Goal: Task Accomplishment & Management: Use online tool/utility

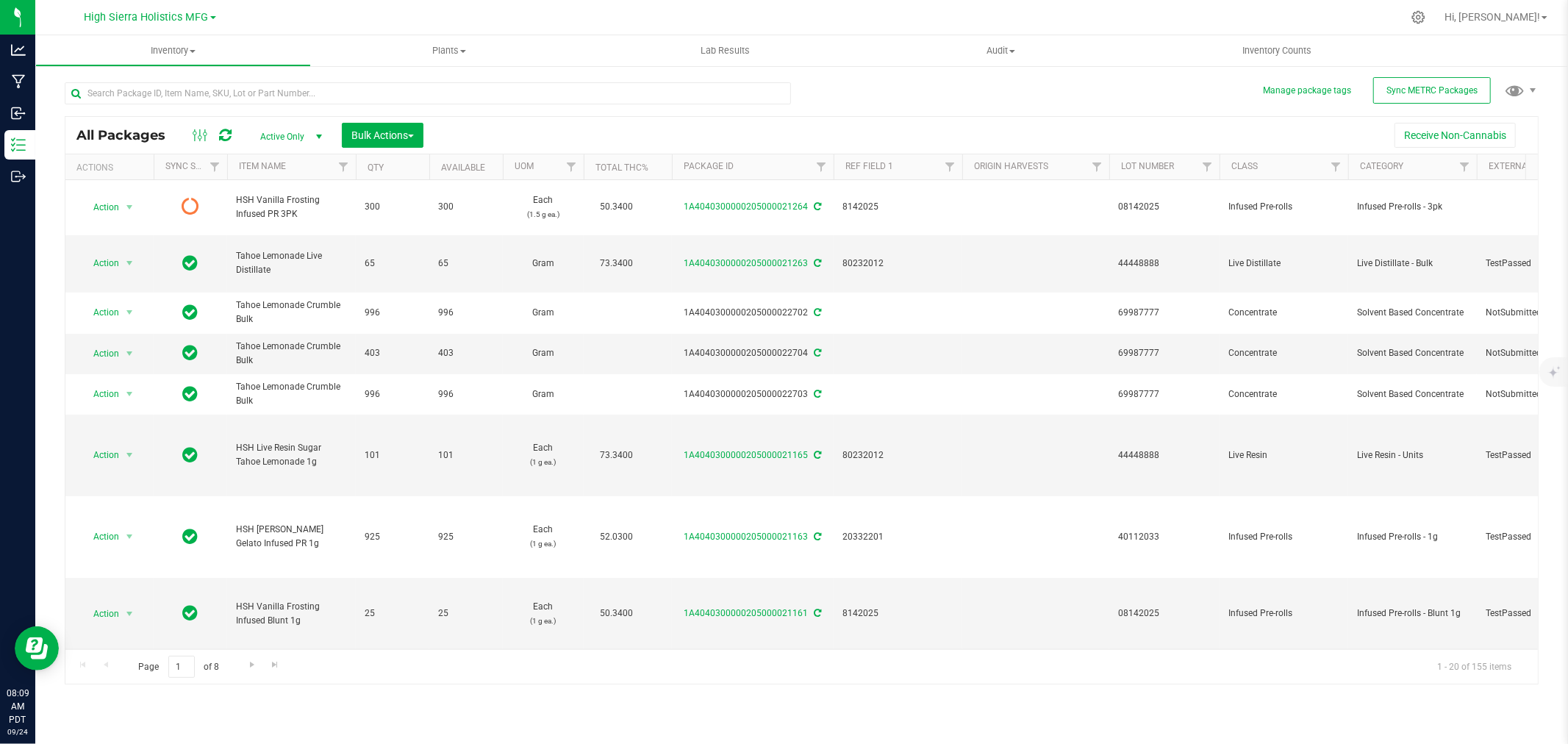
click at [1147, 681] on div "Page 1 of 8 1 - 20 of 155 items" at bounding box center [802, 667] width 1473 height 36
click at [404, 22] on div at bounding box center [833, 17] width 1139 height 29
click at [294, 89] on input "text" at bounding box center [427, 93] width 726 height 22
type input "golden sands"
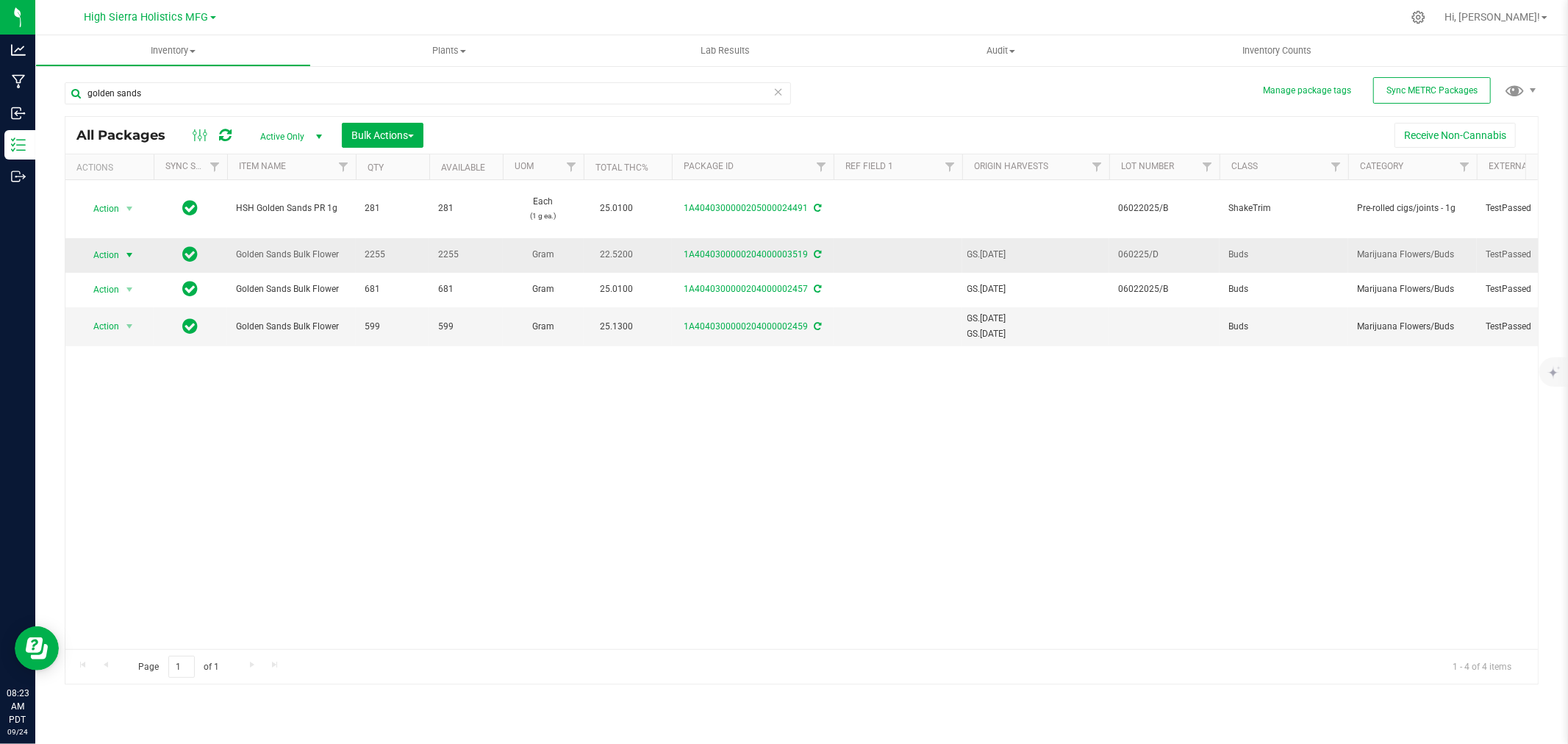
click at [129, 255] on span "select" at bounding box center [129, 255] width 12 height 12
click at [128, 294] on li "Create package" at bounding box center [126, 301] width 92 height 22
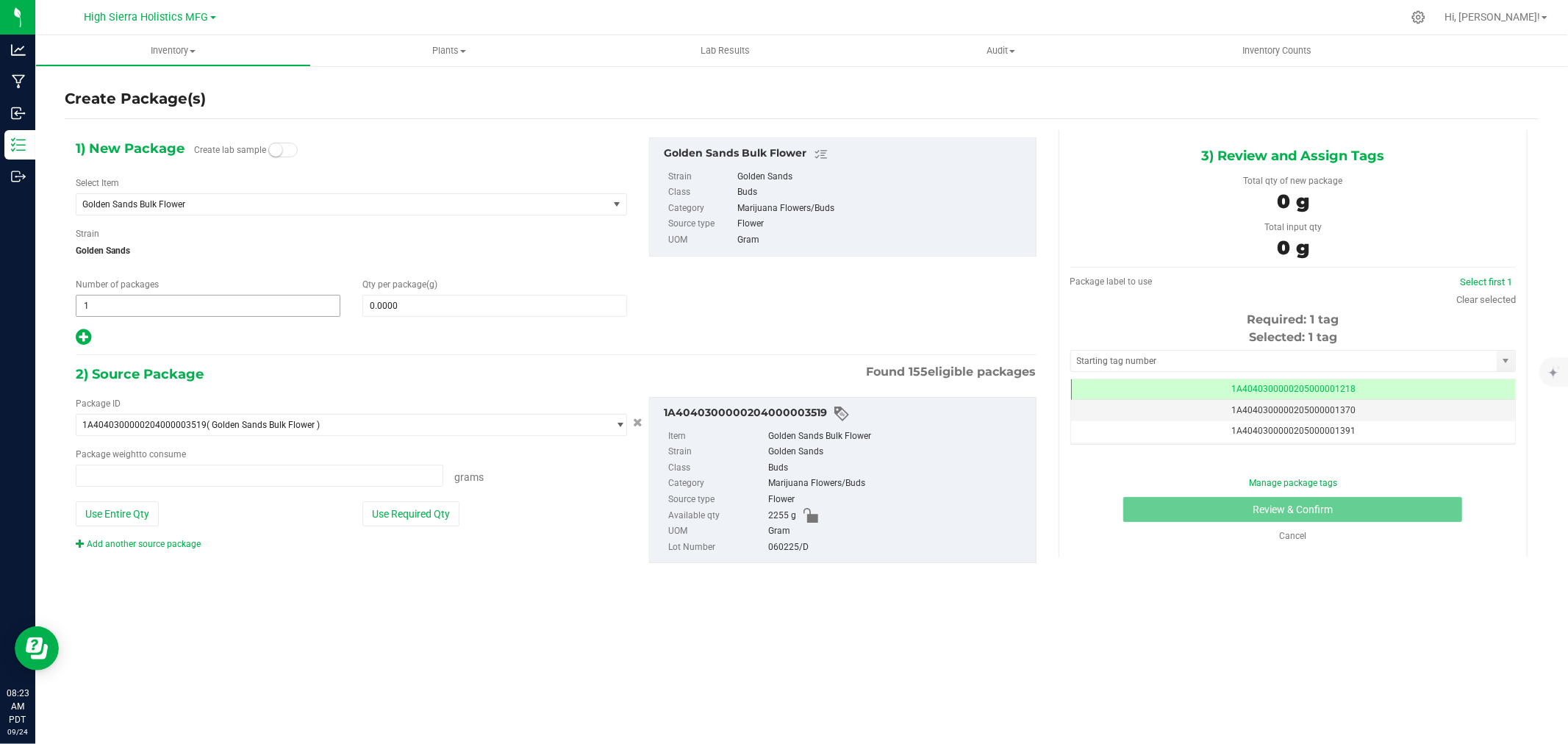
type input "0.0000 g"
click at [189, 209] on span "Golden Sands Bulk Flower" at bounding box center [332, 204] width 499 height 10
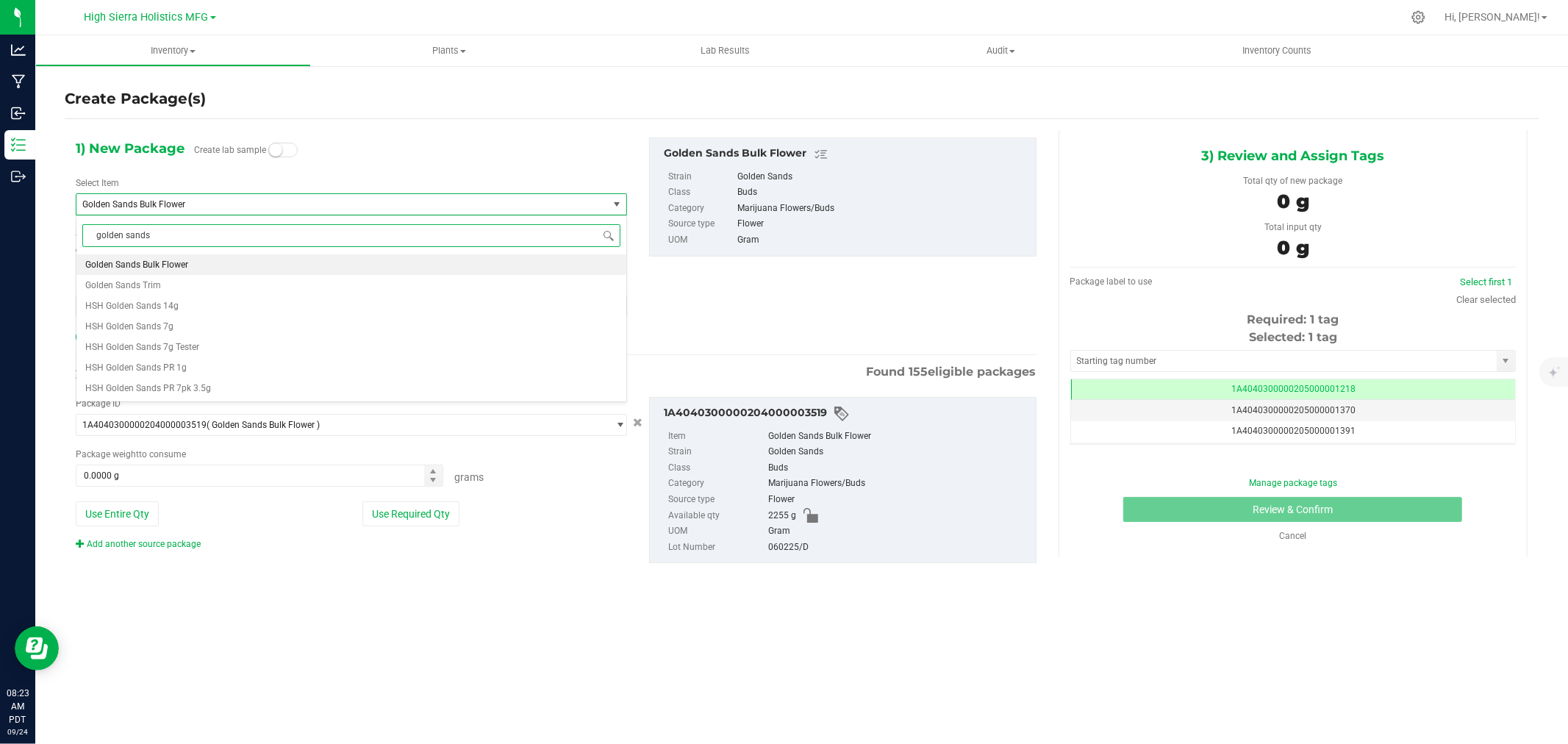
type input "golden sands"
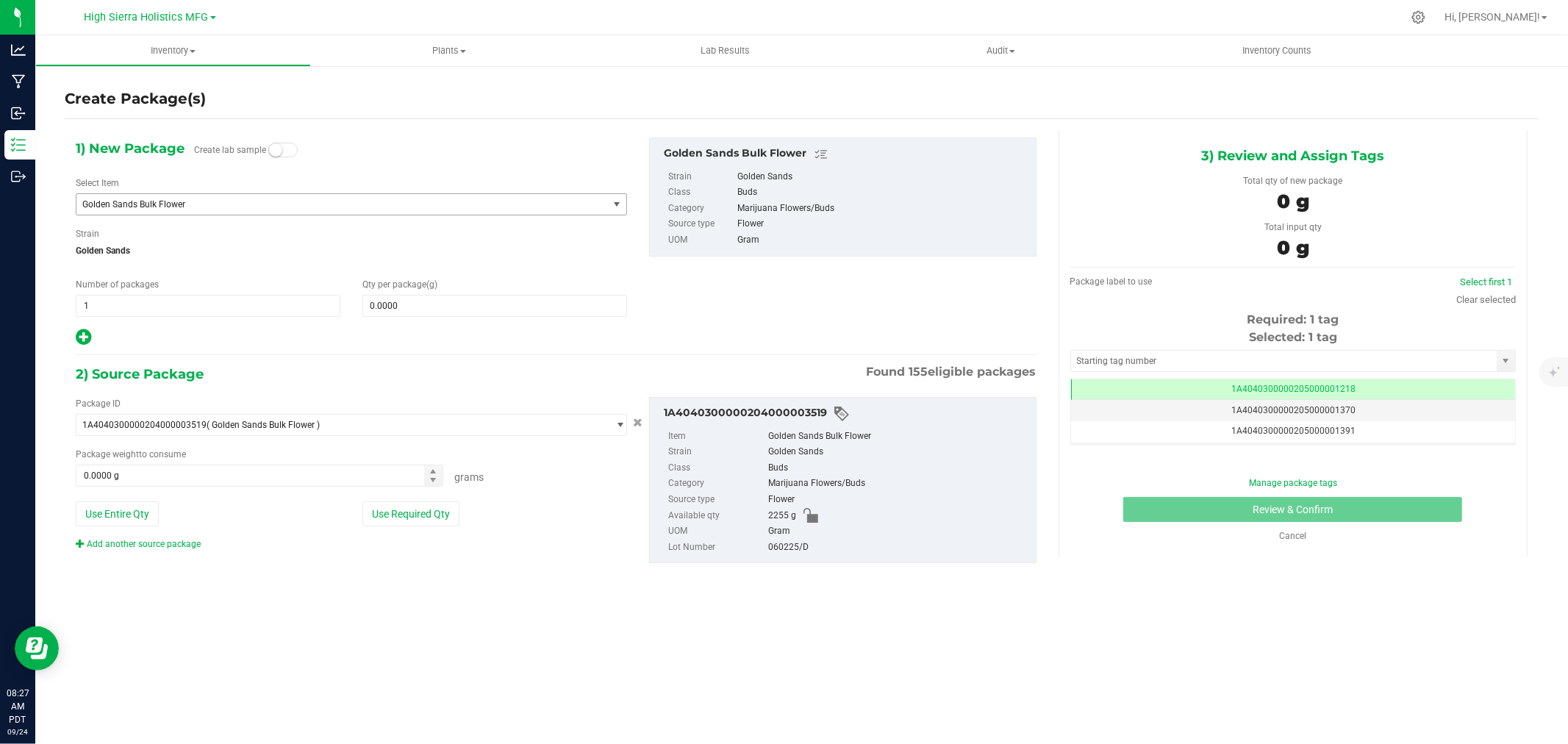
click at [232, 205] on span "Golden Sands Bulk Flower" at bounding box center [332, 204] width 499 height 10
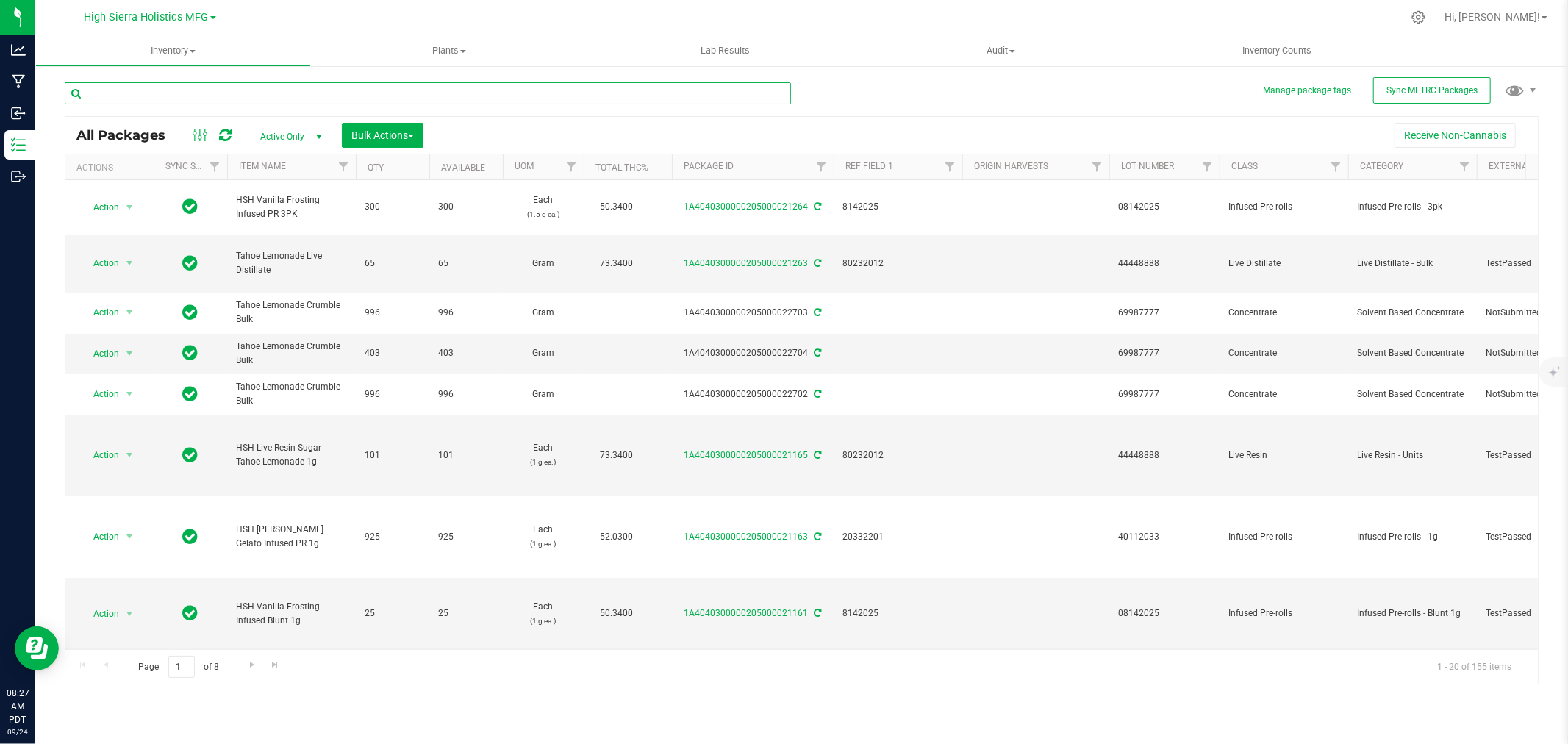
click at [164, 96] on input "text" at bounding box center [427, 93] width 726 height 22
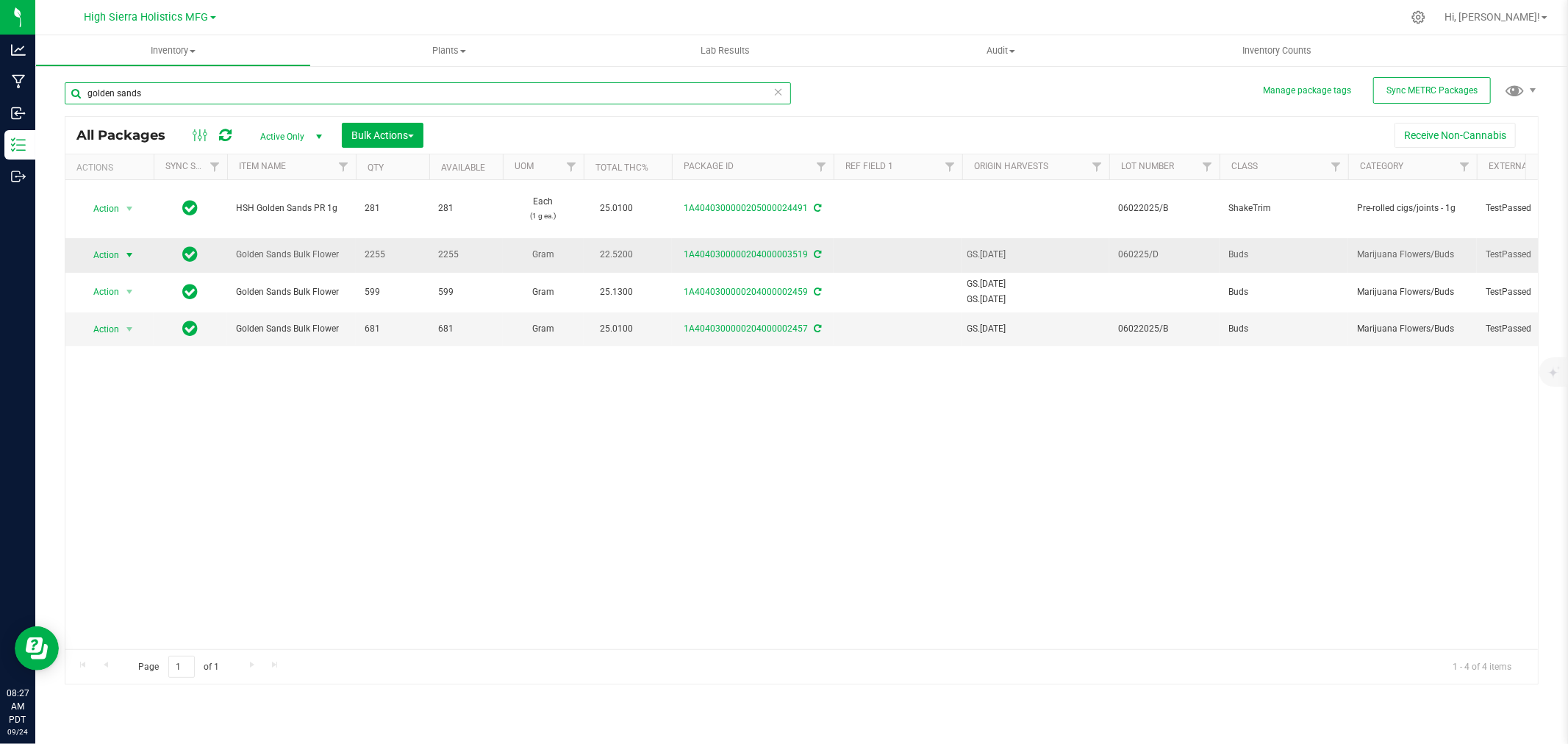
type input "golden sands"
click at [128, 250] on span "select" at bounding box center [129, 255] width 12 height 12
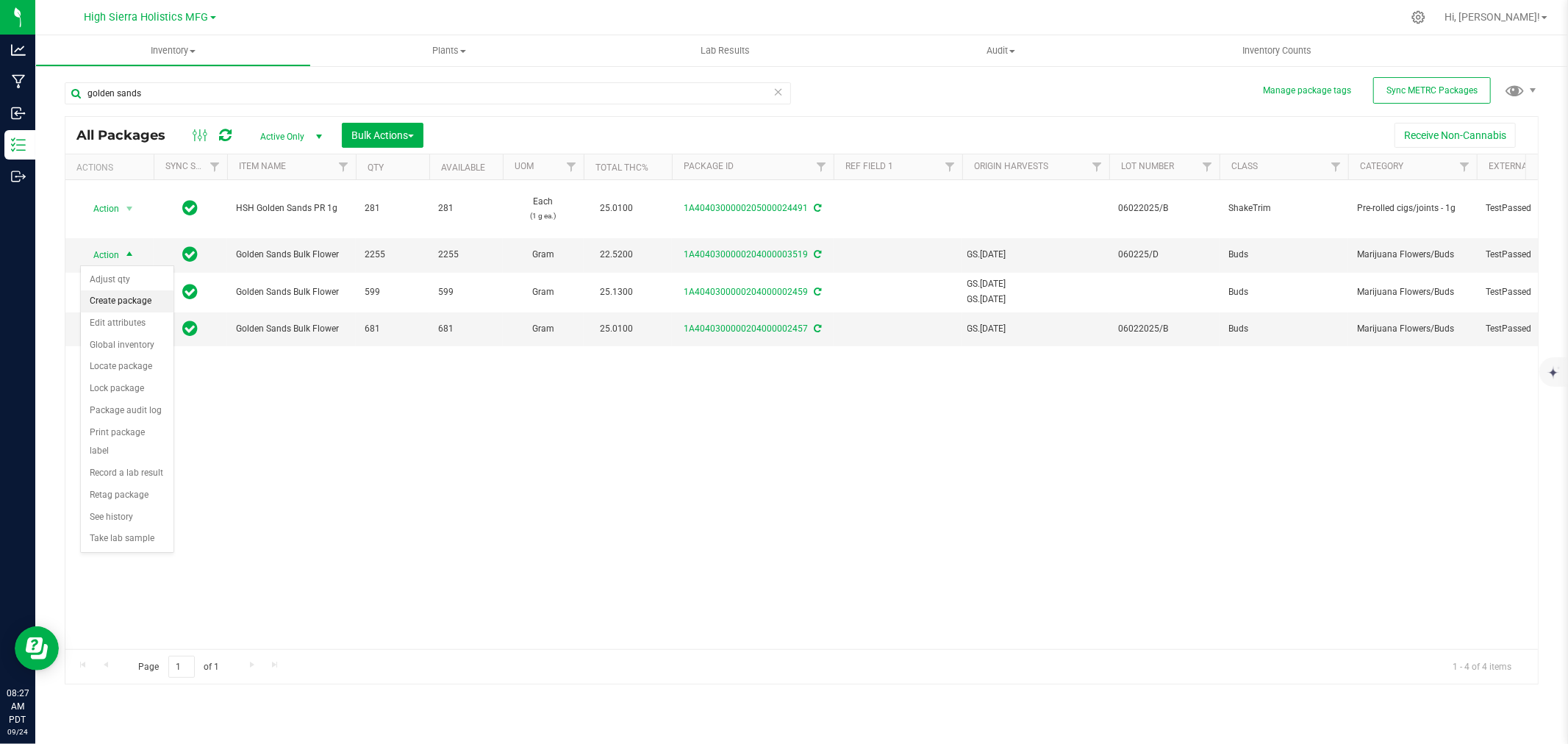
click at [142, 295] on li "Create package" at bounding box center [126, 301] width 92 height 22
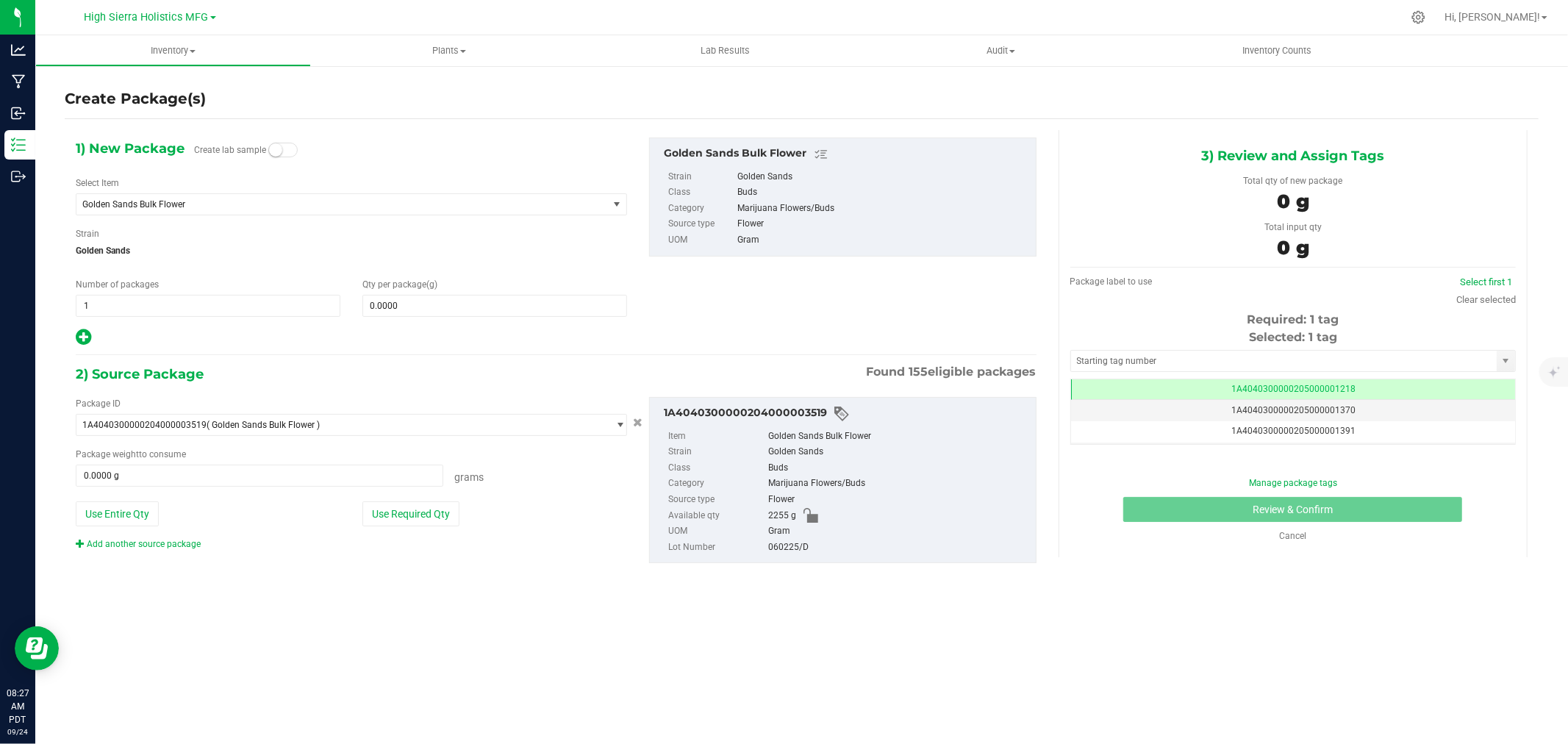
scroll to position [0, -1]
click at [283, 196] on span "Golden Sands Bulk Flower" at bounding box center [342, 204] width 532 height 21
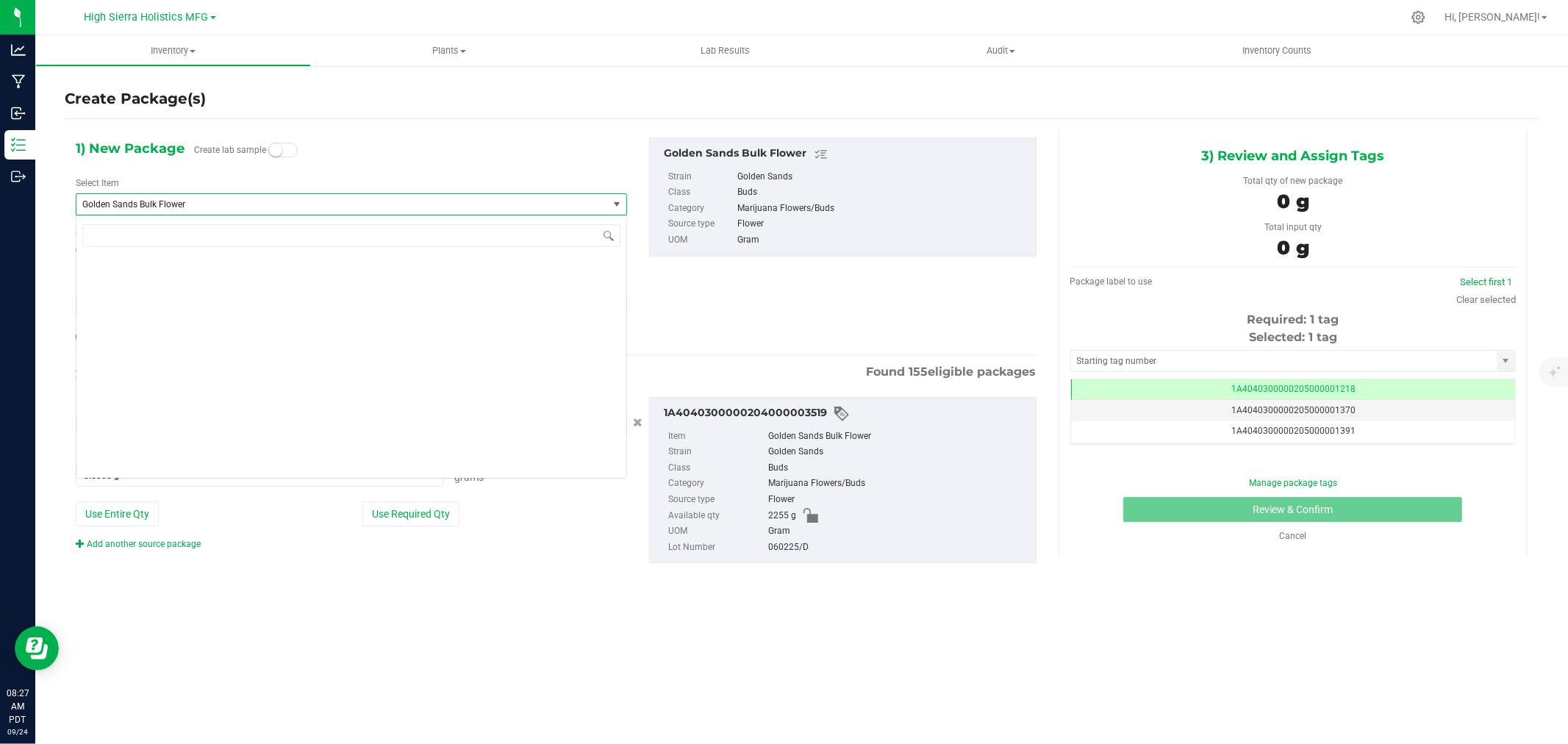
scroll to position [4527, 0]
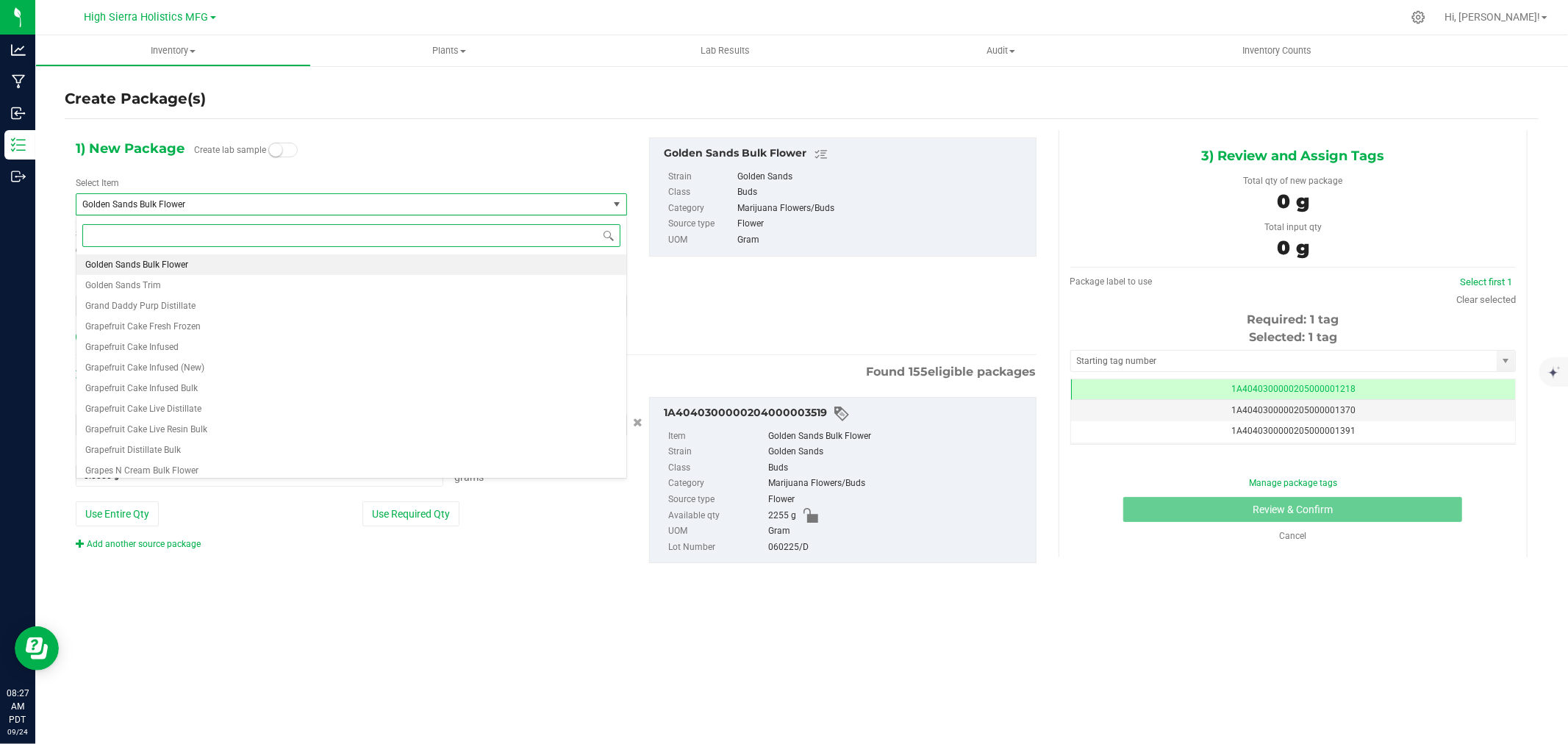
type input "f"
type input "golden sands 3.5g"
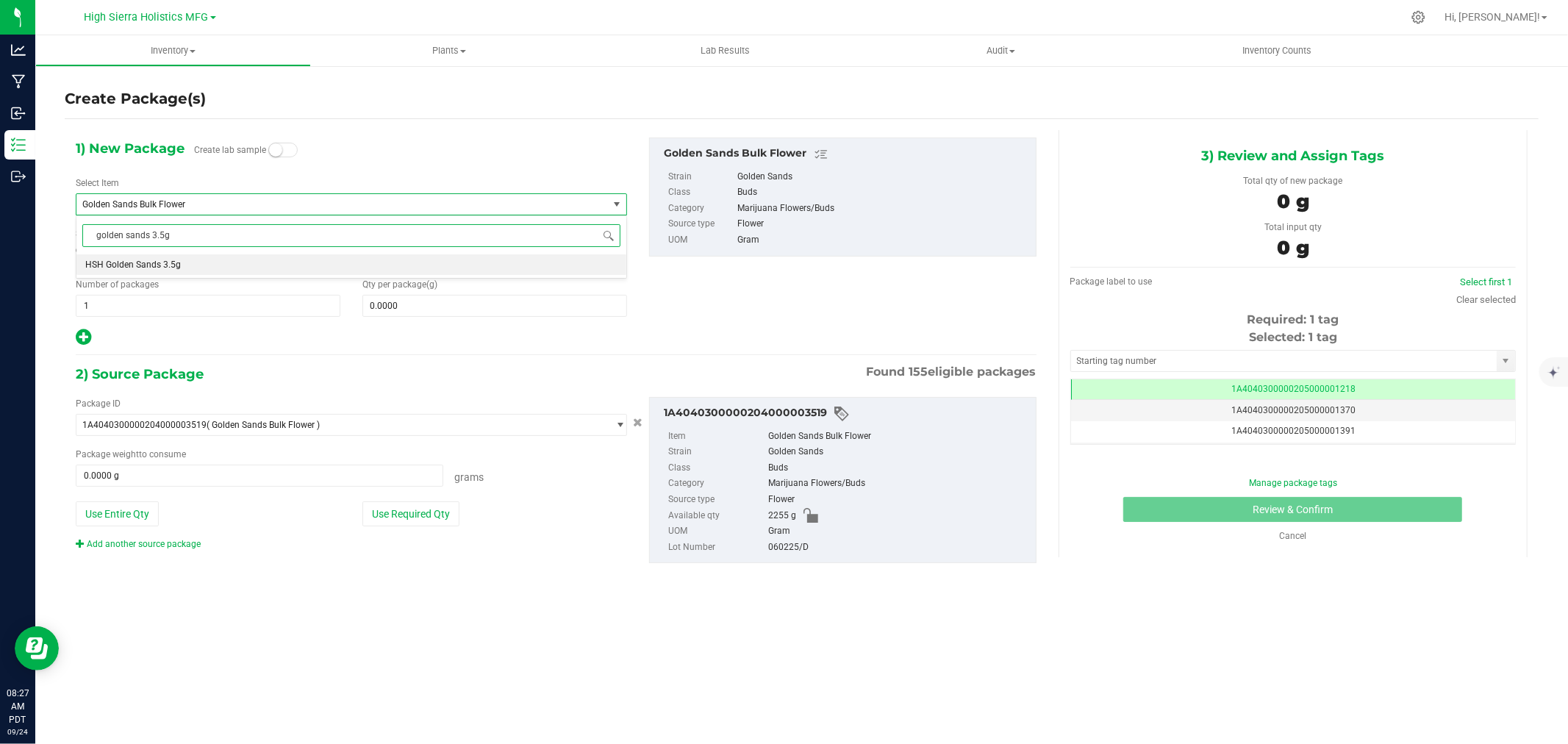
click at [167, 257] on li "HSH Golden Sands 3.5g" at bounding box center [351, 264] width 549 height 21
type input "0"
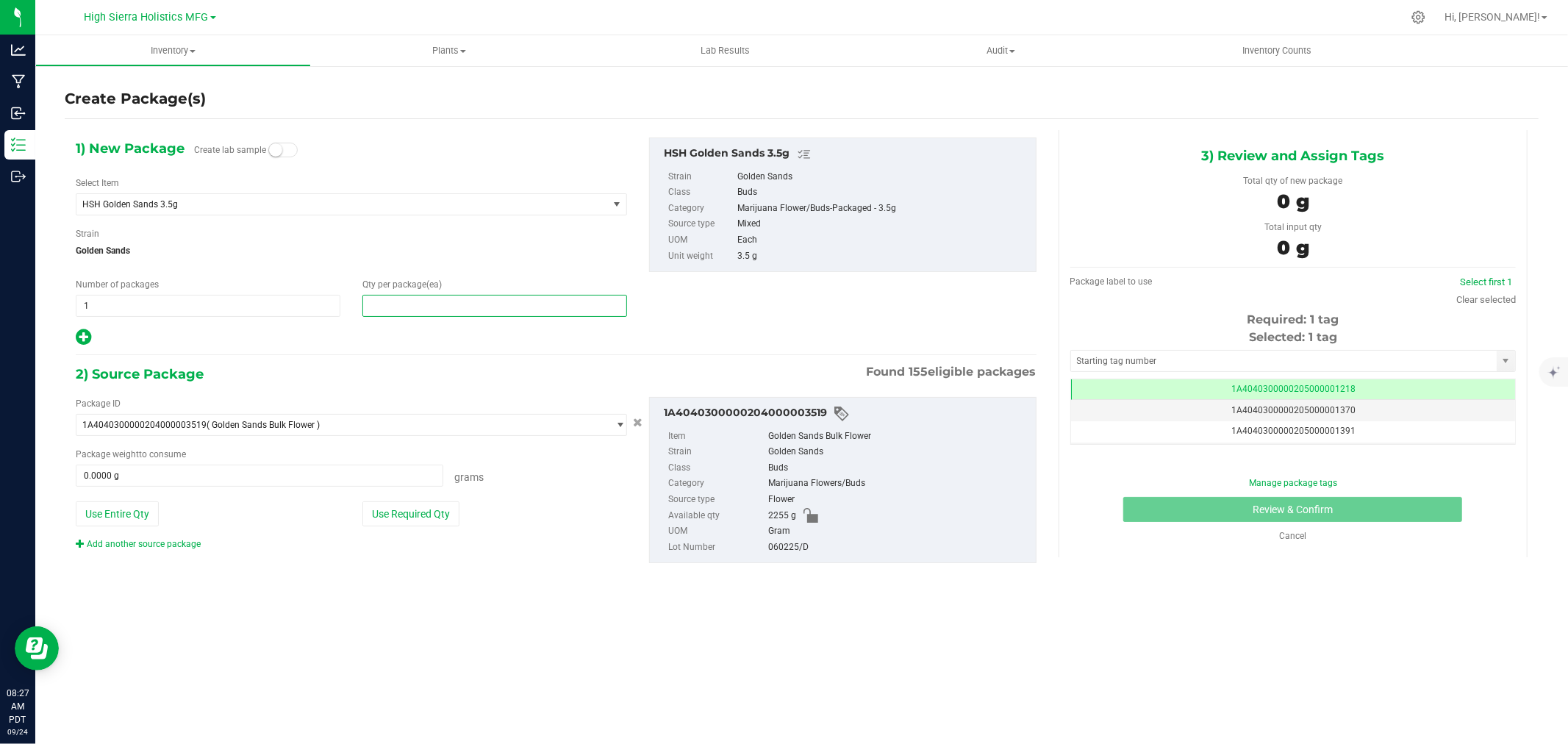
click at [408, 303] on span at bounding box center [495, 306] width 264 height 22
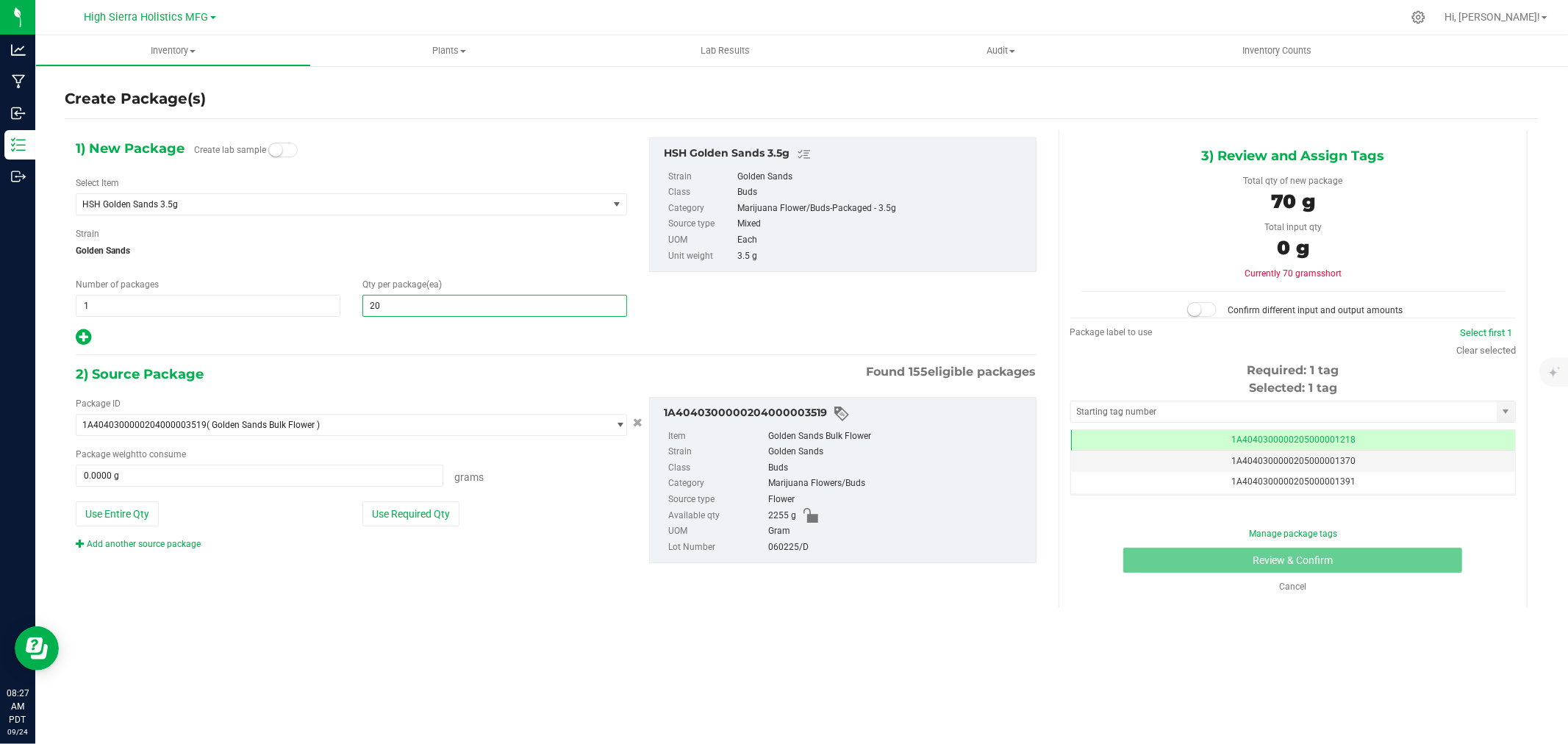
type input "200"
click at [390, 333] on div at bounding box center [351, 337] width 551 height 19
click at [402, 522] on button "Use Required Qty" at bounding box center [411, 513] width 97 height 25
type input "700.0000 g"
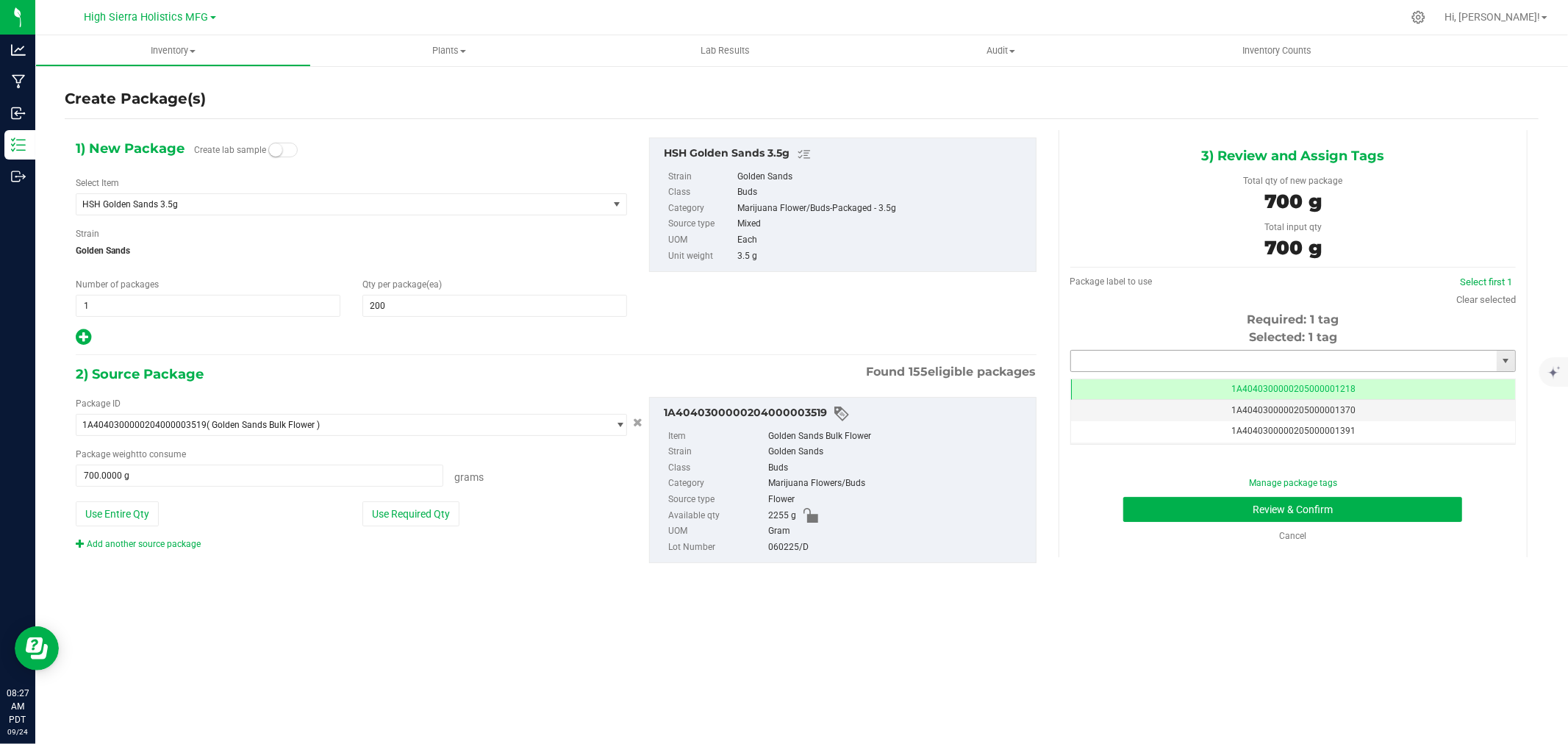
click at [1137, 366] on input "text" at bounding box center [1284, 361] width 425 height 21
click at [1166, 383] on li "1A4040300000205000021265" at bounding box center [1293, 385] width 444 height 22
type input "1A4040300000205000021265"
click at [1210, 495] on div "Manage package tags Review & Confirm Cancel" at bounding box center [1293, 509] width 423 height 67
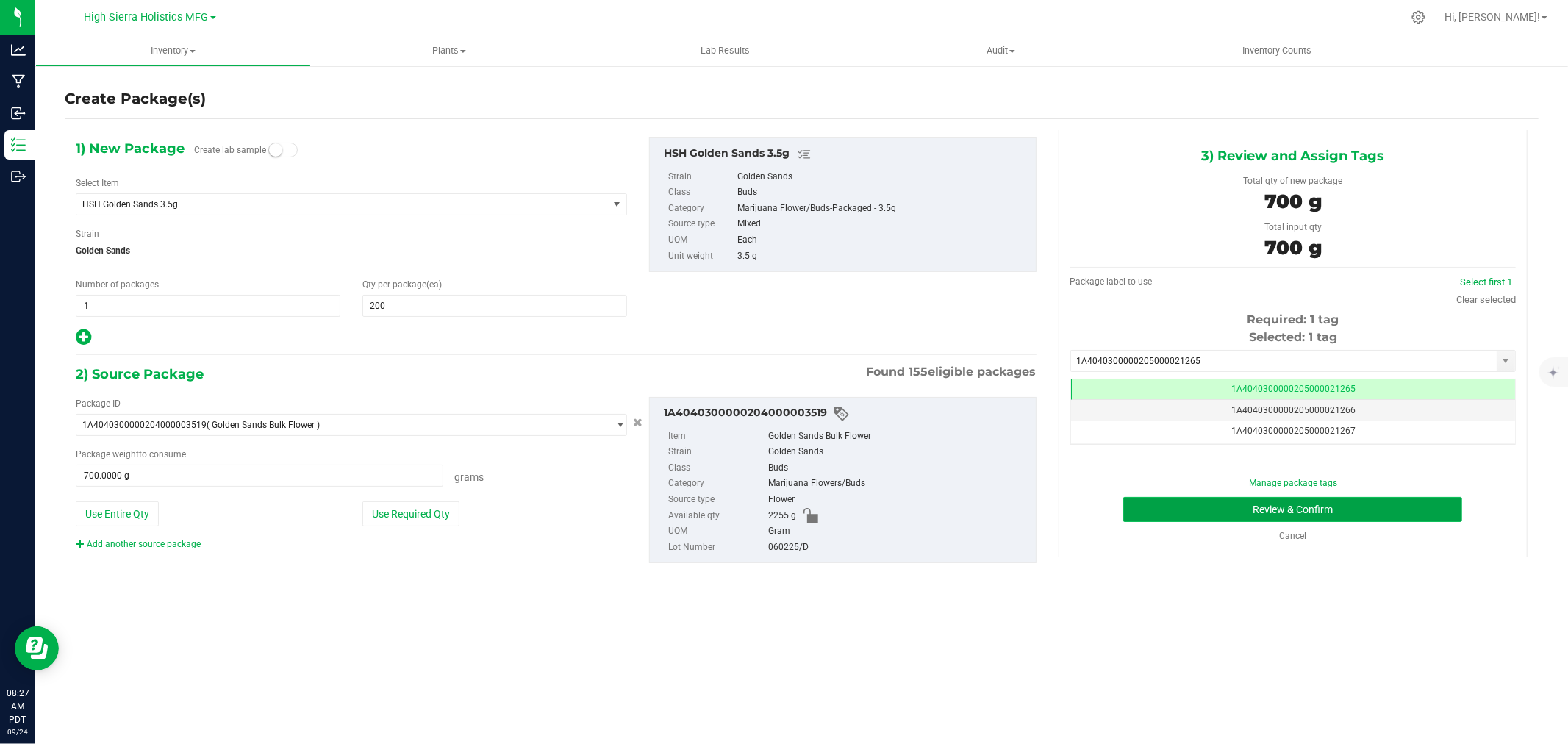
click at [1204, 506] on button "Review & Confirm" at bounding box center [1292, 509] width 339 height 25
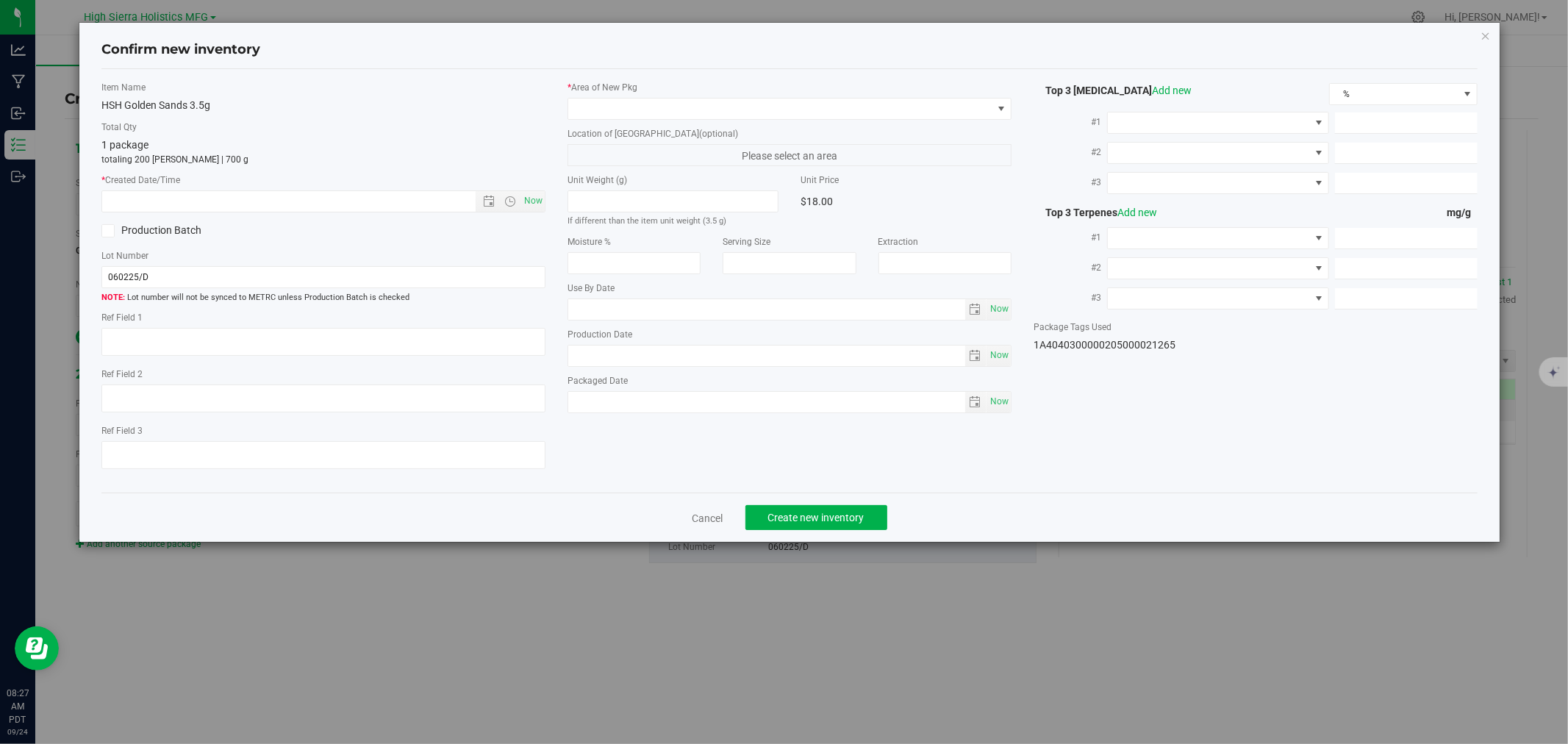
type input "[DATE]"
click at [524, 202] on span "Now" at bounding box center [533, 201] width 25 height 21
type input "[DATE] 8:27 AM"
click at [577, 112] on span at bounding box center [780, 108] width 424 height 21
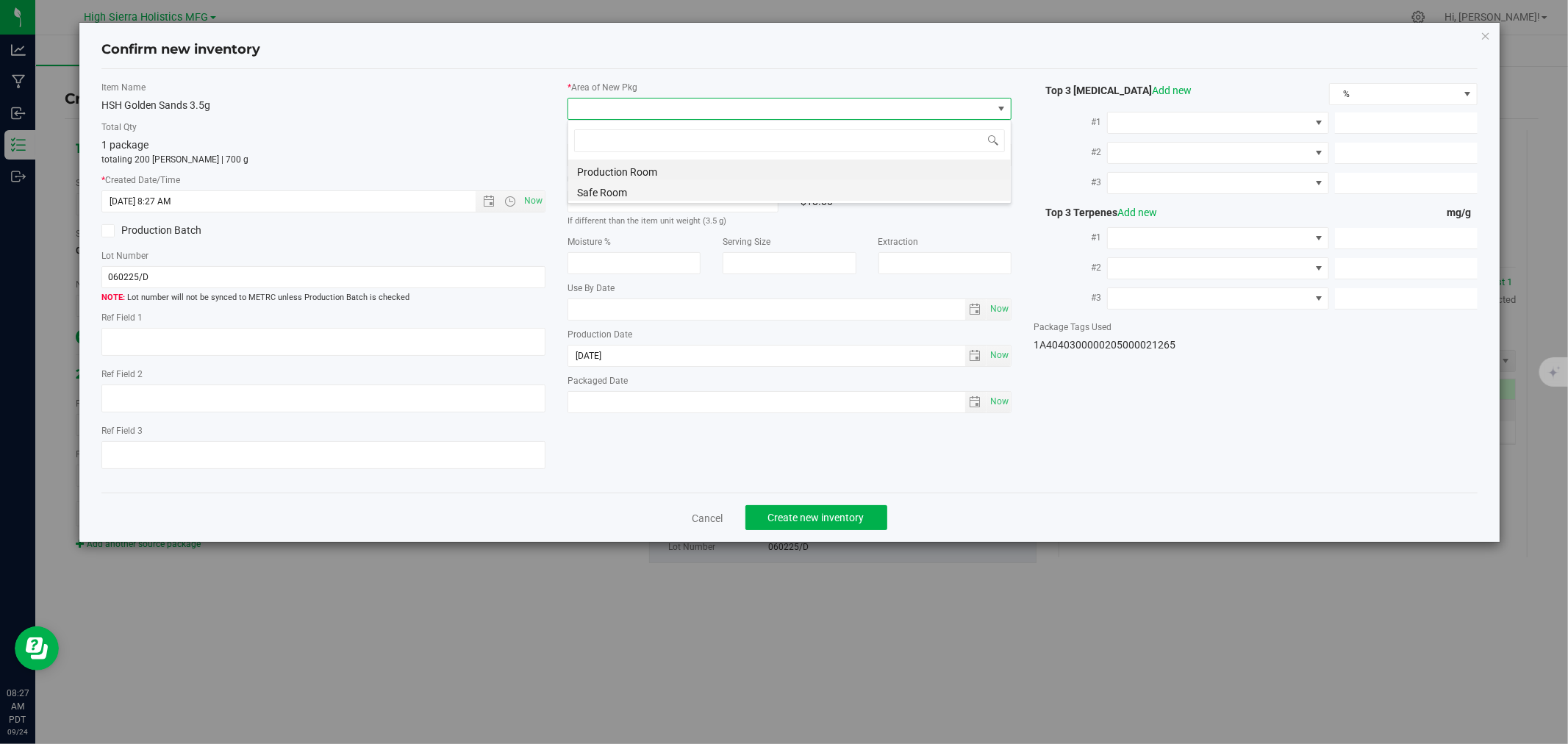
click at [594, 188] on li "Safe Room" at bounding box center [789, 190] width 442 height 21
click at [458, 136] on div "Total Qty 1 package totaling 200 [PERSON_NAME] | 700 g" at bounding box center [323, 143] width 444 height 46
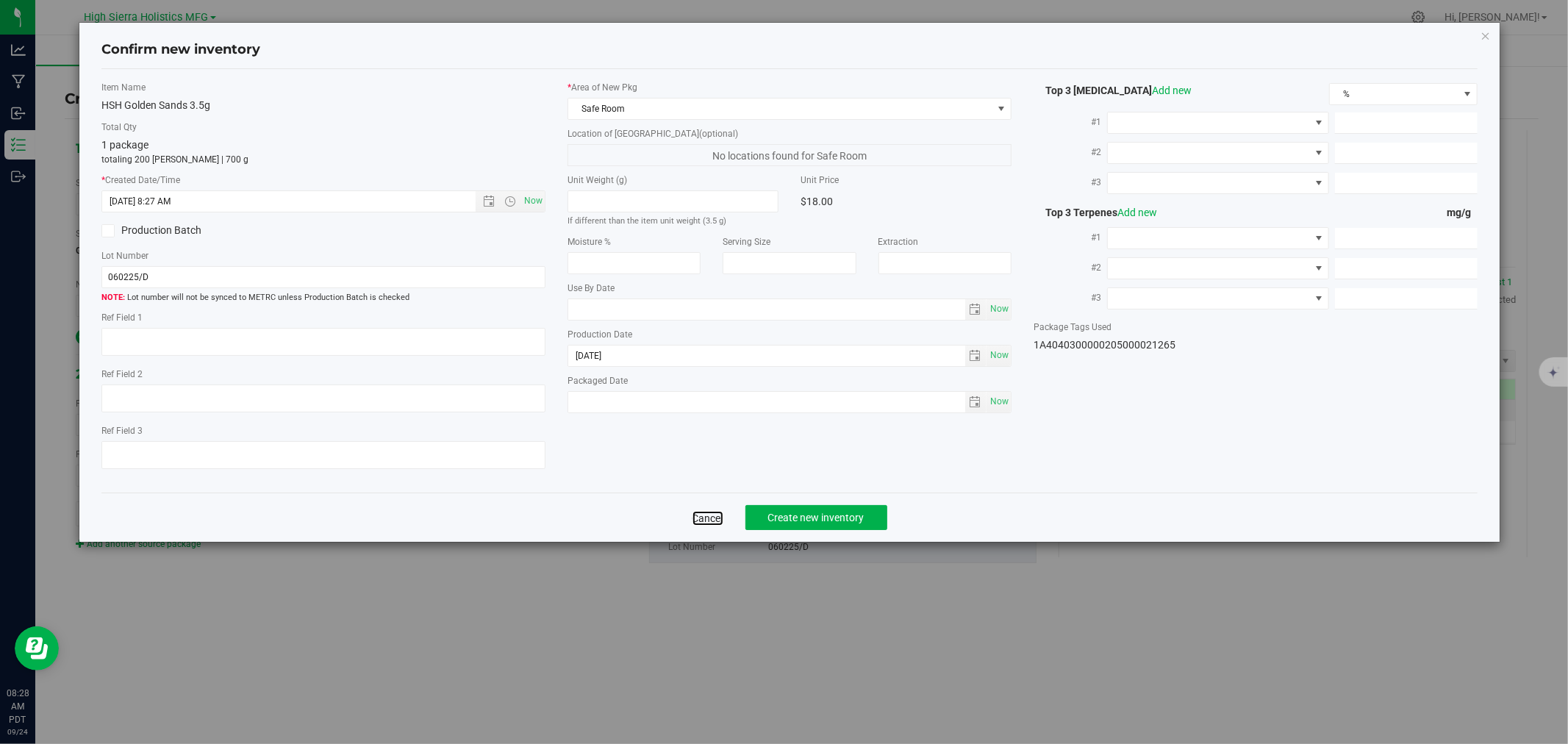
click at [713, 520] on link "Cancel" at bounding box center [707, 518] width 31 height 15
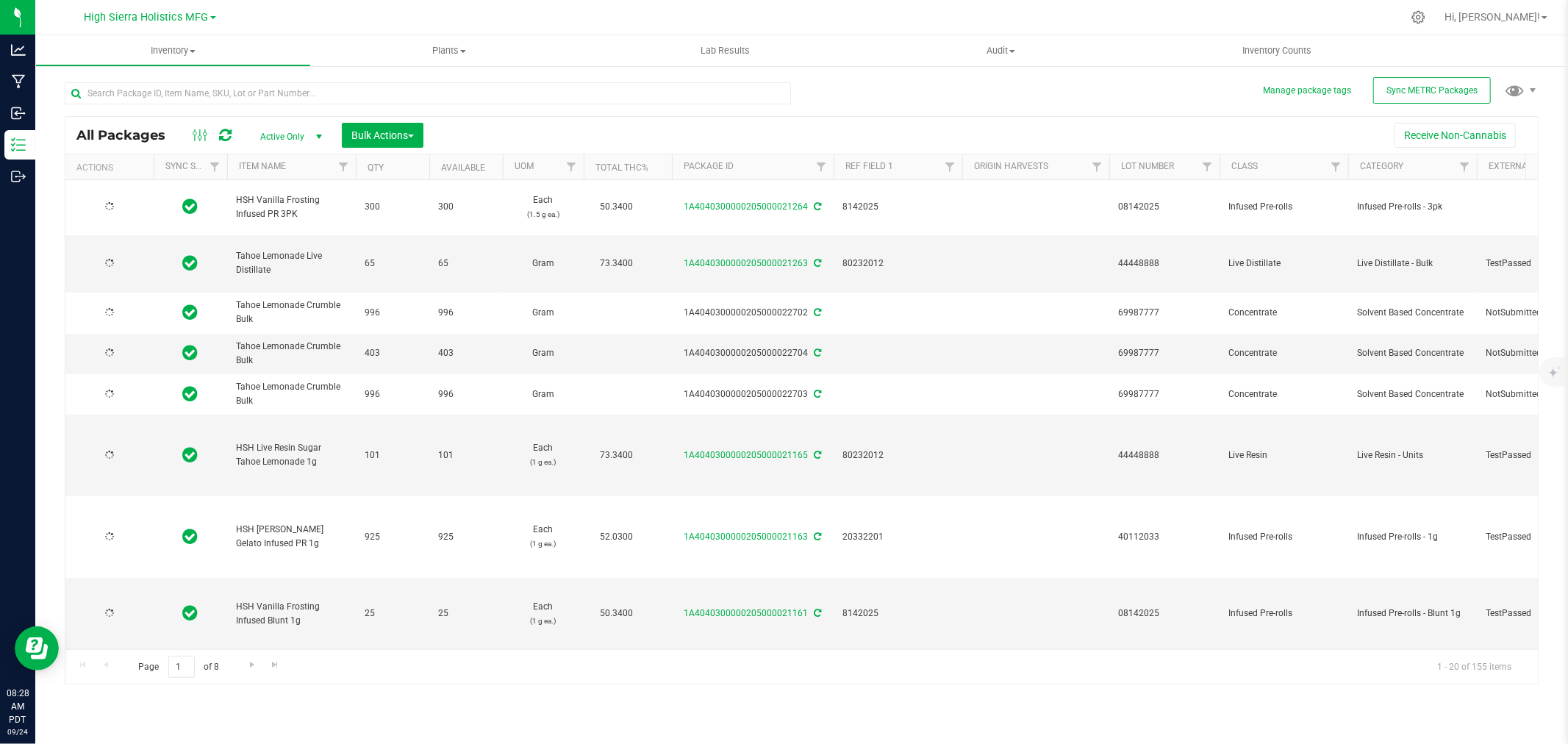
type input "[DATE]"
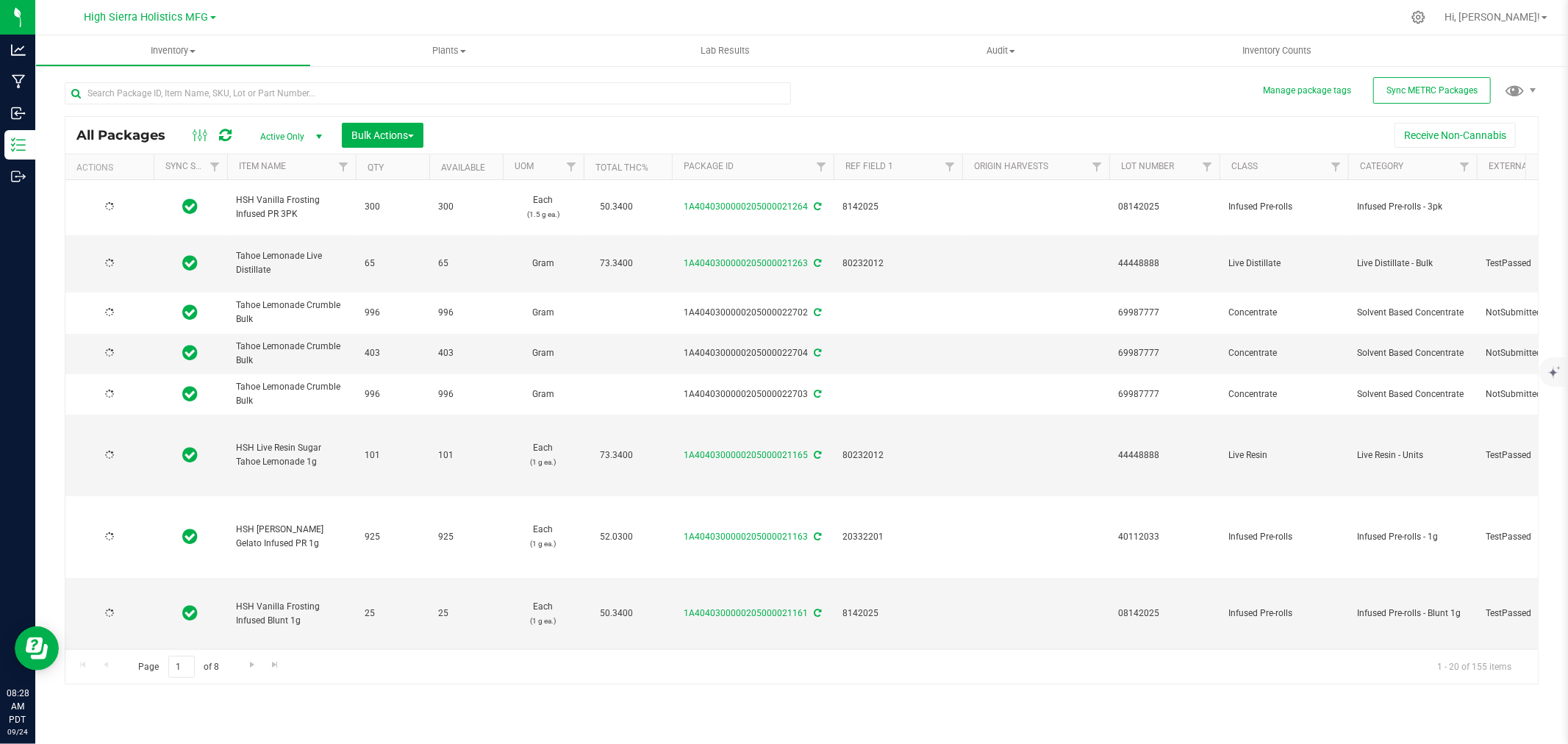
type input "[DATE]"
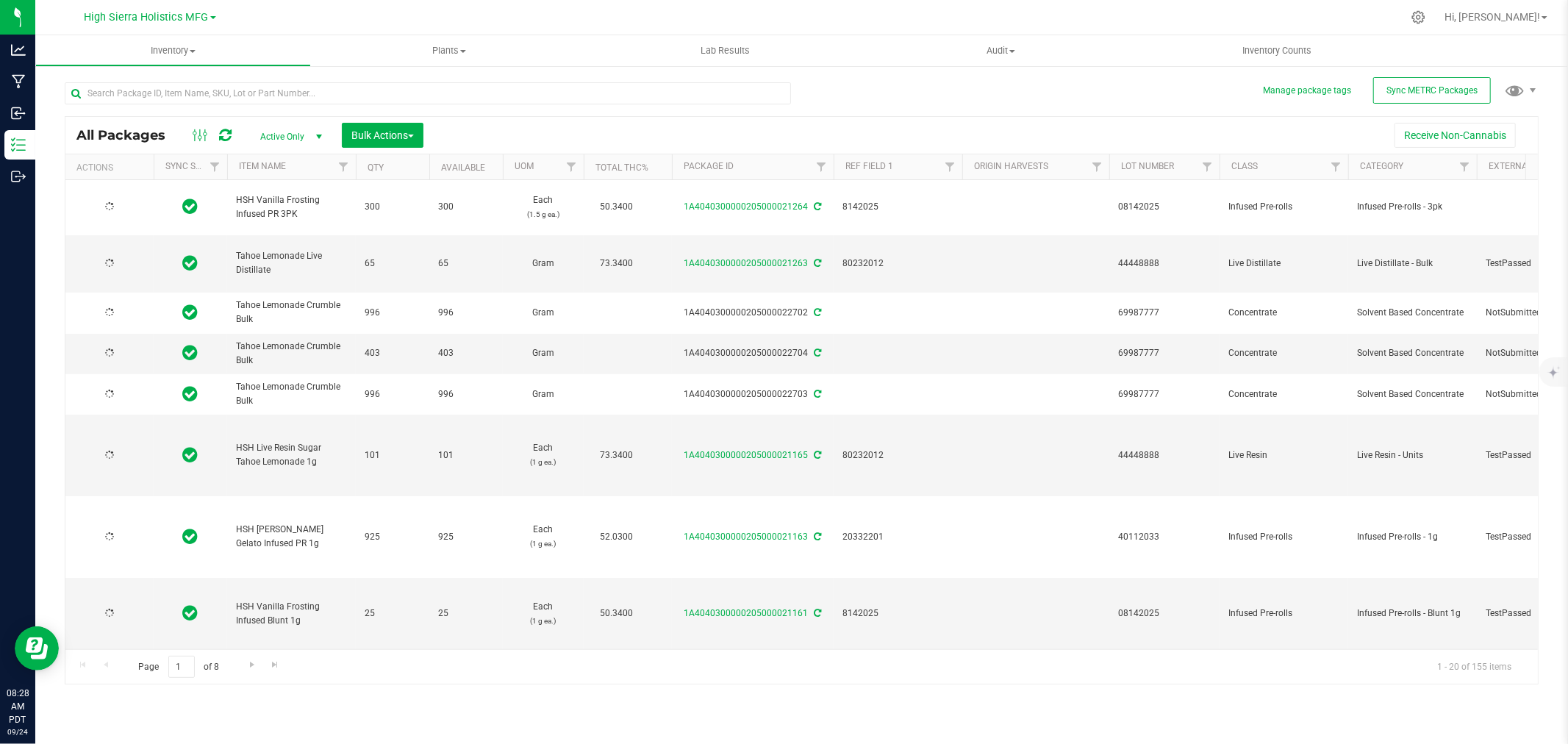
type input "[DATE]"
click at [612, 18] on div at bounding box center [833, 17] width 1139 height 29
click at [155, 89] on input "text" at bounding box center [427, 93] width 726 height 22
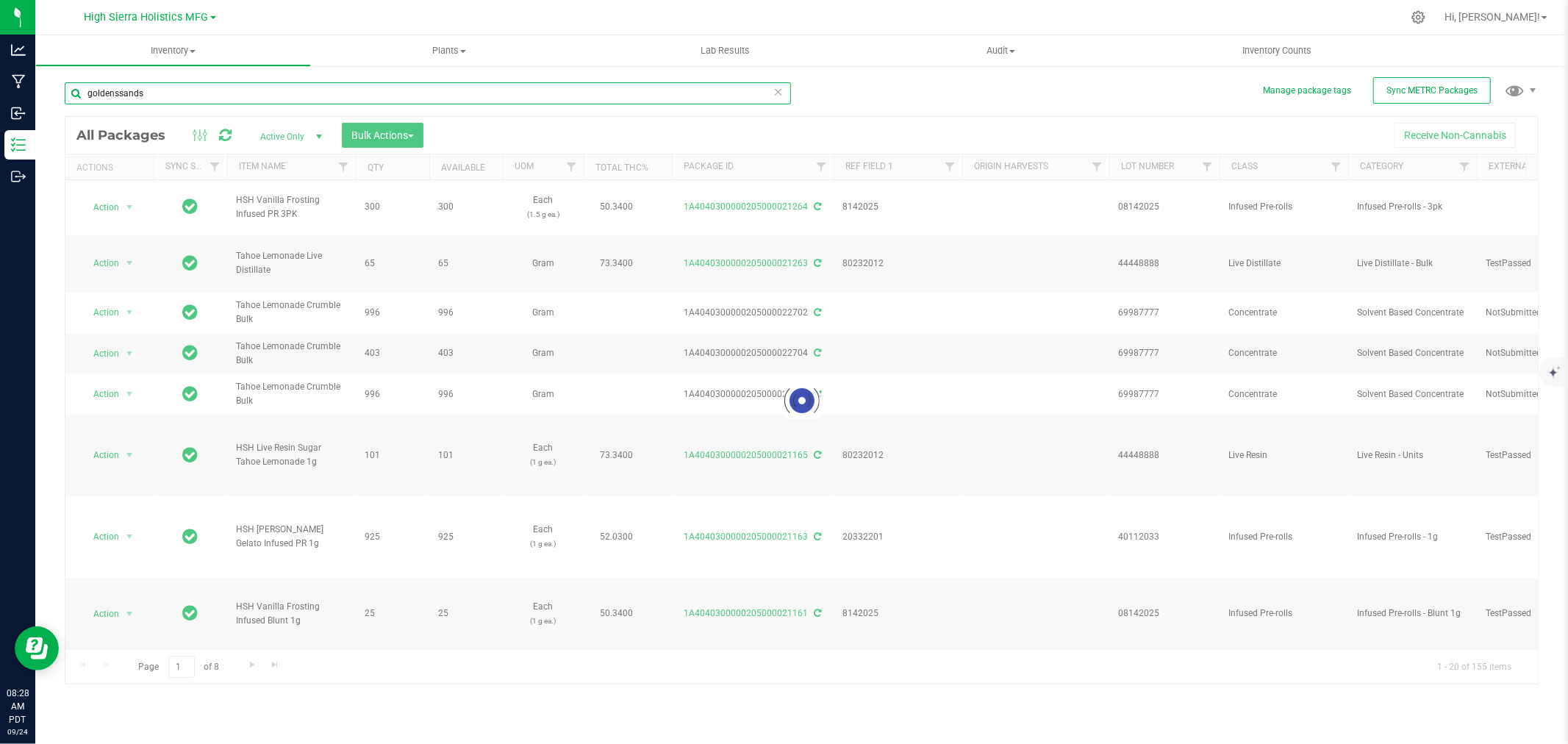
click at [120, 91] on input "goldenssands" at bounding box center [427, 93] width 726 height 22
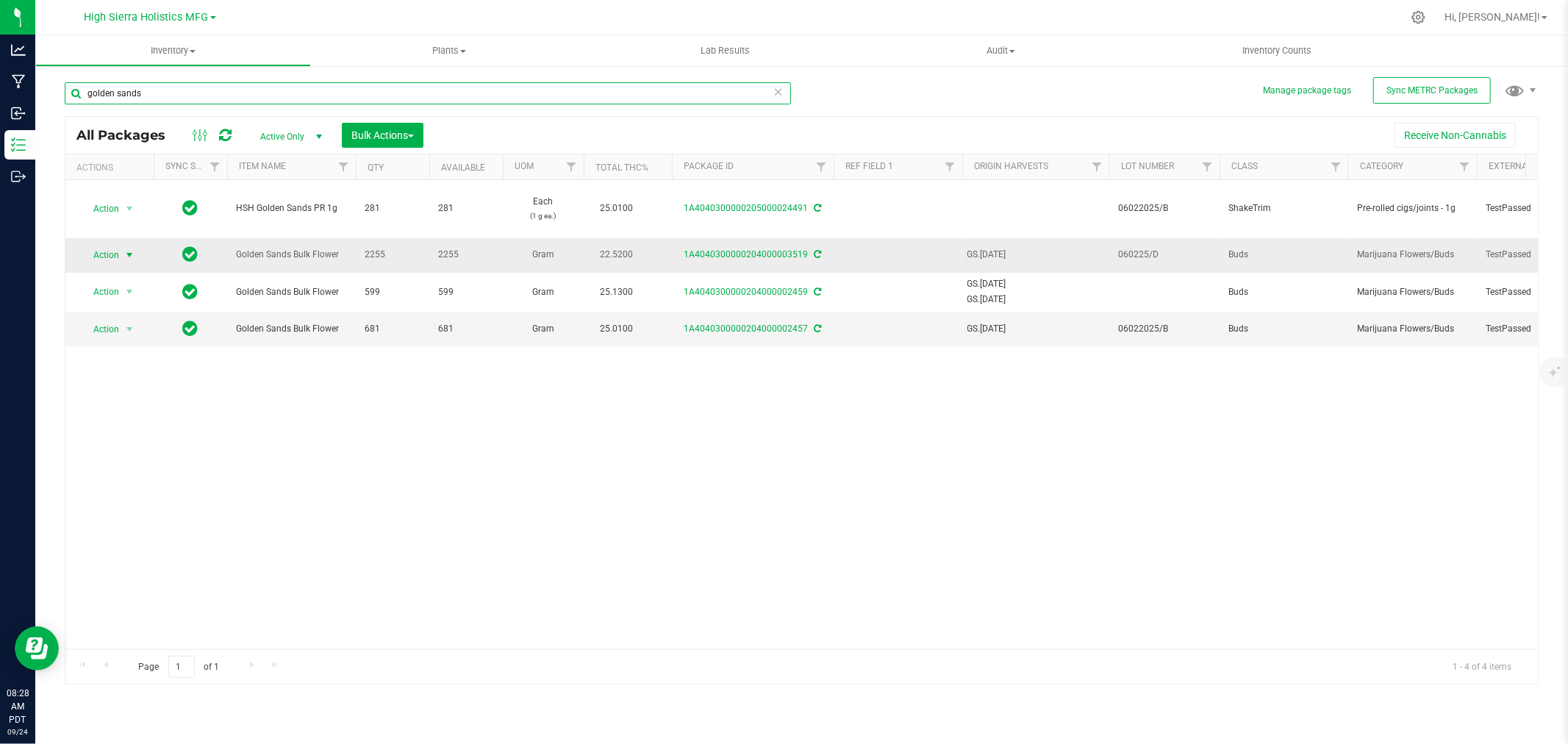
type input "golden sands"
click at [134, 255] on span "select" at bounding box center [129, 255] width 12 height 12
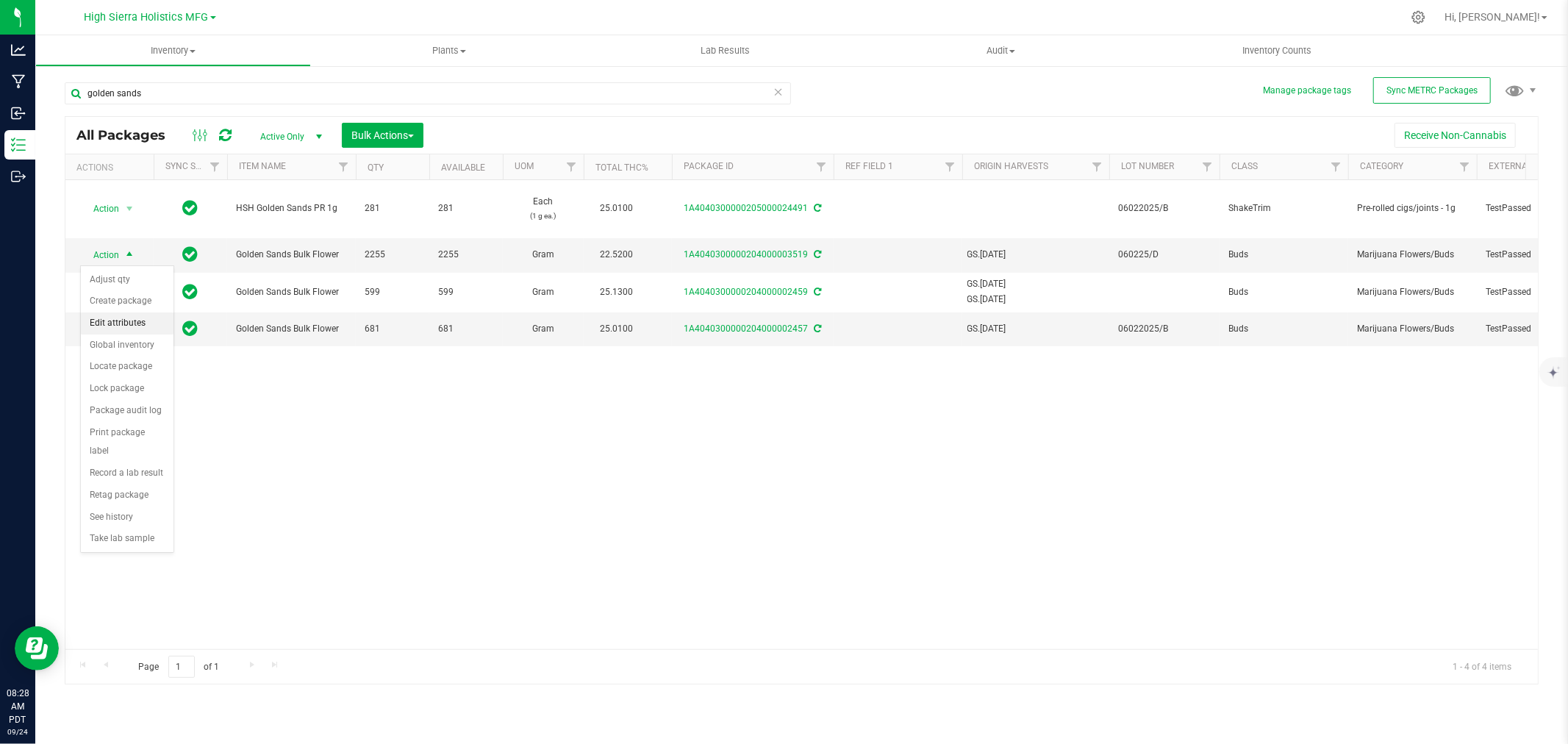
click at [137, 320] on li "Edit attributes" at bounding box center [126, 323] width 92 height 22
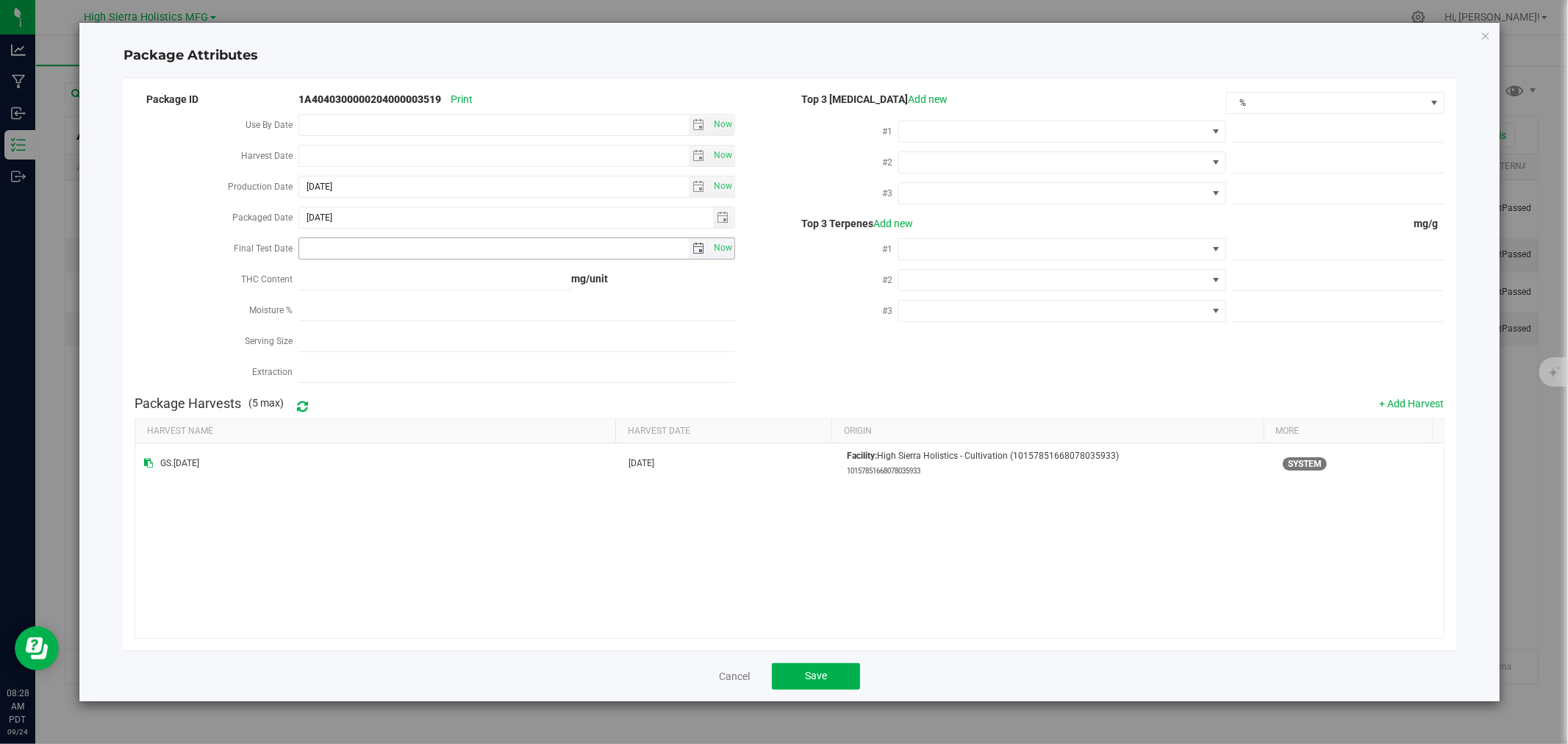
click at [326, 247] on input "Final Test Date" at bounding box center [494, 248] width 390 height 21
type input "[DATE]"
click at [165, 280] on div "THC Content" at bounding box center [216, 280] width 164 height 31
click at [985, 128] on span at bounding box center [1052, 131] width 307 height 21
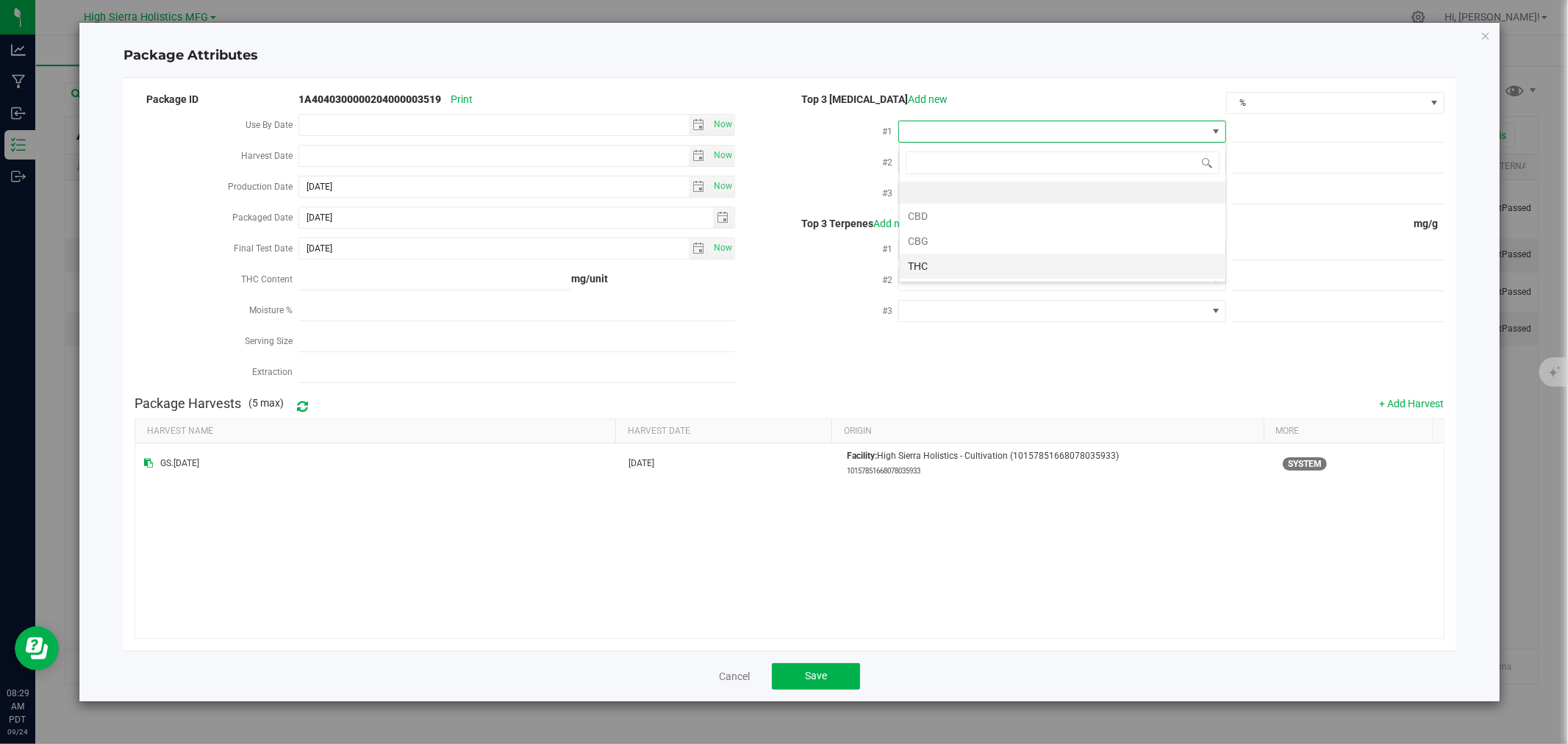
click at [962, 263] on li "THC" at bounding box center [1062, 265] width 326 height 25
click at [969, 162] on span at bounding box center [1052, 162] width 307 height 21
click at [948, 247] on li "CBD" at bounding box center [1062, 246] width 326 height 25
click at [951, 189] on span at bounding box center [1052, 193] width 307 height 21
click at [956, 299] on li "CBG" at bounding box center [1062, 302] width 326 height 25
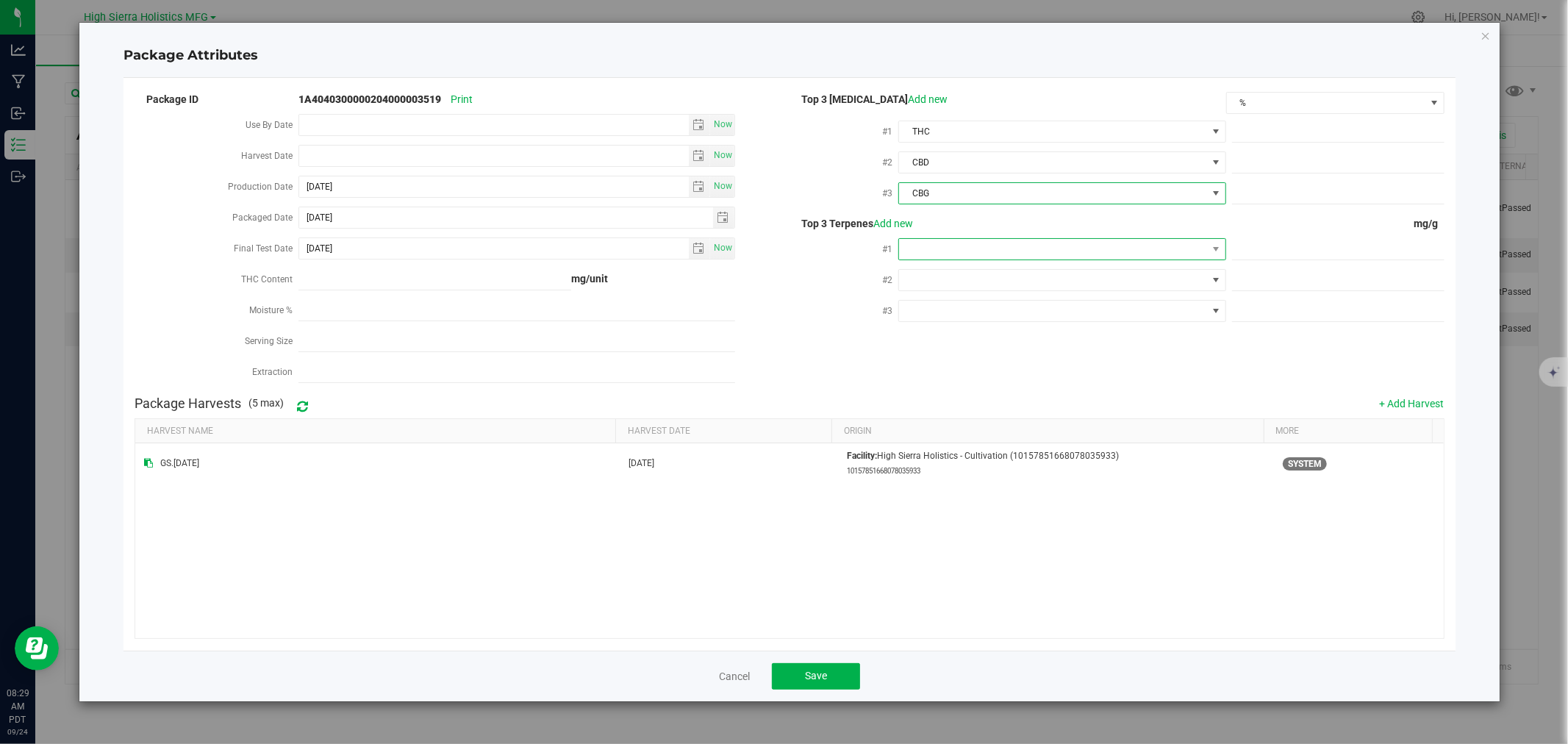
click at [939, 240] on span at bounding box center [1052, 248] width 307 height 21
click at [949, 333] on li "B-Caryophyllene" at bounding box center [1062, 334] width 326 height 25
click at [944, 281] on span at bounding box center [1052, 279] width 307 height 21
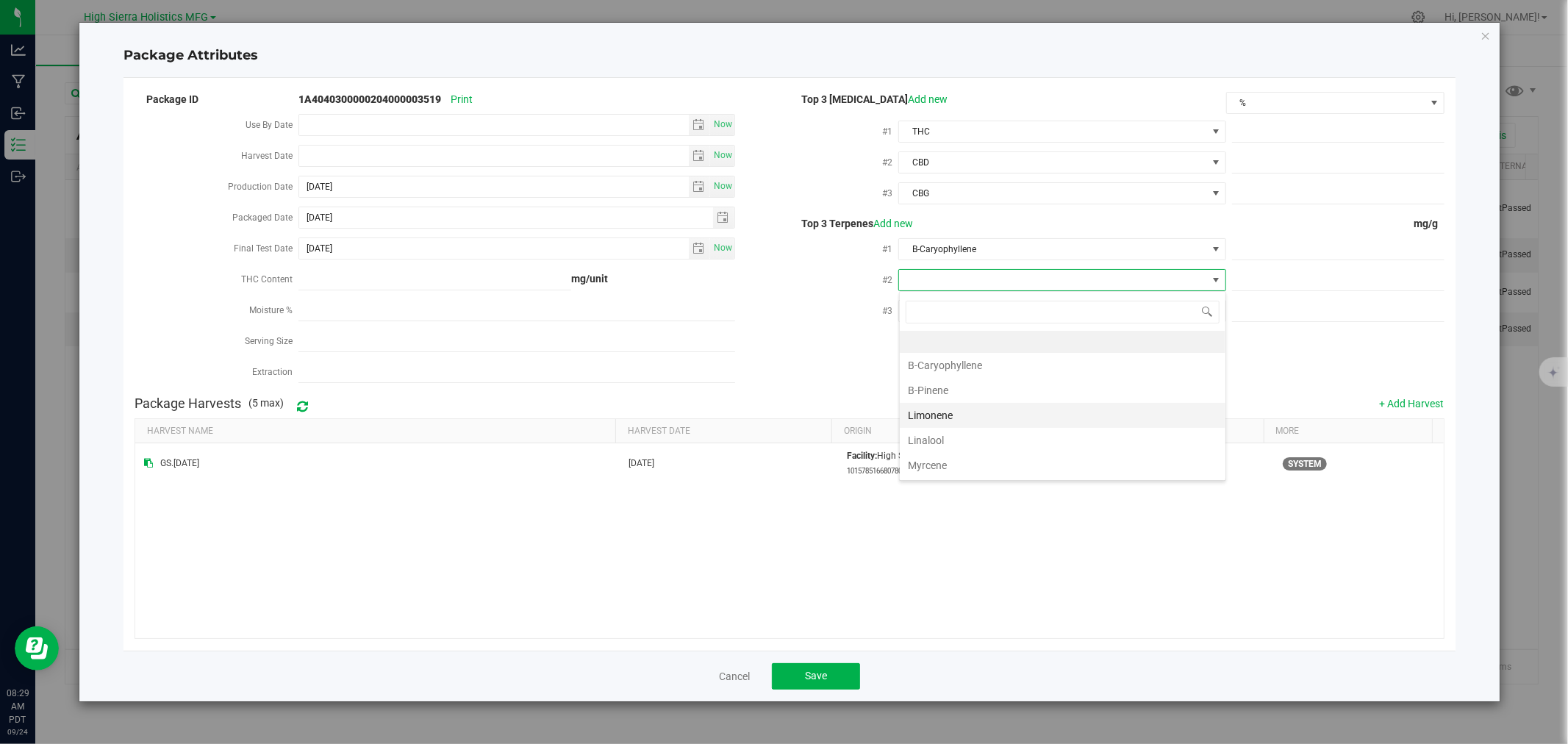
click at [950, 414] on li "Limonene" at bounding box center [1062, 414] width 326 height 25
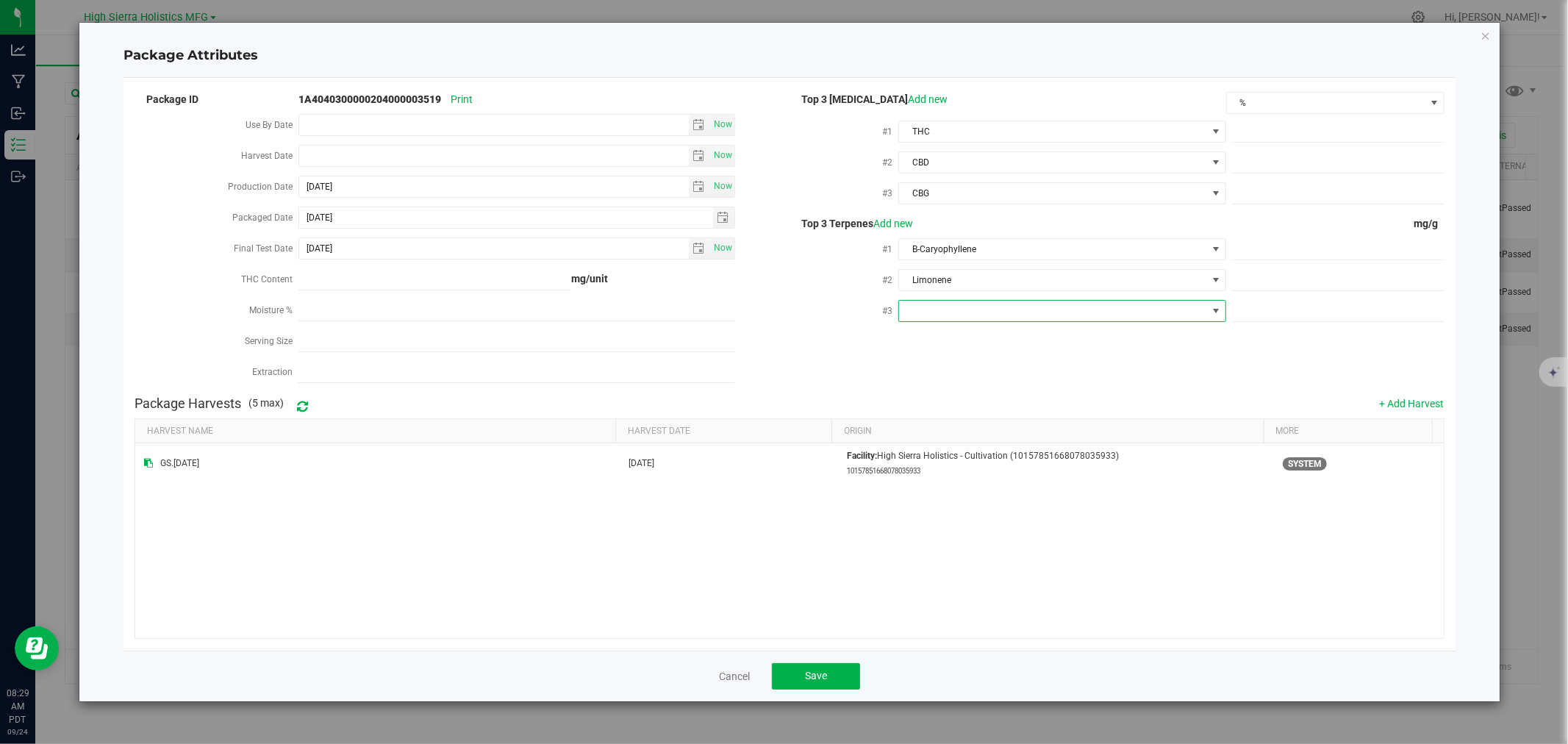
click at [960, 309] on span at bounding box center [1052, 311] width 307 height 21
click at [952, 413] on li "a-Bisabolol" at bounding box center [1062, 420] width 326 height 25
click at [1323, 132] on span at bounding box center [1338, 131] width 213 height 21
type input "22.52"
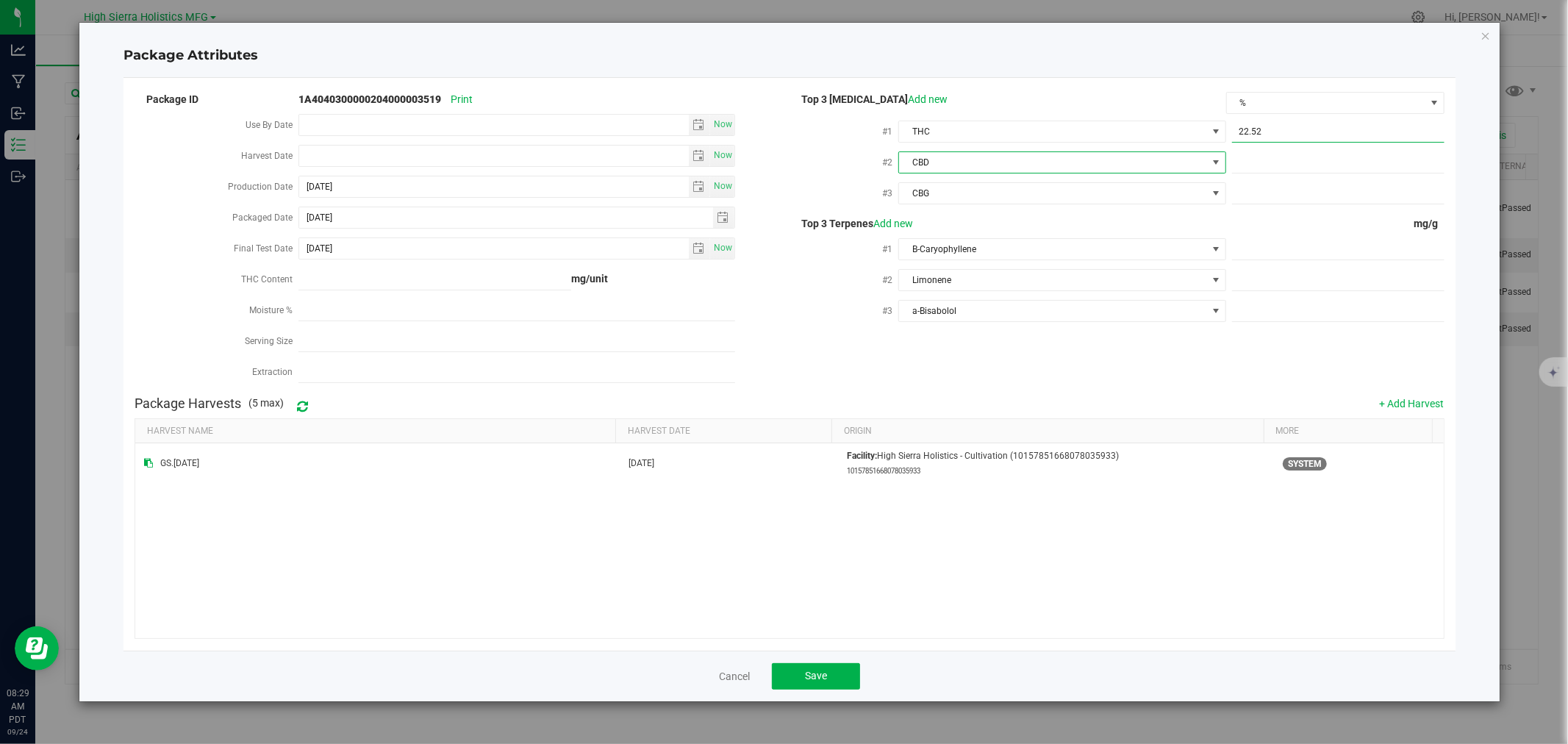
type input "22.5200"
type input ".07"
type input "0.0700"
type input ".09"
type input "0.0900"
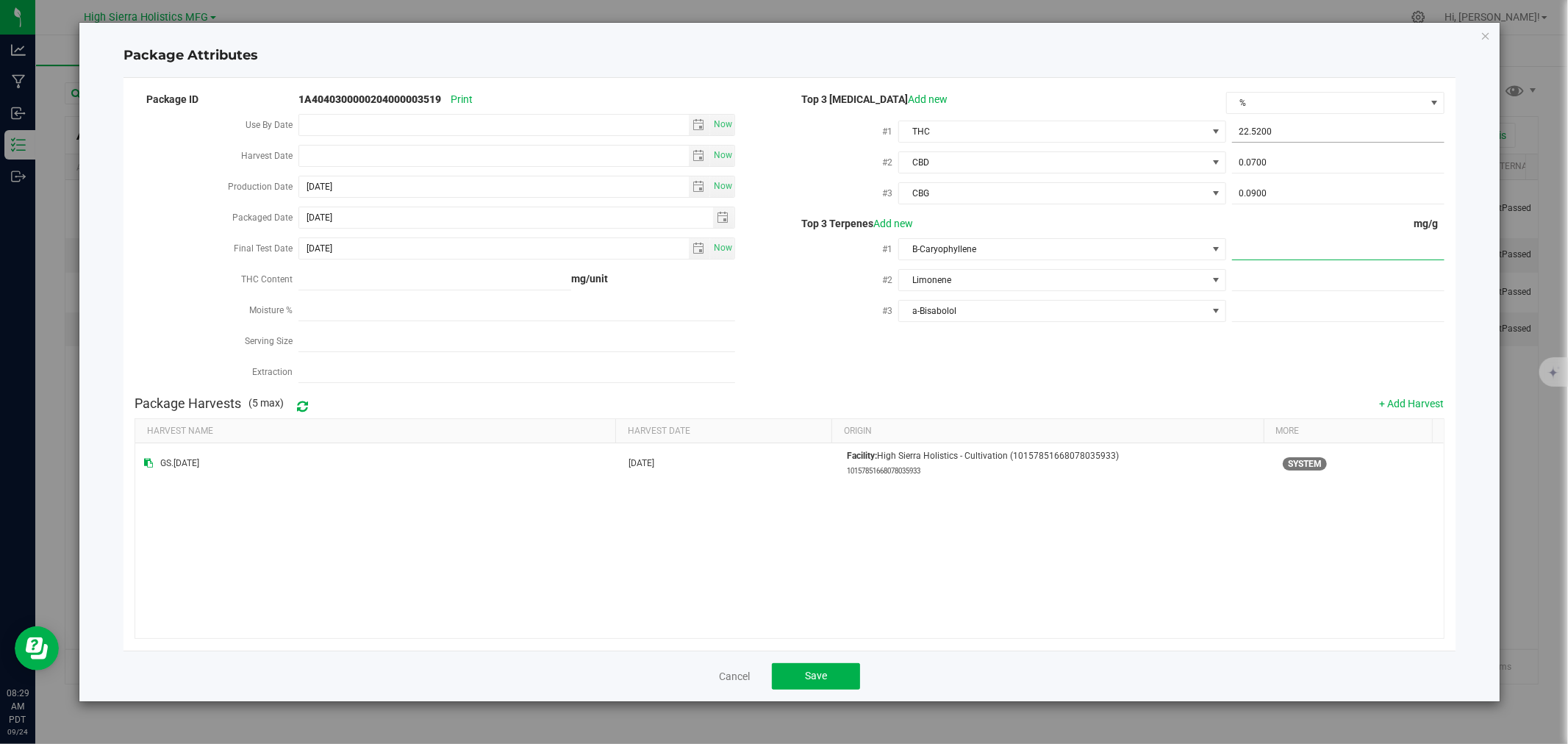
type input "1"
type input "4.1"
type input "4.1000"
type input "1.6"
type input "1.6000"
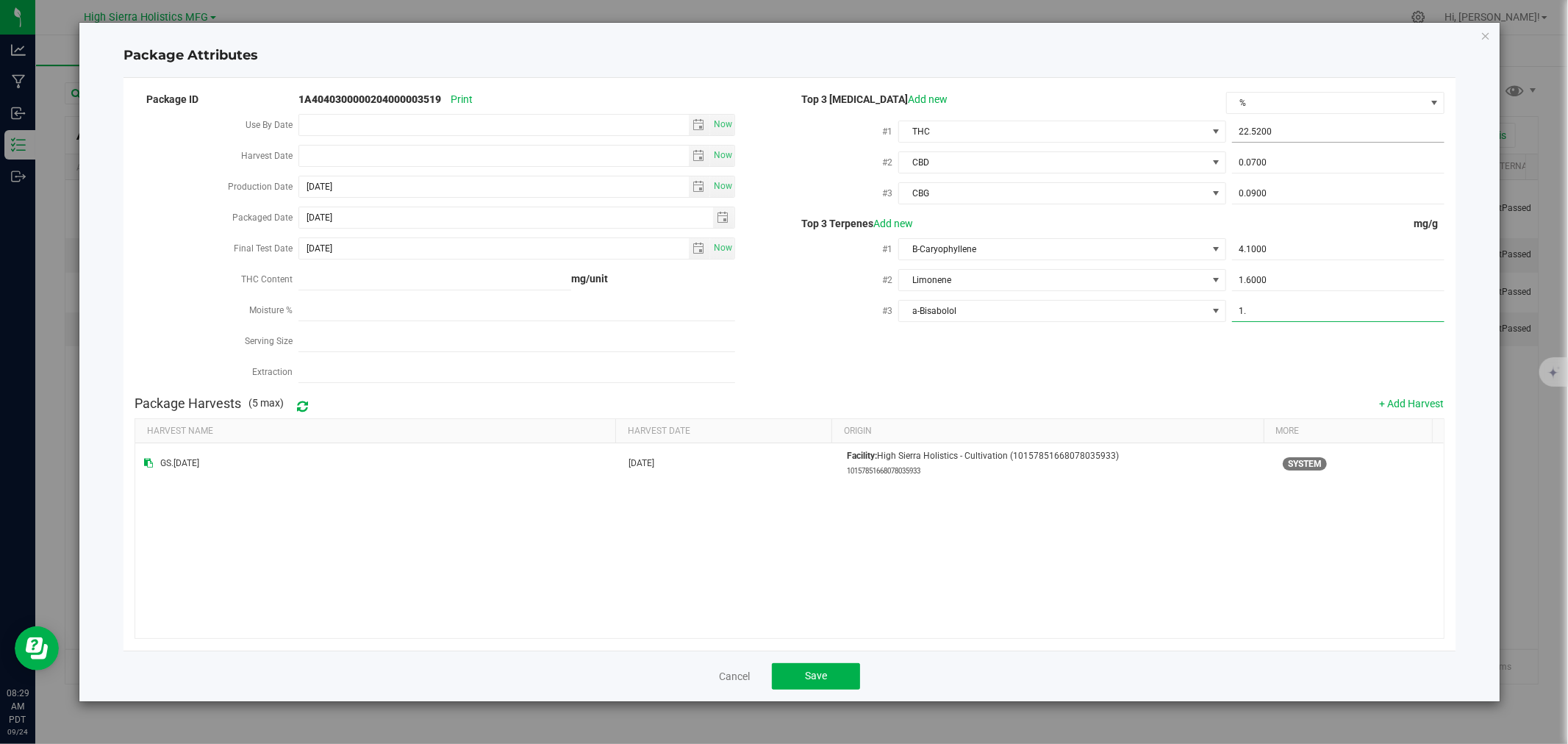
type input "1.5"
type input "1.5000"
click at [1187, 359] on div "Package ID 1A4040300000204000003519 Print Use By Date Now Harvest Date Now Prod…" at bounding box center [788, 238] width 1309 height 299
click at [832, 676] on button "Save" at bounding box center [816, 675] width 88 height 27
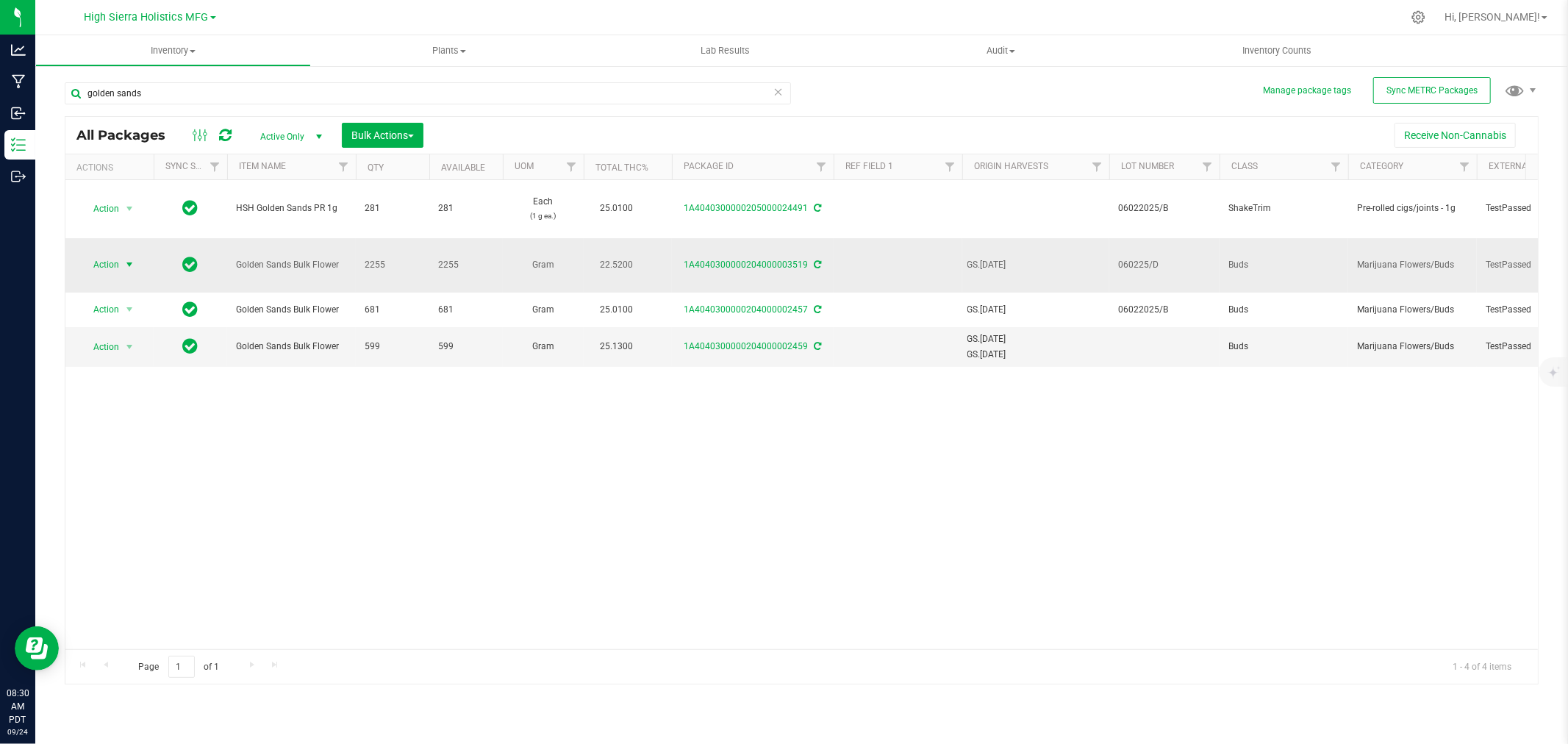
click at [128, 258] on span "select" at bounding box center [129, 264] width 12 height 12
click at [130, 298] on li "Create package" at bounding box center [126, 301] width 92 height 22
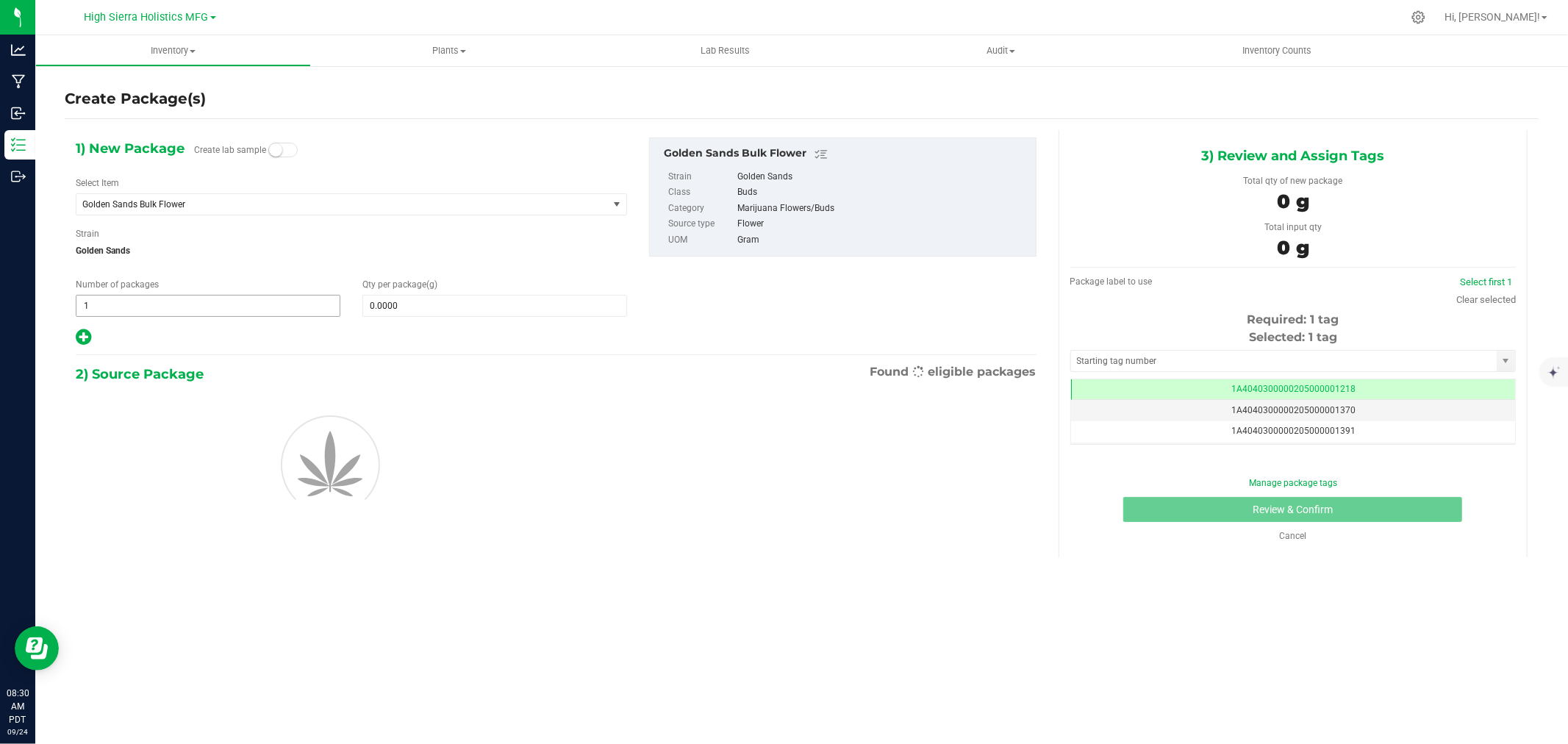
scroll to position [0, -1]
click at [238, 194] on span "Golden Sands Bulk Flower" at bounding box center [342, 204] width 532 height 21
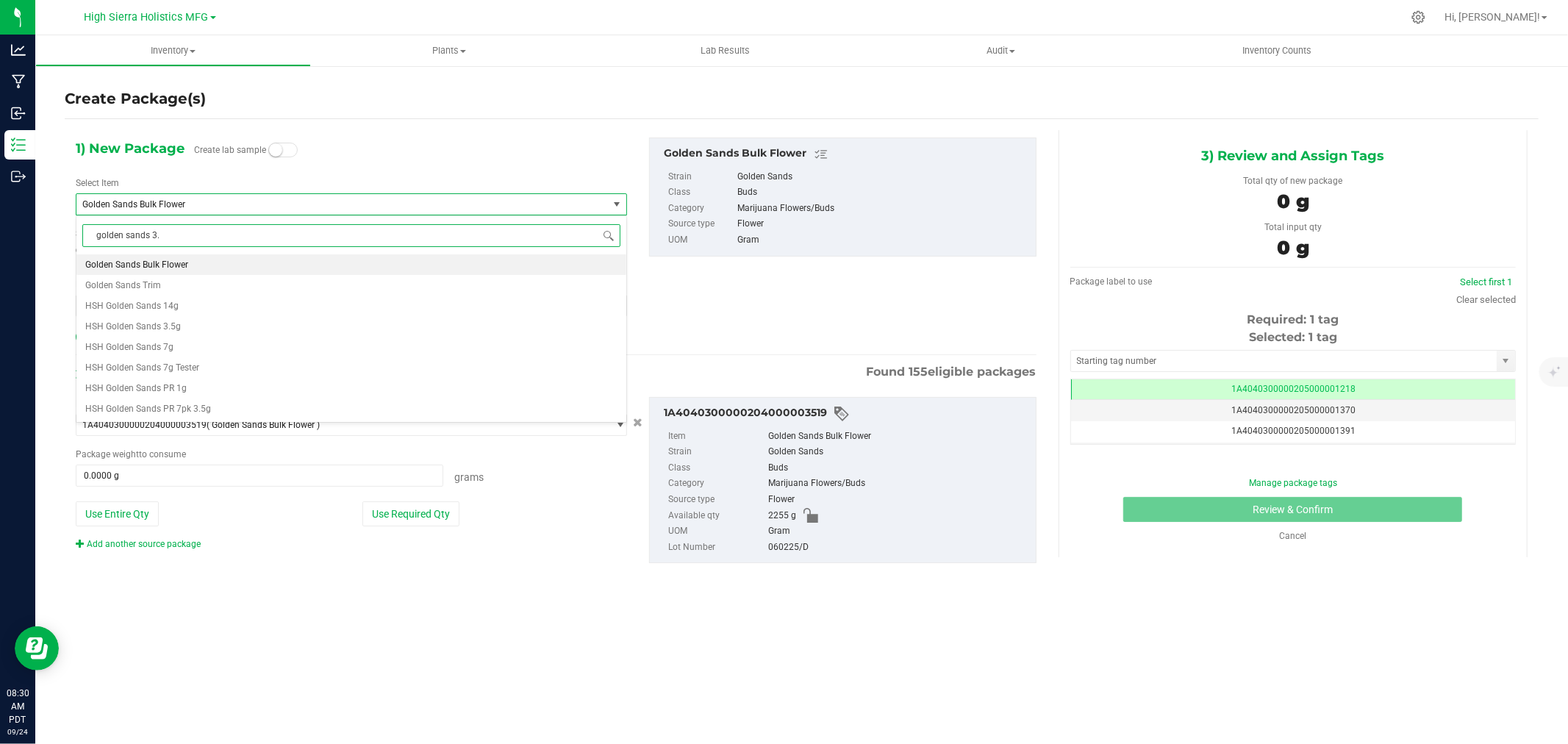
type input "golden sands 3.5"
click at [199, 268] on li "HSH Golden Sands 3.5g" at bounding box center [351, 264] width 549 height 21
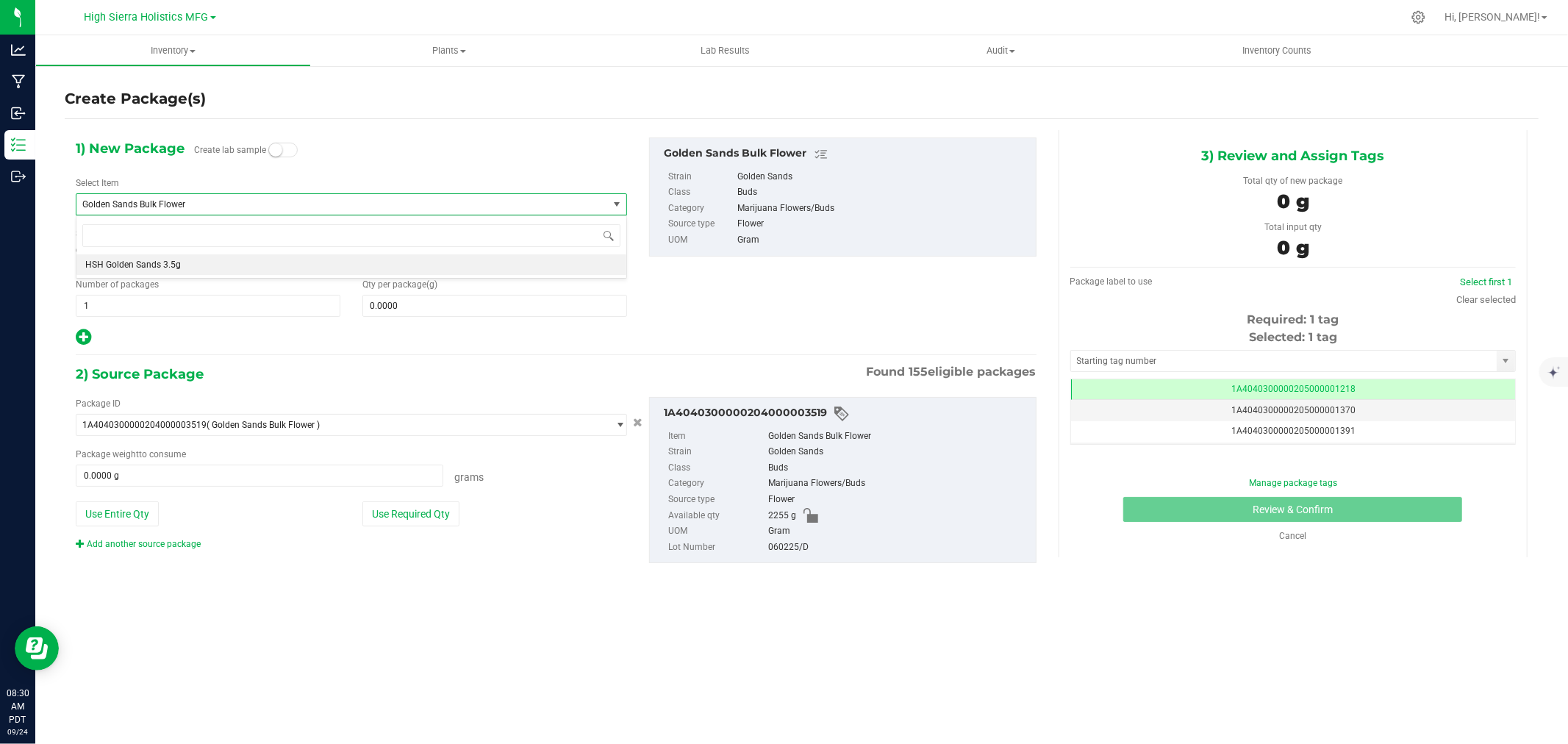
type input "0"
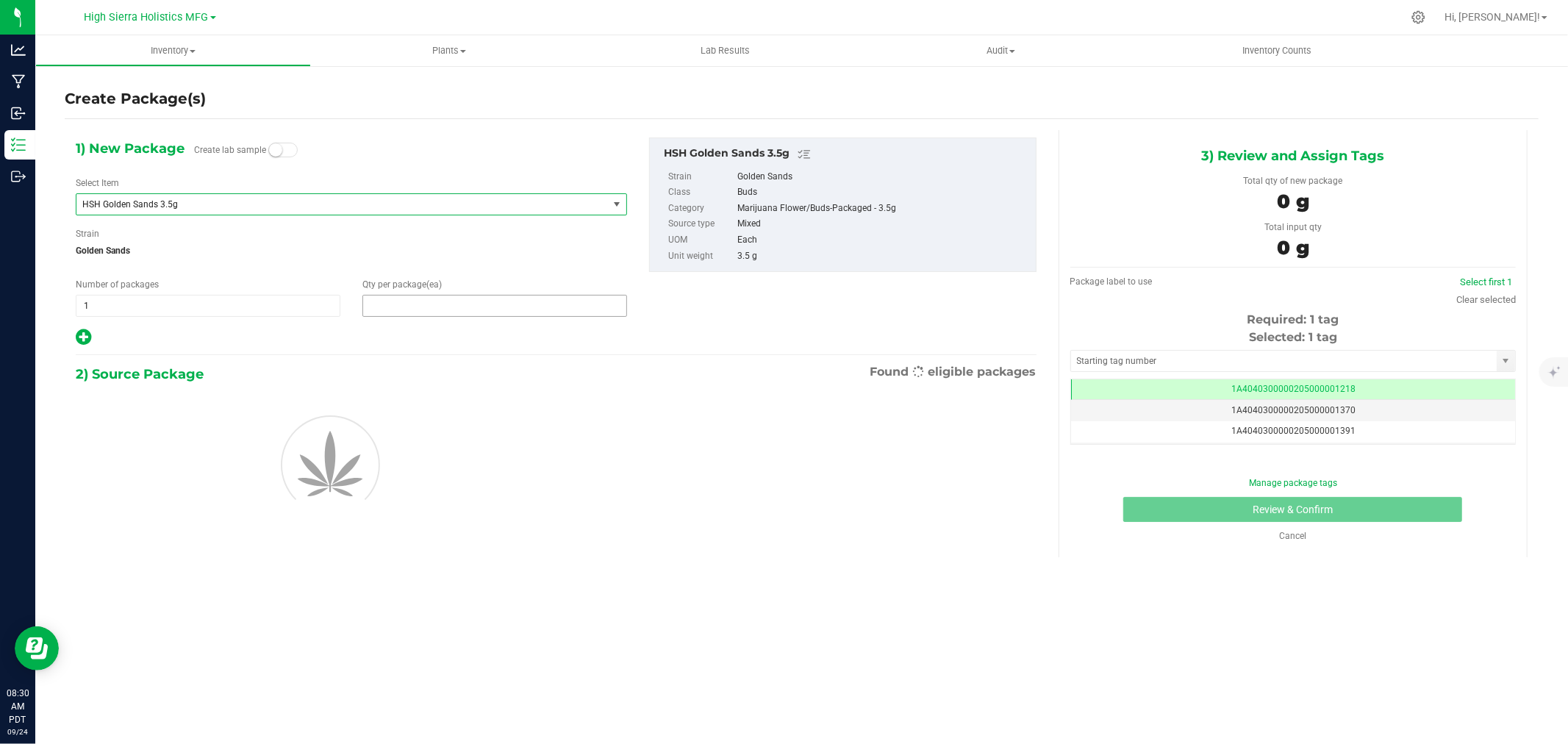
click at [422, 309] on span at bounding box center [495, 306] width 264 height 22
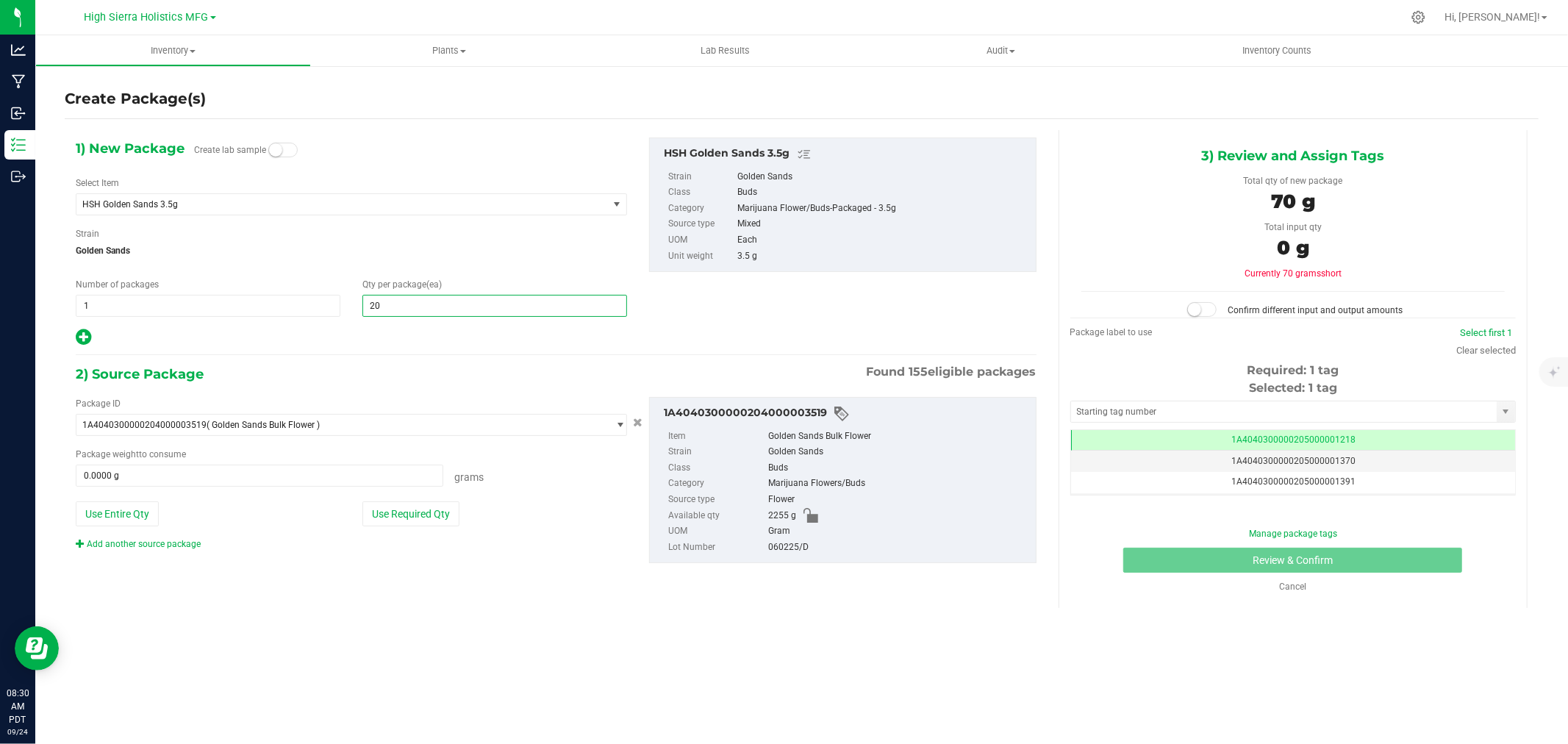
type input "200"
click at [406, 337] on div at bounding box center [351, 337] width 551 height 19
click at [436, 511] on button "Use Required Qty" at bounding box center [411, 513] width 97 height 25
type input "700.0000 g"
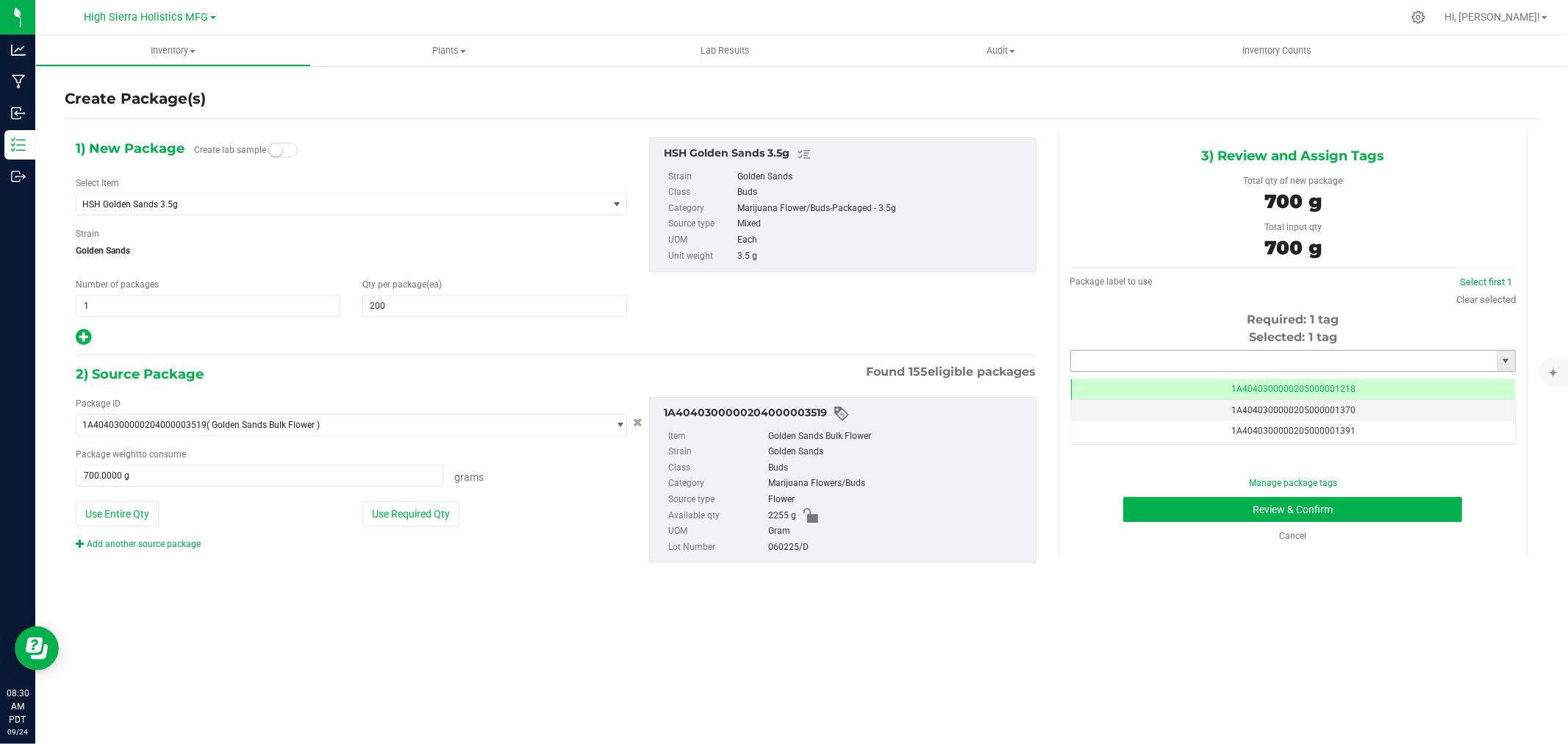
click at [1131, 357] on input "text" at bounding box center [1284, 361] width 425 height 21
click at [1162, 384] on li "1A4040300000205000021265" at bounding box center [1293, 385] width 444 height 22
type input "1A4040300000205000021265"
click at [1218, 512] on button "Review & Confirm" at bounding box center [1292, 509] width 339 height 25
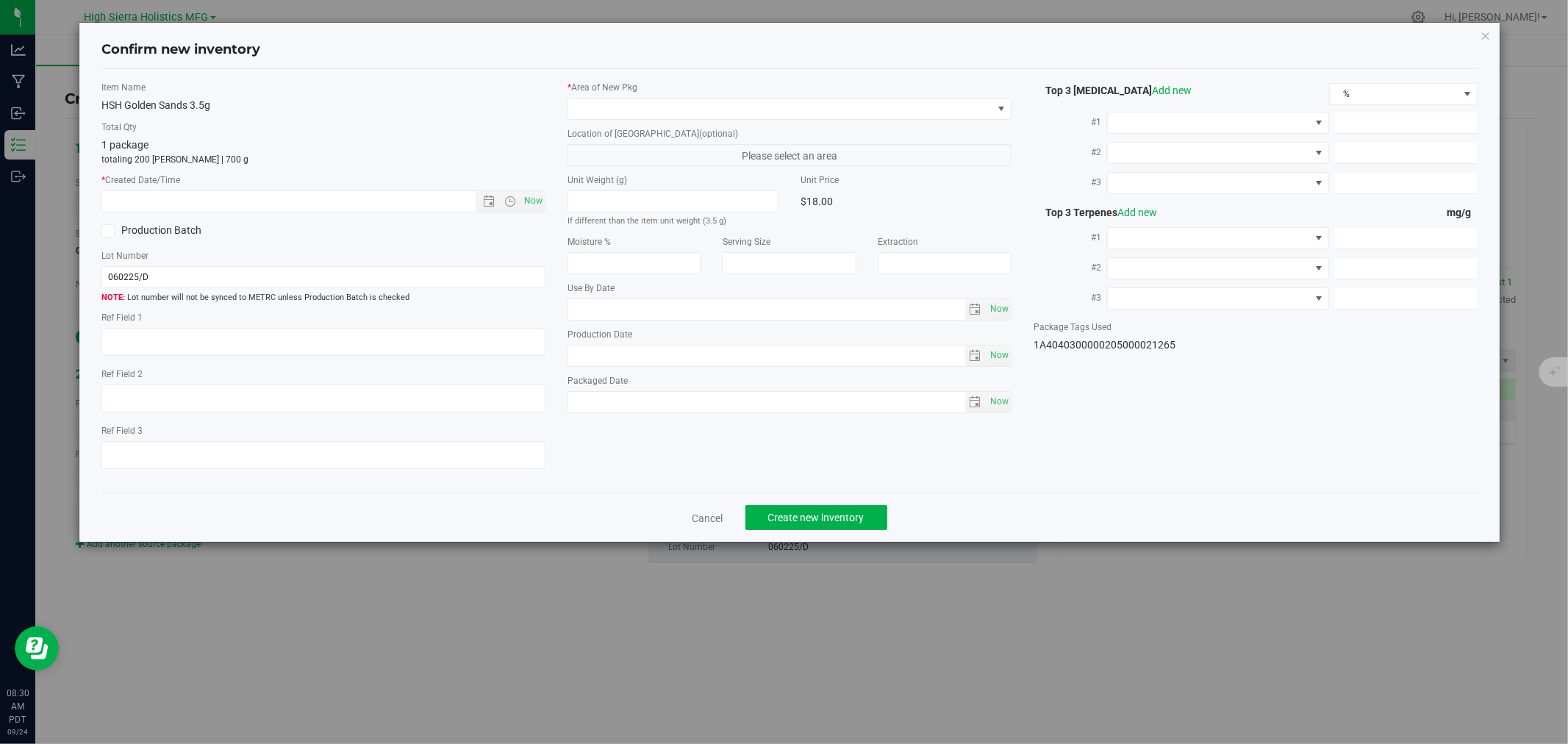
type input "[DATE]"
type input "22.5200"
type input "0.0900"
type input "0.0700"
type input "4.1000"
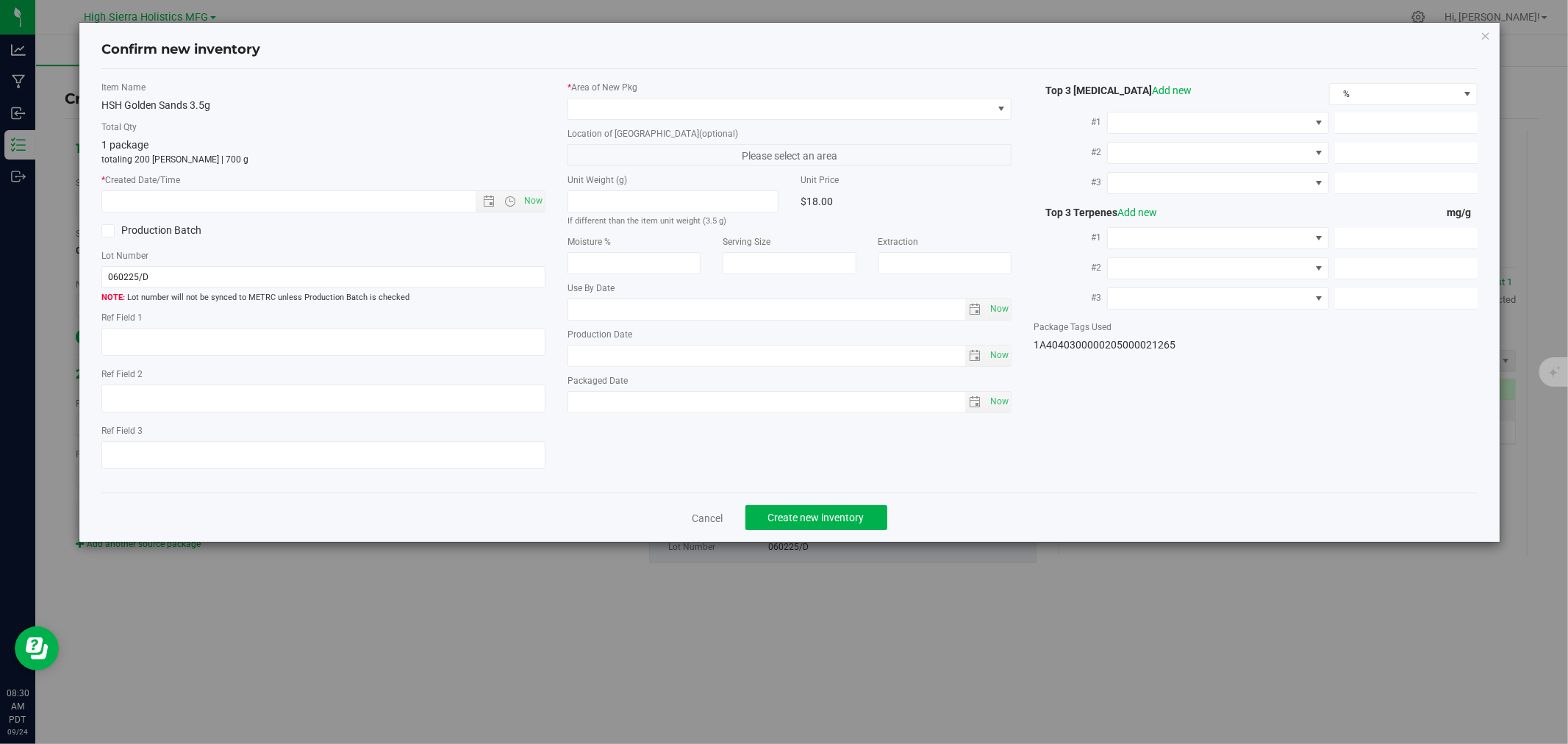
type input "1.6000"
type input "1.5000"
click at [536, 199] on span "Now" at bounding box center [533, 201] width 25 height 21
type input "[DATE] 8:30 AM"
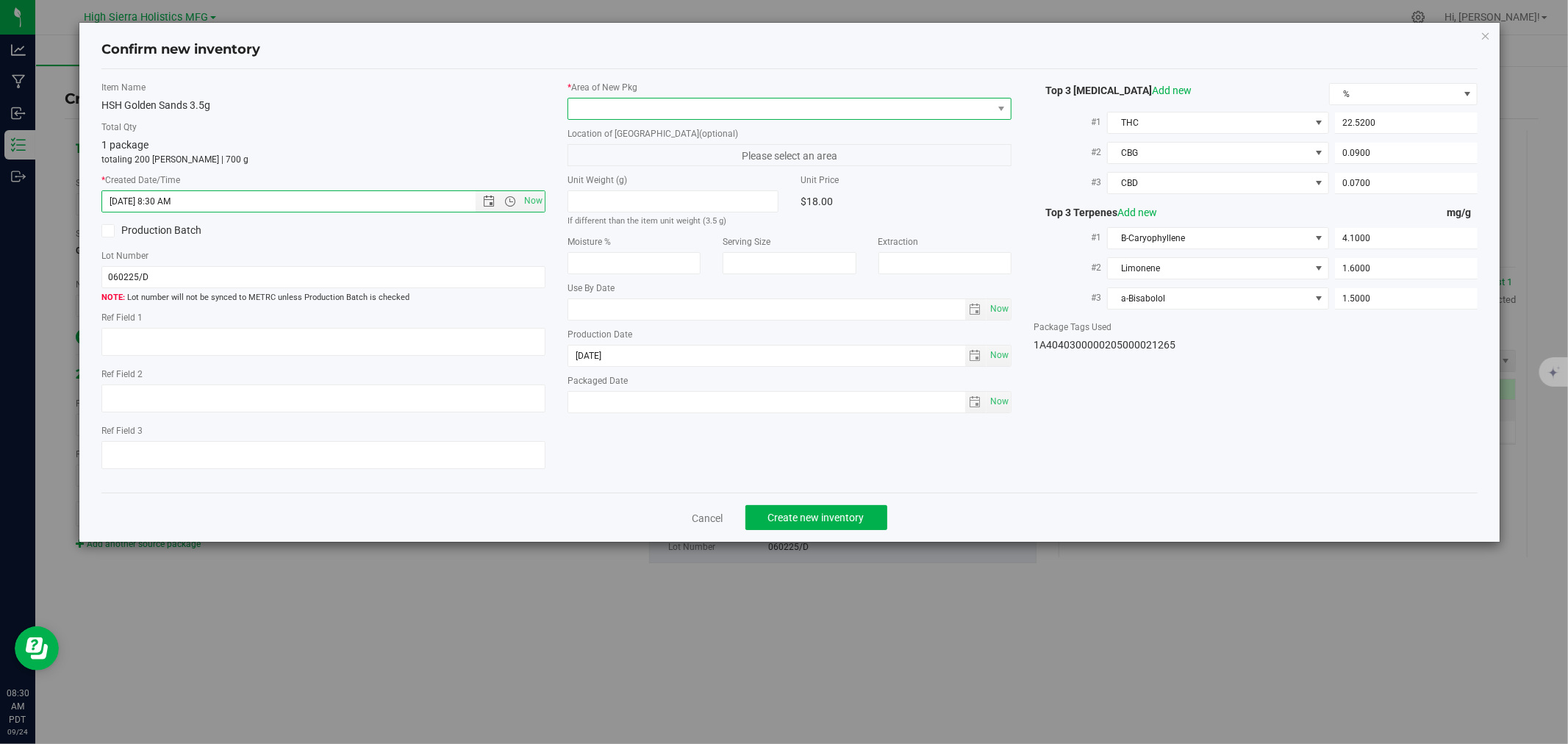
click at [610, 111] on span at bounding box center [780, 108] width 424 height 21
click at [614, 194] on li "Safe Room" at bounding box center [789, 190] width 442 height 21
click at [475, 106] on div "HSH Golden Sands 3.5g" at bounding box center [323, 105] width 444 height 16
click at [807, 510] on button "Create new inventory" at bounding box center [816, 517] width 142 height 25
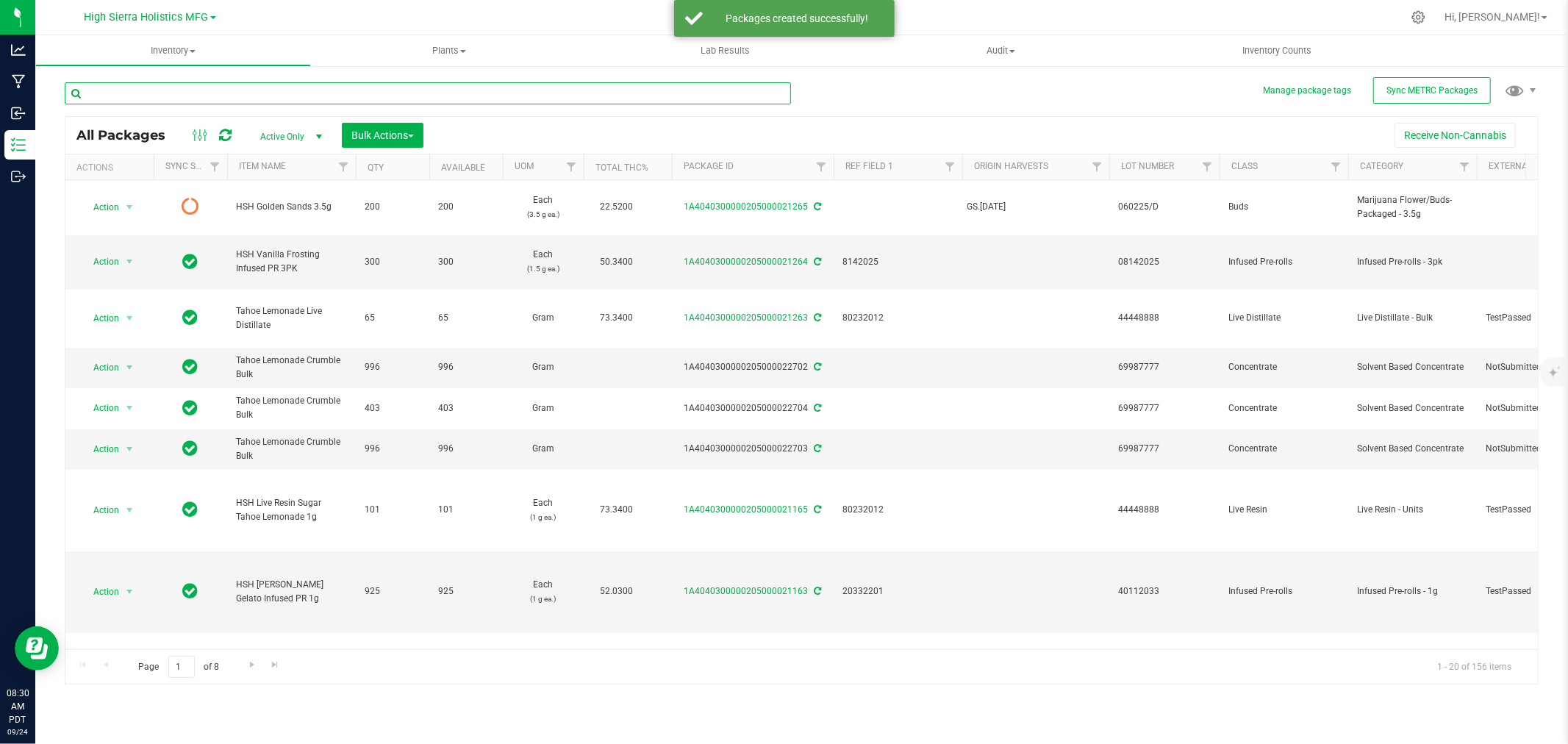
click at [151, 84] on input "text" at bounding box center [427, 93] width 726 height 22
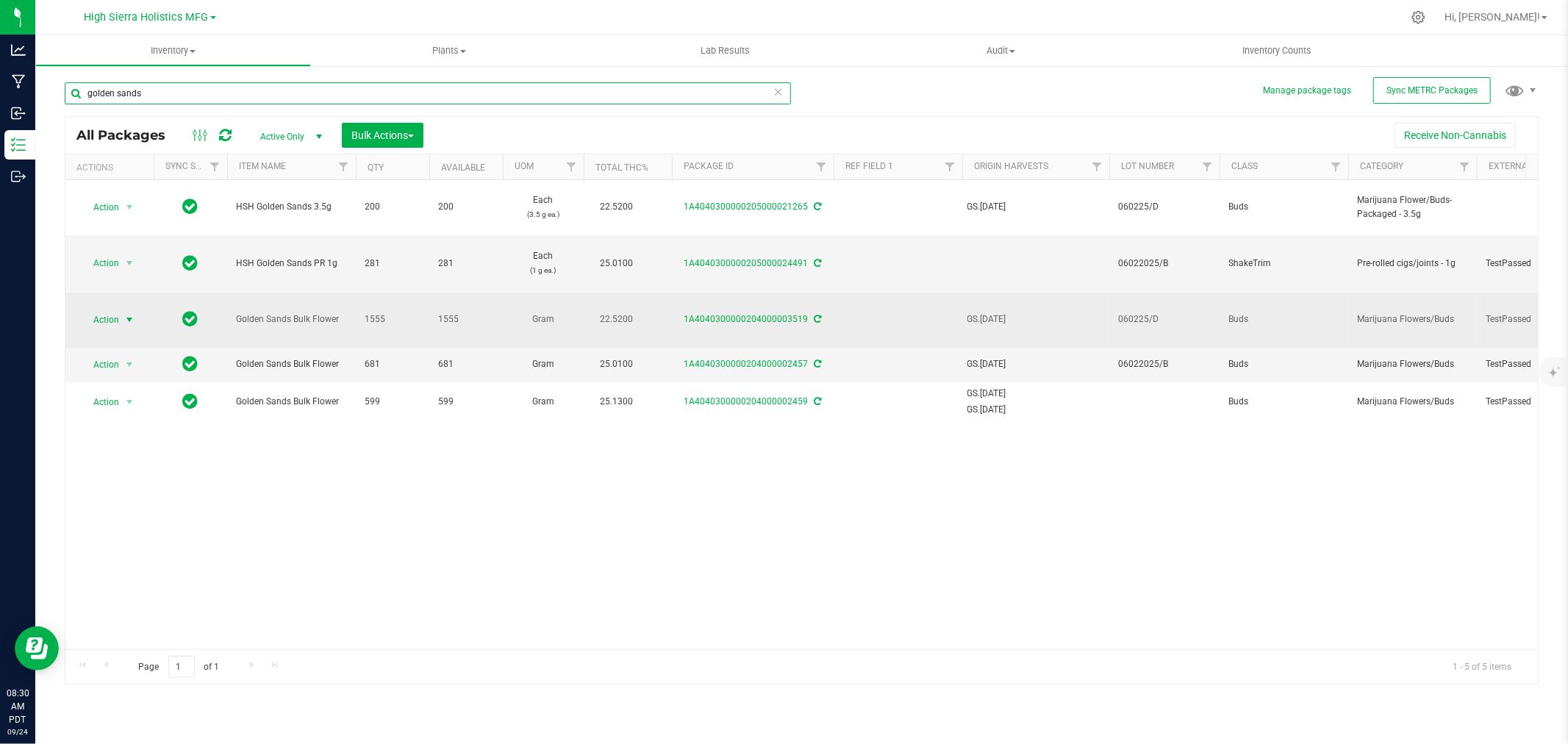
type input "golden sands"
click at [125, 314] on span "select" at bounding box center [129, 320] width 12 height 12
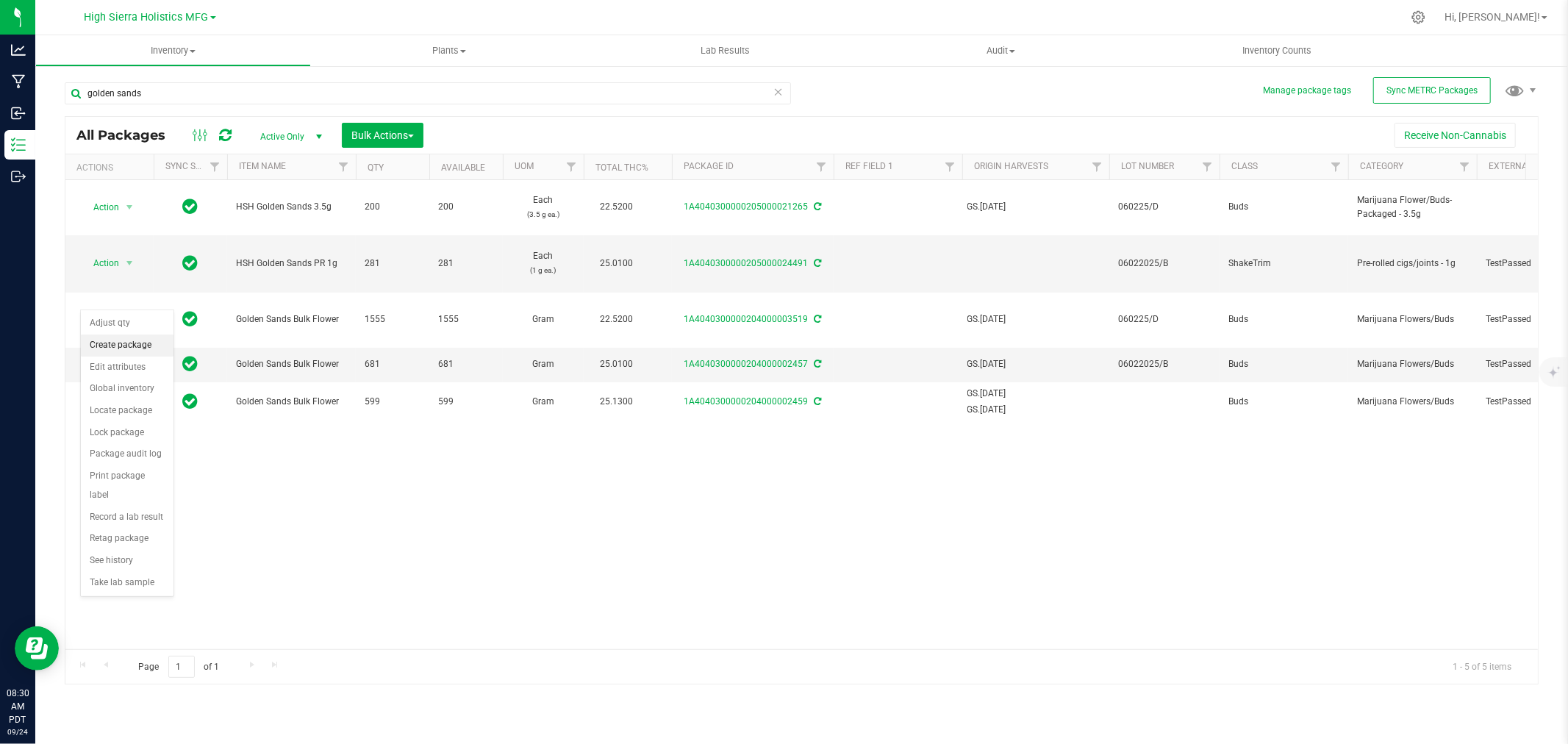
click at [135, 338] on li "Create package" at bounding box center [126, 346] width 92 height 22
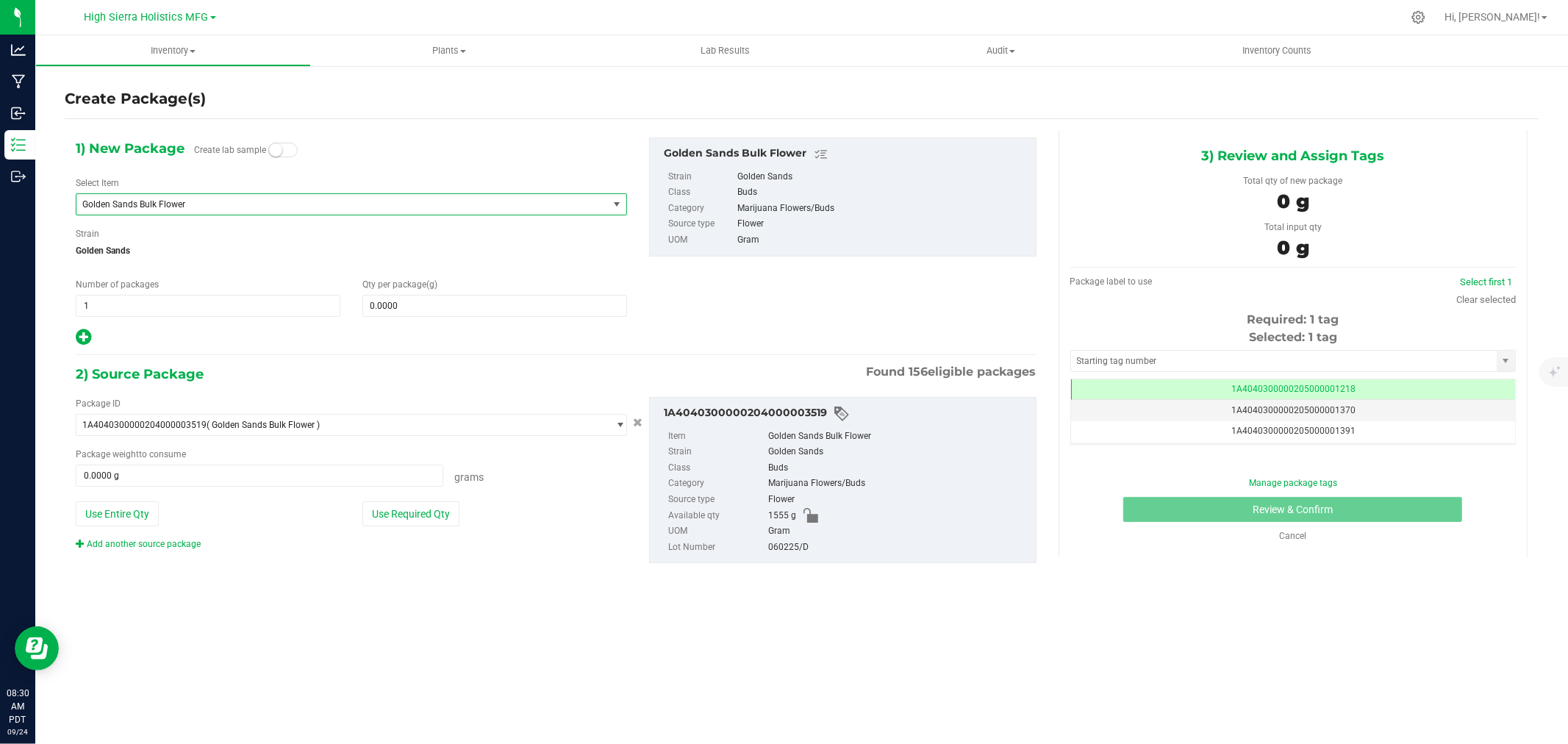
click at [267, 199] on span "Golden Sands Bulk Flower" at bounding box center [332, 204] width 499 height 10
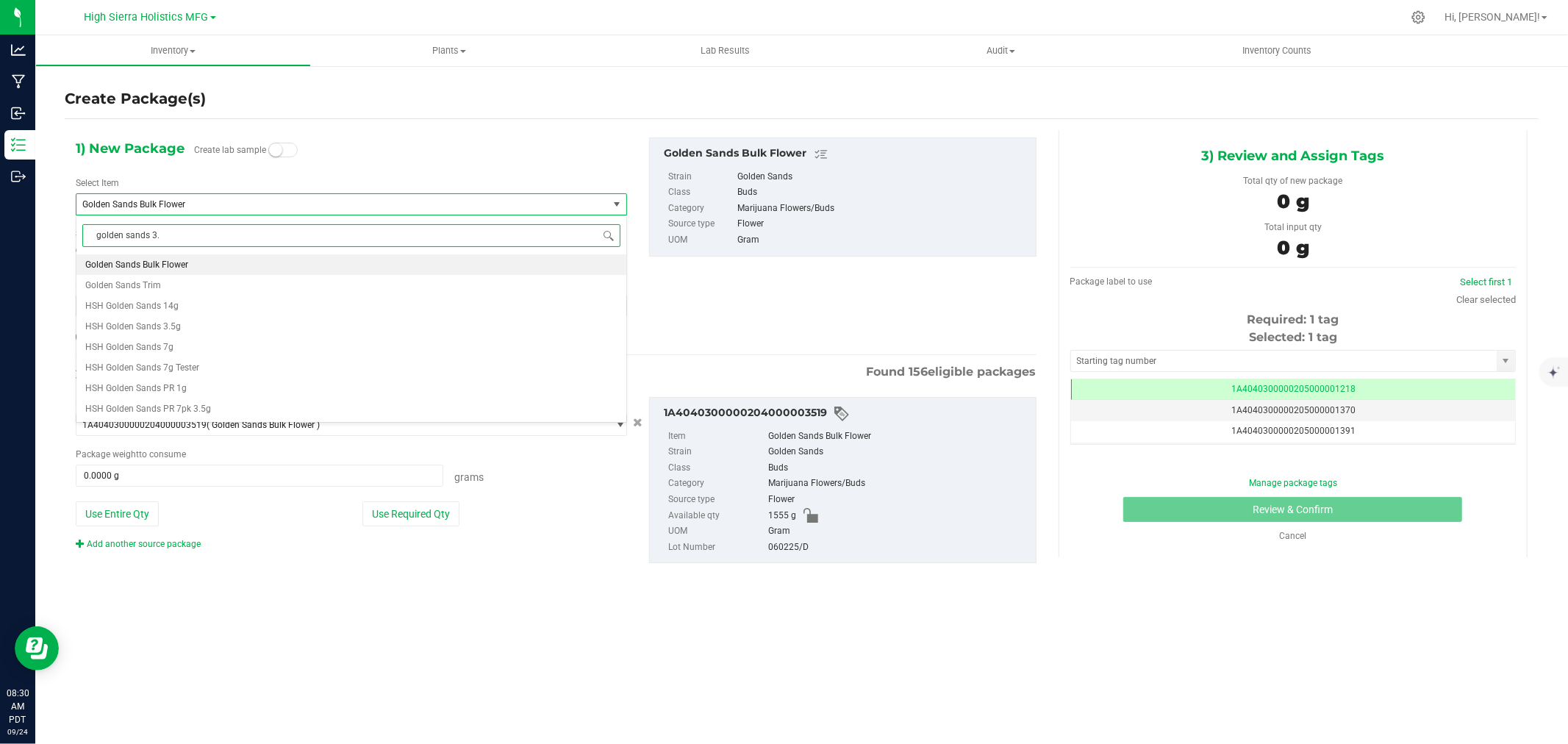
type input "golden sands 3.5"
click at [192, 272] on li "HSH Golden Sands 3.5g" at bounding box center [351, 264] width 549 height 21
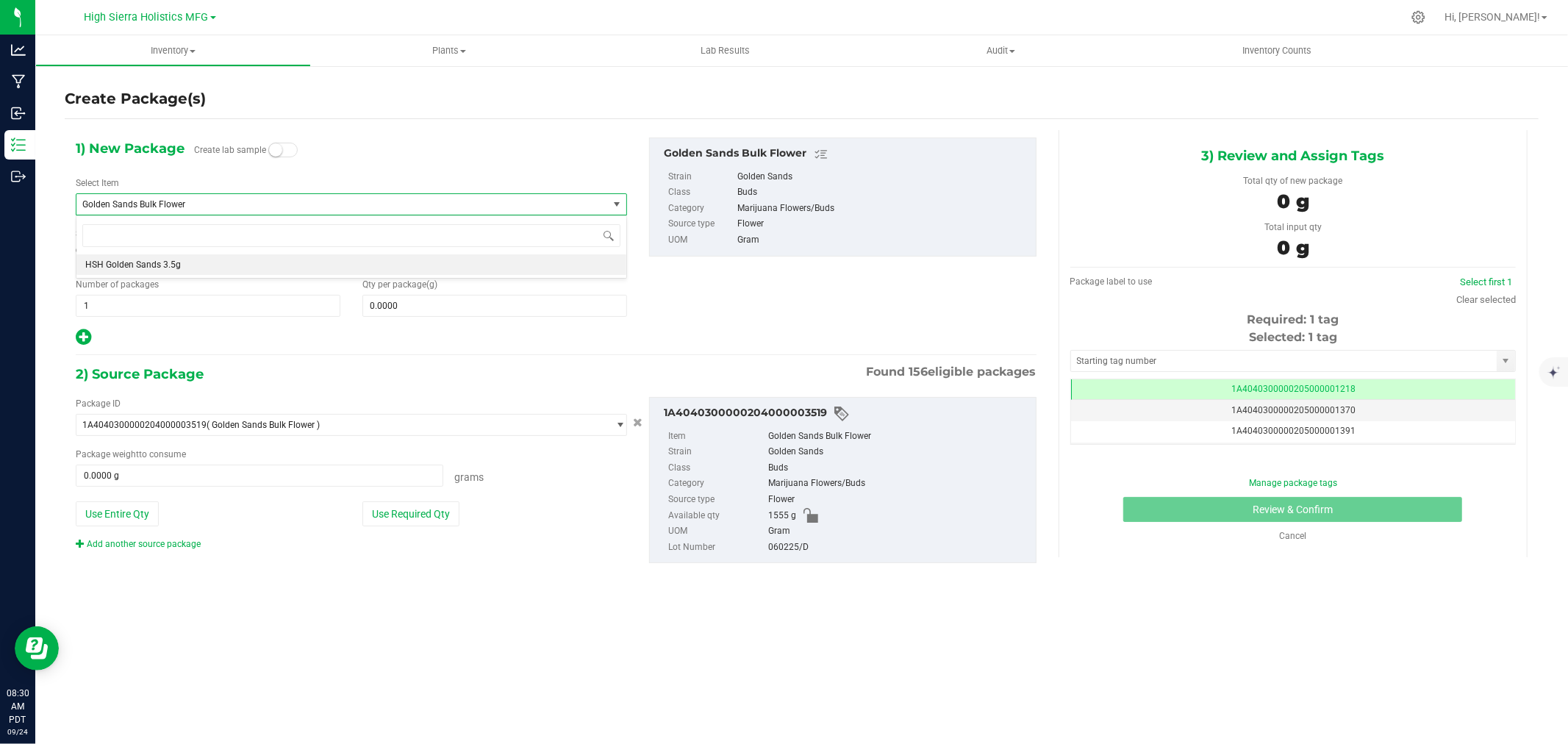
type input "0"
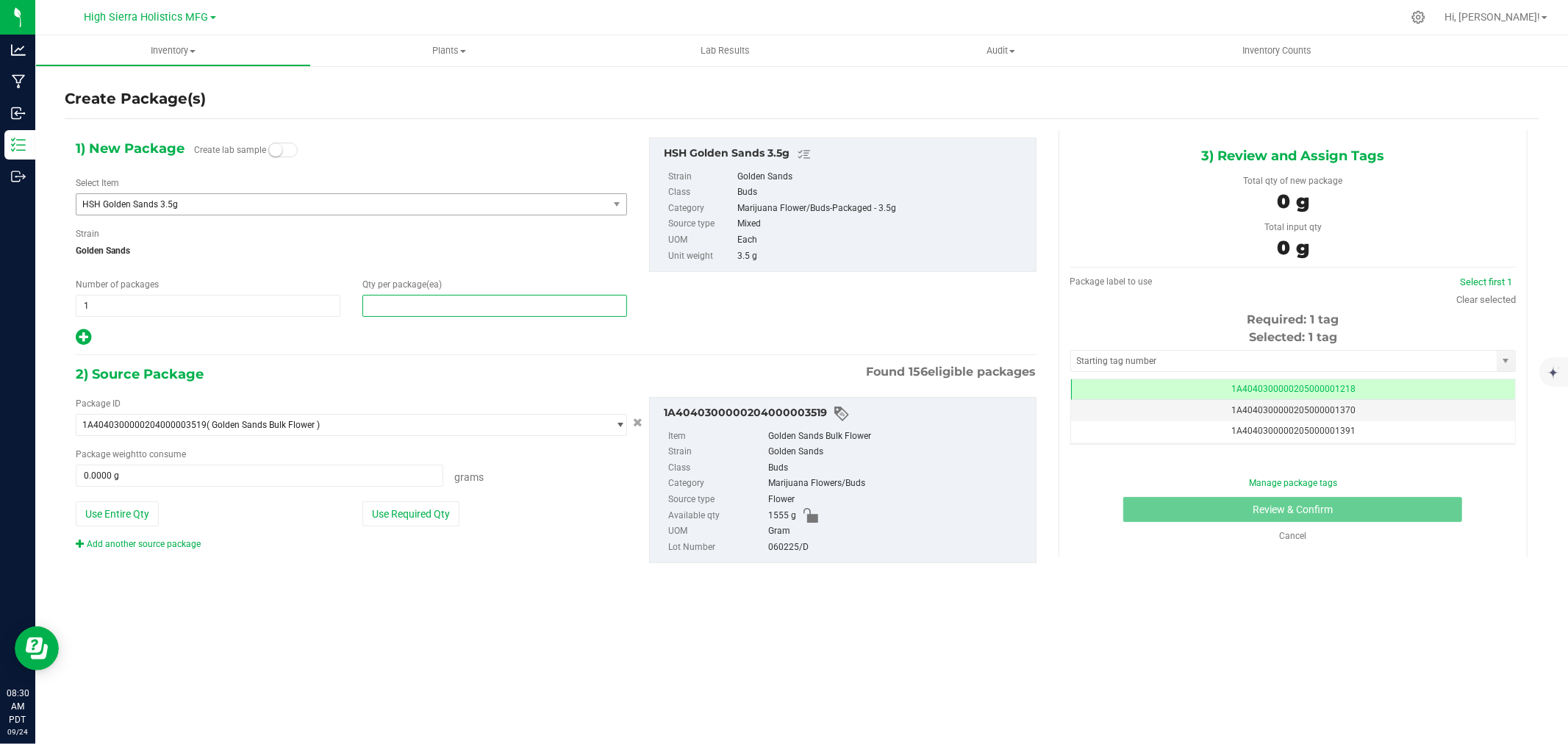
click at [405, 316] on span at bounding box center [495, 306] width 264 height 22
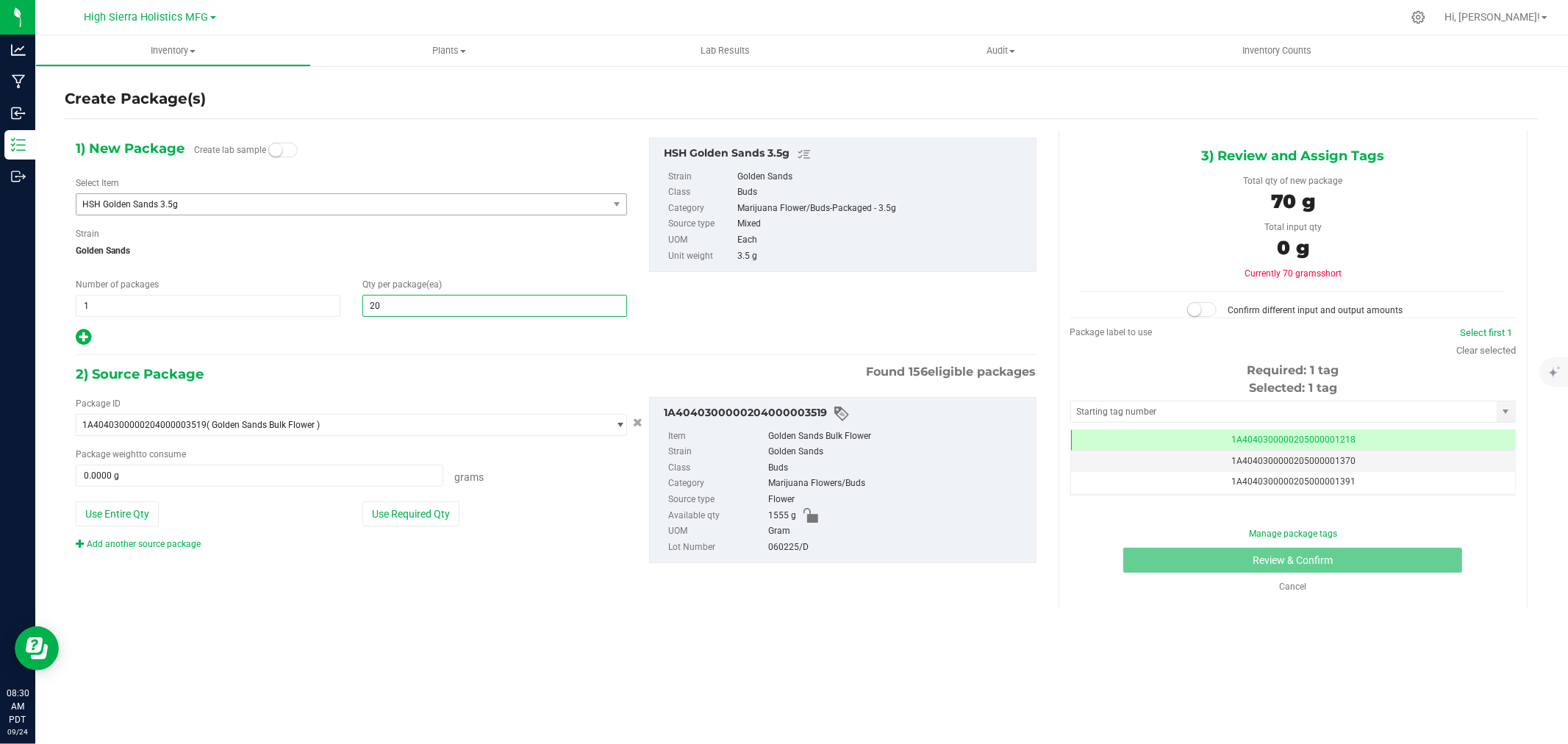
type input "200"
click at [405, 338] on div at bounding box center [351, 337] width 551 height 19
click at [422, 507] on button "Use Required Qty" at bounding box center [411, 513] width 97 height 25
type input "700.0000 g"
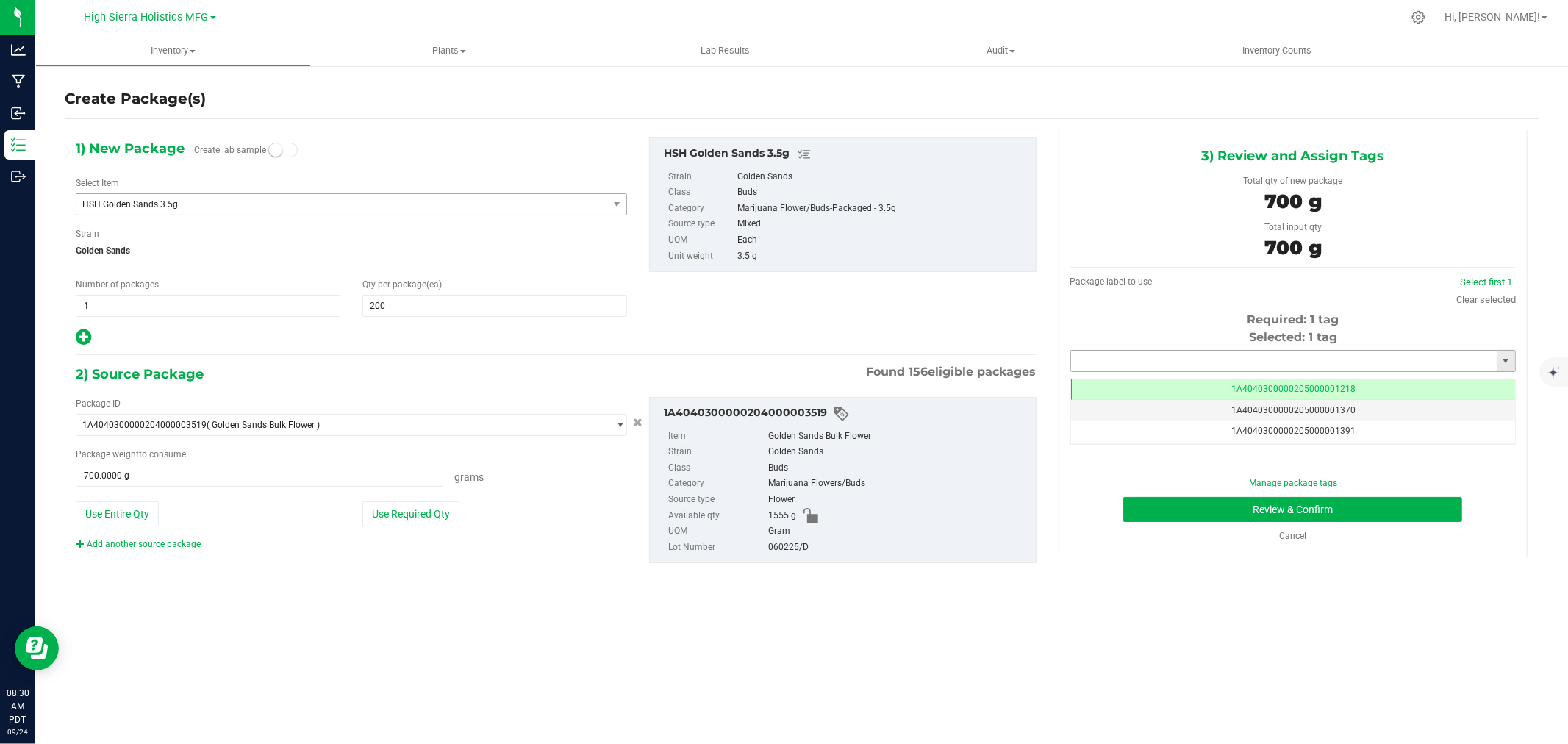
click at [1123, 357] on input "text" at bounding box center [1284, 361] width 425 height 21
click at [1187, 387] on li "1A4040300000205000021266" at bounding box center [1293, 385] width 444 height 22
type input "1A4040300000205000021266"
click at [1202, 513] on button "Review & Confirm" at bounding box center [1292, 509] width 339 height 25
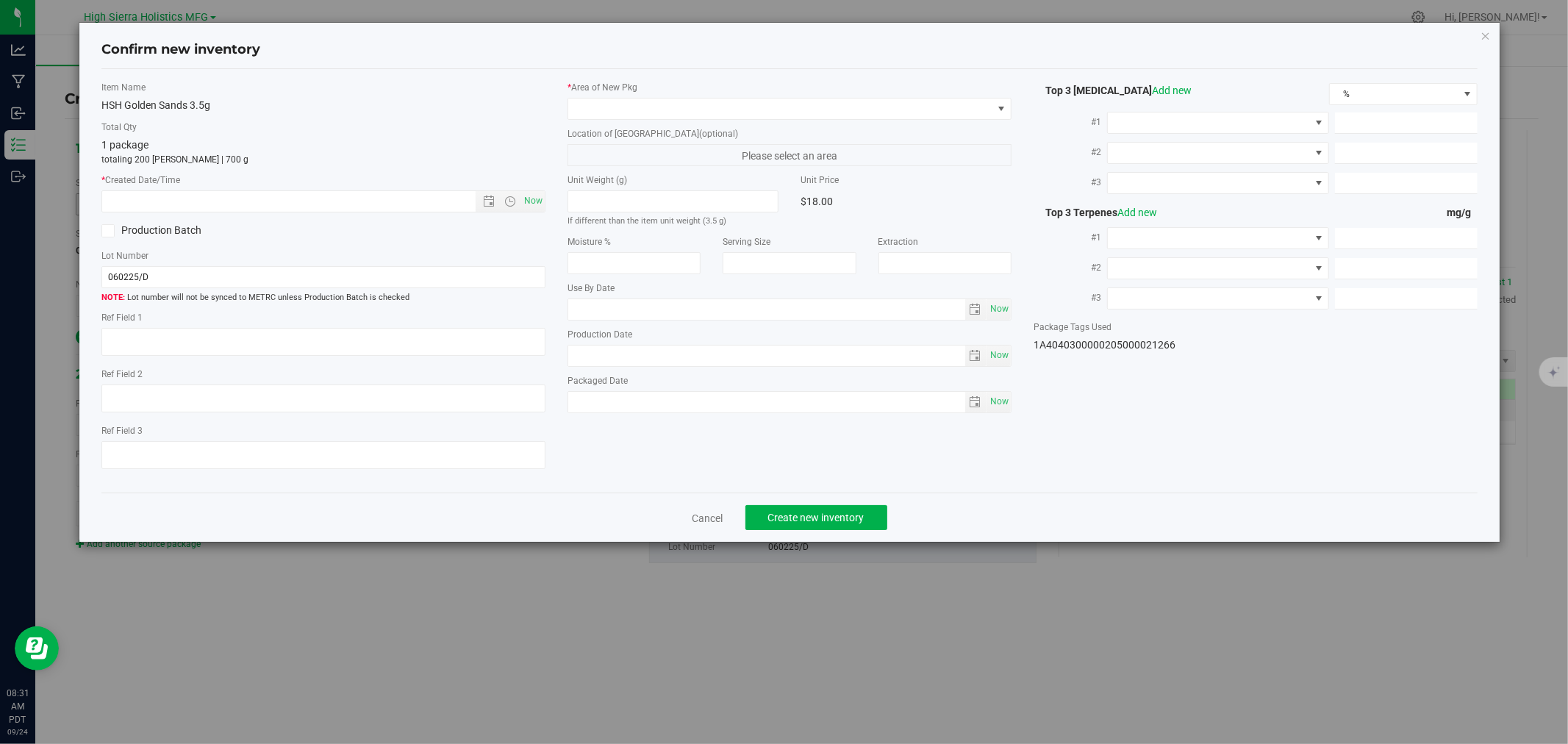
type input "[DATE]"
type input "22.5200"
type input "0.0900"
type input "0.0700"
type input "4.1000"
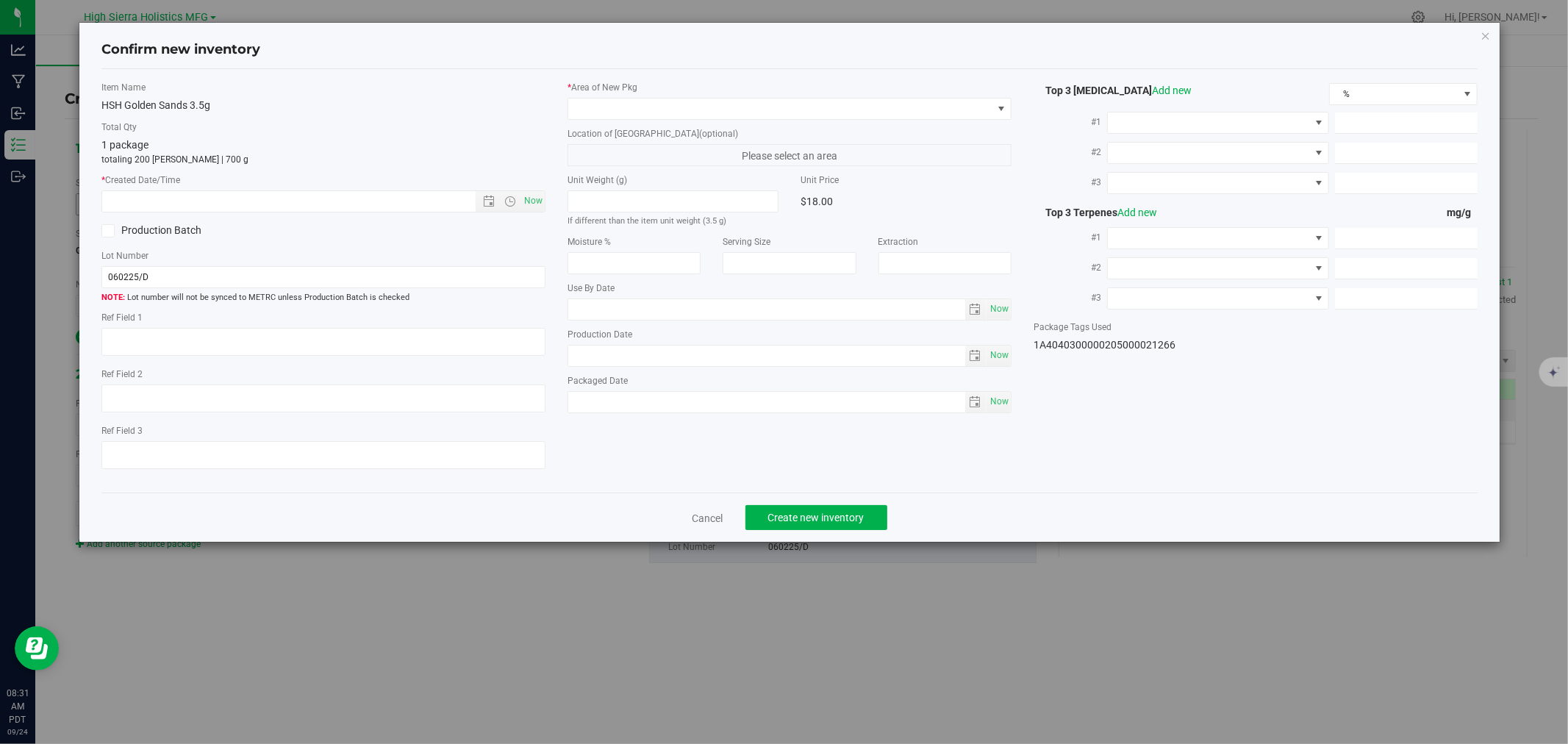
type input "1.6000"
type input "1.5000"
click at [528, 199] on span "Now" at bounding box center [533, 201] width 25 height 21
type input "[DATE] 8:31 AM"
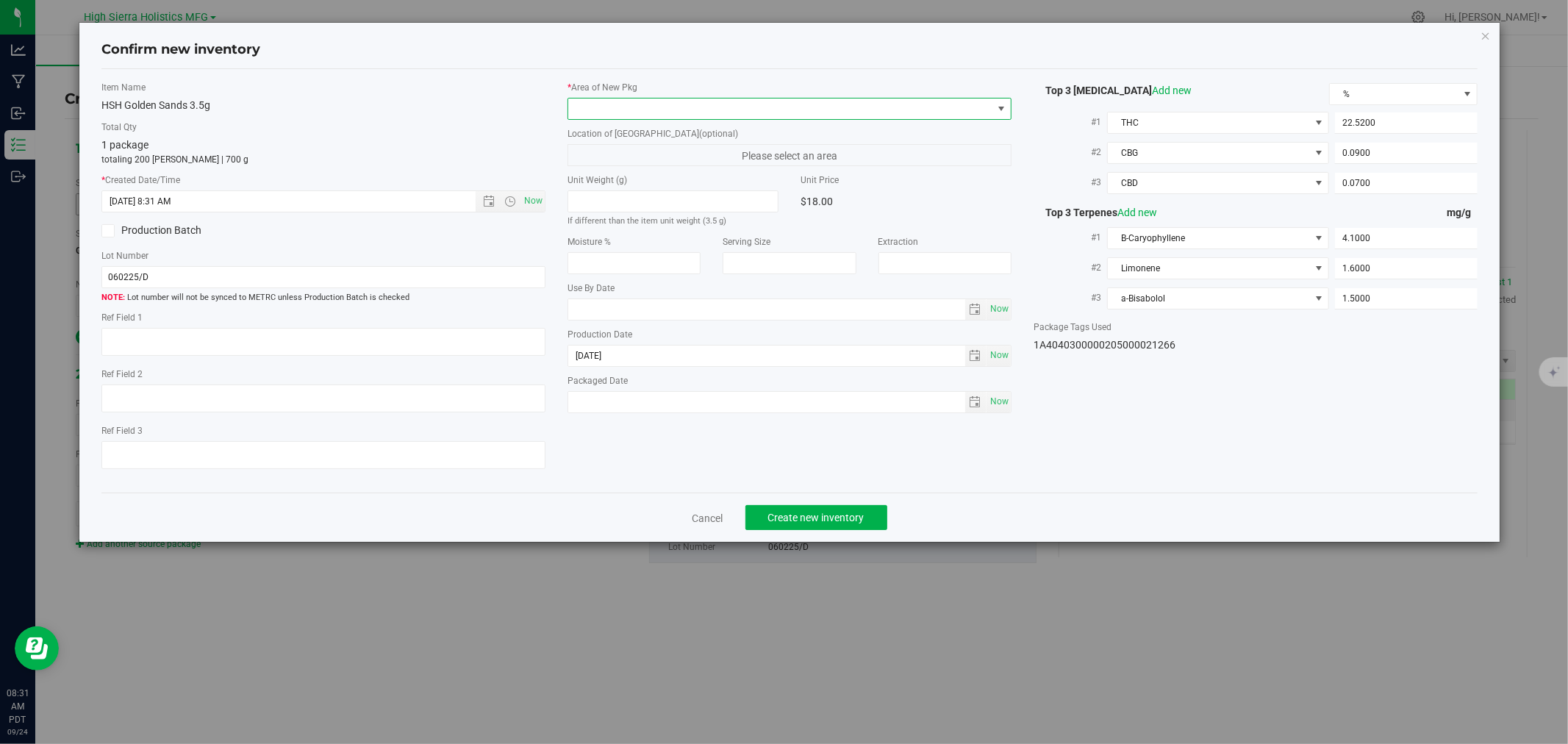
click at [608, 103] on span at bounding box center [780, 108] width 424 height 21
click at [604, 190] on li "Safe Room" at bounding box center [789, 190] width 442 height 21
click at [817, 529] on button "Create new inventory" at bounding box center [816, 517] width 142 height 25
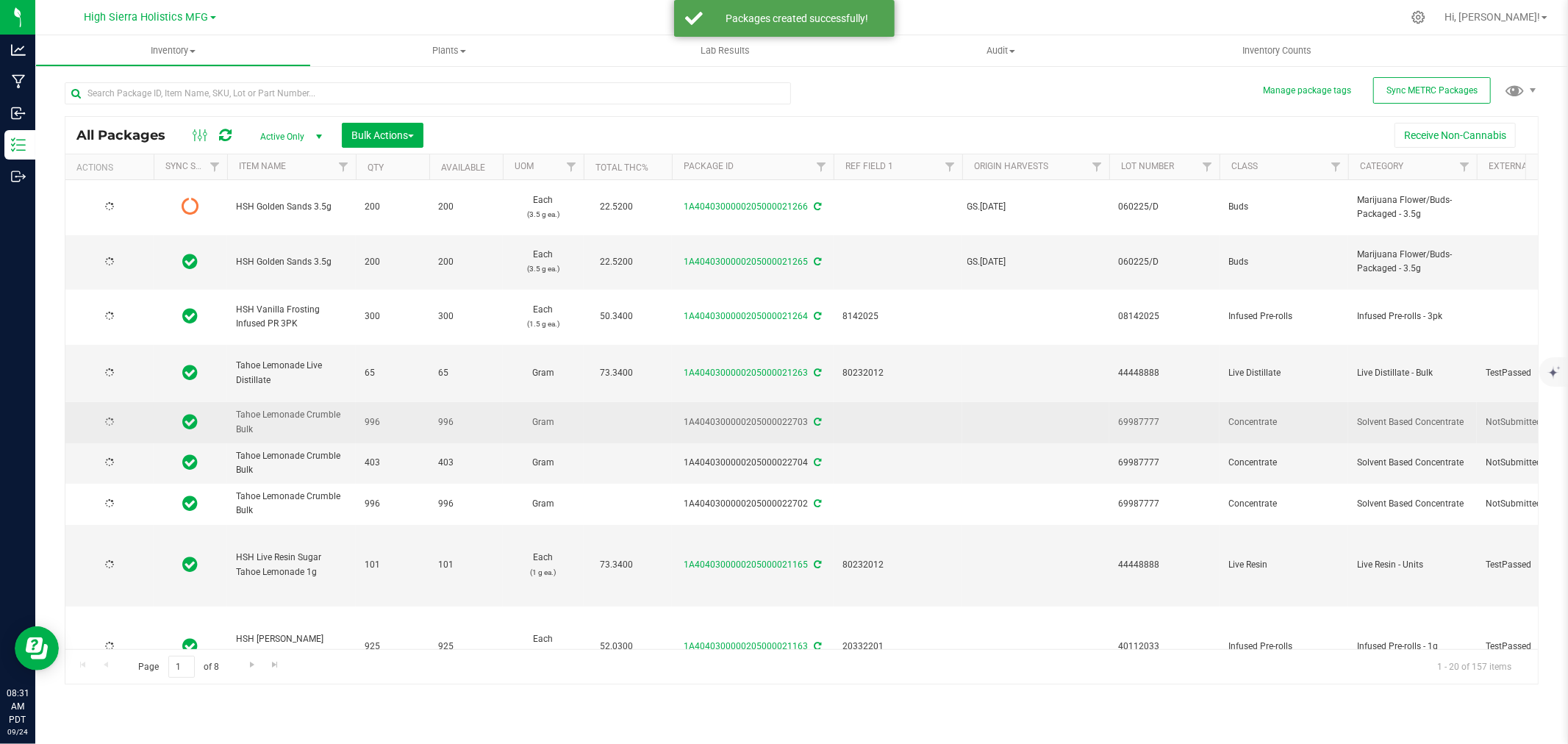
type input "[DATE]"
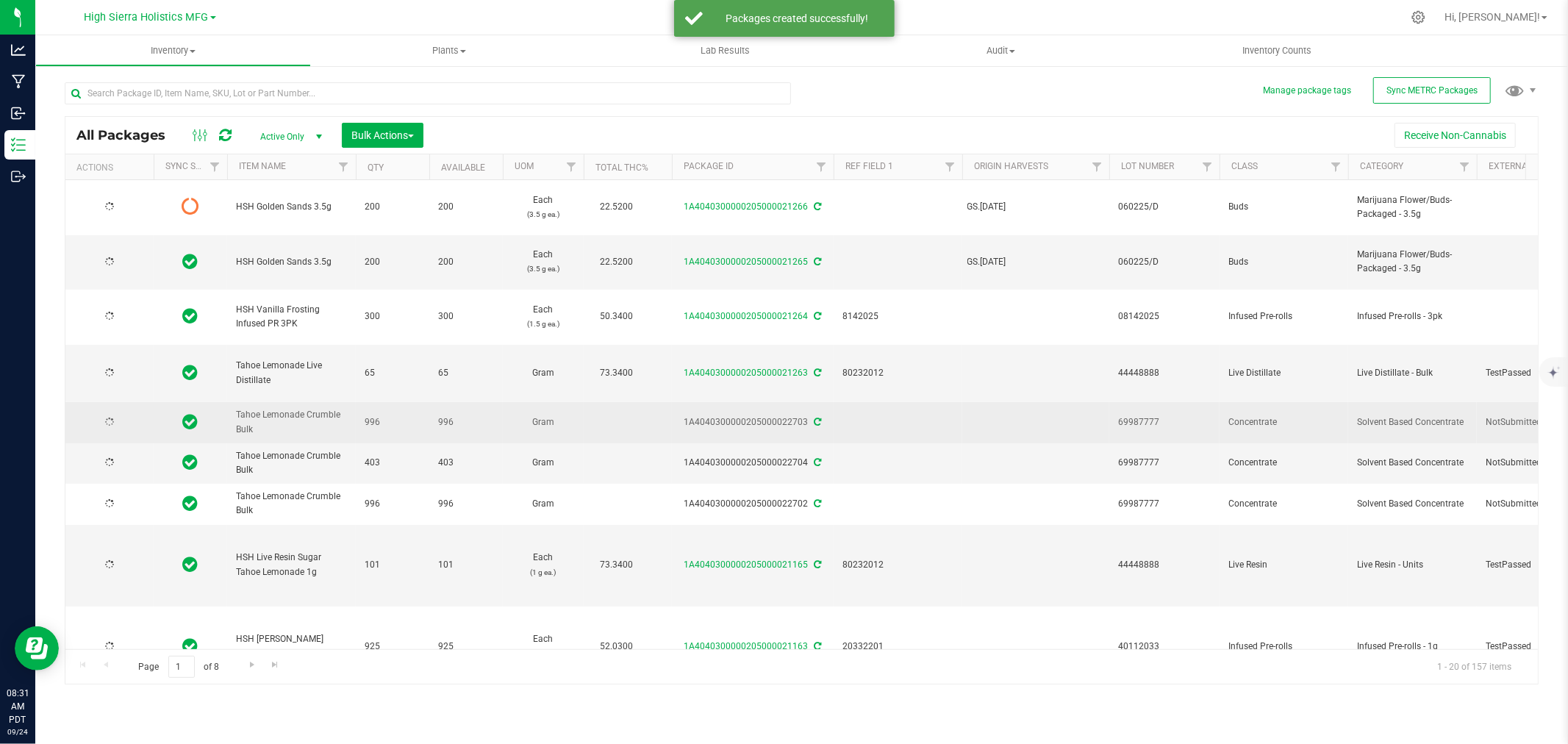
type input "[DATE]"
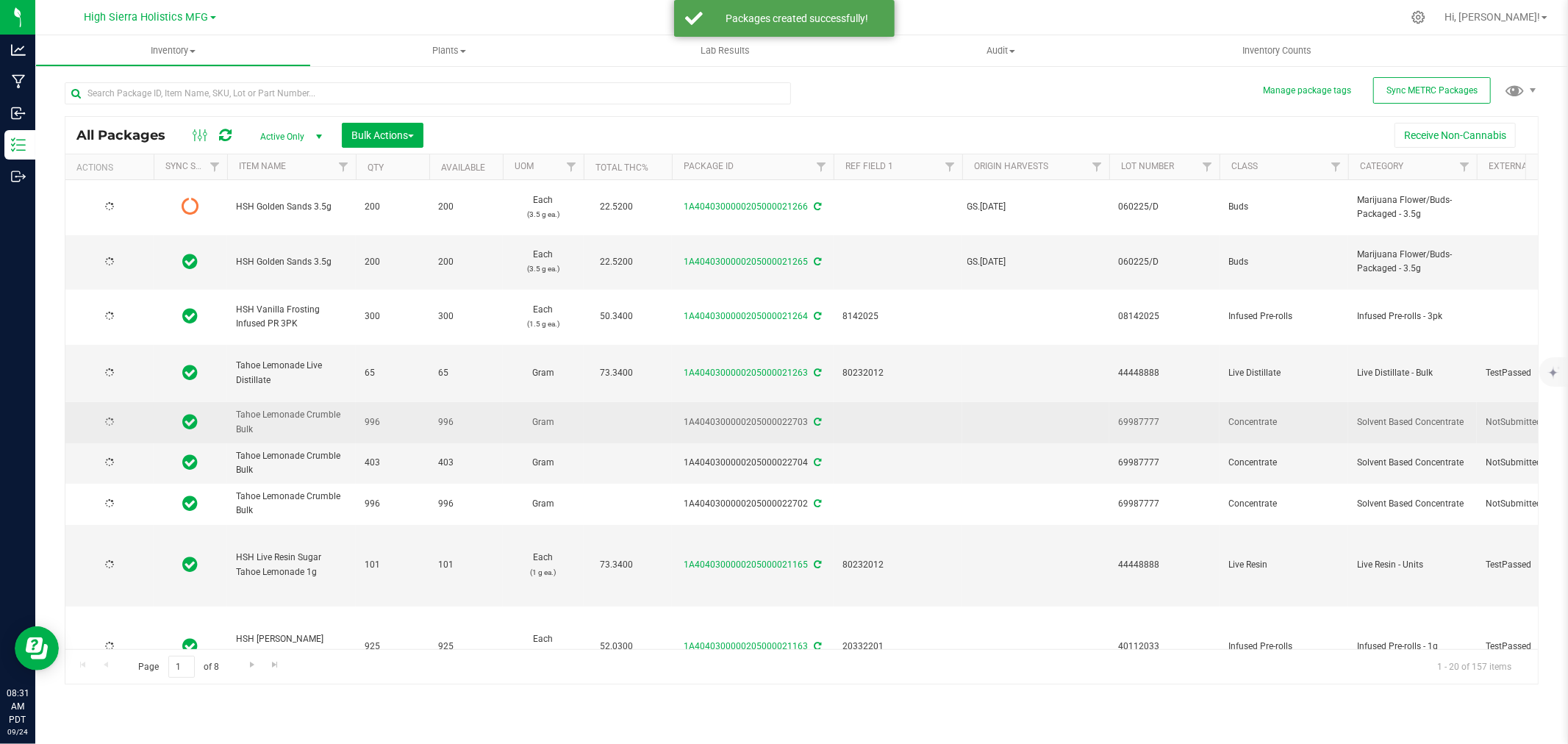
type input "[DATE]"
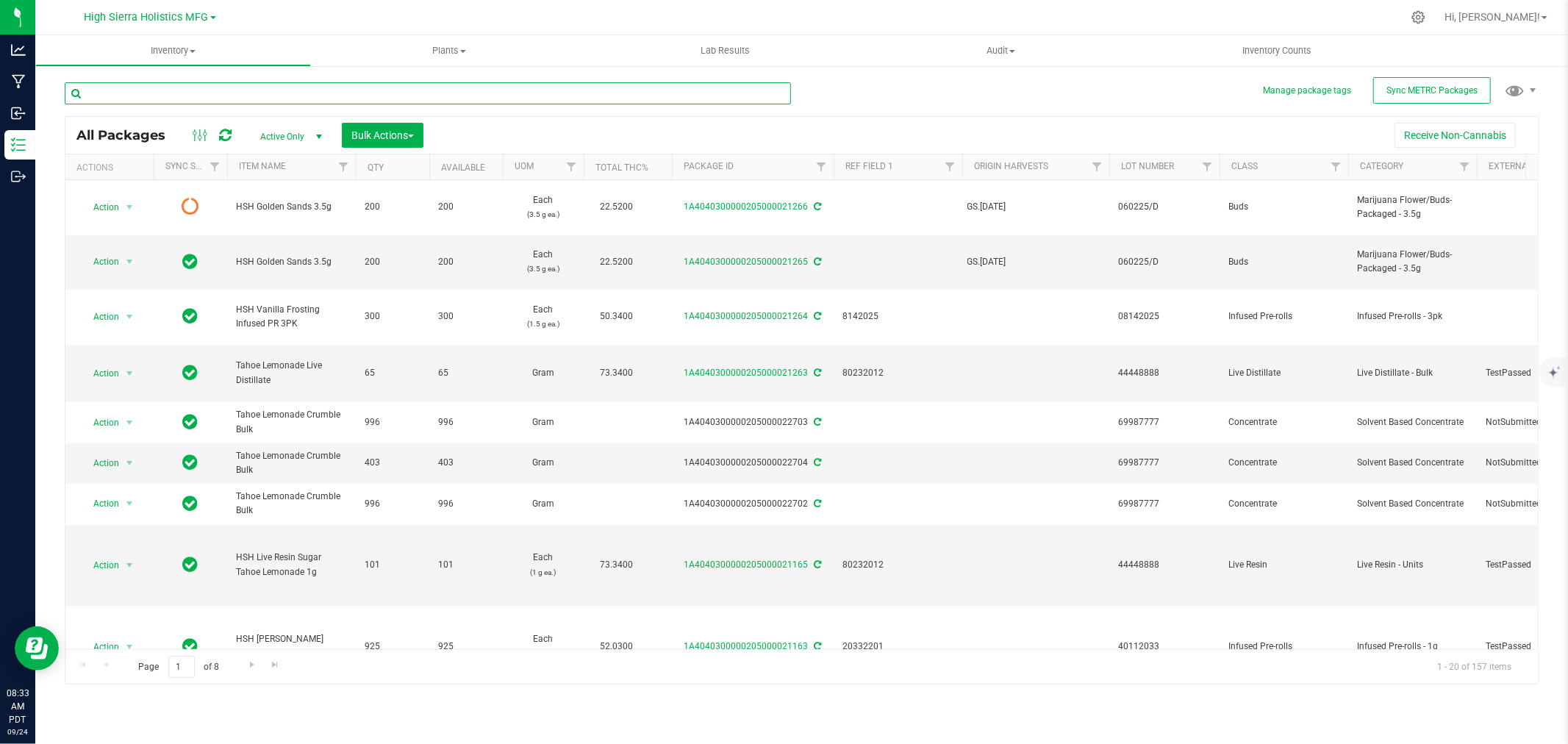
click at [204, 100] on input "text" at bounding box center [427, 93] width 726 height 22
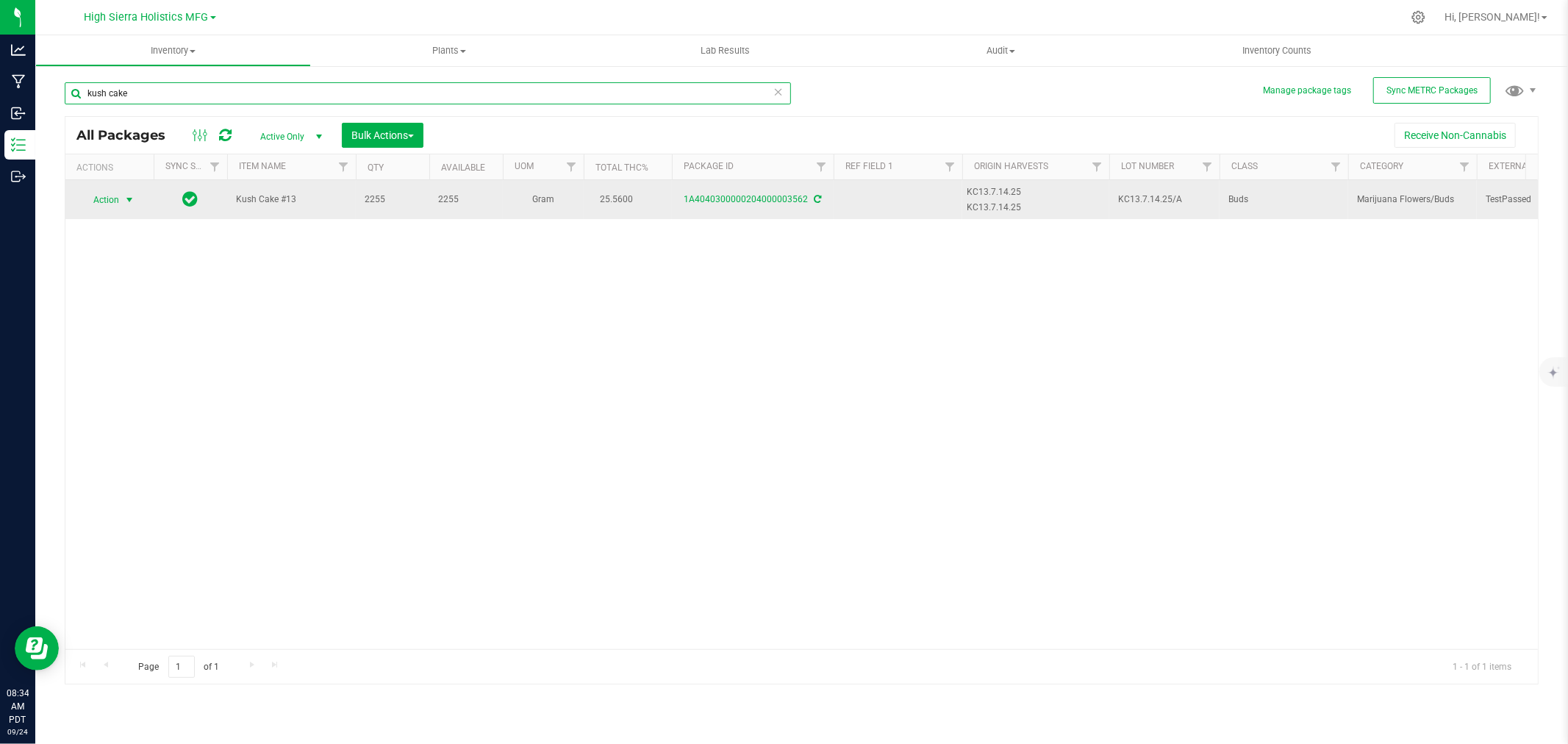
type input "kush cake"
click at [122, 203] on span "select" at bounding box center [129, 200] width 18 height 21
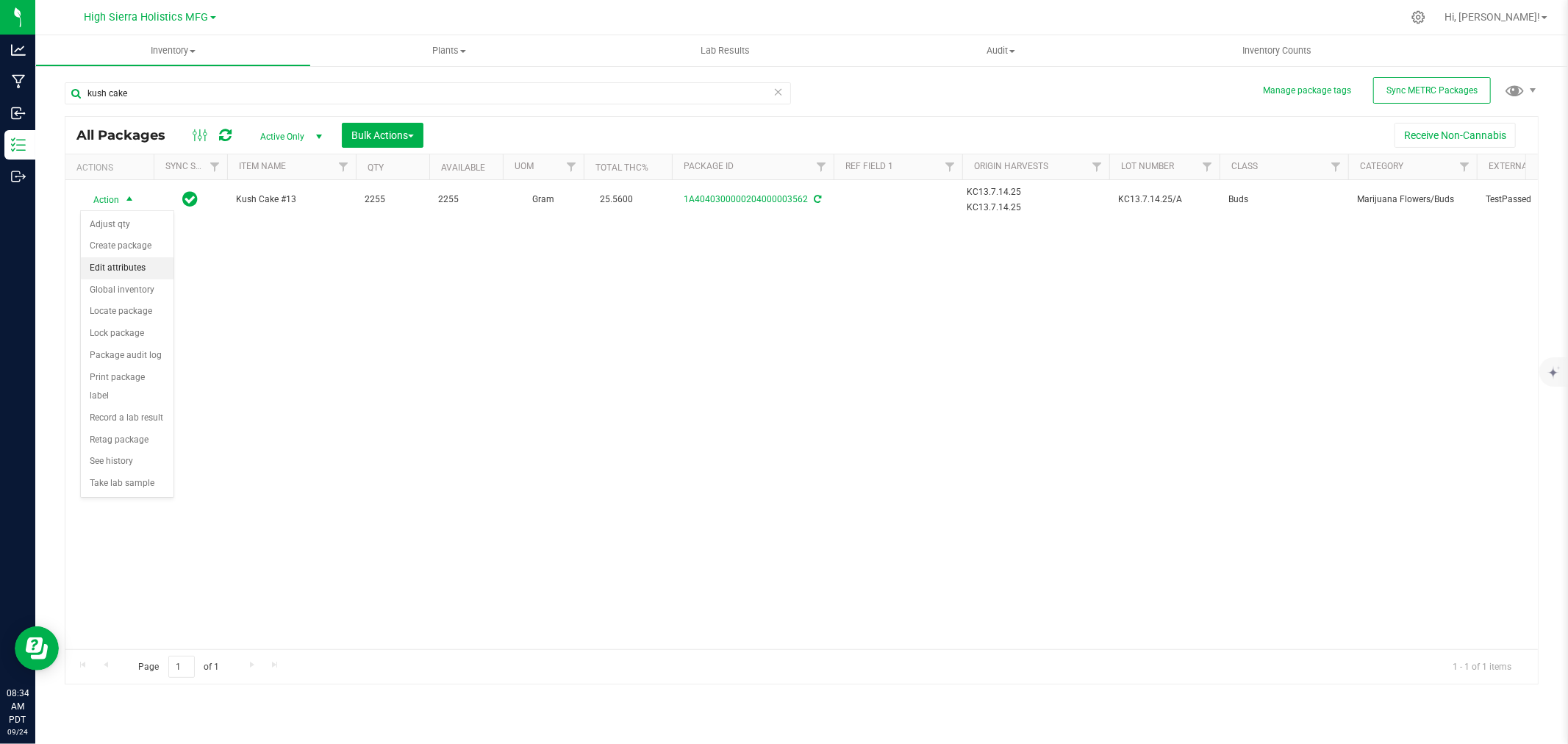
click at [120, 269] on li "Edit attributes" at bounding box center [126, 268] width 92 height 22
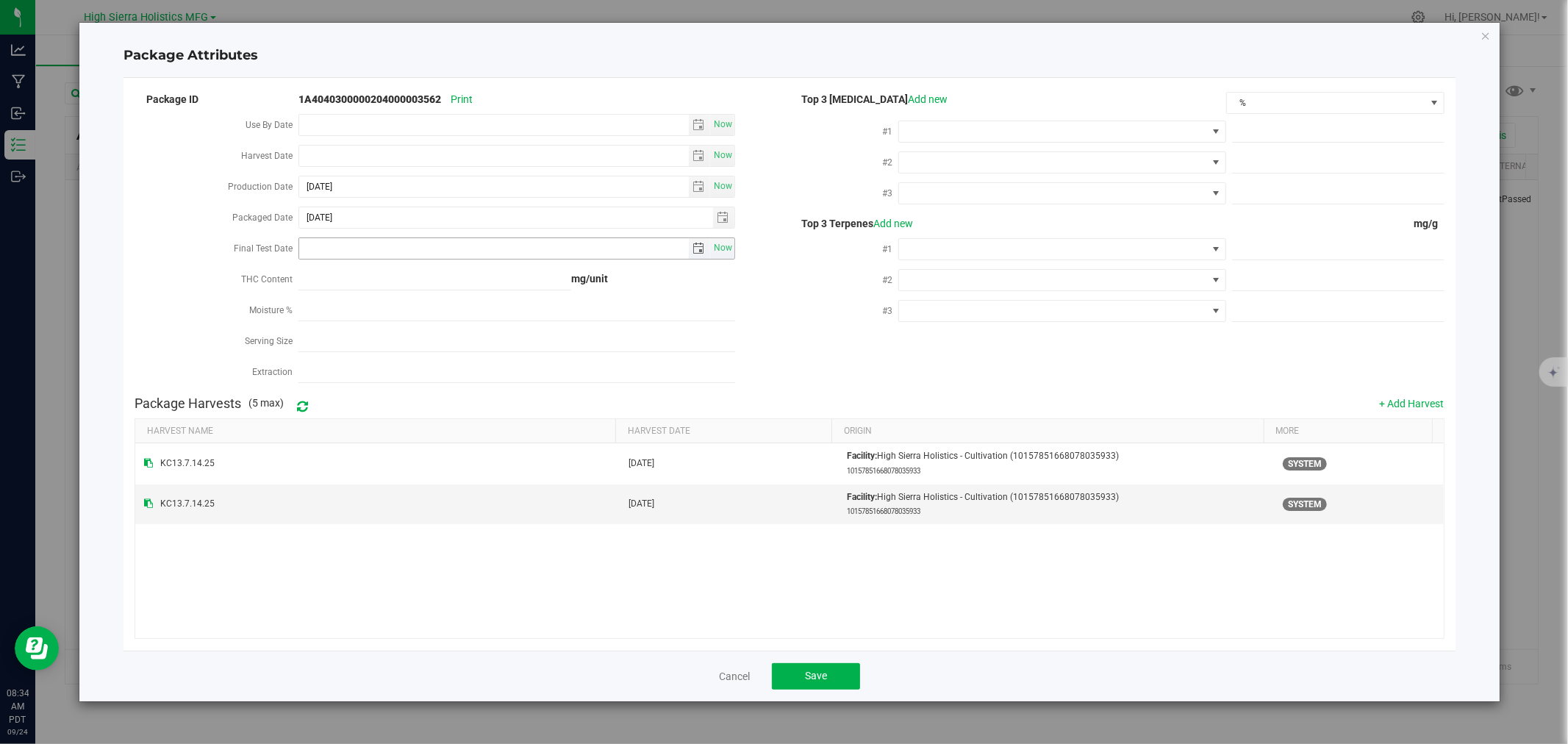
click at [353, 246] on input "Final Test Date" at bounding box center [494, 248] width 390 height 21
click at [333, 247] on input "Final Test Date" at bounding box center [494, 248] width 390 height 21
type input "[DATE]"
click at [135, 235] on div "Final Test Date" at bounding box center [216, 249] width 164 height 31
click at [413, 219] on input "[DATE]" at bounding box center [506, 218] width 413 height 21
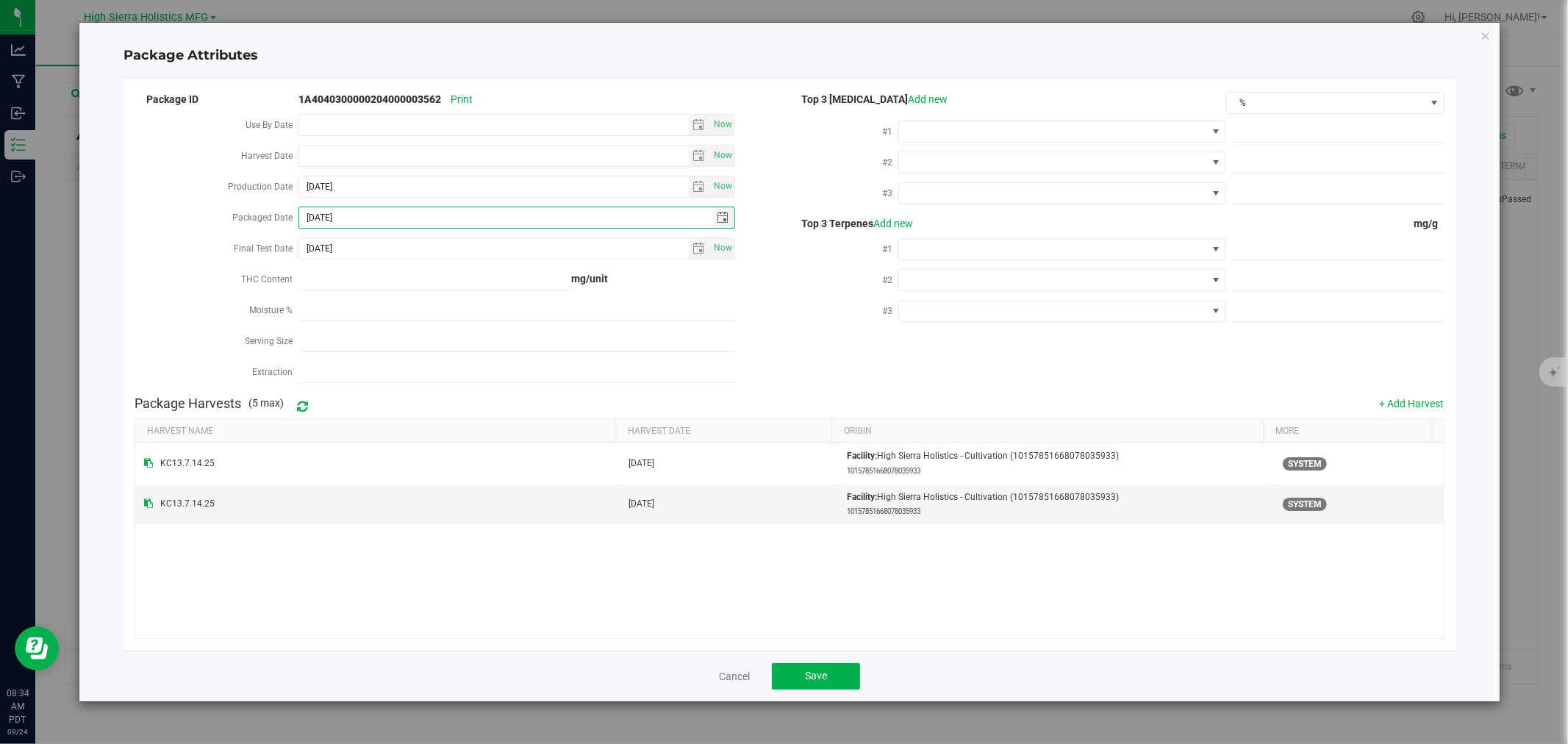
type input "[DATE]"
click at [188, 229] on div "Packaged Date" at bounding box center [216, 219] width 164 height 31
click at [1186, 128] on span at bounding box center [1052, 131] width 307 height 21
click at [1032, 269] on li "THC" at bounding box center [1062, 265] width 326 height 25
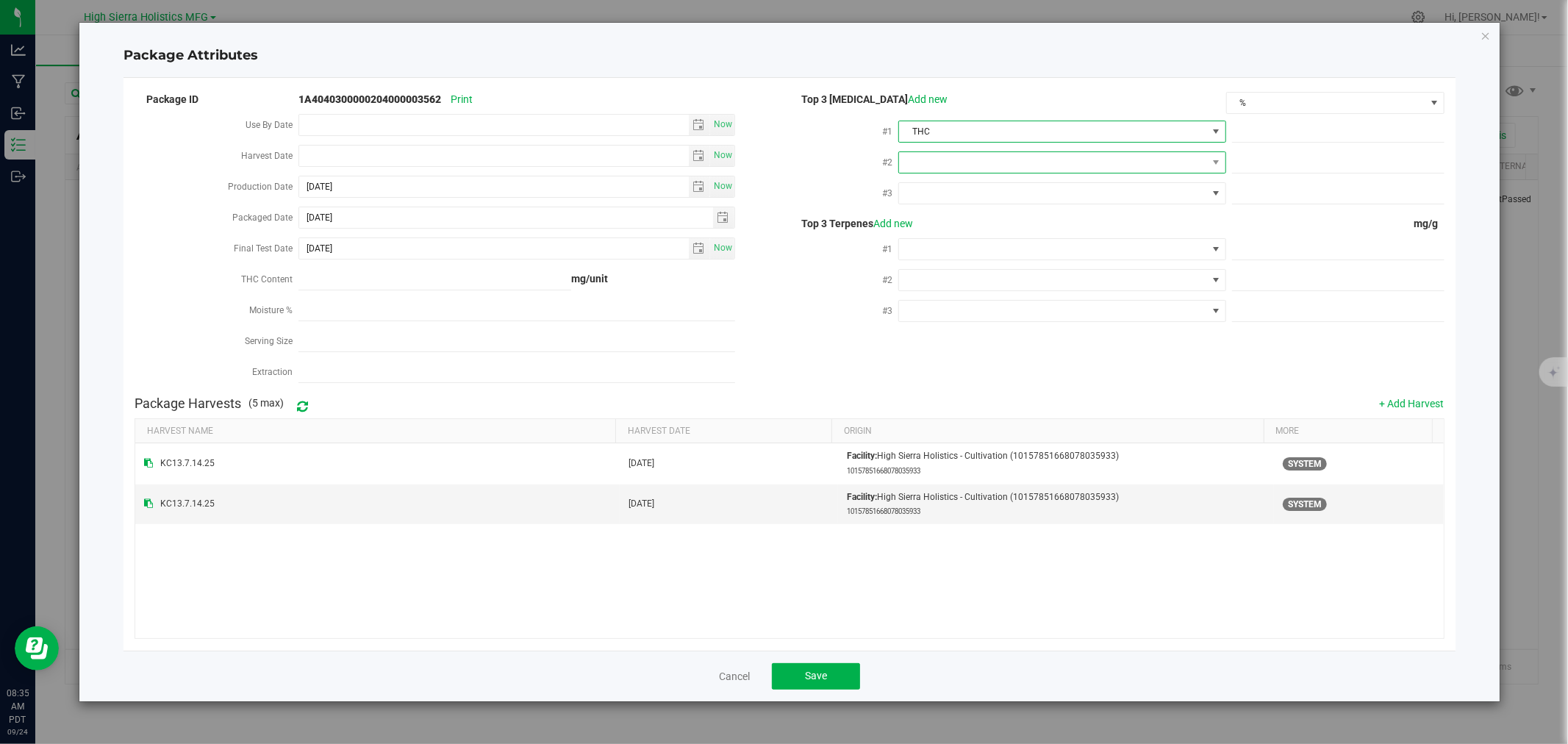
click at [993, 165] on span at bounding box center [1052, 162] width 307 height 21
click at [982, 243] on li "CBD" at bounding box center [1062, 246] width 326 height 25
click at [982, 187] on span at bounding box center [1052, 193] width 307 height 21
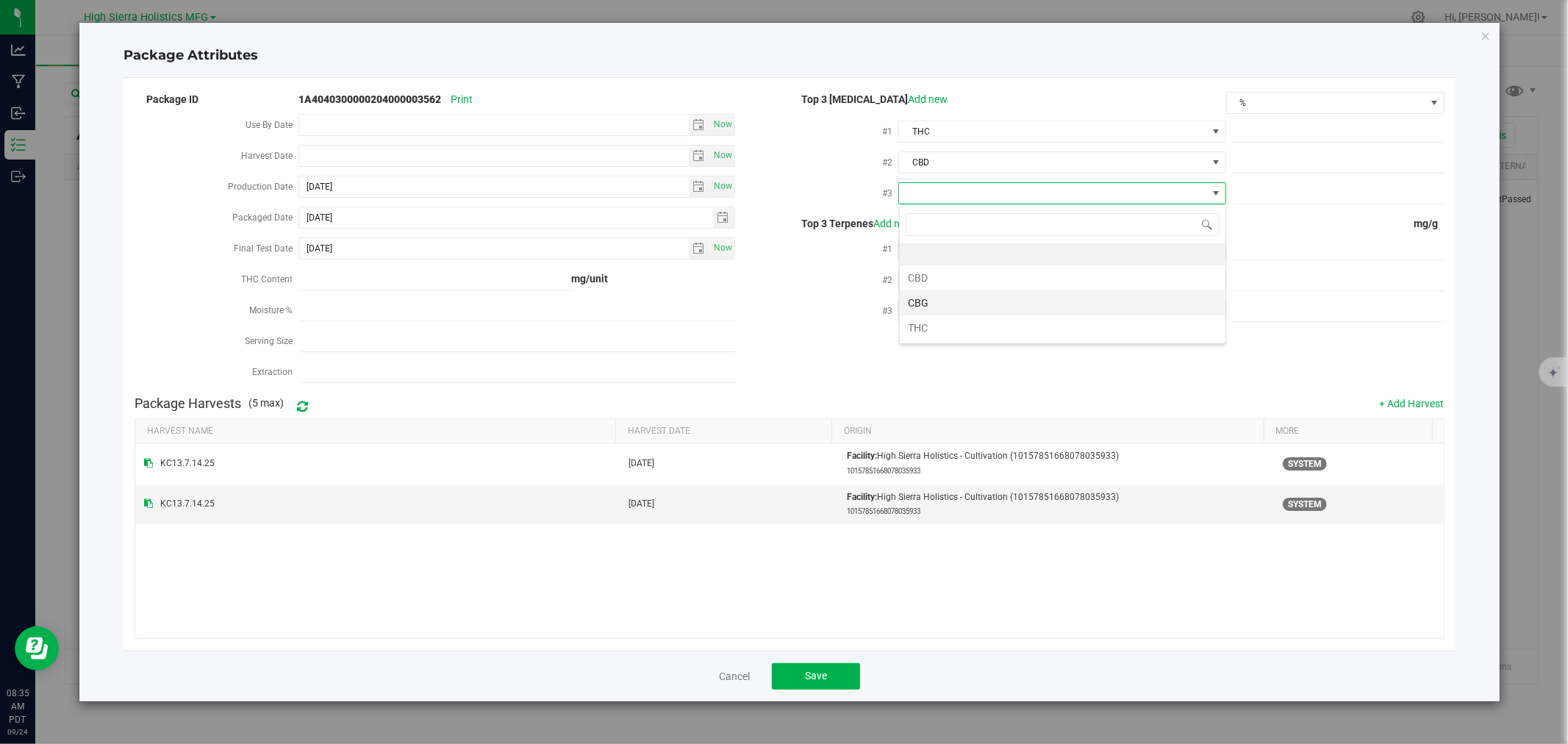
click at [979, 292] on li "CBG" at bounding box center [1062, 302] width 326 height 25
click at [1000, 239] on span at bounding box center [1052, 248] width 307 height 21
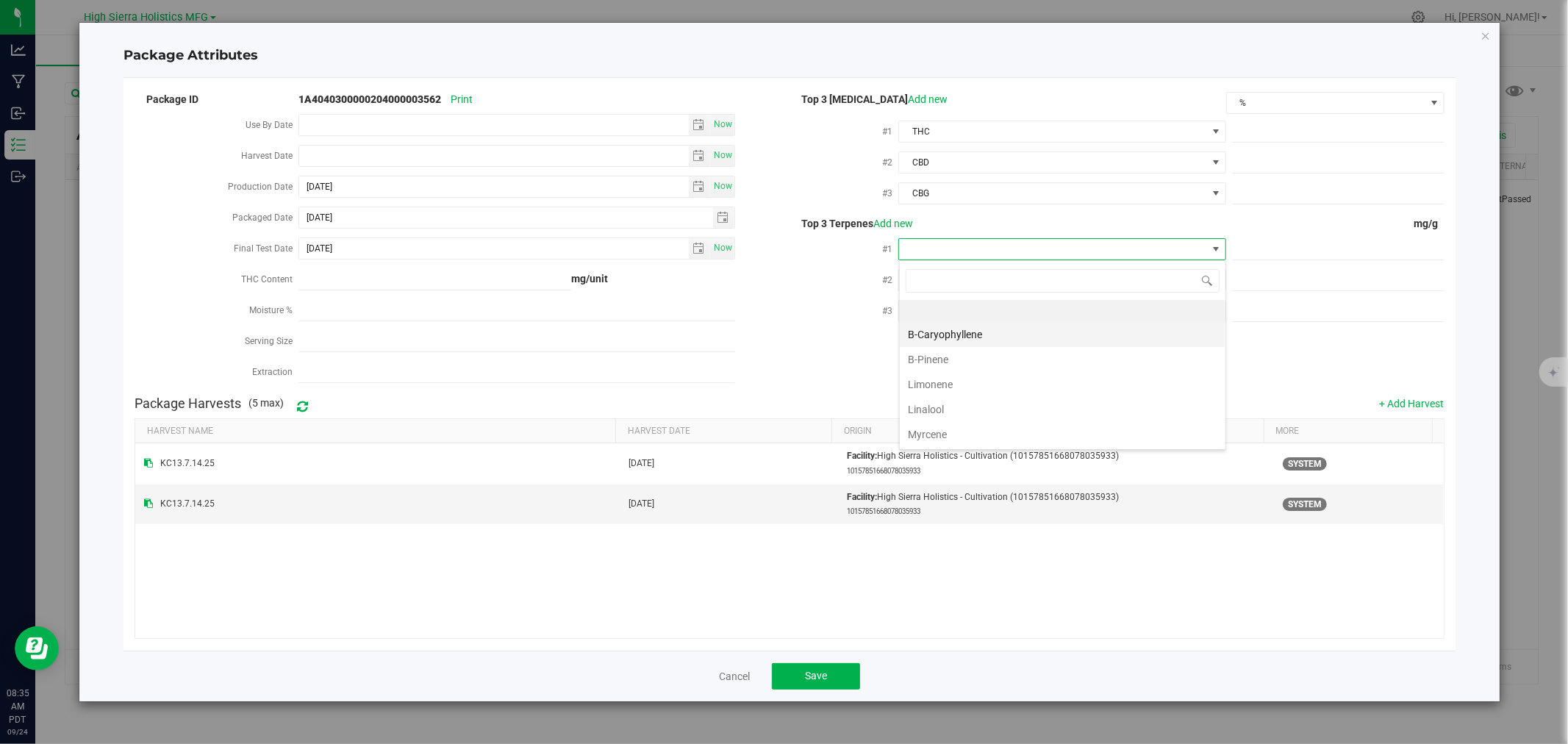
click at [964, 335] on li "B-Caryophyllene" at bounding box center [1062, 334] width 326 height 25
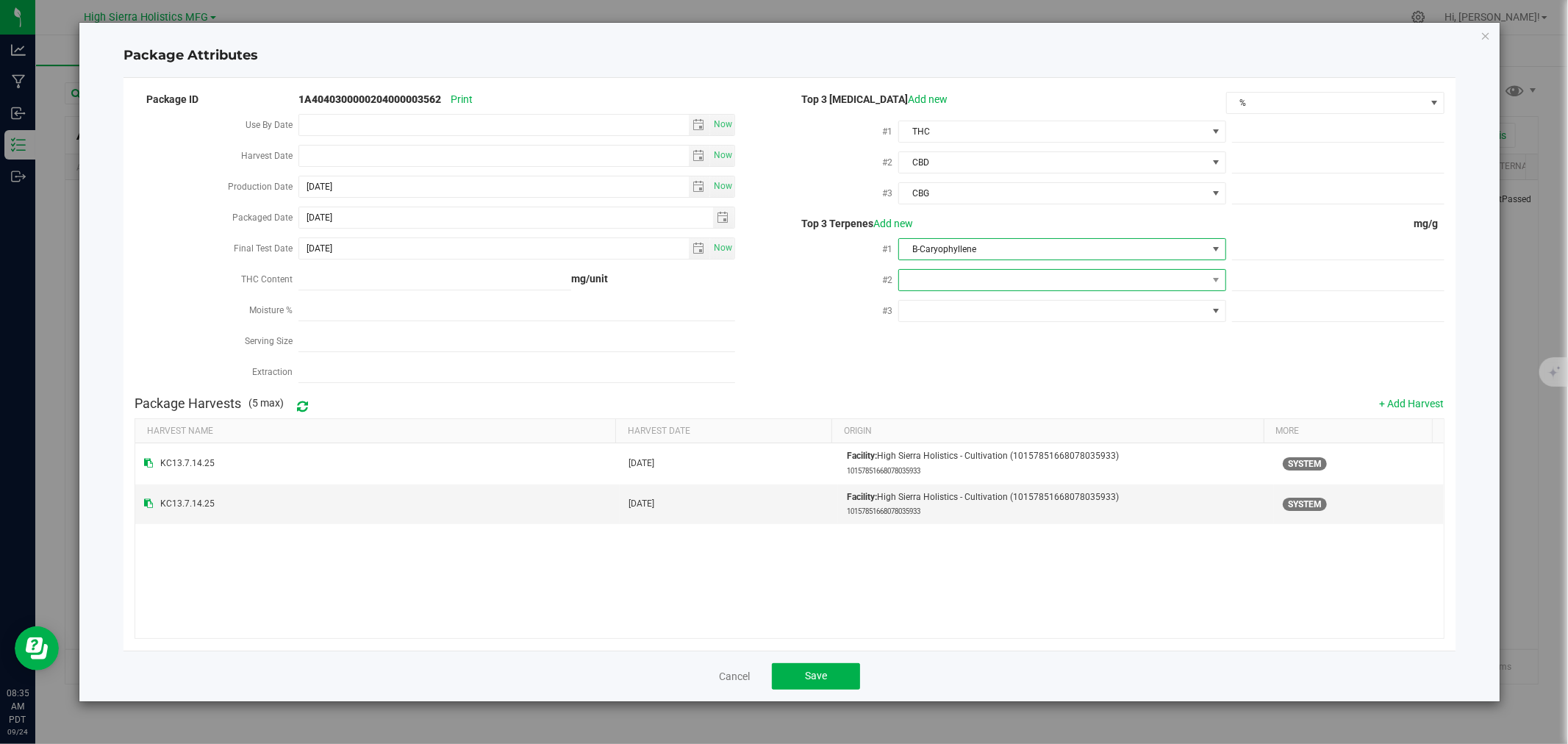
click at [945, 281] on span at bounding box center [1052, 279] width 307 height 21
click at [931, 419] on li "Limonene" at bounding box center [1062, 414] width 326 height 25
click at [947, 314] on span at bounding box center [1052, 311] width 307 height 21
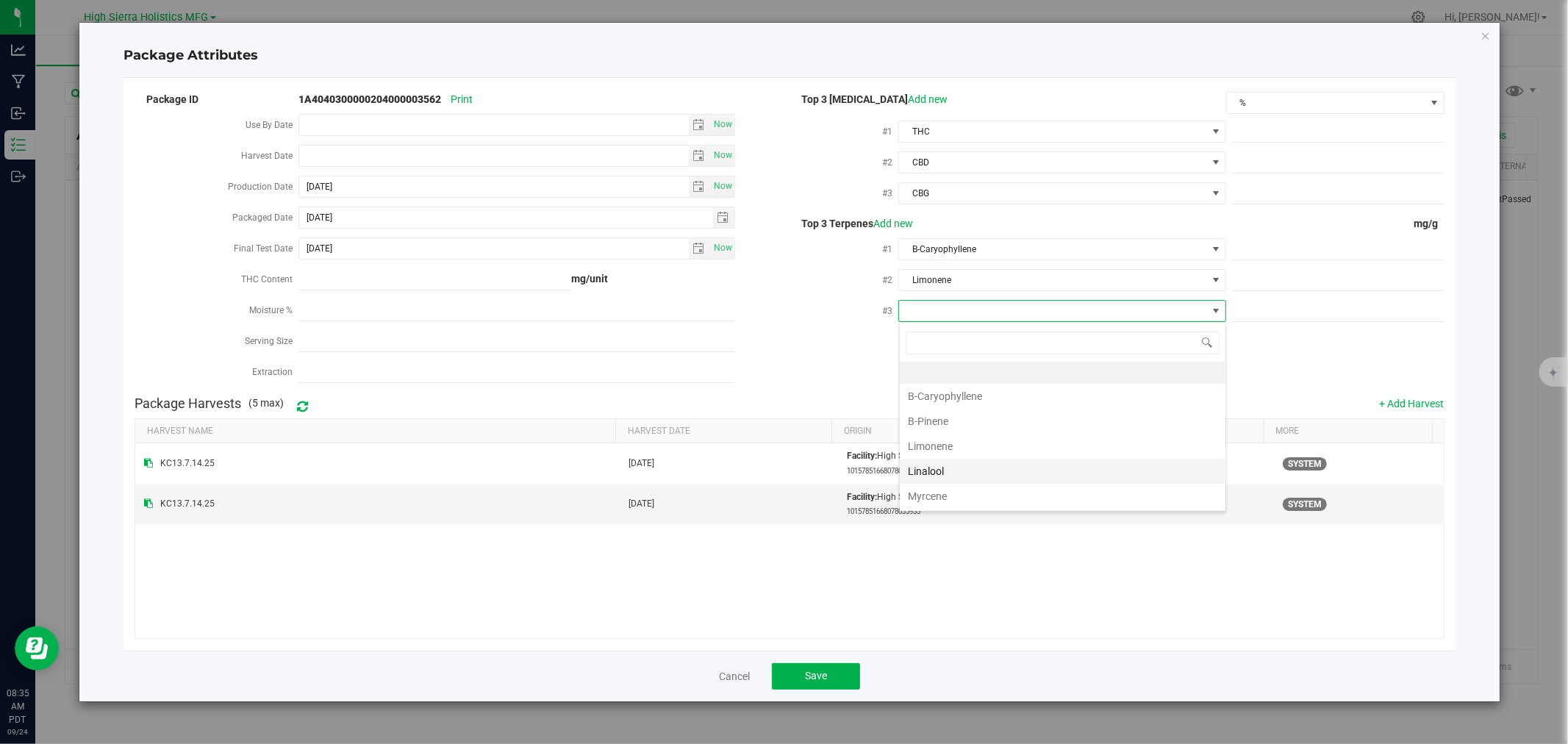
click at [931, 470] on li "Linalool" at bounding box center [1062, 471] width 326 height 25
click at [1307, 128] on span at bounding box center [1338, 131] width 213 height 21
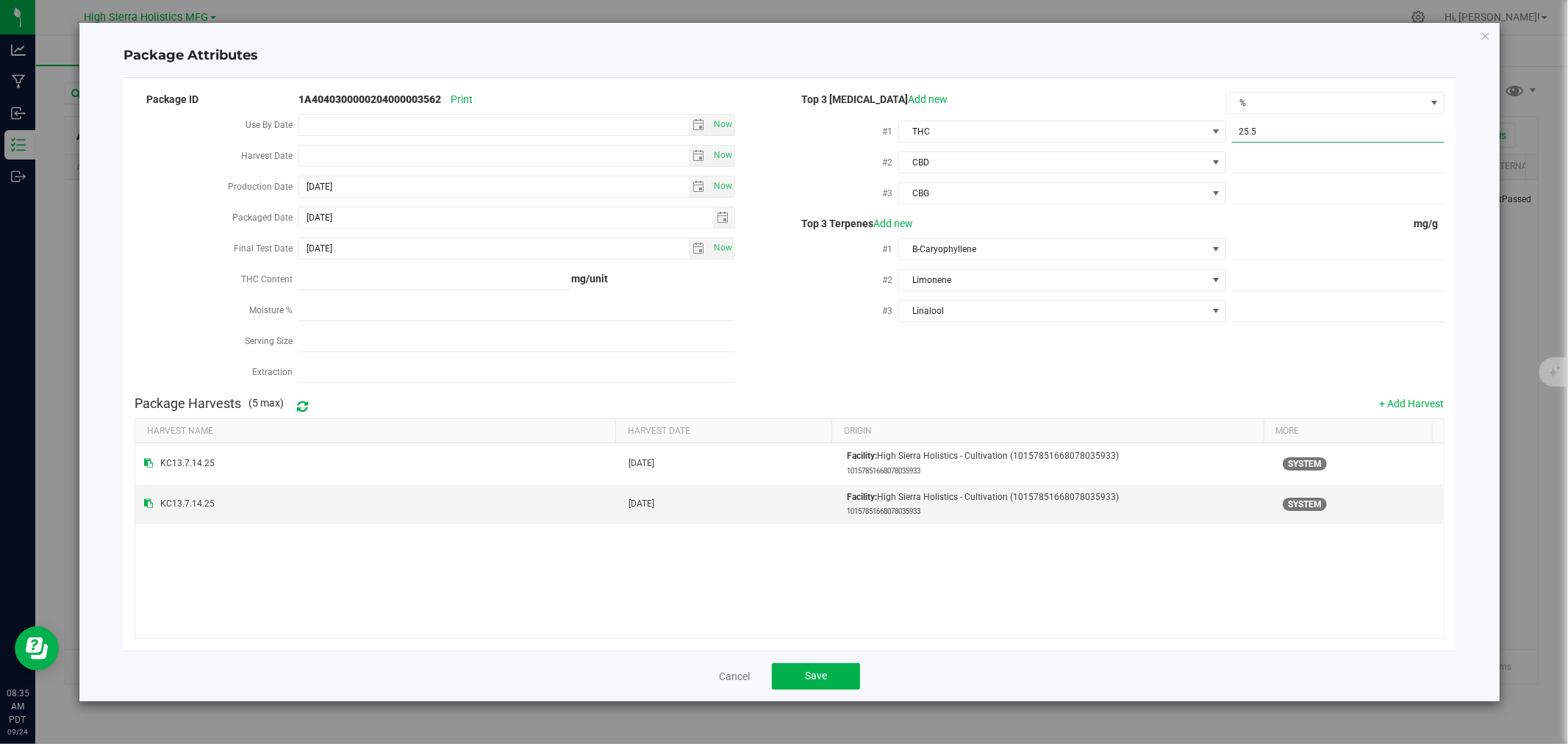
type input "25.56"
type input "25.5600"
type input ".06"
type input "0.0600"
type input ".12"
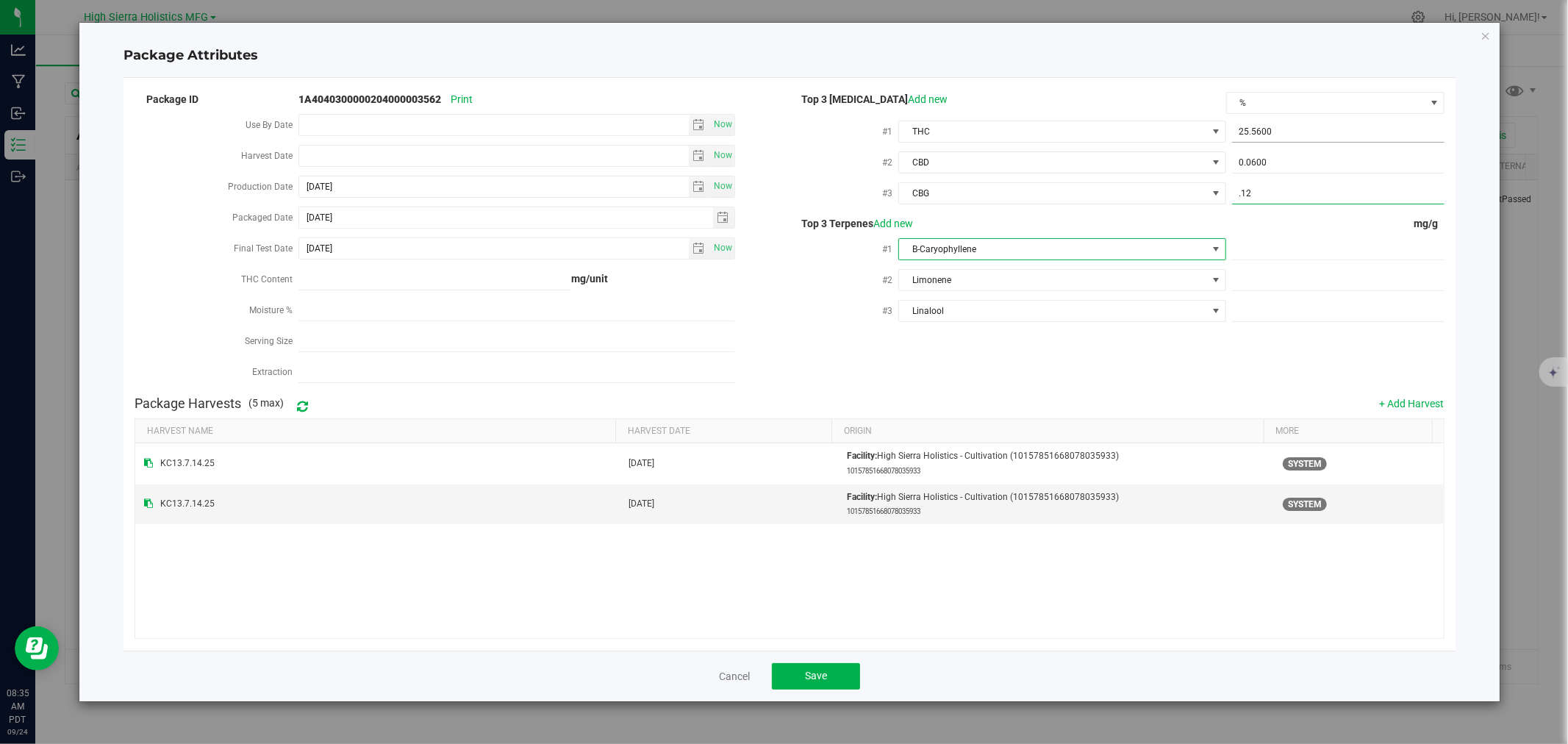
type input "0.1200"
type input "3.6"
type input "3.6000"
type input "2.5"
type input "2.5000"
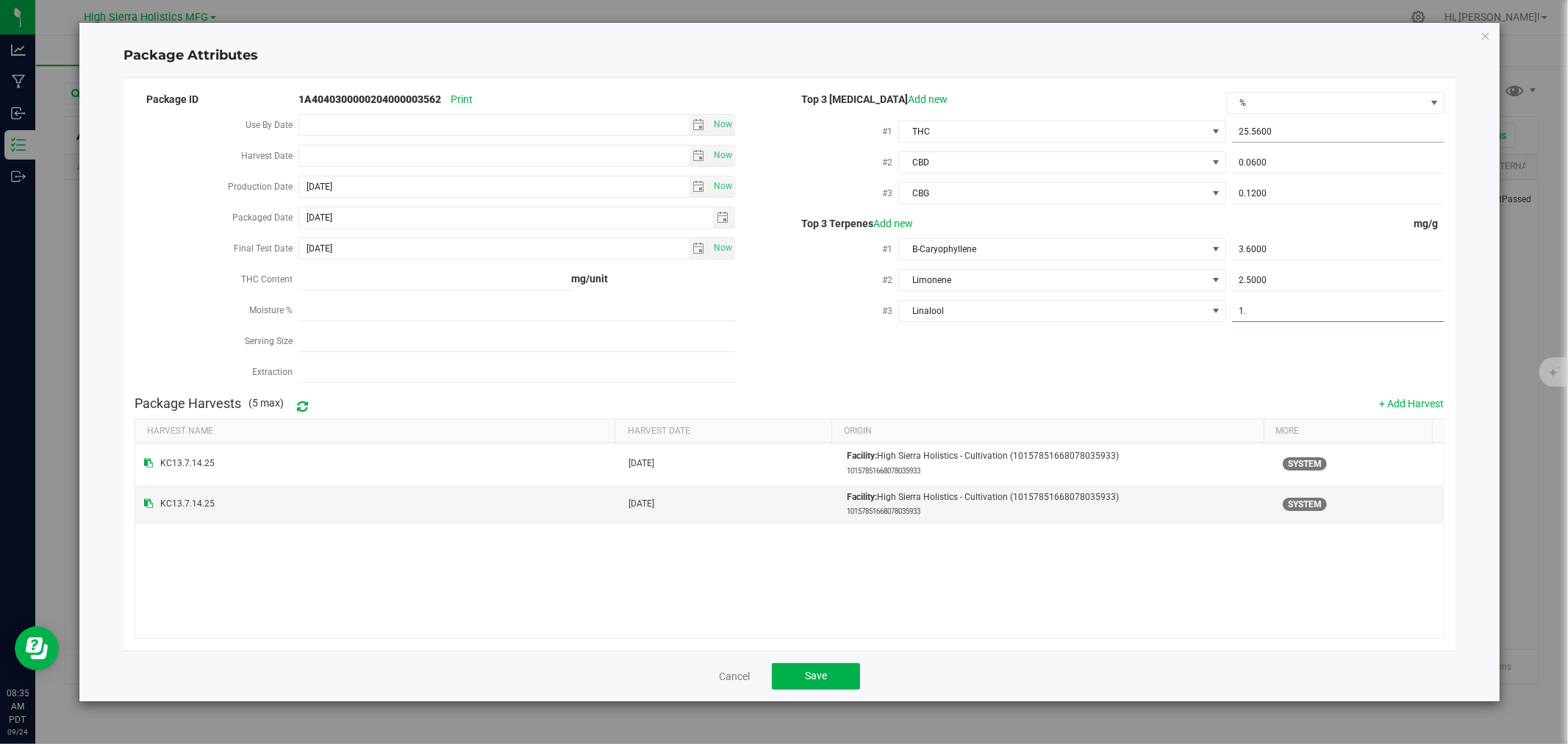
type input "1.3"
type input "1.3000"
click at [1160, 343] on div "Package ID 1A4040300000204000003562 Print Use By Date Now Harvest Date Now Prod…" at bounding box center [788, 238] width 1309 height 299
click at [815, 672] on span "Save" at bounding box center [816, 675] width 22 height 12
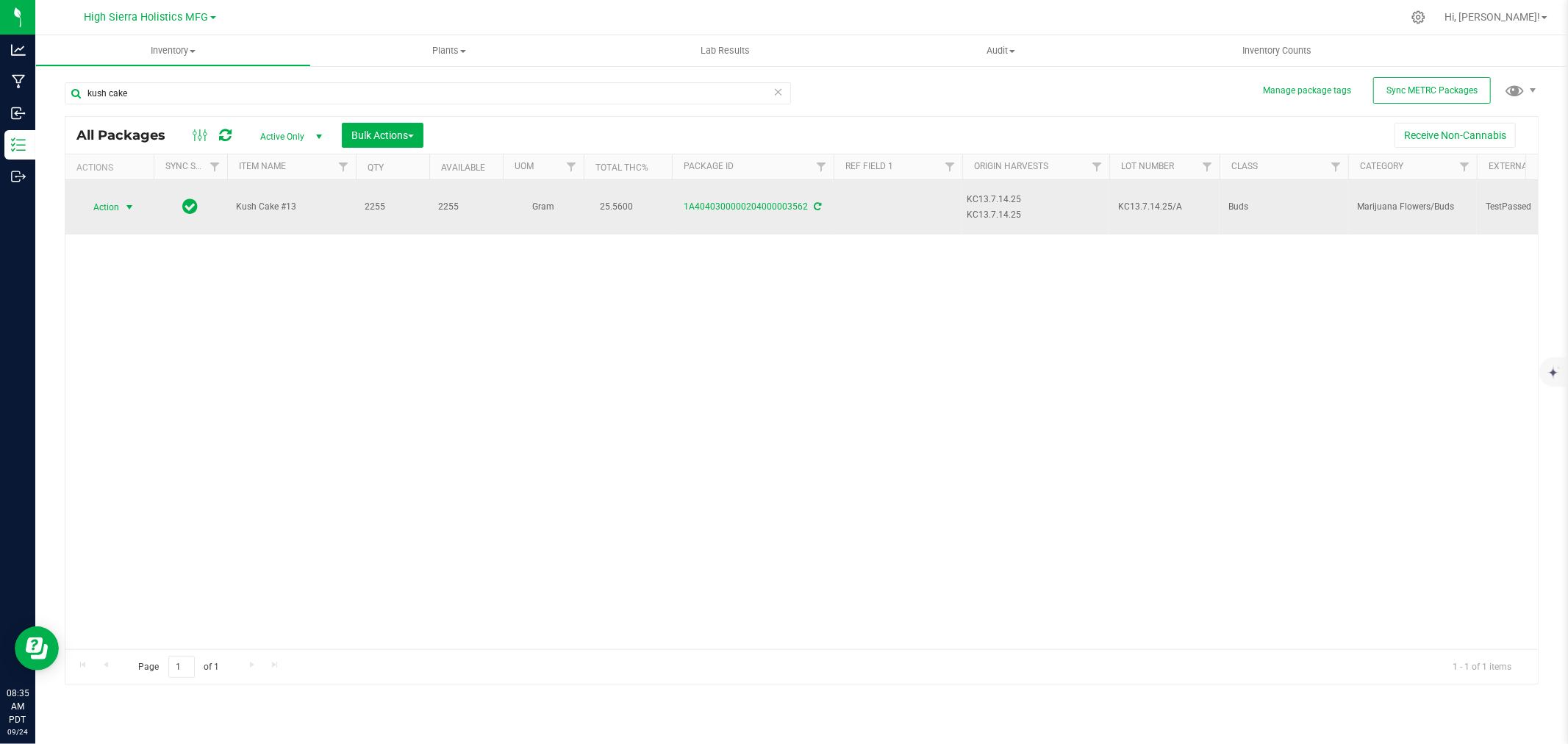
click at [123, 202] on span "select" at bounding box center [129, 208] width 12 height 12
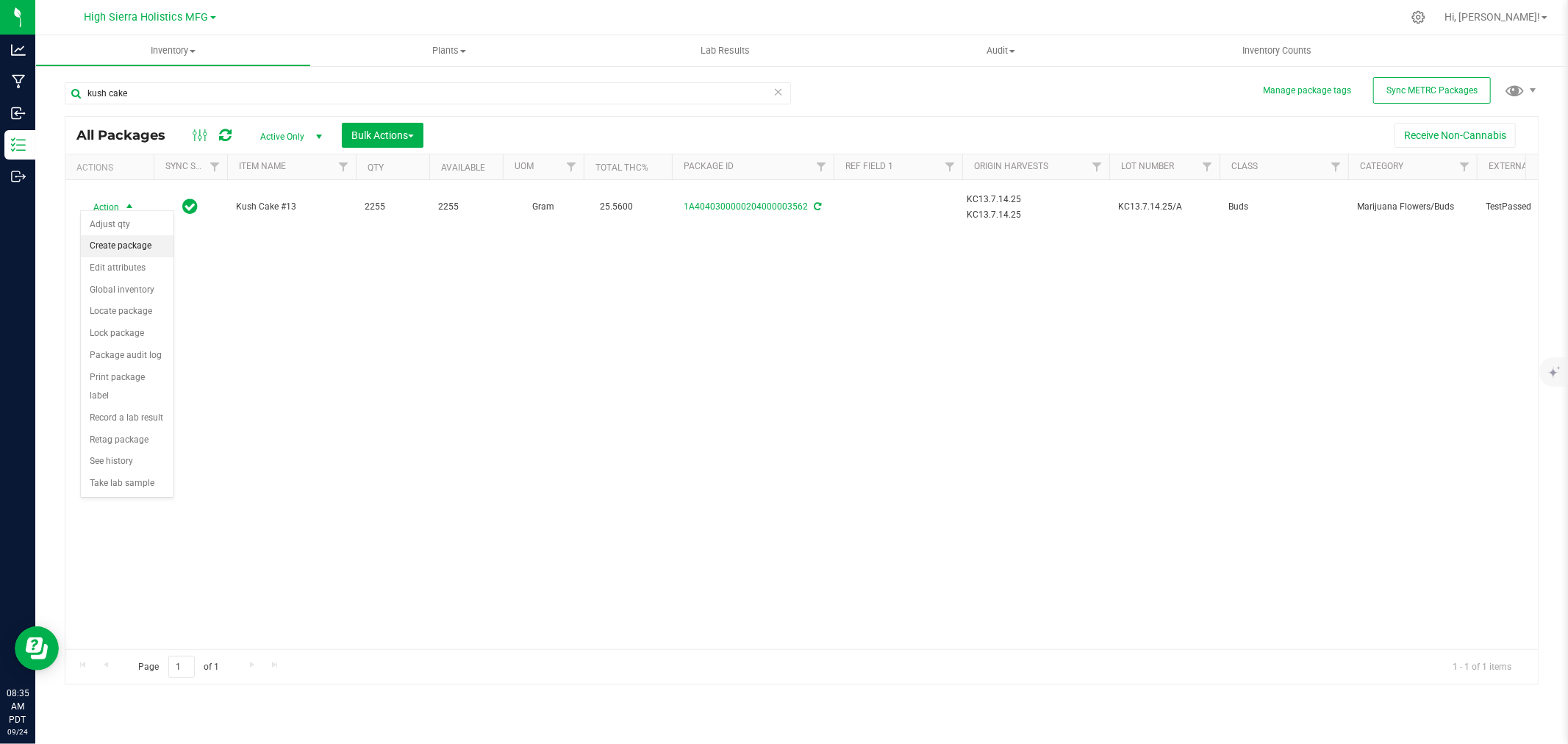
click at [114, 242] on li "Create package" at bounding box center [126, 246] width 92 height 22
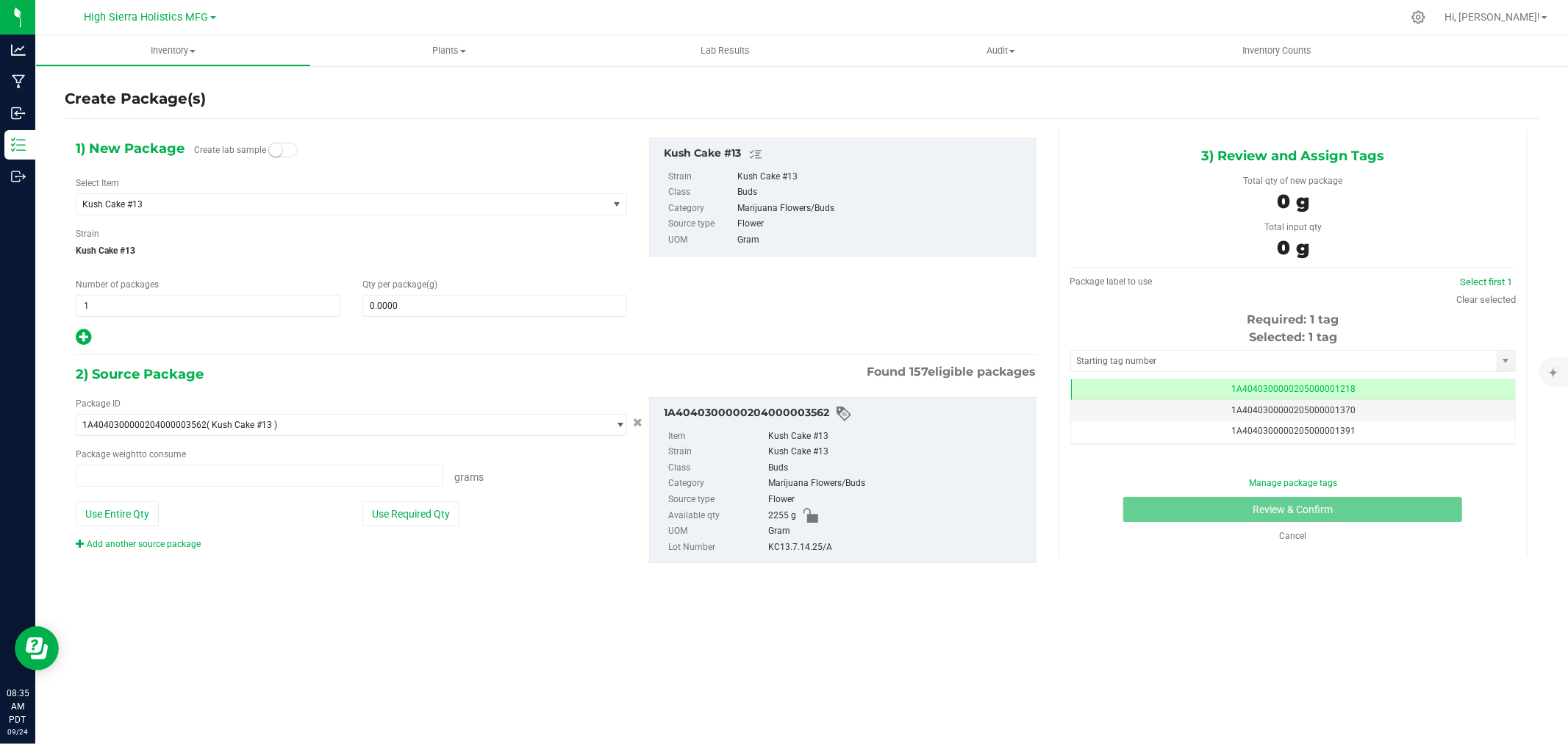
type input "0.0000 g"
click at [204, 203] on span "Kush Cake #13" at bounding box center [332, 204] width 499 height 10
click at [419, 135] on div "1) New Package Create lab sample Select Item Kush Cake #13 Kush Cake #13 [GEOGR…" at bounding box center [555, 362] width 983 height 464
click at [195, 202] on span "Kush Cake #13" at bounding box center [332, 204] width 499 height 10
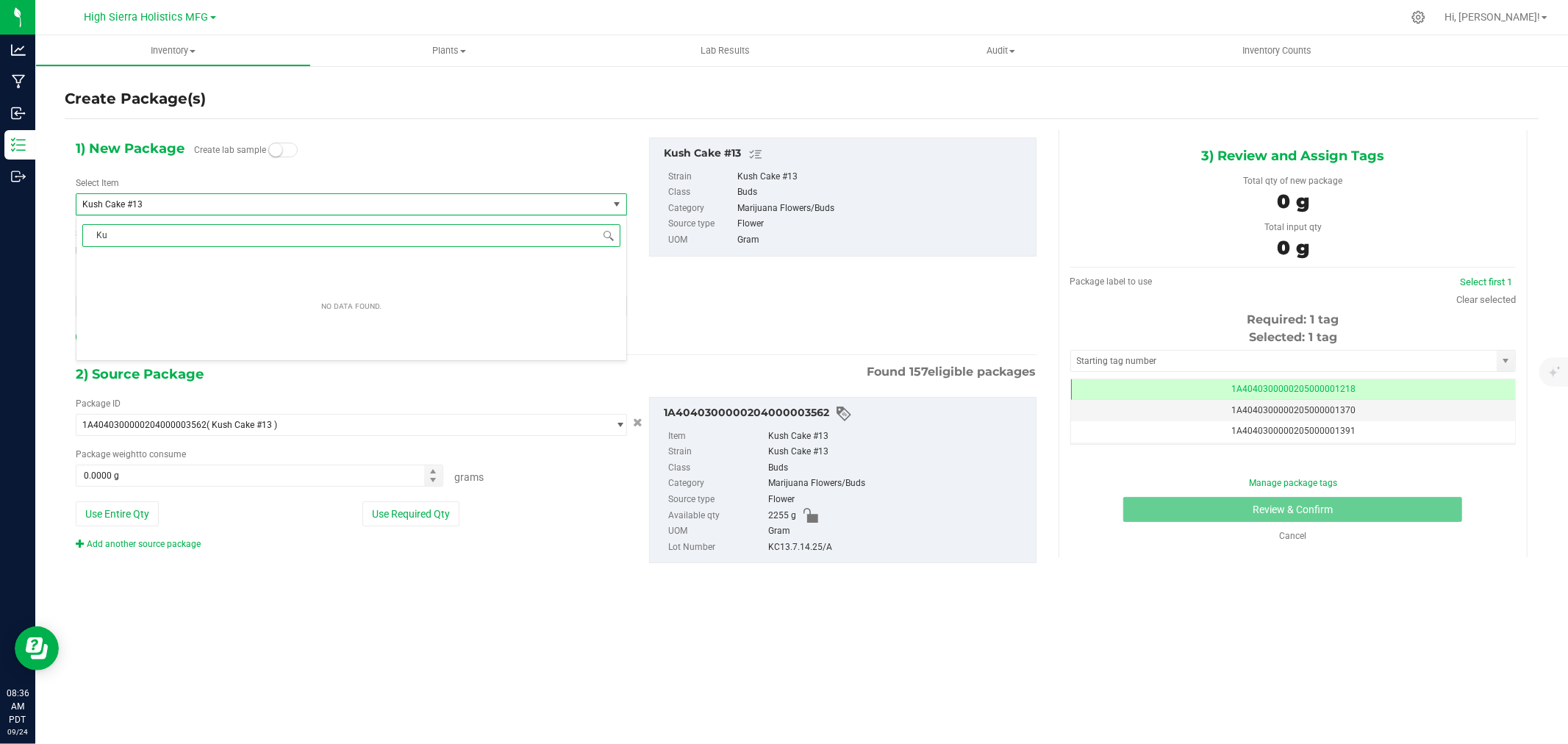
type input "K"
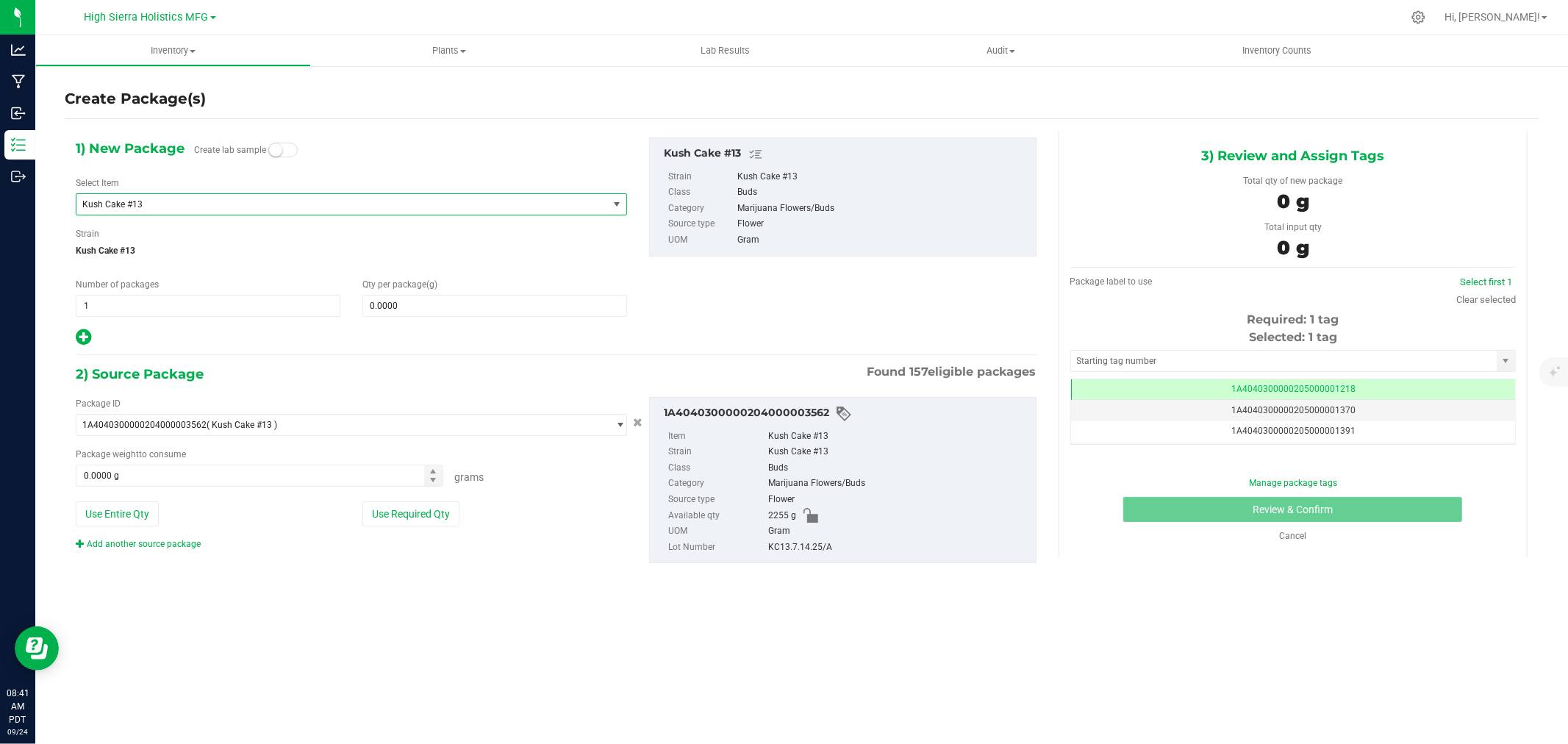
click at [165, 201] on span "Kush Cake #13" at bounding box center [332, 204] width 499 height 10
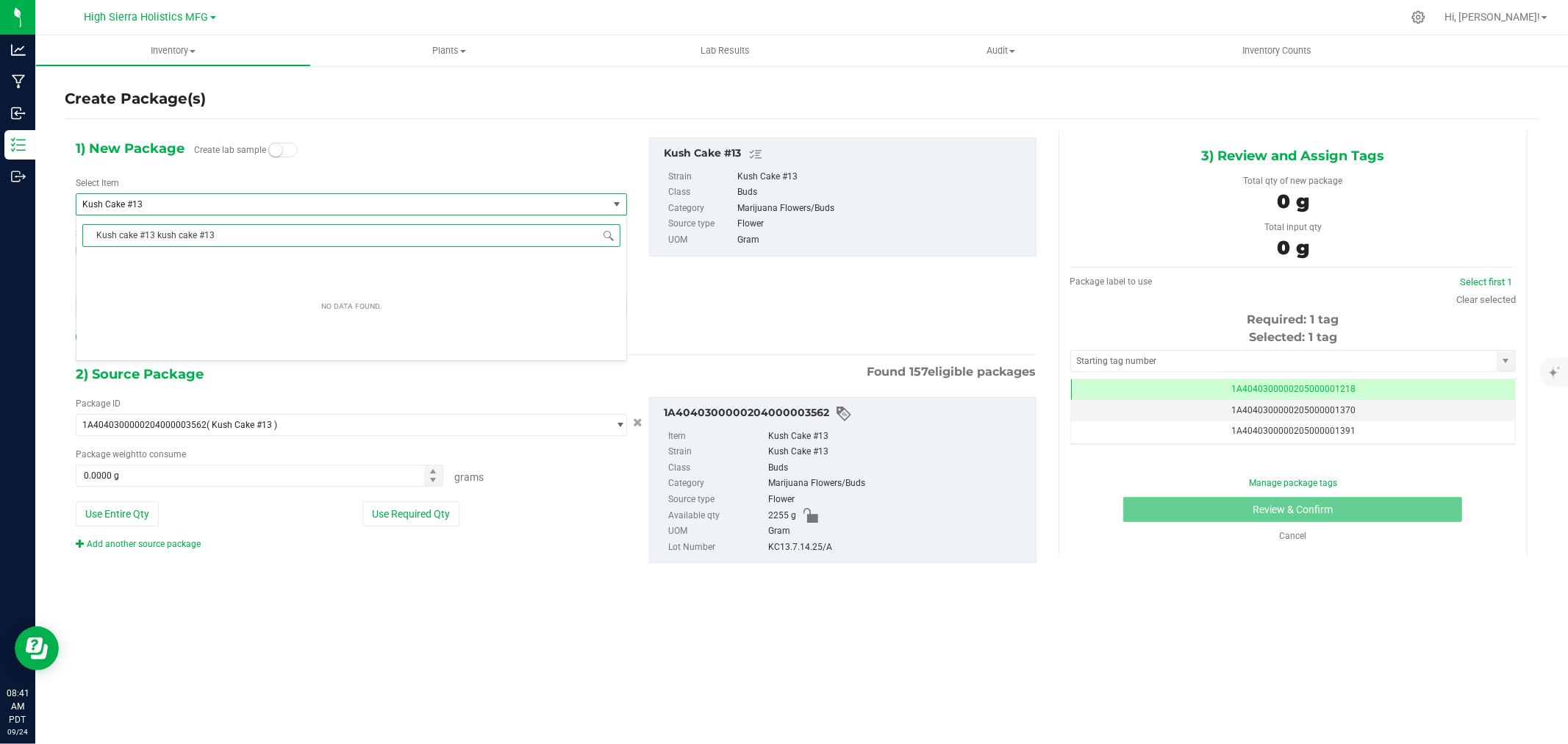
scroll to position [0, 0]
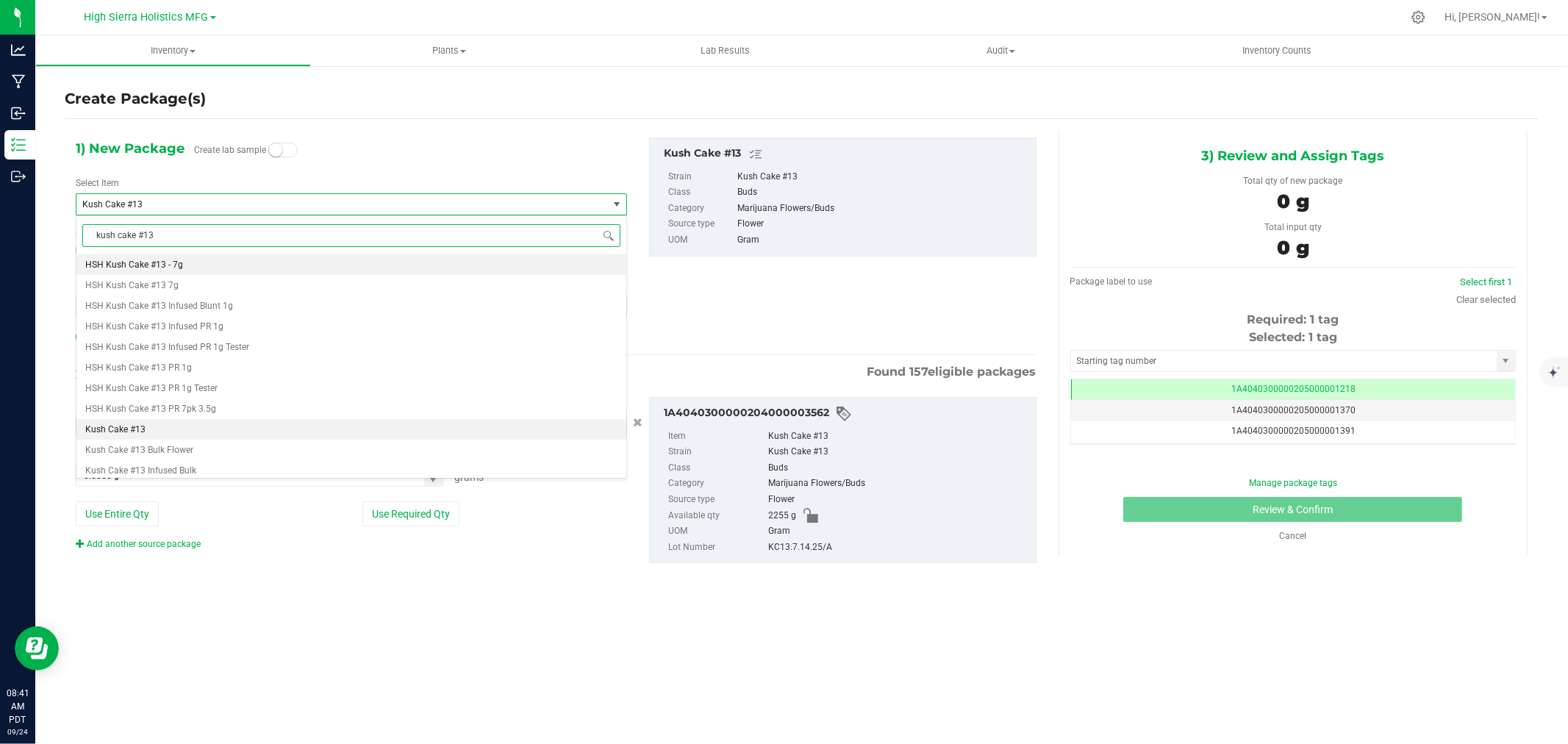
click at [172, 233] on input "kush cake #13" at bounding box center [351, 235] width 538 height 23
type input "kush cake #13"
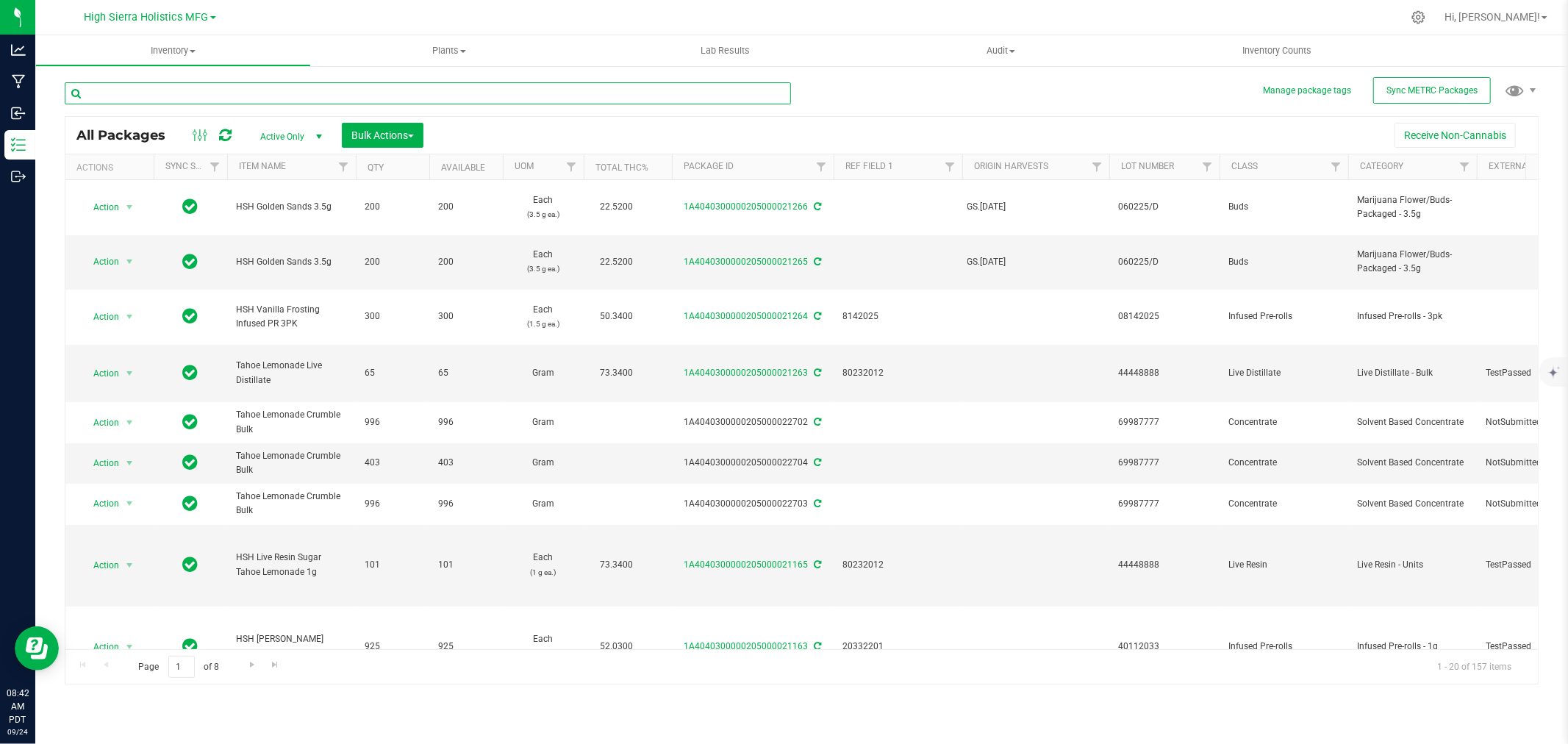
click at [241, 93] on input "text" at bounding box center [427, 93] width 726 height 22
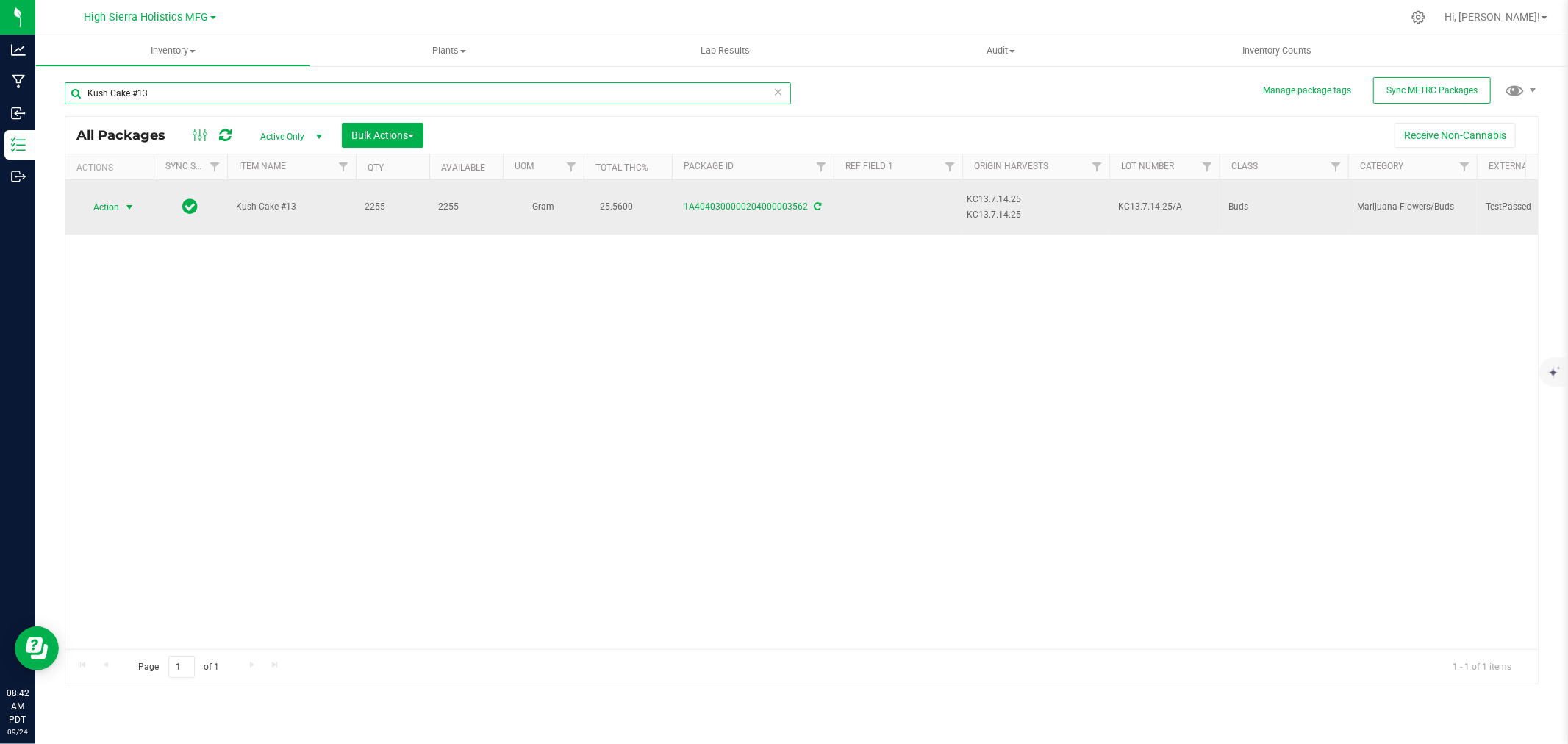
type input "Kush Cake #13"
click at [128, 202] on span "select" at bounding box center [129, 208] width 12 height 12
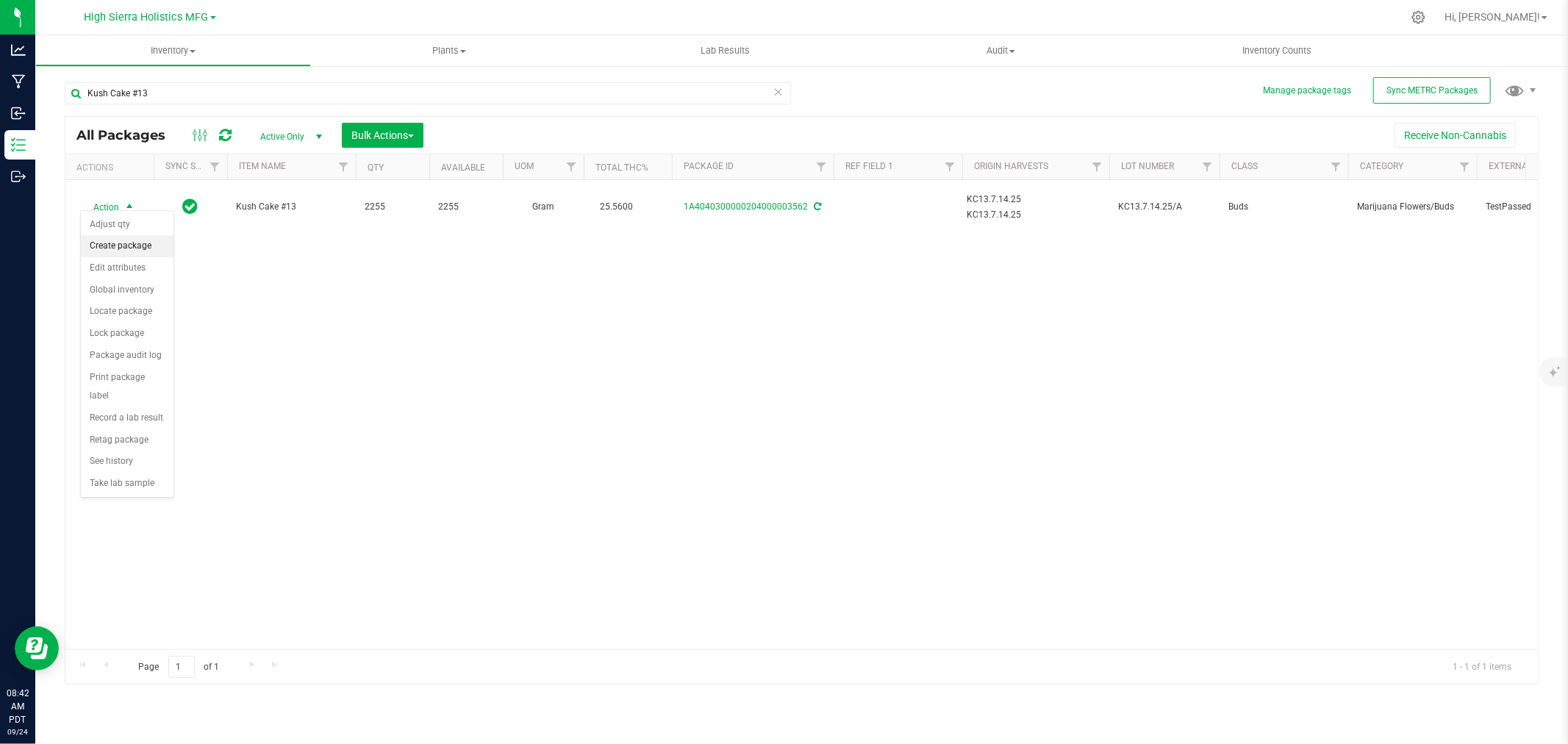
click at [126, 245] on li "Create package" at bounding box center [126, 246] width 92 height 22
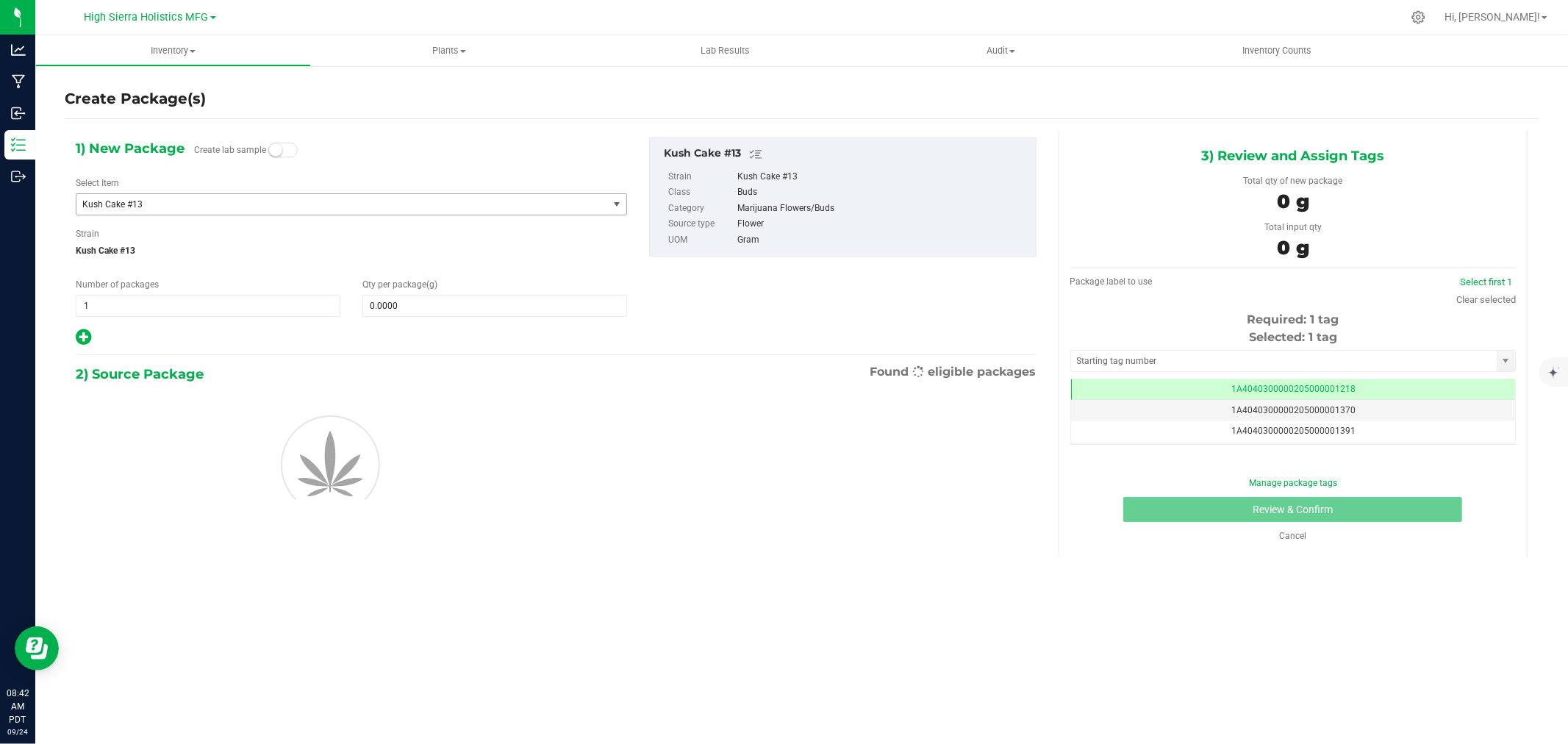
scroll to position [0, -1]
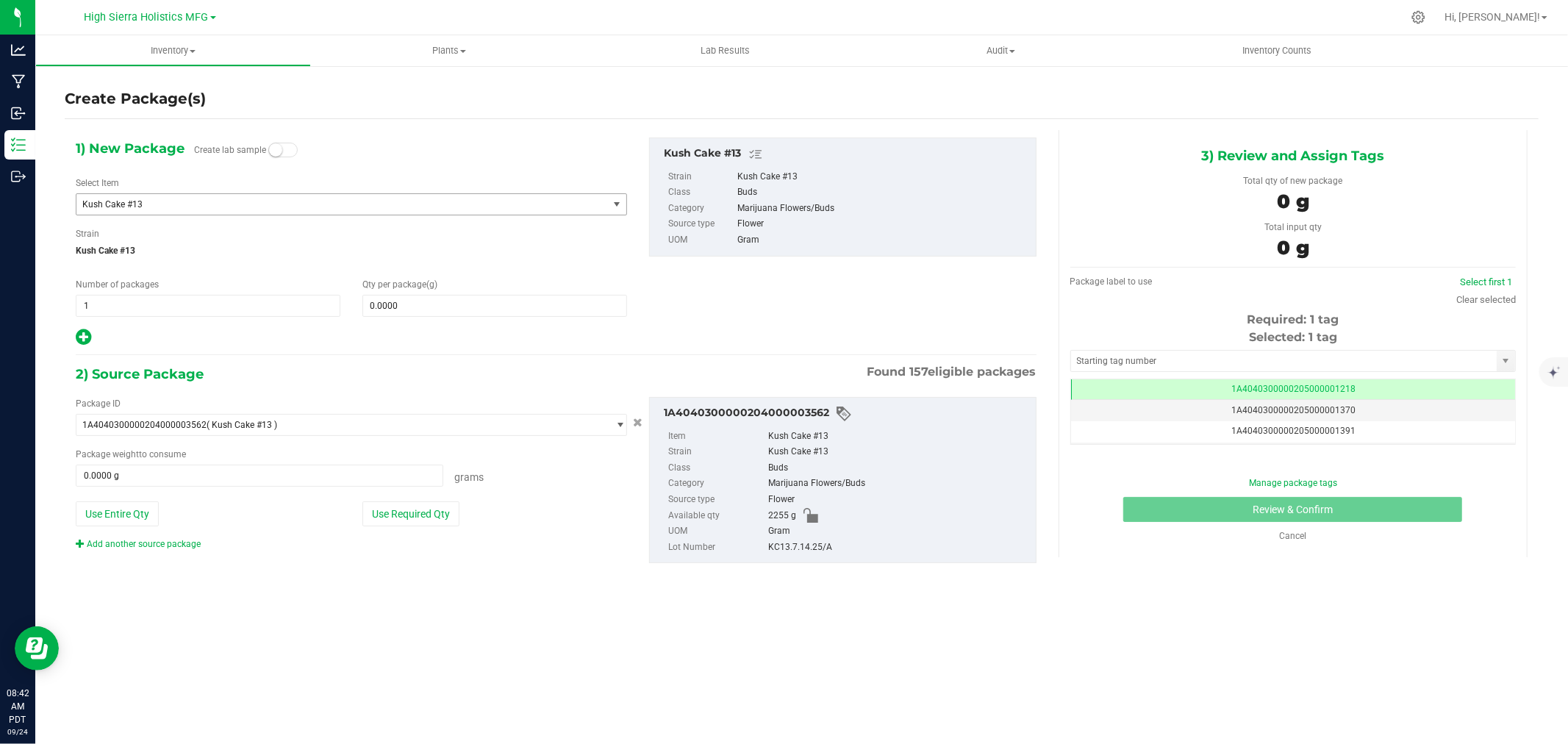
click at [182, 204] on span "Kush Cake #13" at bounding box center [332, 204] width 499 height 10
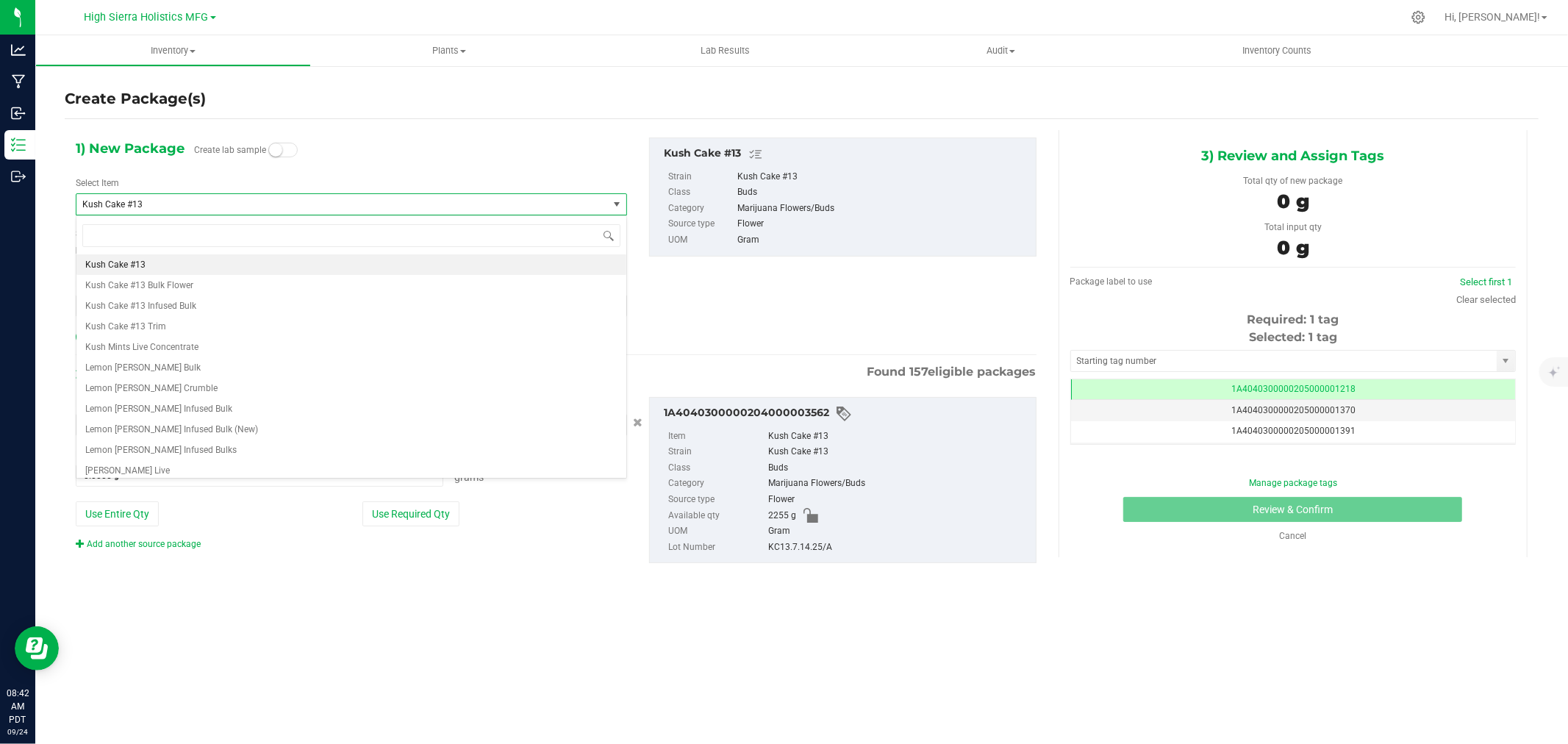
click at [182, 204] on span "Kush Cake #13" at bounding box center [332, 204] width 499 height 10
type input "3"
type input "Kush Cake #13"
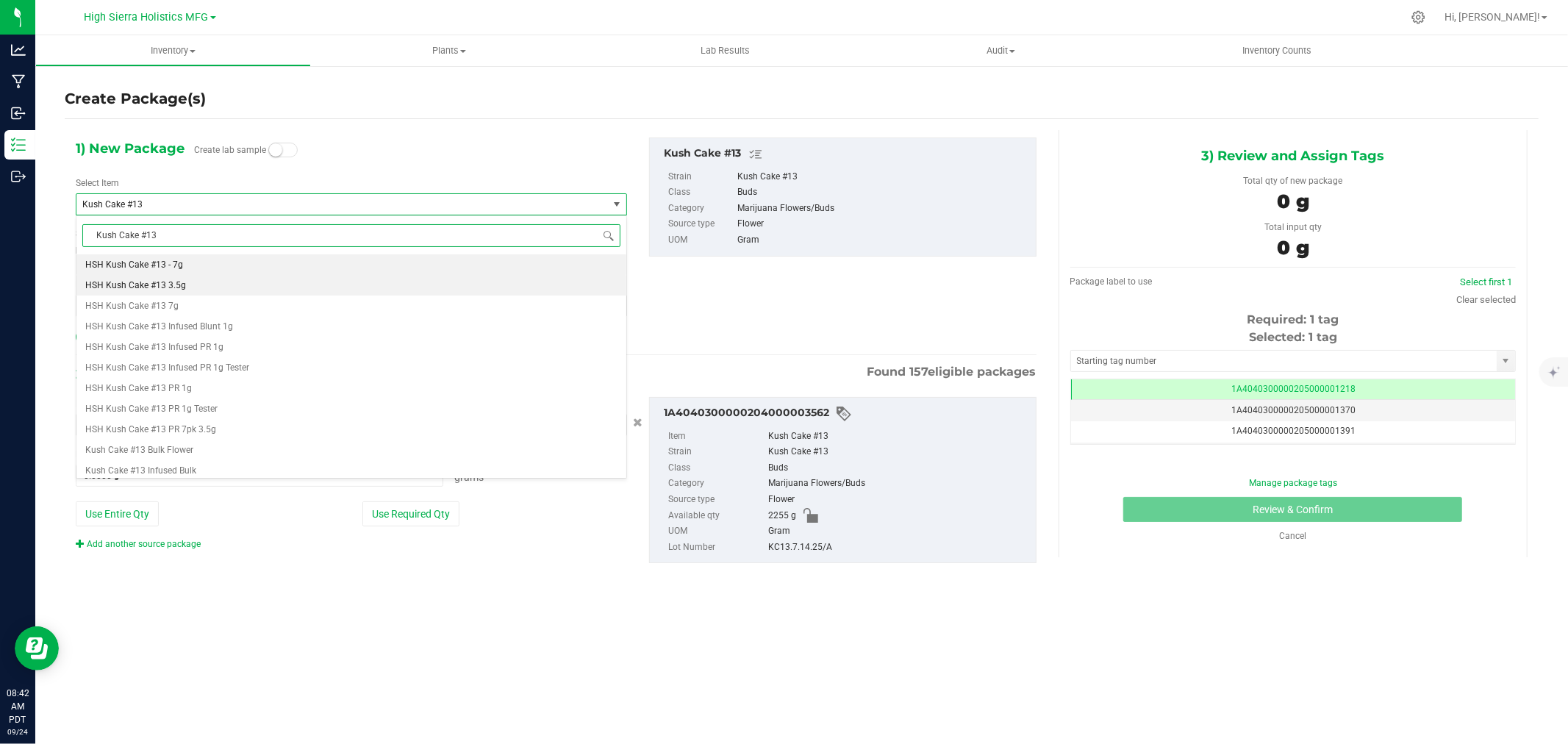
click at [138, 285] on span "HSH Kush Cake #13 3.5g" at bounding box center [135, 285] width 100 height 10
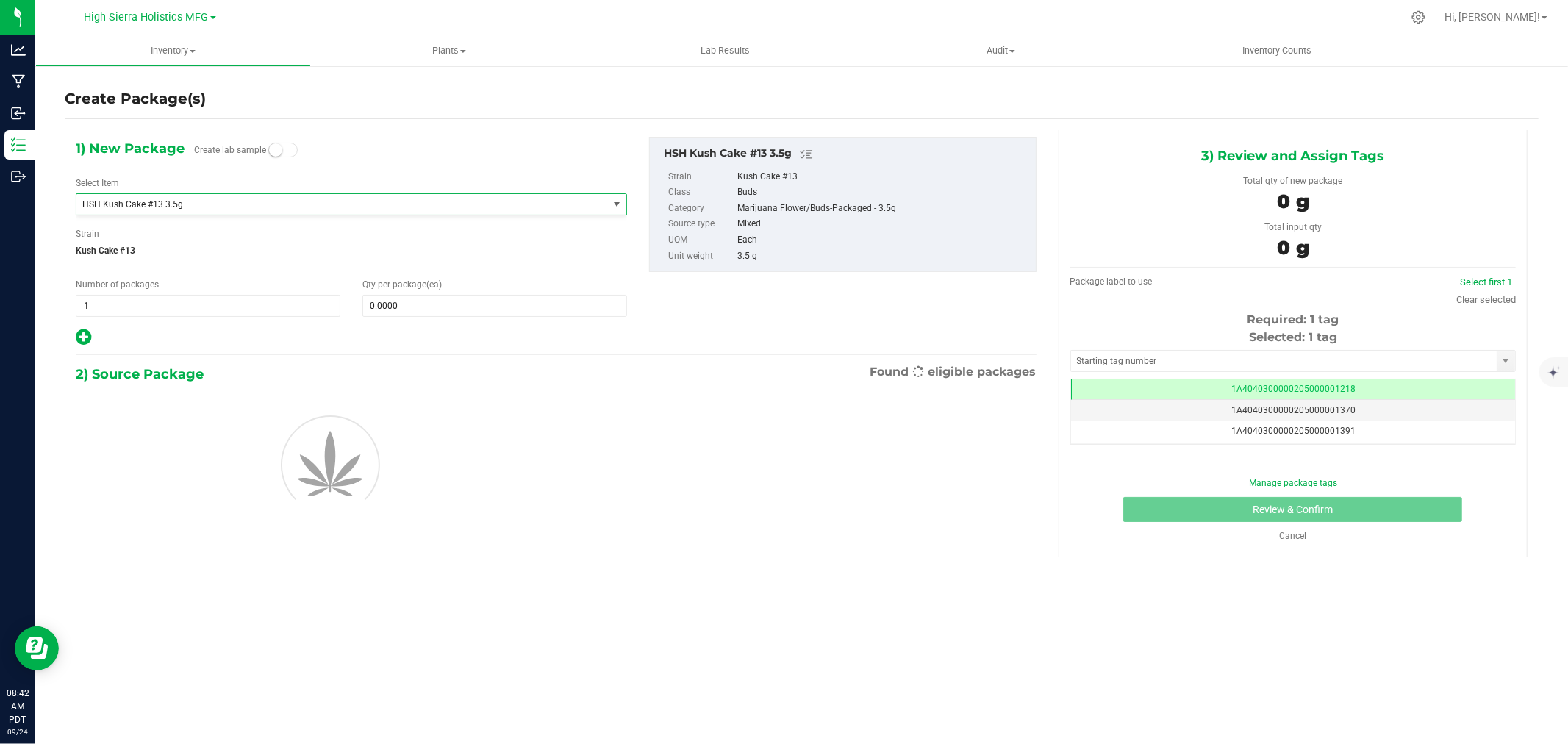
type input "0"
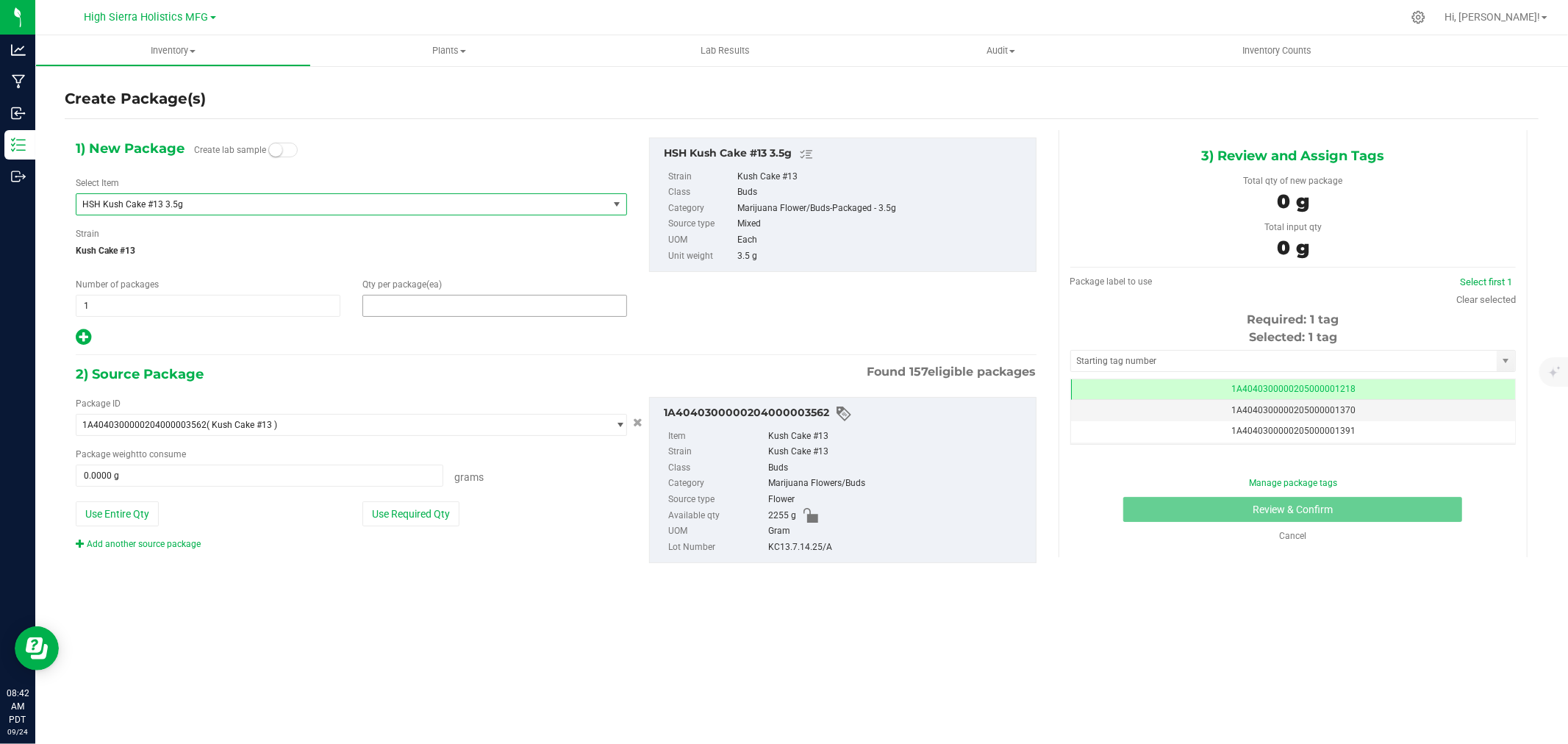
click at [406, 304] on span at bounding box center [495, 306] width 264 height 22
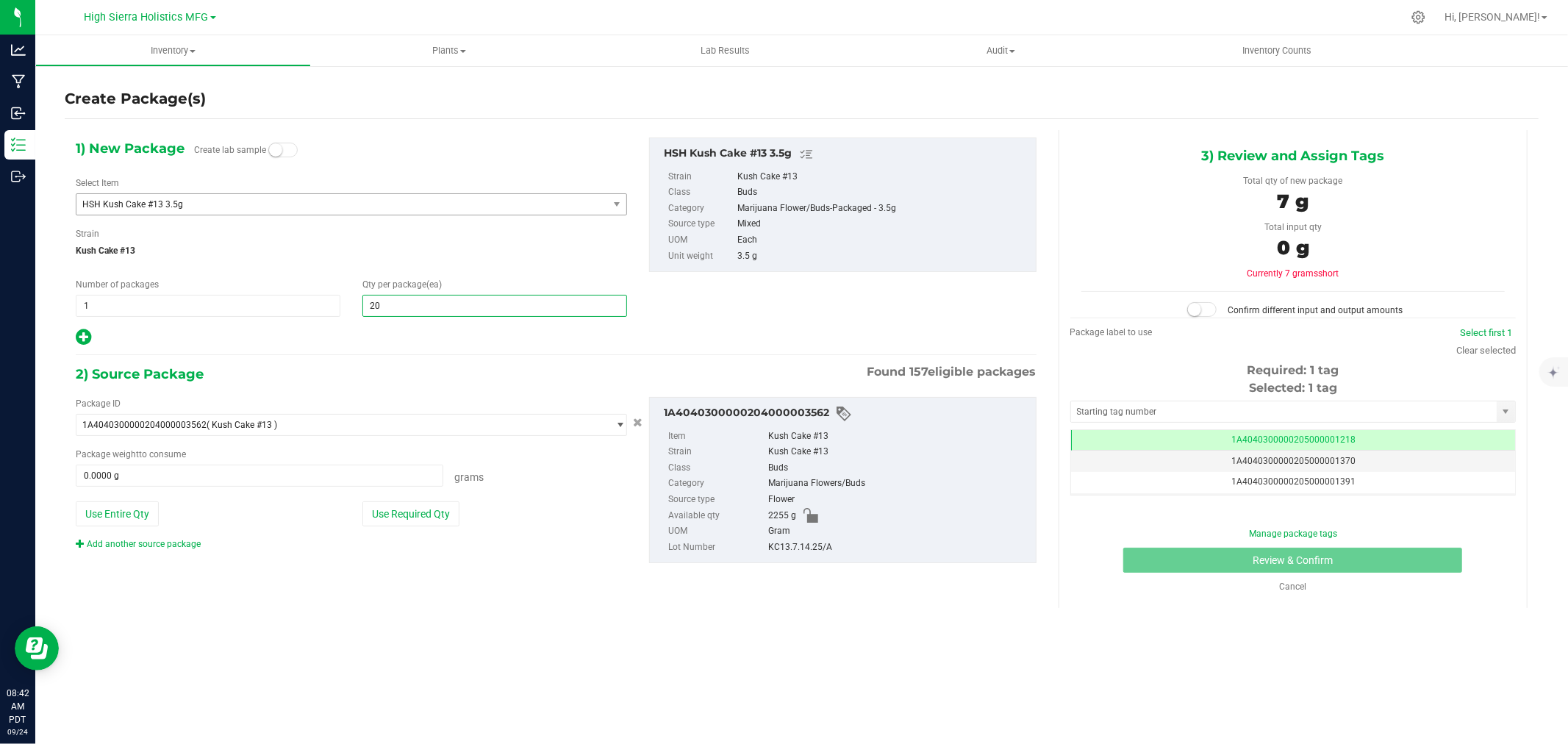
type input "200"
click at [369, 343] on div at bounding box center [351, 337] width 551 height 19
click at [422, 507] on button "Use Required Qty" at bounding box center [411, 513] width 97 height 25
type input "700.0000 g"
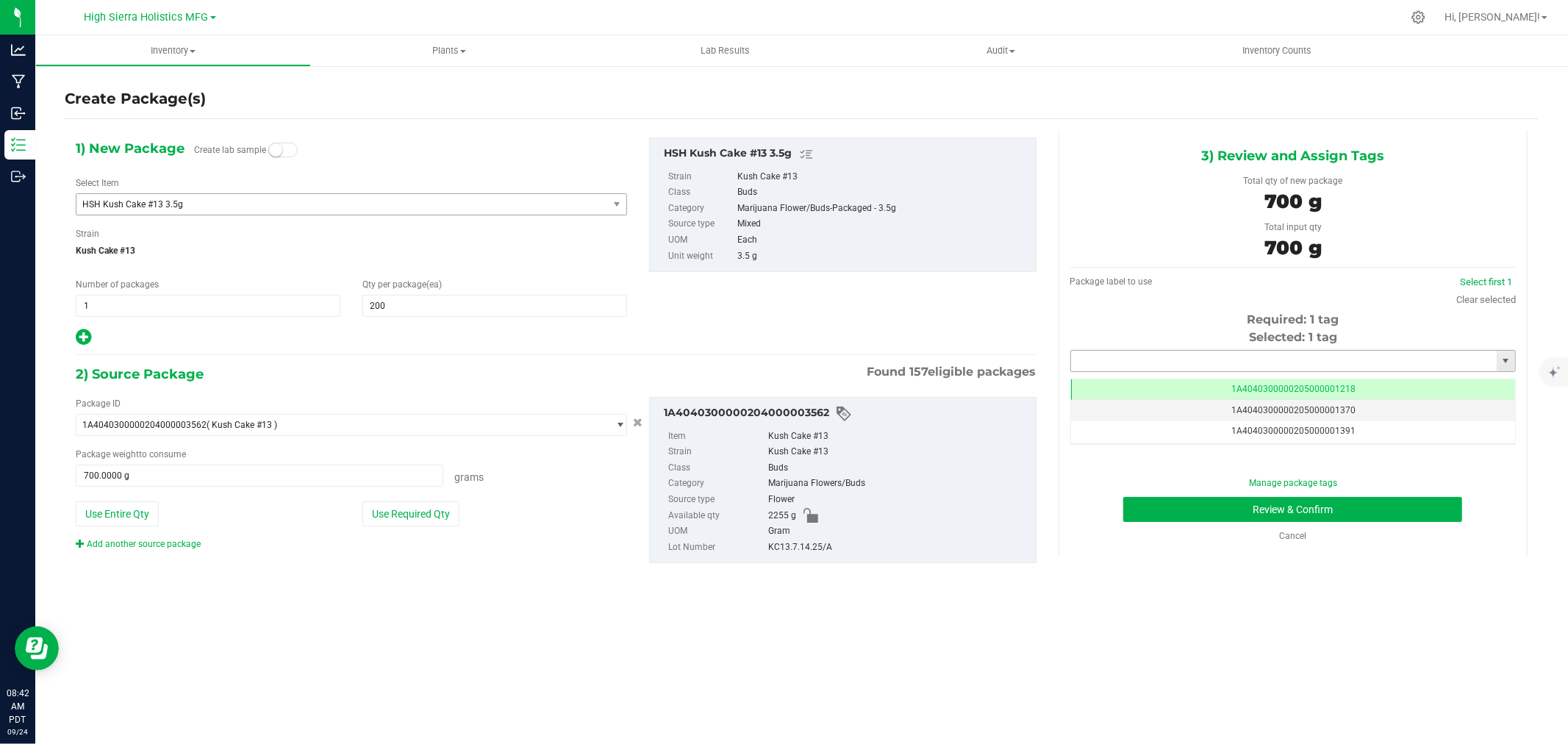
click at [1143, 356] on input "text" at bounding box center [1284, 361] width 425 height 21
click at [1162, 390] on li "1A4040300000205000021267" at bounding box center [1293, 385] width 444 height 22
type input "1A4040300000205000021267"
click at [1209, 510] on button "Review & Confirm" at bounding box center [1292, 509] width 339 height 25
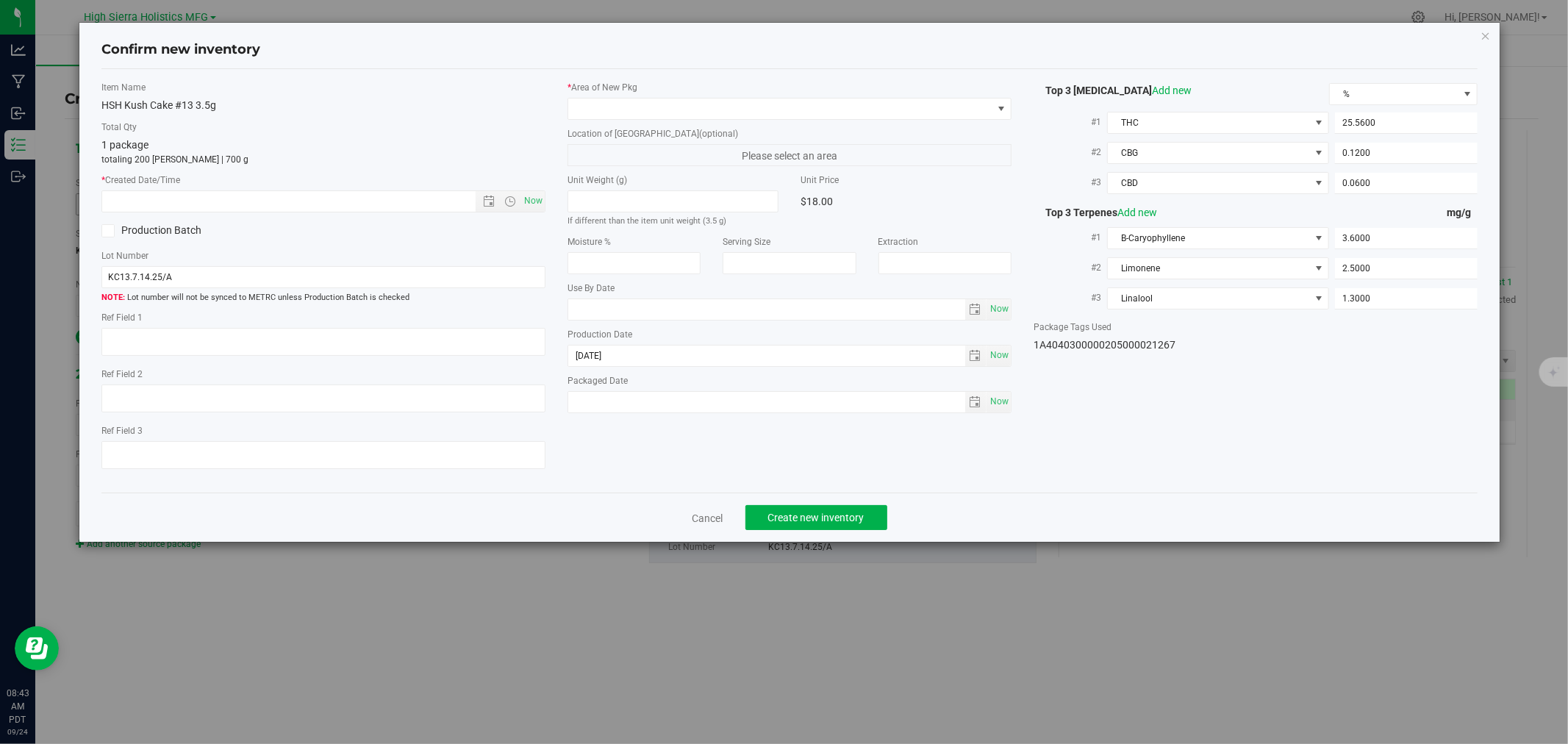
click at [546, 196] on div "Now" at bounding box center [323, 202] width 444 height 22
click at [533, 197] on span "Now" at bounding box center [533, 201] width 25 height 21
type input "[DATE] 8:43 AM"
click at [606, 116] on span at bounding box center [780, 108] width 424 height 21
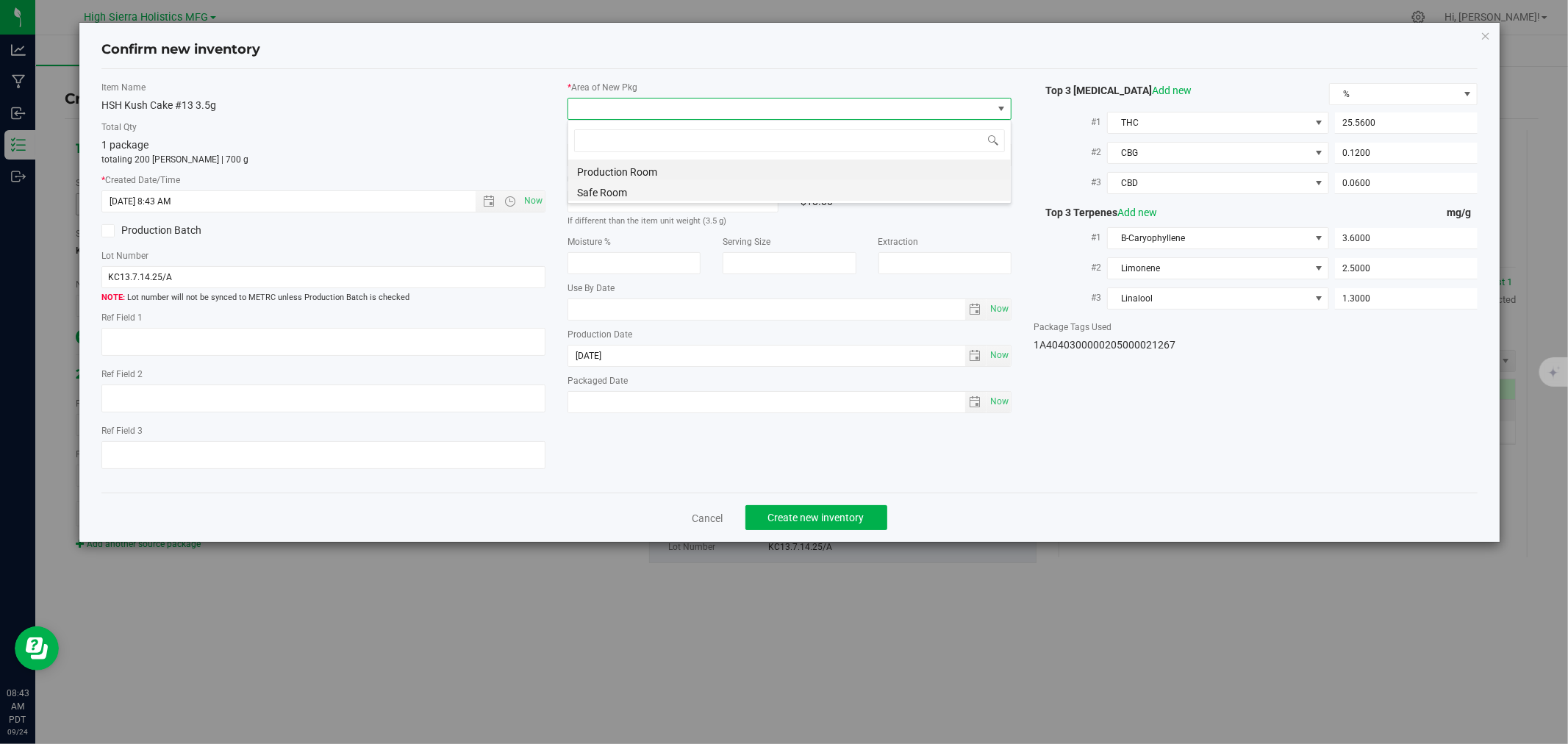
click at [614, 190] on li "Safe Room" at bounding box center [789, 190] width 442 height 21
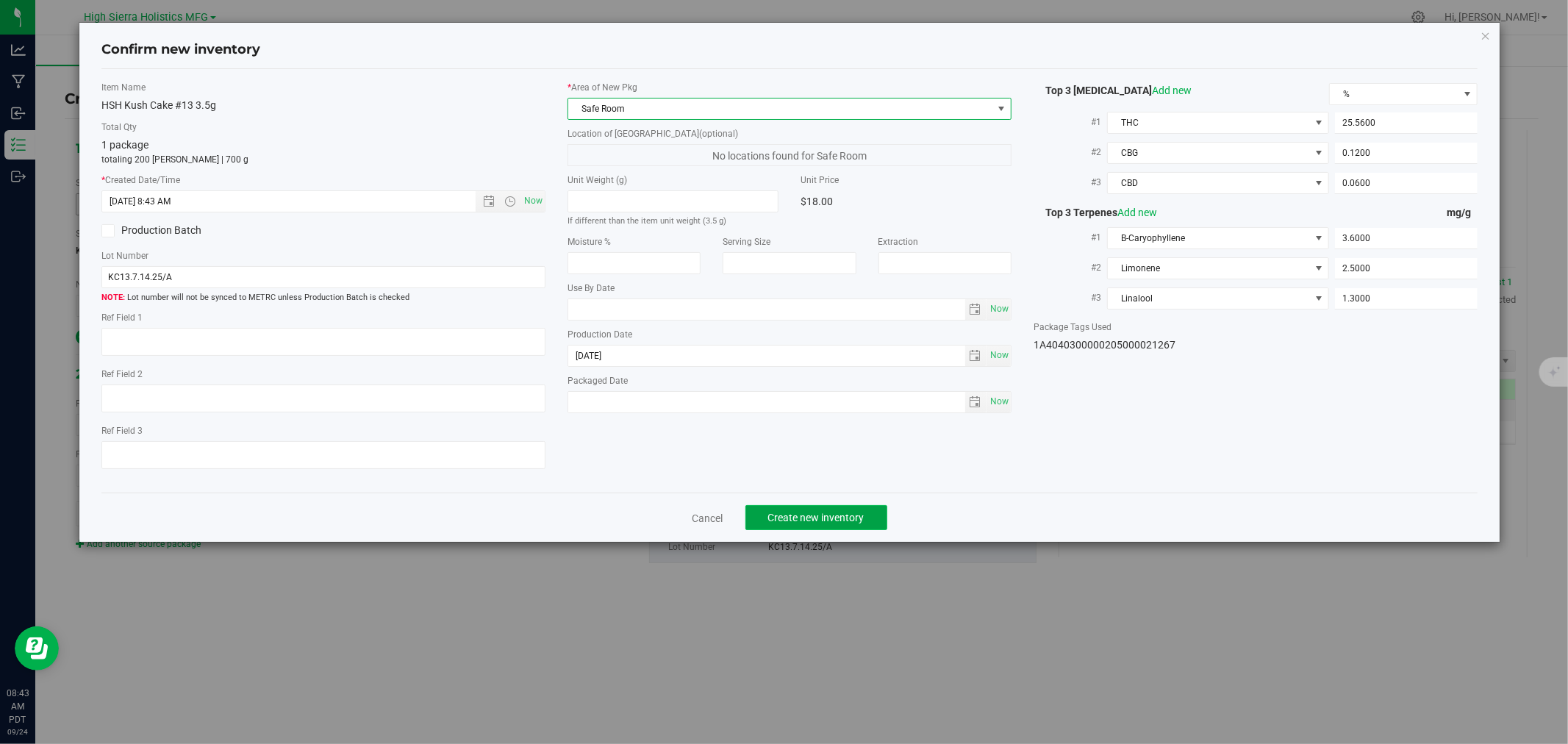
click at [835, 513] on button "Create new inventory" at bounding box center [816, 517] width 142 height 25
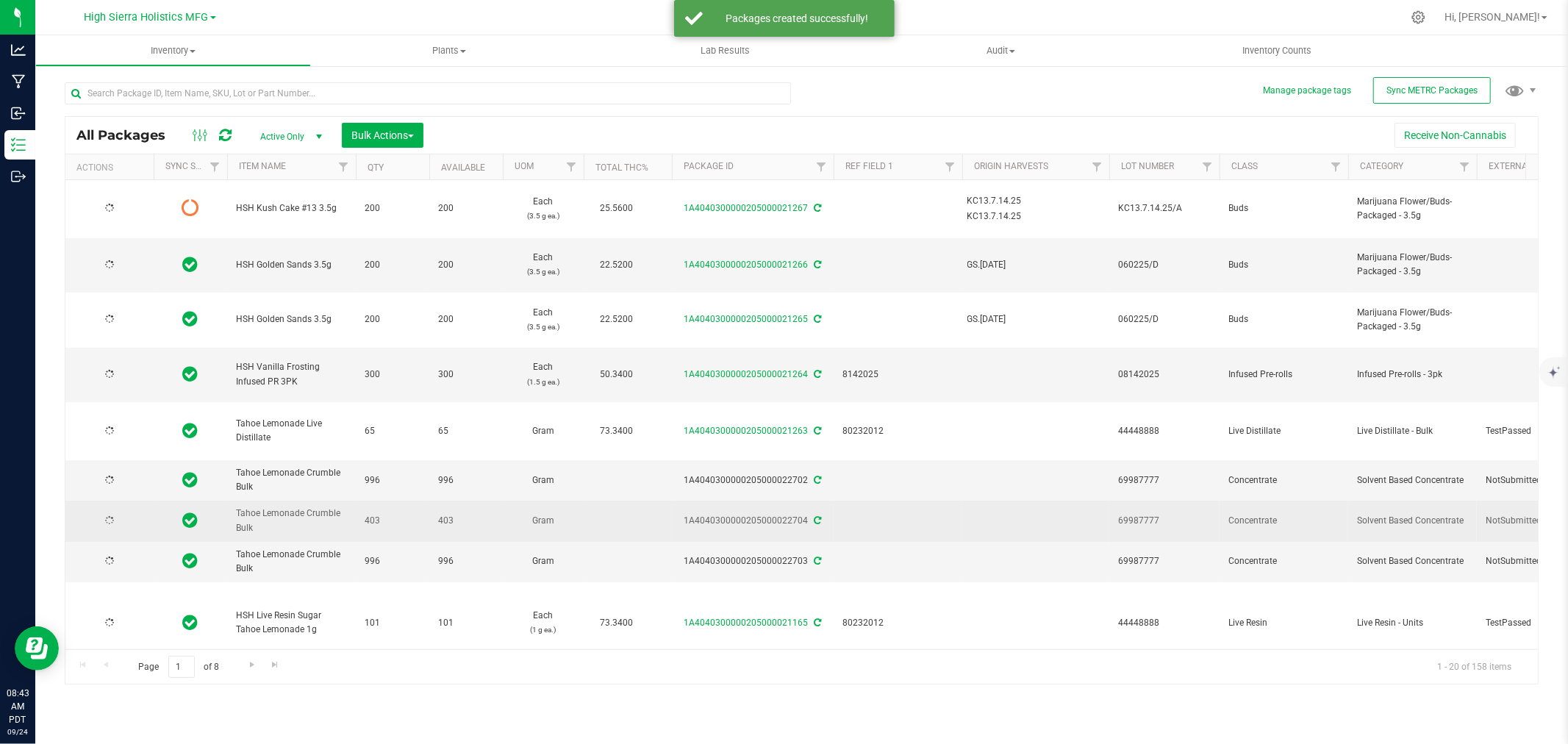
type input "[DATE]"
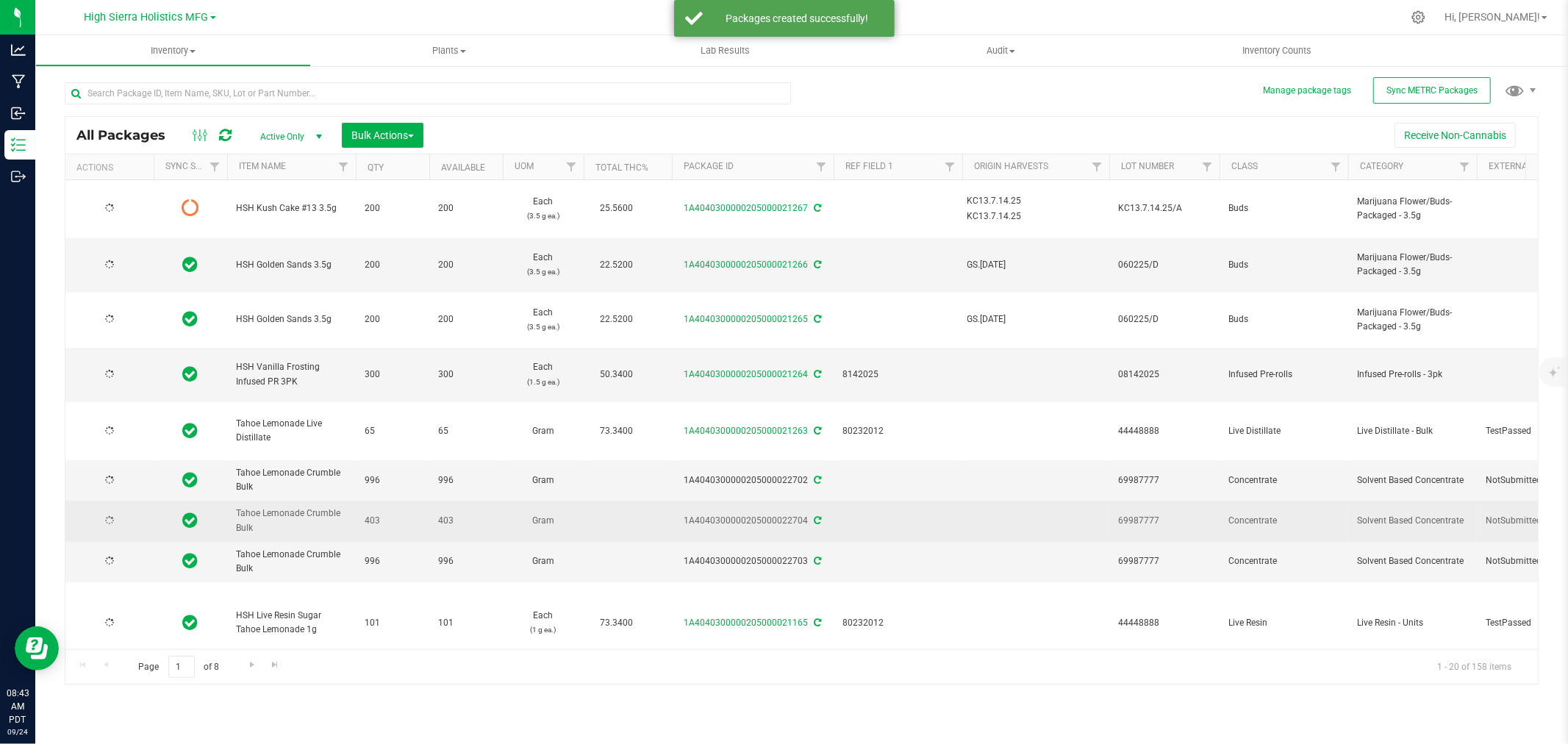
type input "[DATE]"
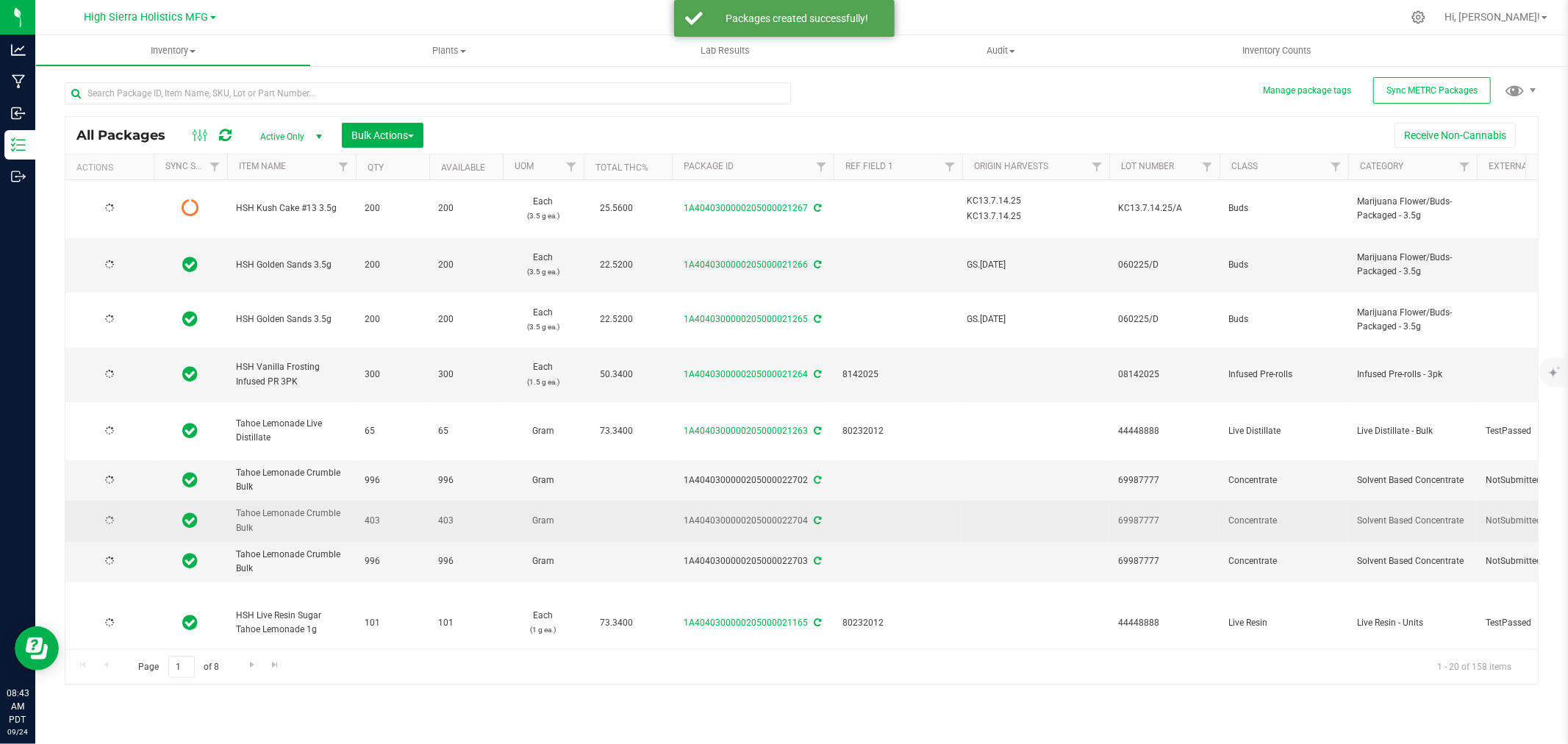
type input "[DATE]"
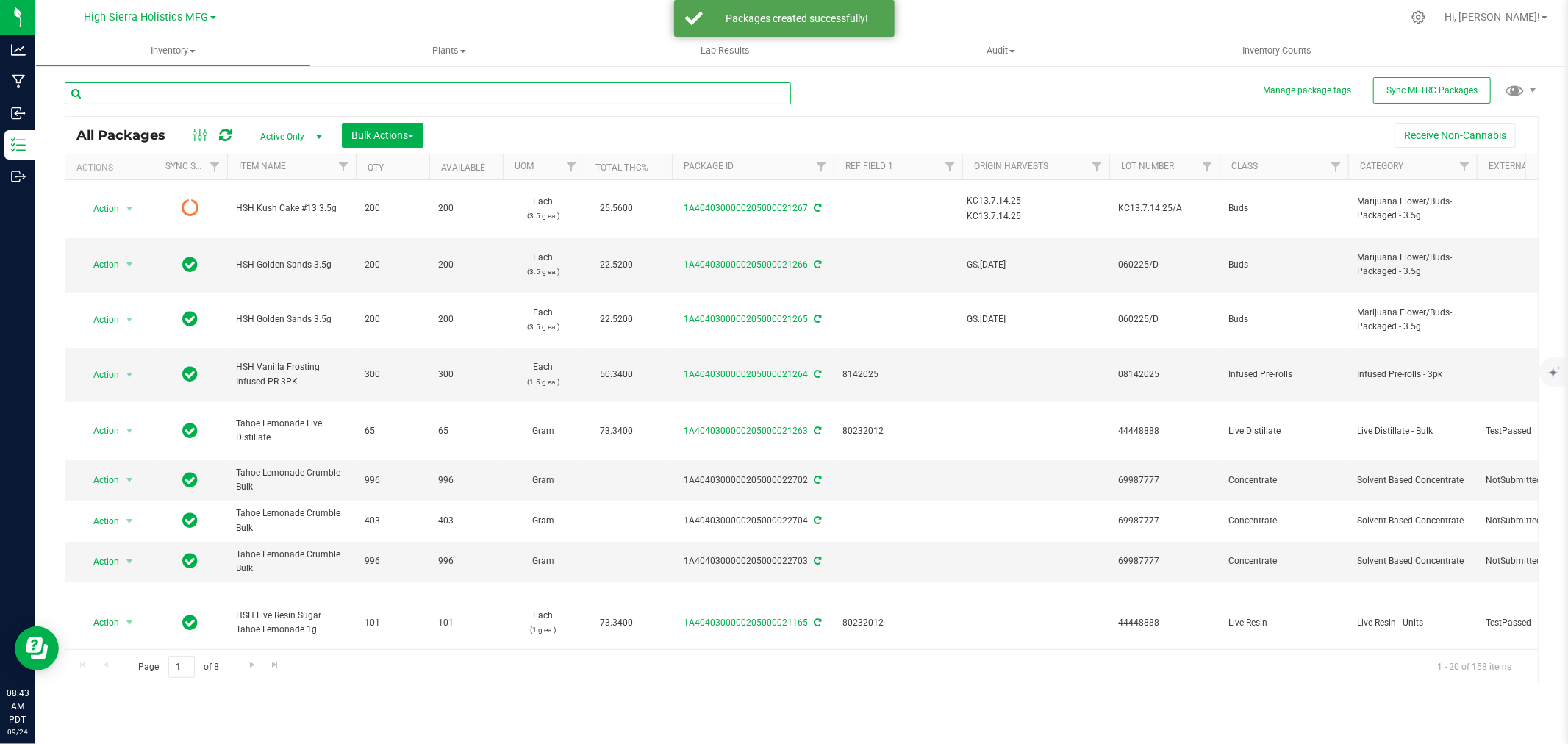
click at [187, 96] on input "text" at bounding box center [427, 93] width 726 height 22
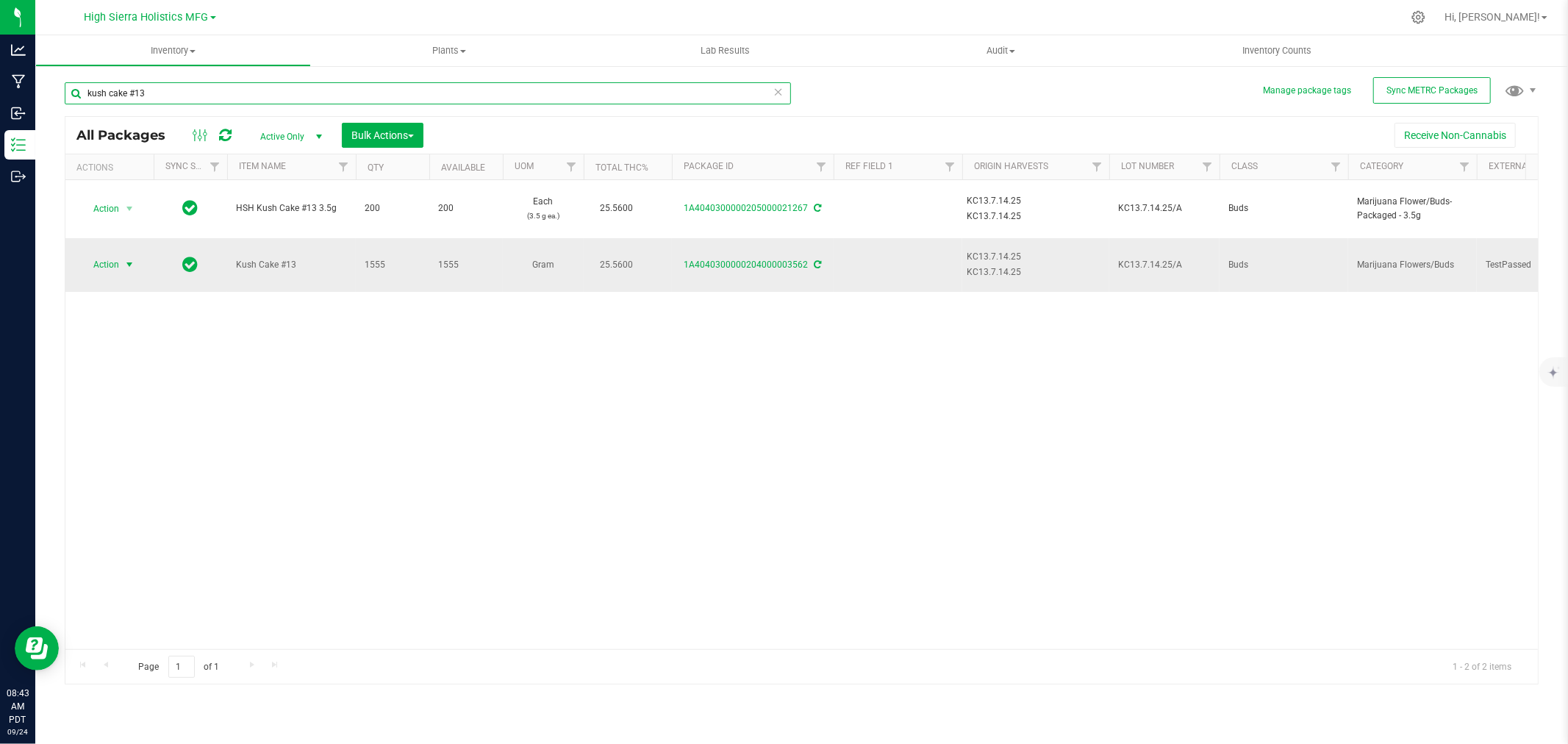
type input "kush cake #13"
click at [126, 259] on span "select" at bounding box center [129, 264] width 12 height 12
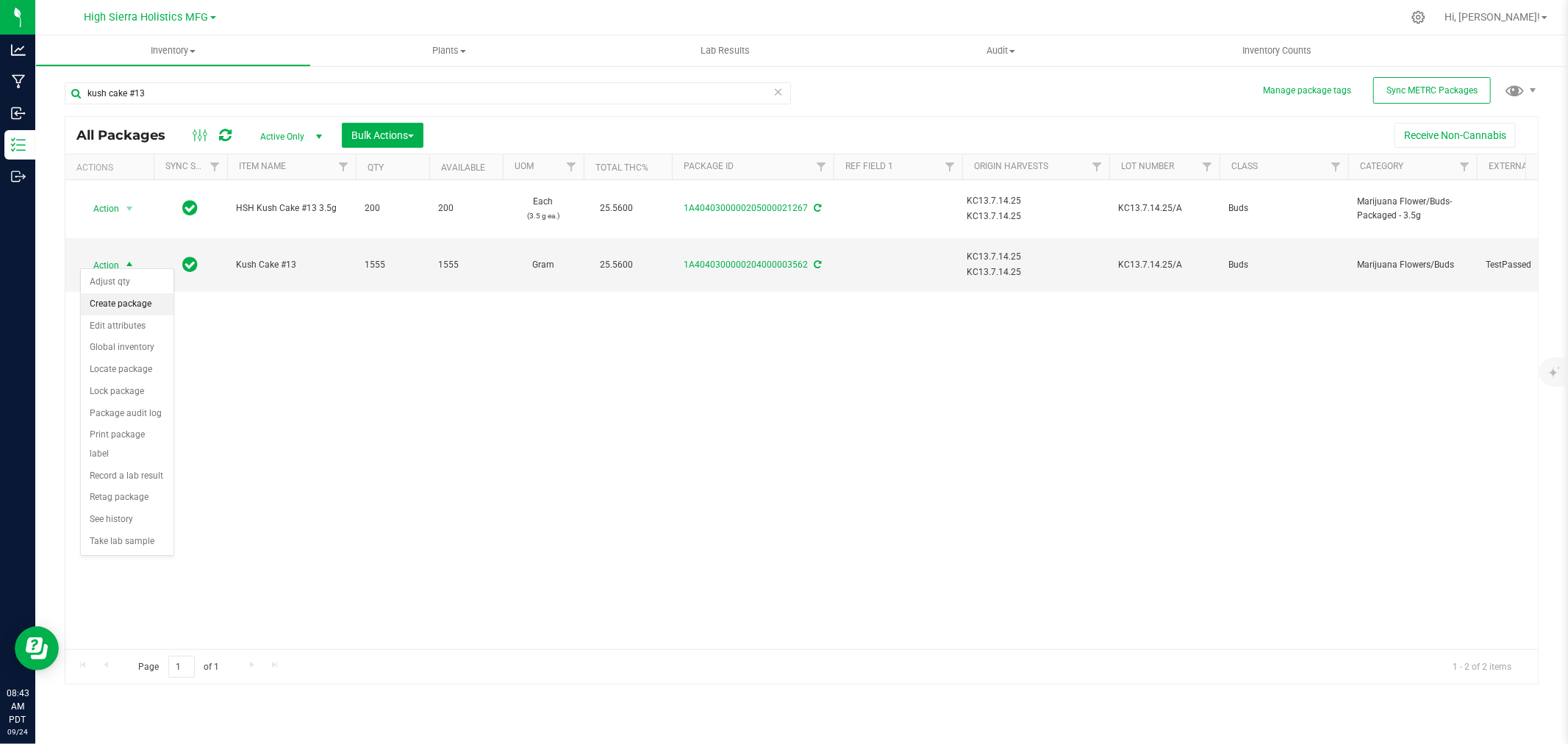
click at [131, 299] on li "Create package" at bounding box center [126, 304] width 92 height 22
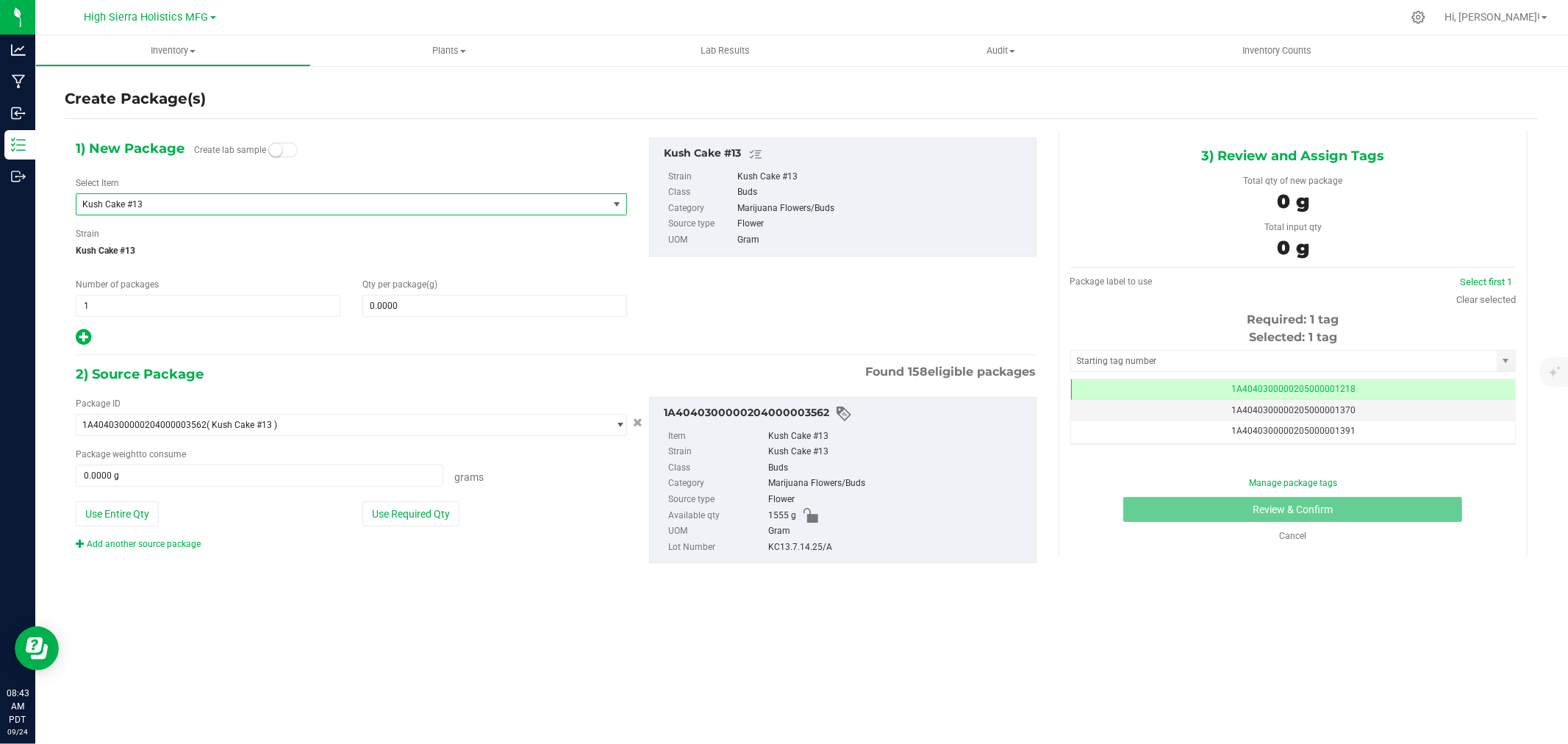
click at [163, 197] on span "Kush Cake #13" at bounding box center [342, 204] width 532 height 21
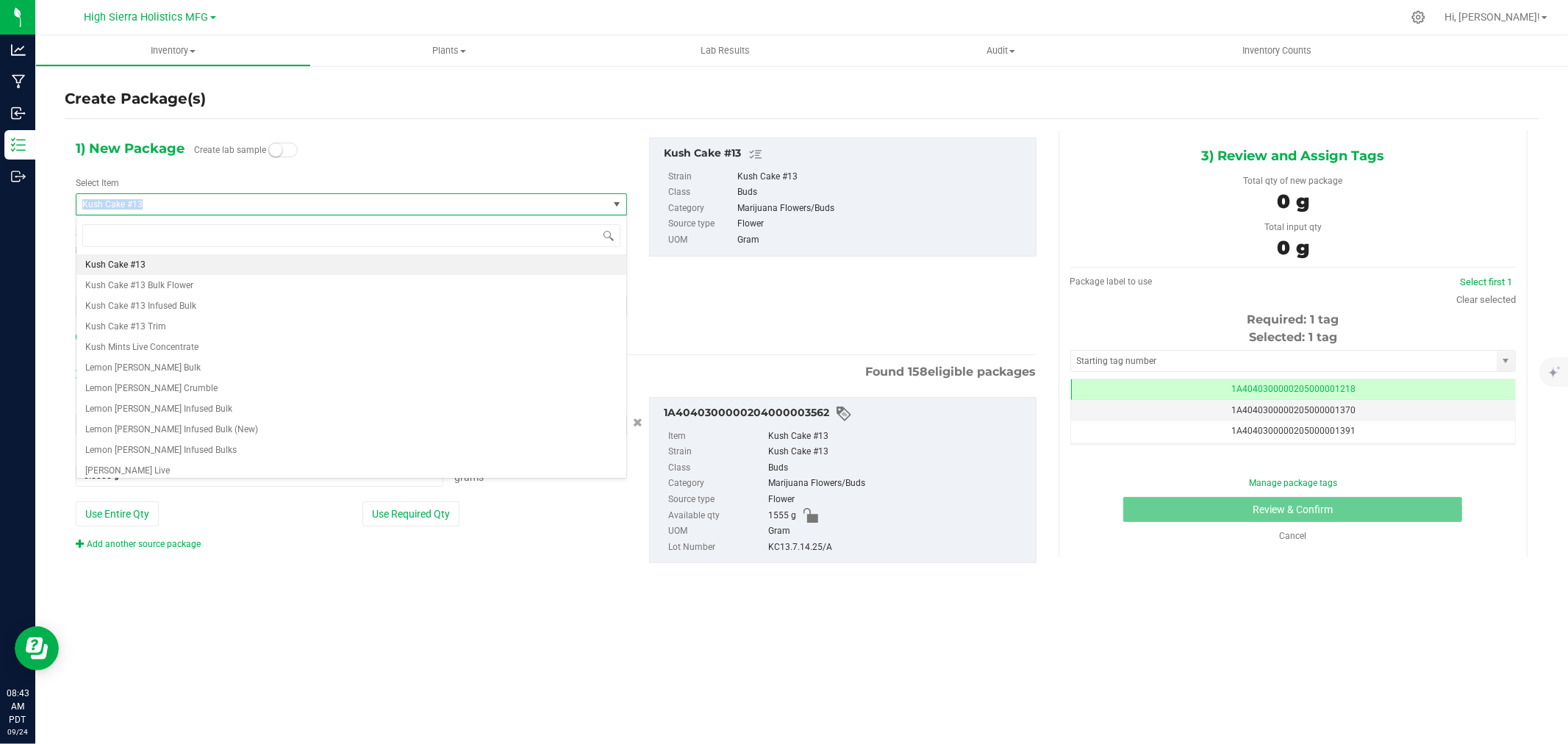
drag, startPoint x: 164, startPoint y: 202, endPoint x: 82, endPoint y: 196, distance: 82.2
click at [83, 196] on span "Kush Cake #13" at bounding box center [342, 204] width 532 height 21
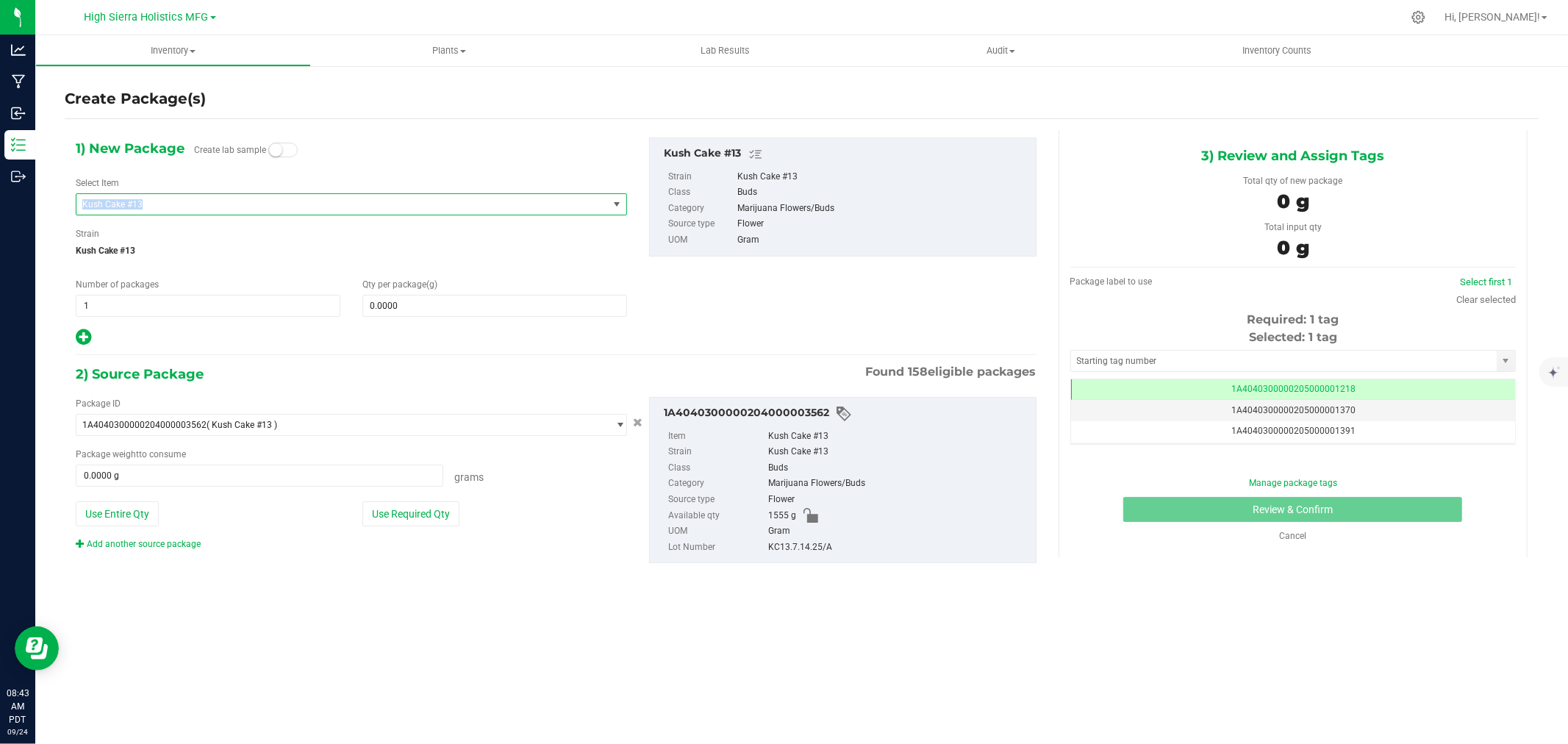
copy span "Kush Cake #13"
click at [140, 201] on span "Kush Cake #13" at bounding box center [332, 204] width 499 height 10
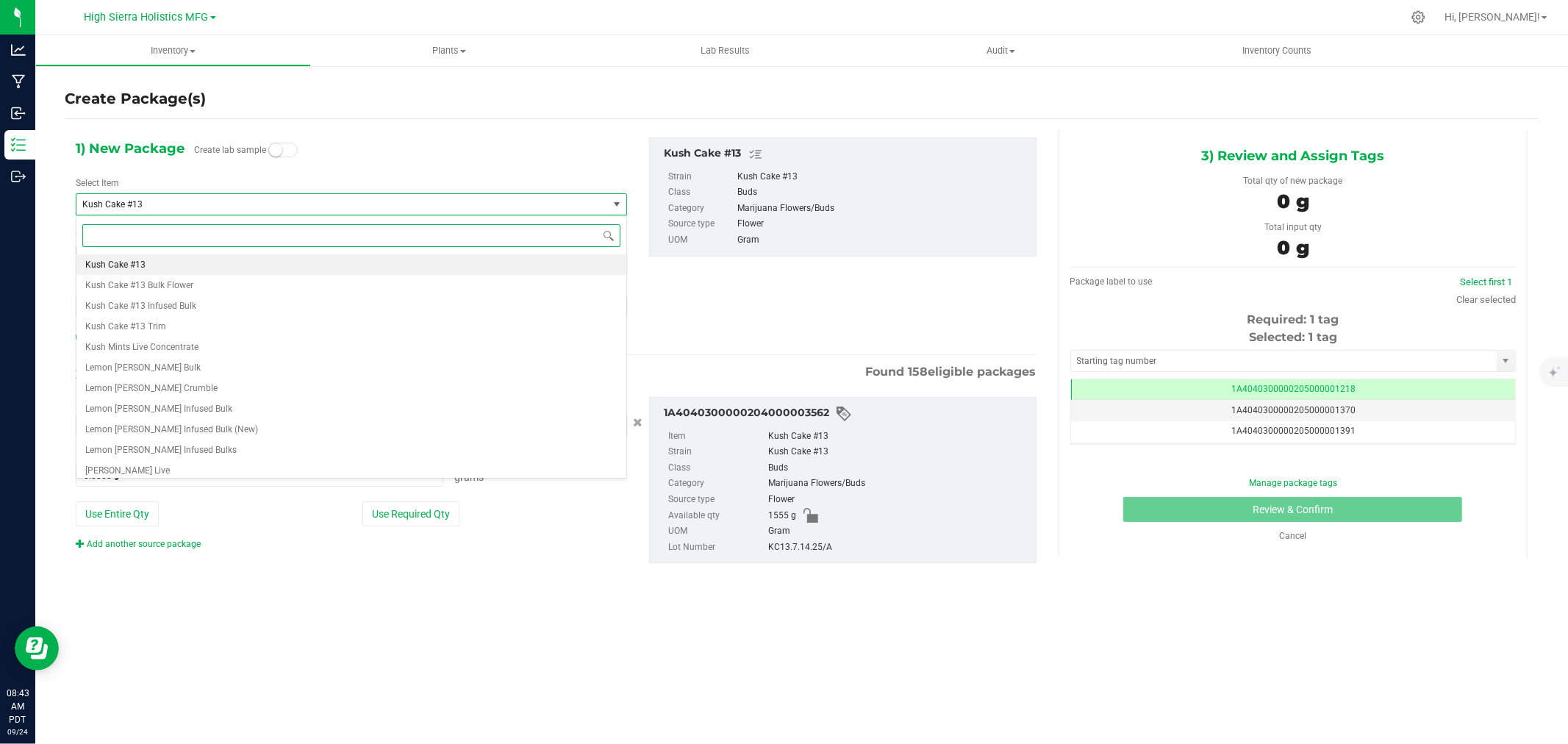
paste input "Kush Cake #13"
type input "Kush Cake #13"
click at [160, 286] on span "HSH Kush Cake #13 3.5g" at bounding box center [135, 285] width 100 height 10
type input "0"
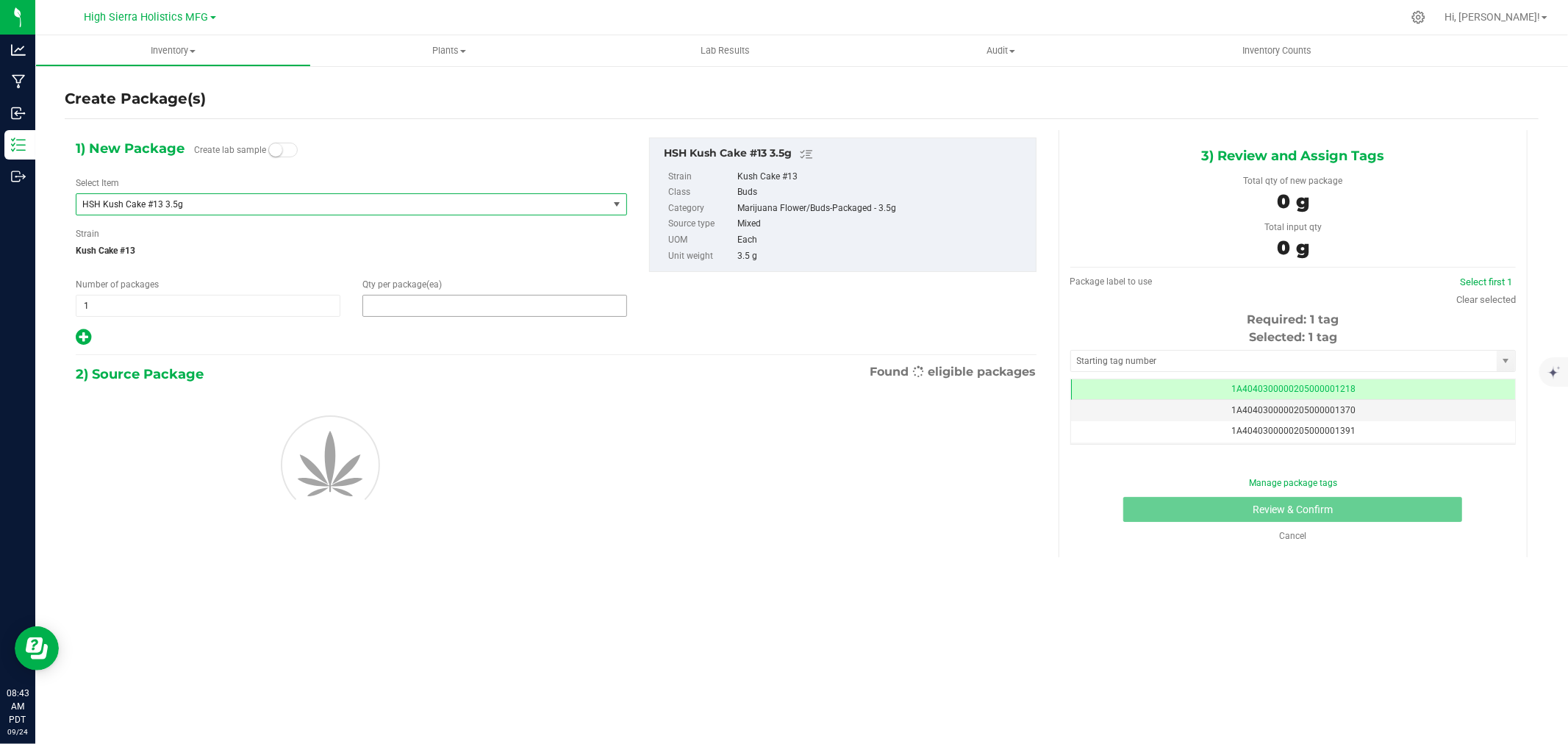
click at [441, 310] on span at bounding box center [495, 306] width 264 height 22
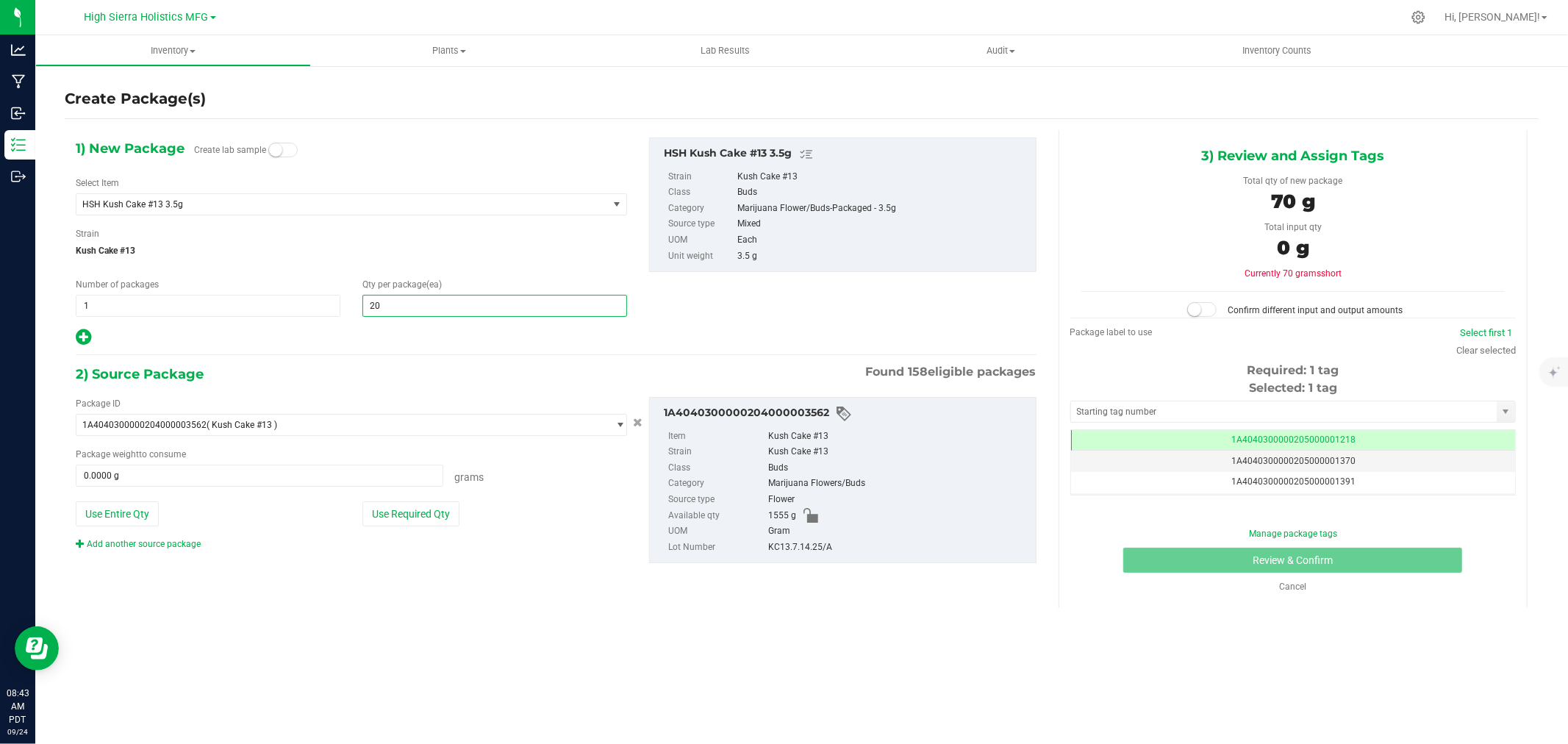
type input "200"
click at [421, 348] on div "1) New Package Create lab sample Select Item HSH Kush Cake #13 3.5g HSH Humbold…" at bounding box center [555, 362] width 983 height 464
click at [420, 518] on button "Use Required Qty" at bounding box center [411, 513] width 97 height 25
type input "700.0000 g"
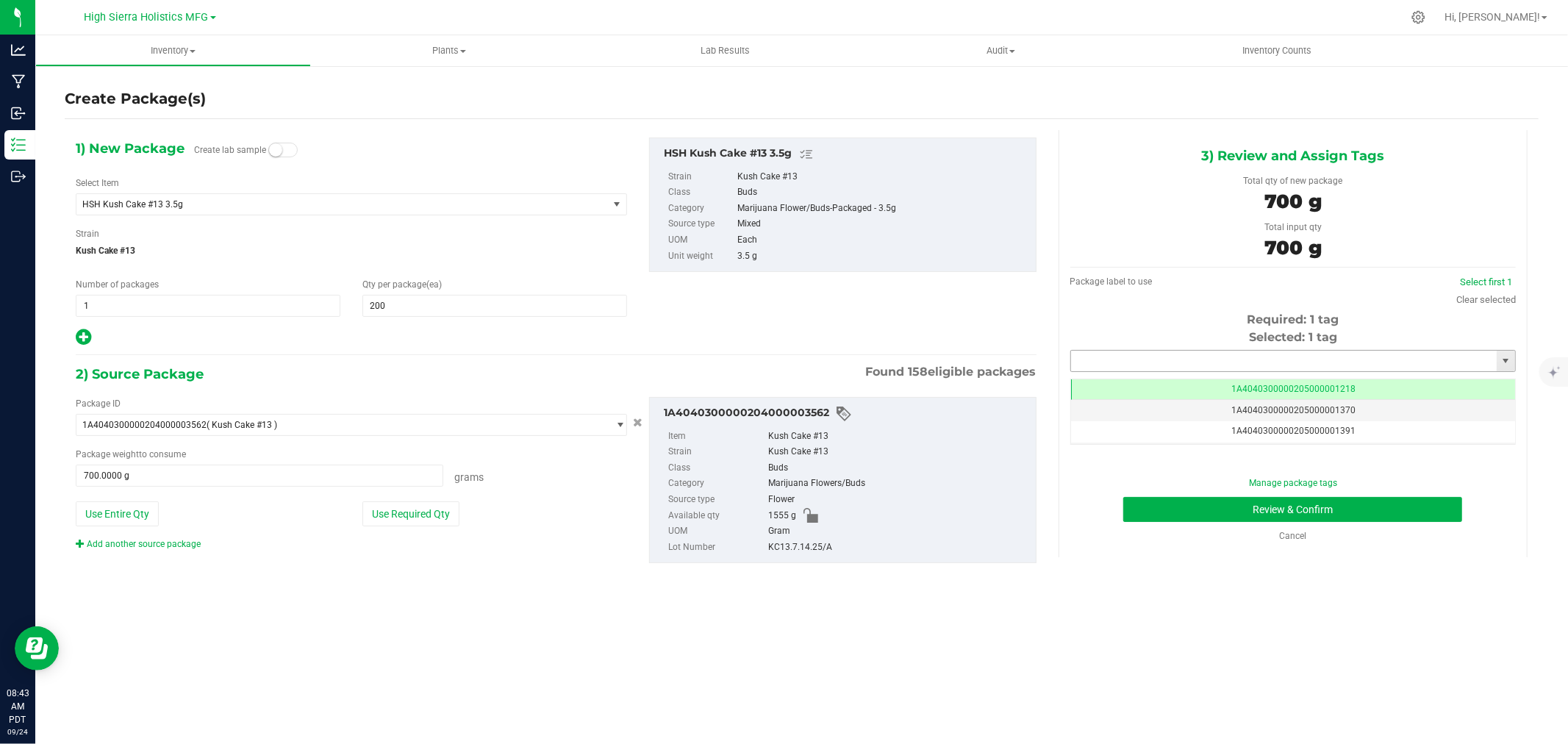
click at [1133, 360] on input "text" at bounding box center [1284, 361] width 425 height 21
click at [1181, 383] on li "1A4040300000205000021268" at bounding box center [1293, 385] width 444 height 22
type input "1A4040300000205000021268"
click at [1215, 516] on button "Review & Confirm" at bounding box center [1292, 509] width 339 height 25
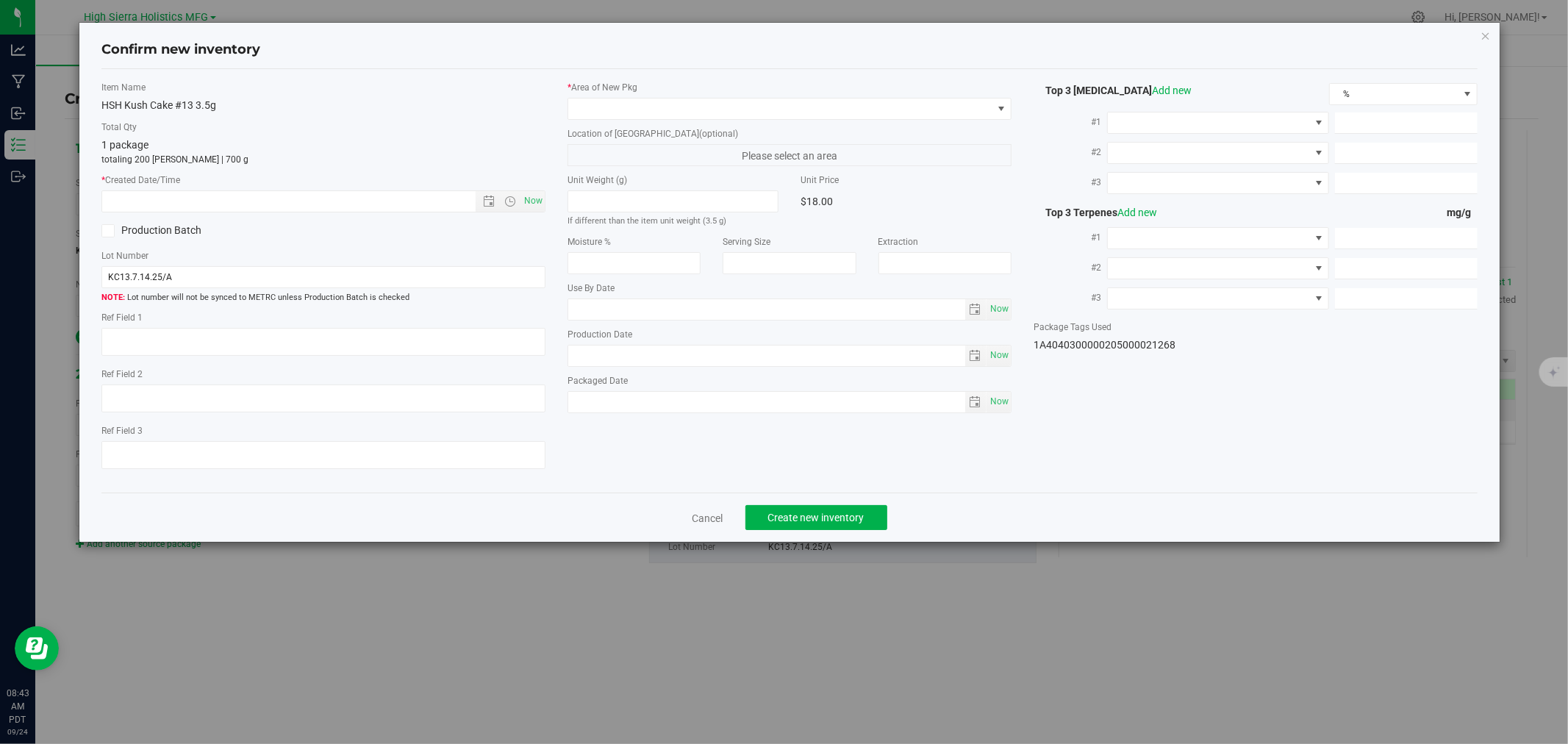
type input "[DATE]"
type input "25.5600"
type input "0.1200"
type input "0.0600"
type input "3.6000"
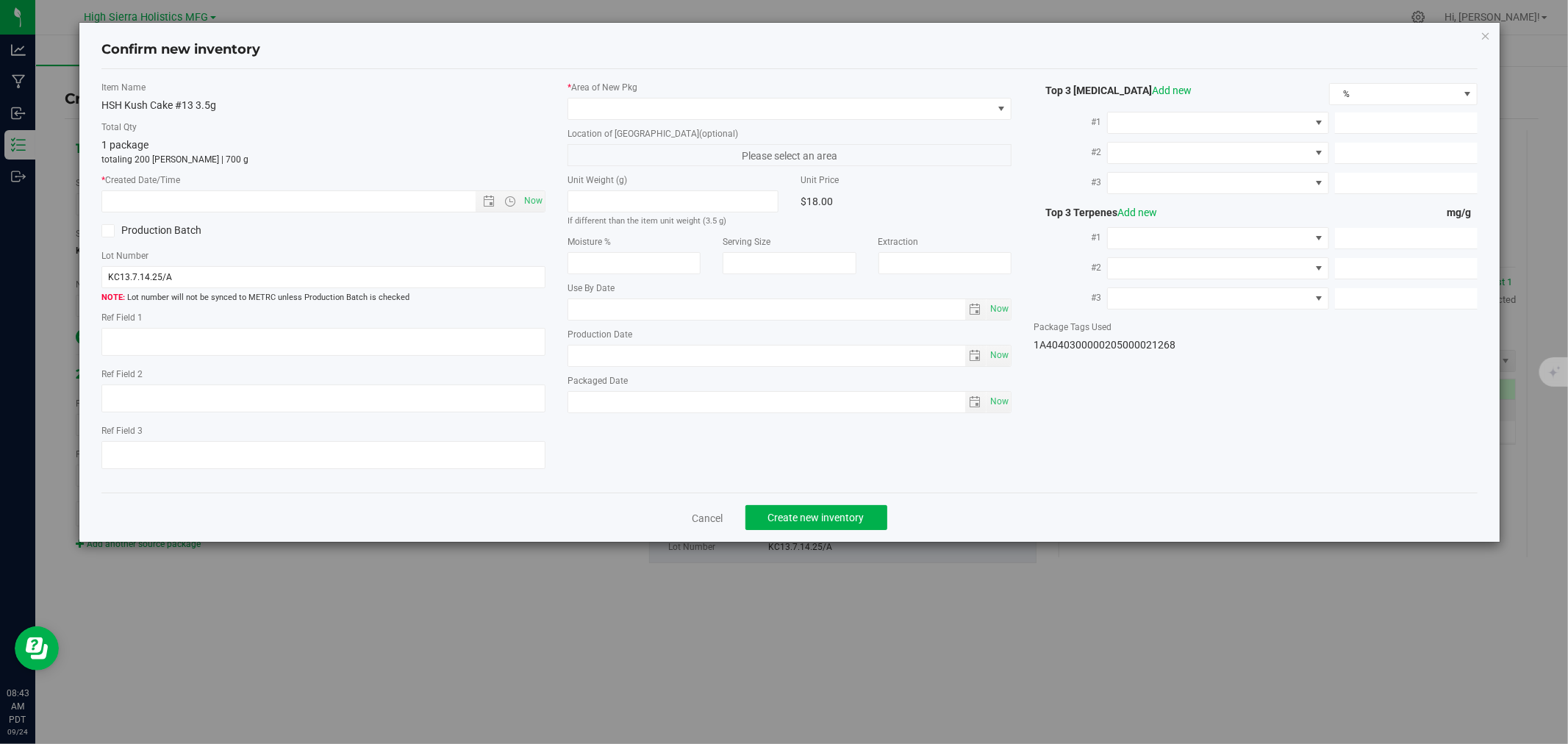
type input "2.5000"
type input "1.3000"
drag, startPoint x: 537, startPoint y: 202, endPoint x: 591, endPoint y: 185, distance: 56.6
click at [542, 202] on span "Now" at bounding box center [533, 201] width 25 height 21
type input "[DATE] 8:43 AM"
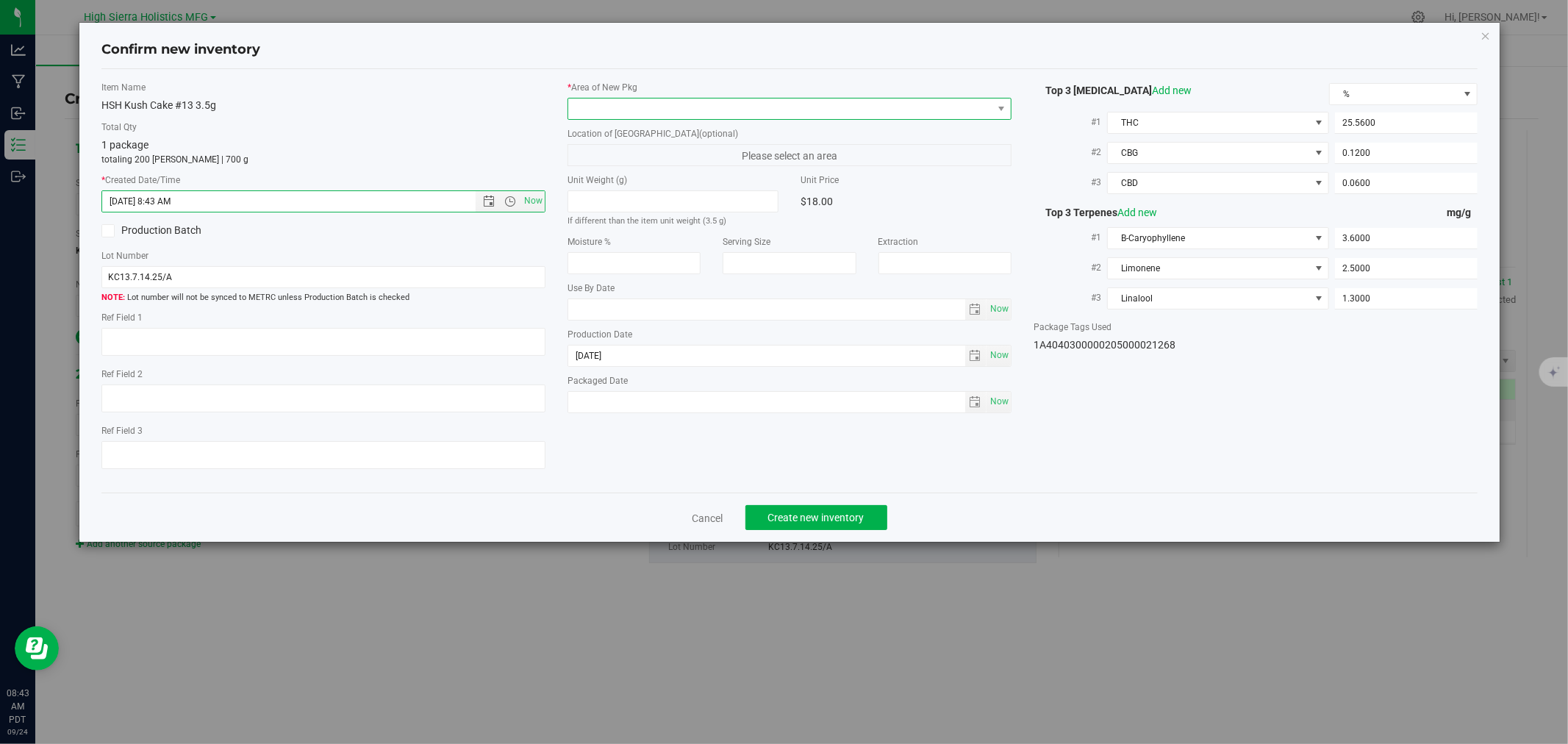
click at [617, 107] on span at bounding box center [780, 108] width 424 height 21
click at [628, 191] on li "Safe Room" at bounding box center [789, 190] width 442 height 21
click at [858, 518] on span "Create new inventory" at bounding box center [816, 518] width 96 height 12
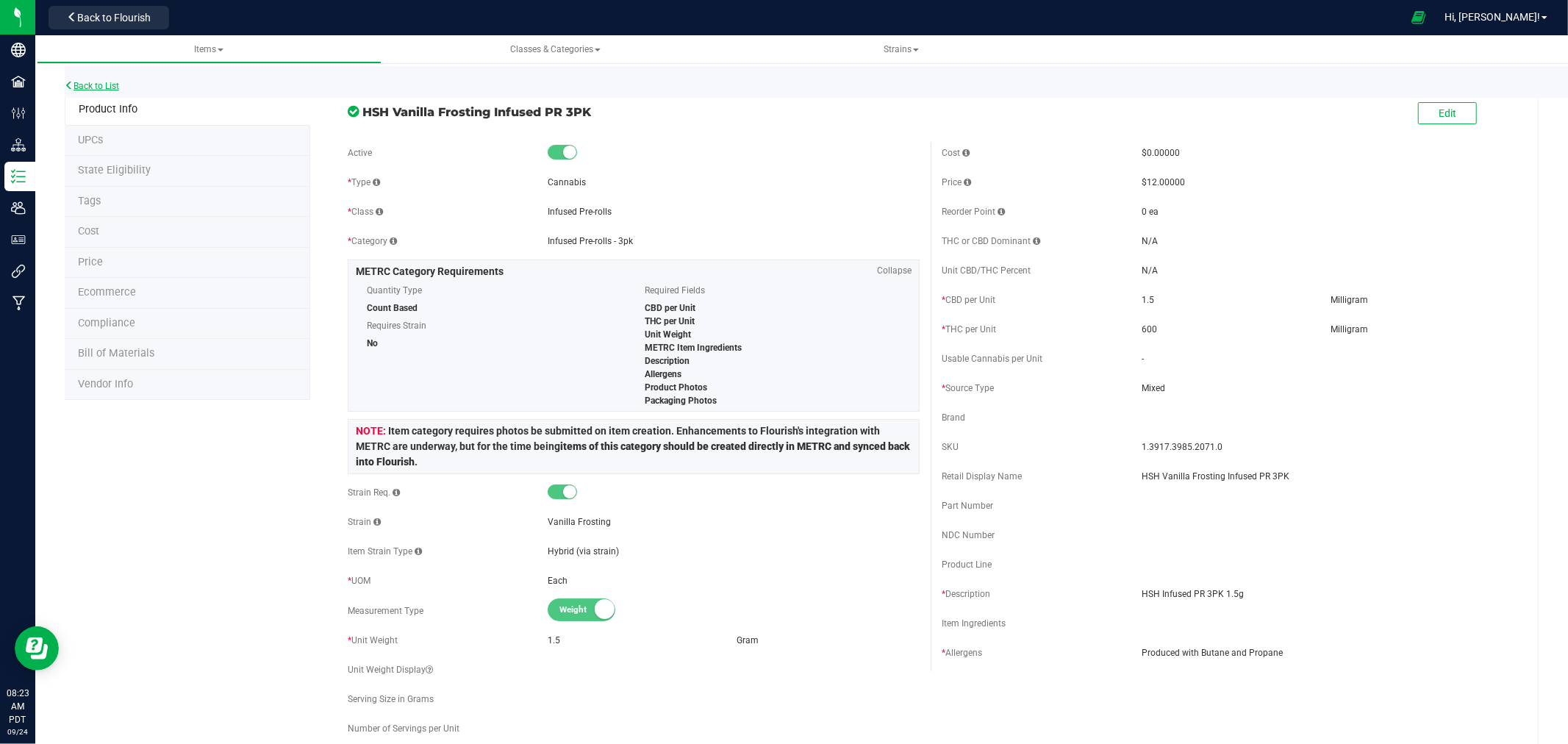
click at [114, 89] on link "Back to List" at bounding box center [91, 85] width 55 height 10
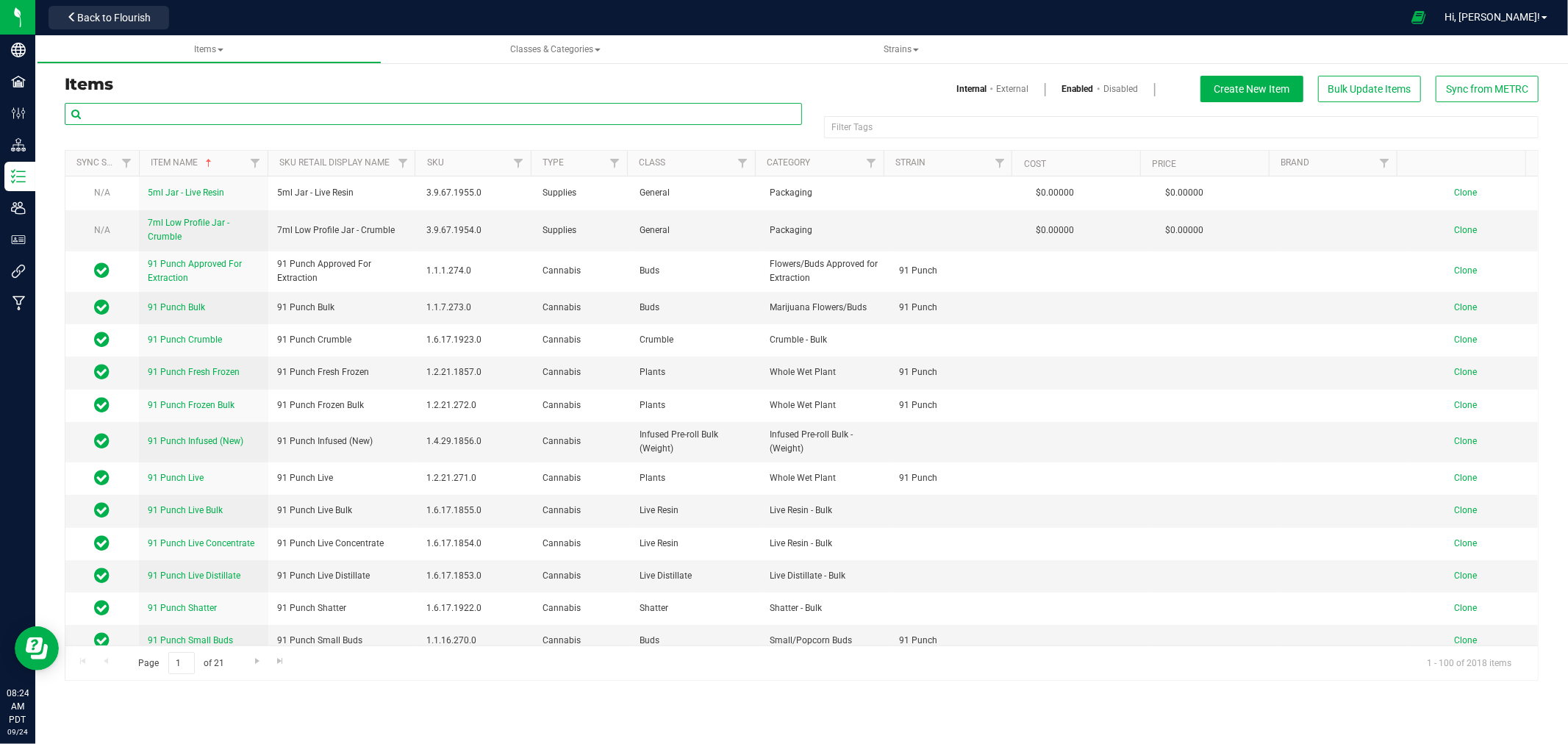
click at [188, 111] on input "text" at bounding box center [433, 114] width 737 height 22
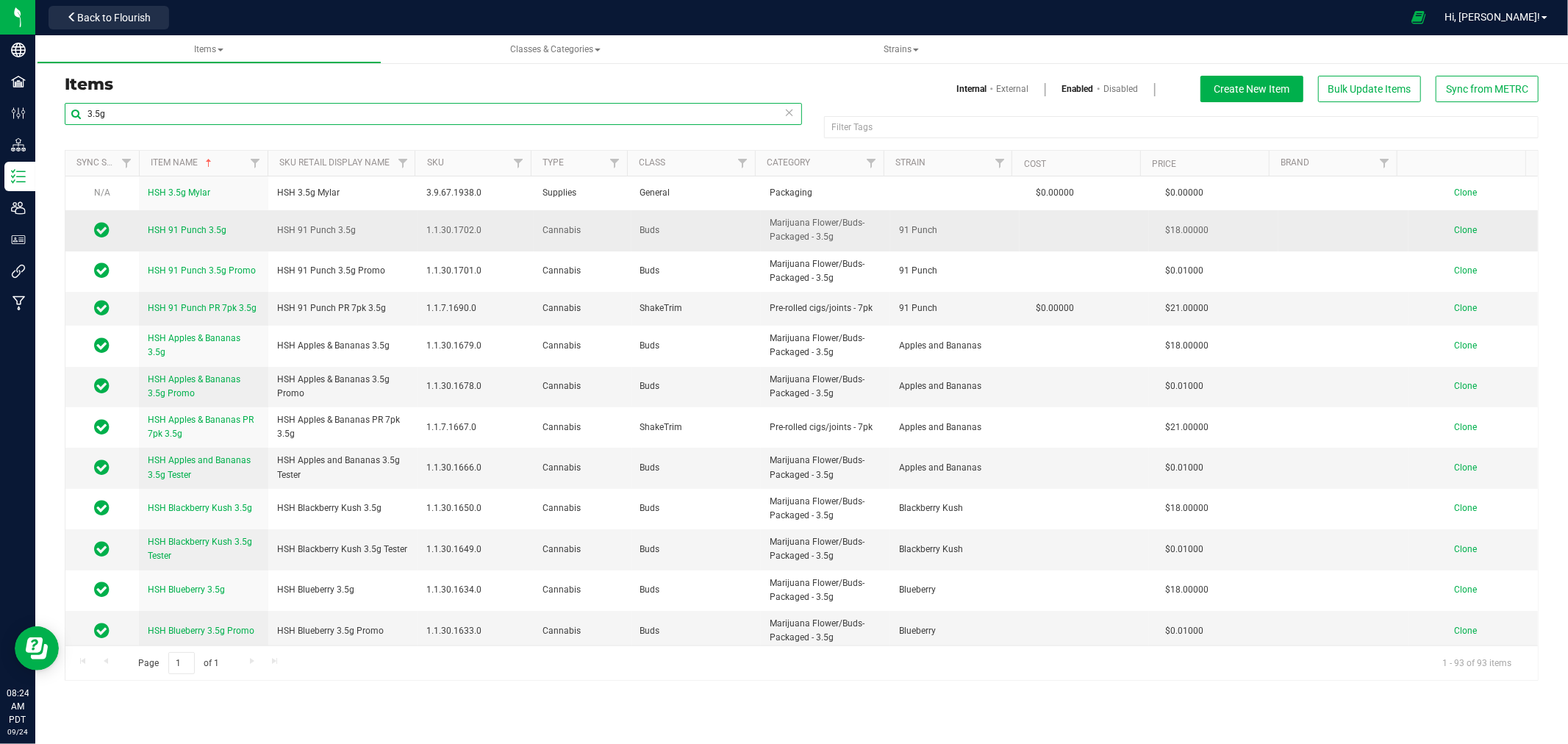
type input "3.5g"
click at [1456, 225] on span "Clone" at bounding box center [1465, 229] width 23 height 10
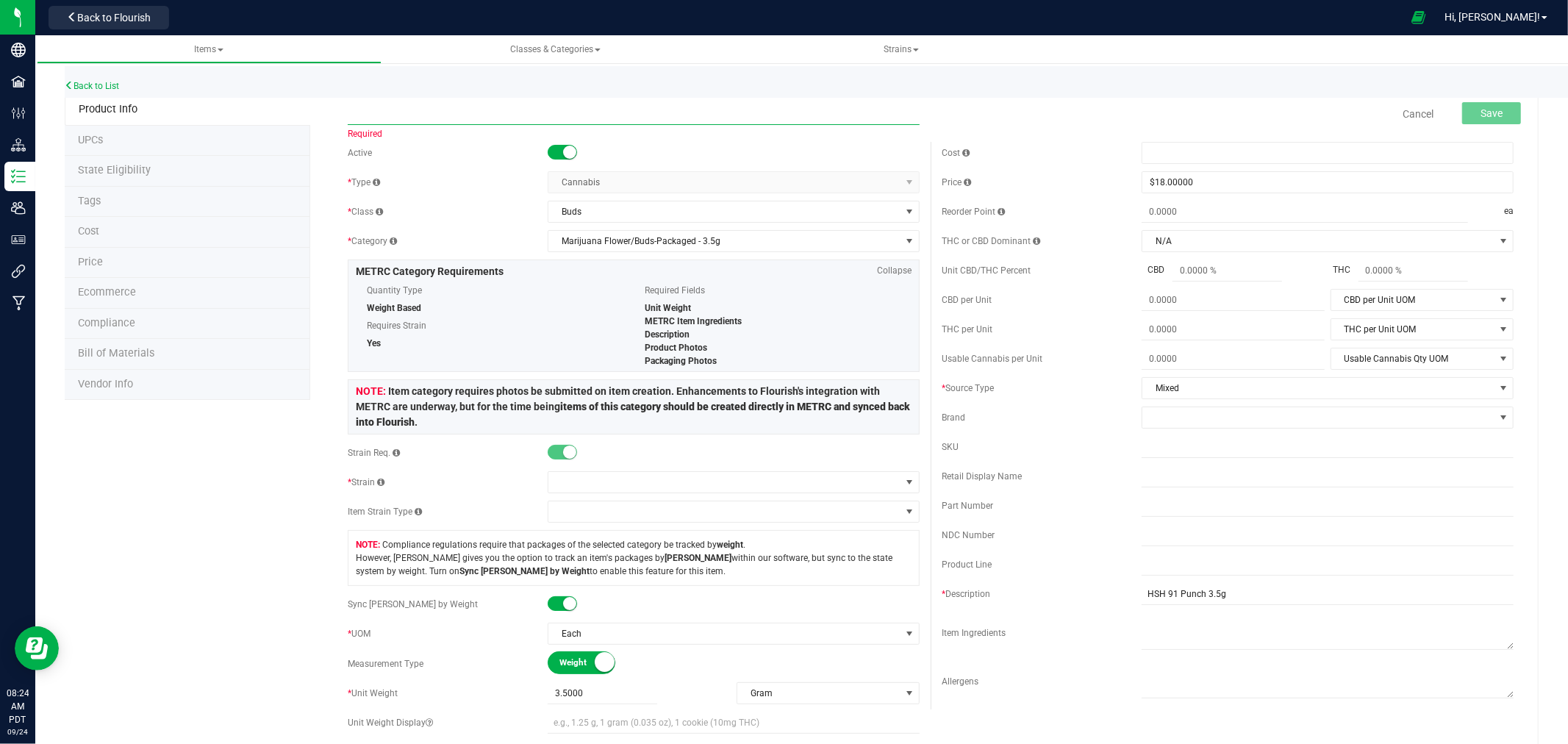
click at [408, 117] on input "text" at bounding box center [633, 114] width 571 height 22
drag, startPoint x: 462, startPoint y: 116, endPoint x: 344, endPoint y: 120, distance: 118.1
click at [344, 120] on div "HSH Golden Sands 3.5g Item name is available Cancel Save" at bounding box center [930, 113] width 1187 height 37
type input "HSH Golden Sands 3.5g"
click at [478, 179] on div "* Type" at bounding box center [447, 182] width 200 height 13
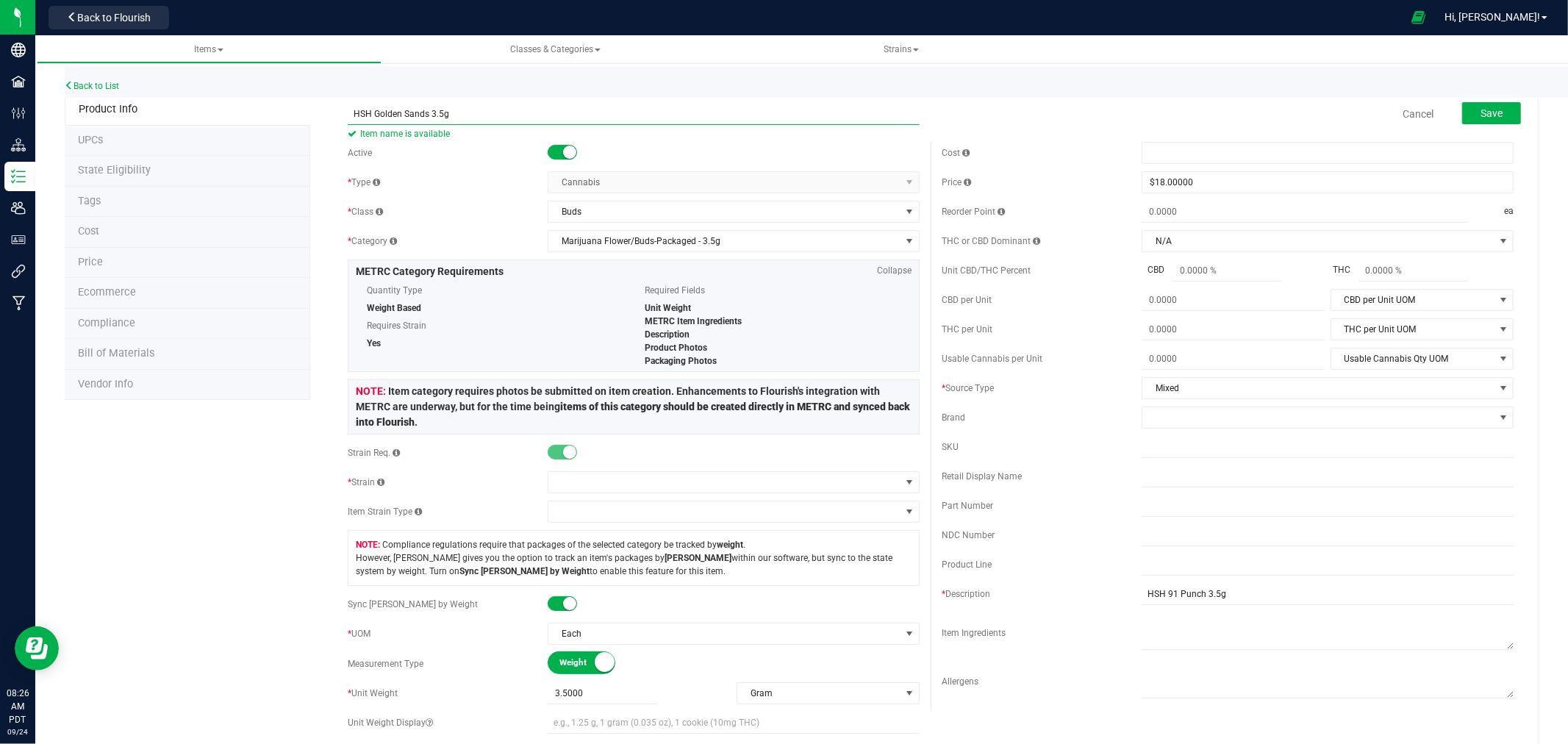
click at [496, 115] on input "HSH Golden Sands 3.5g" at bounding box center [633, 114] width 571 height 22
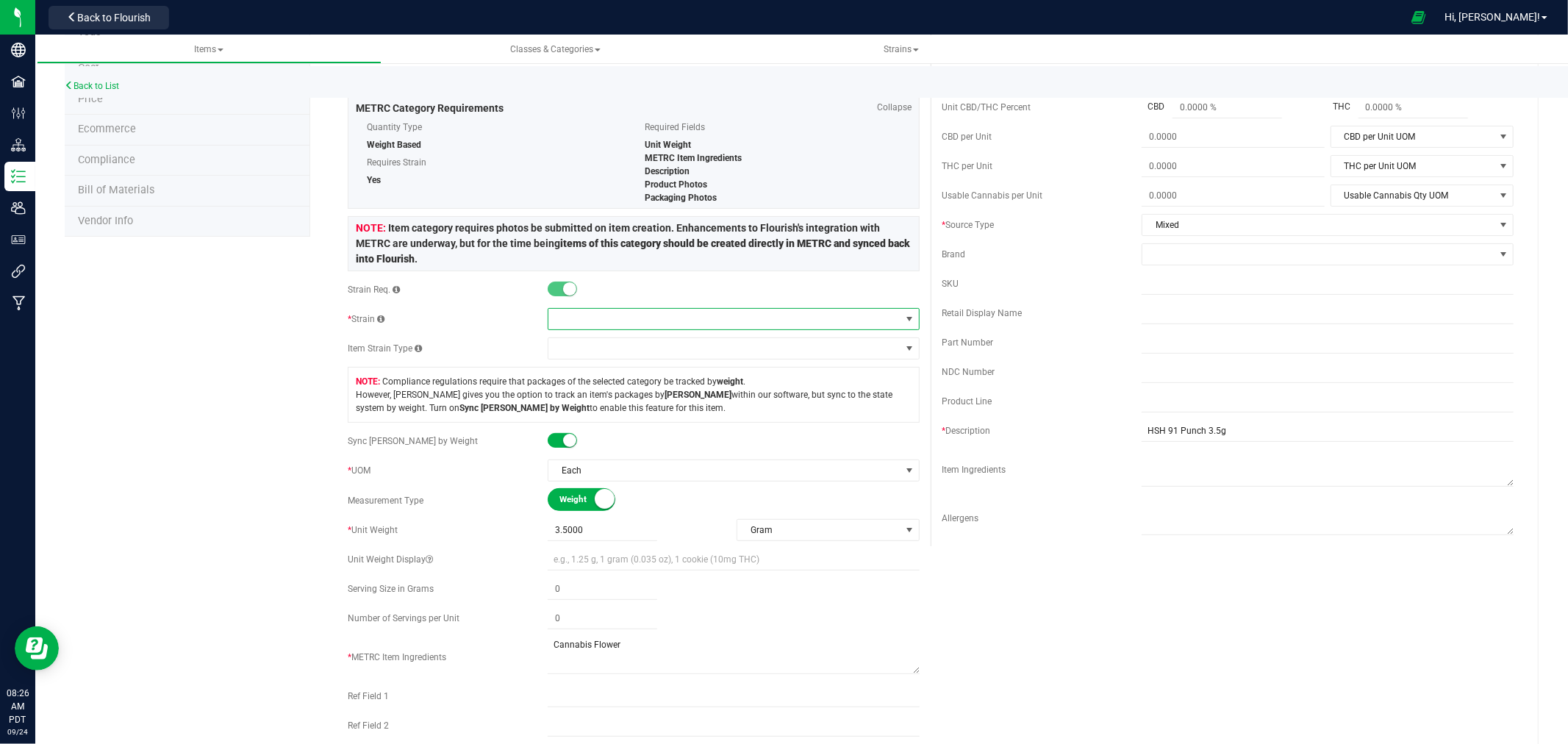
click at [616, 309] on span at bounding box center [724, 319] width 352 height 21
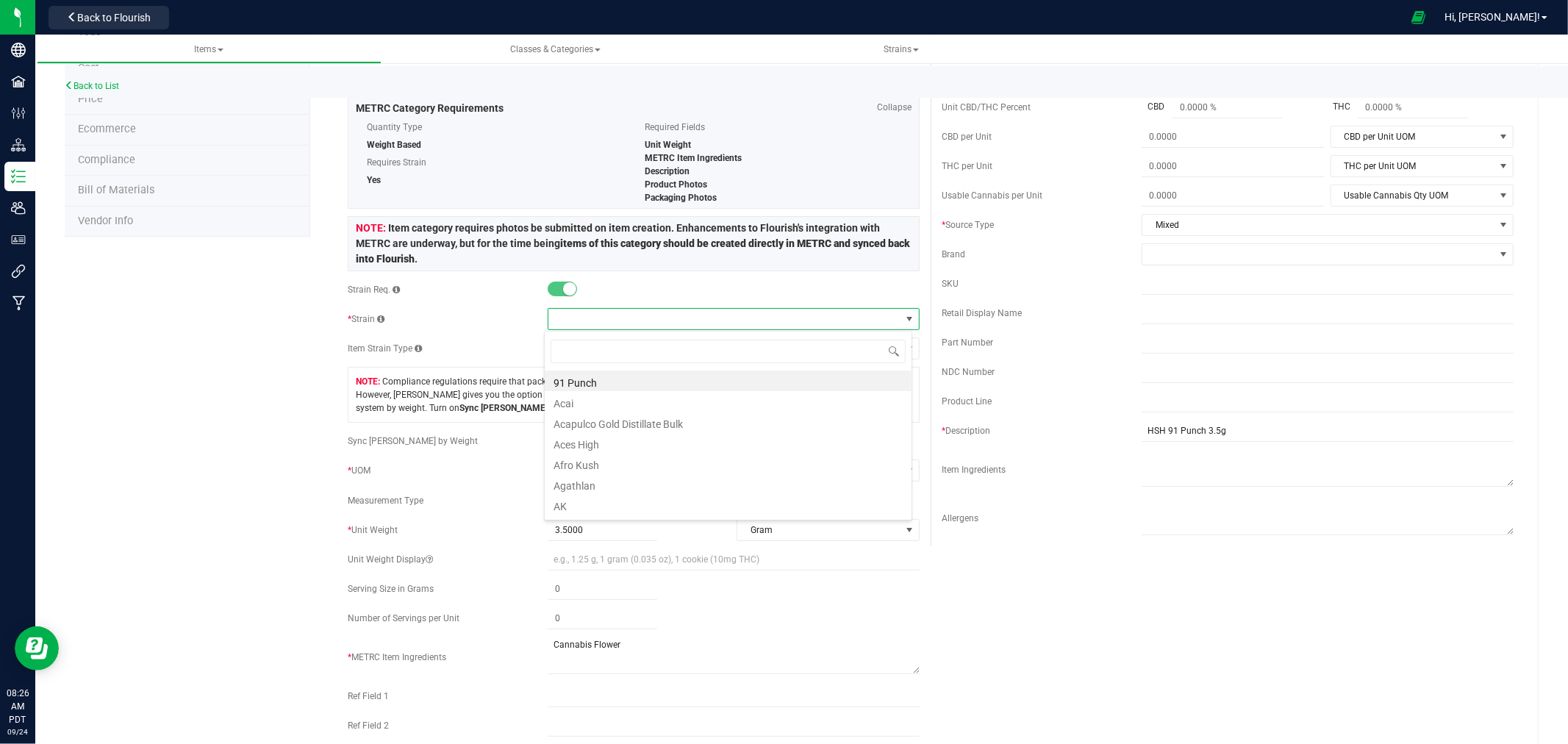
scroll to position [22, 369]
type input "golden"
click at [645, 378] on li "Golden Sands" at bounding box center [727, 380] width 367 height 21
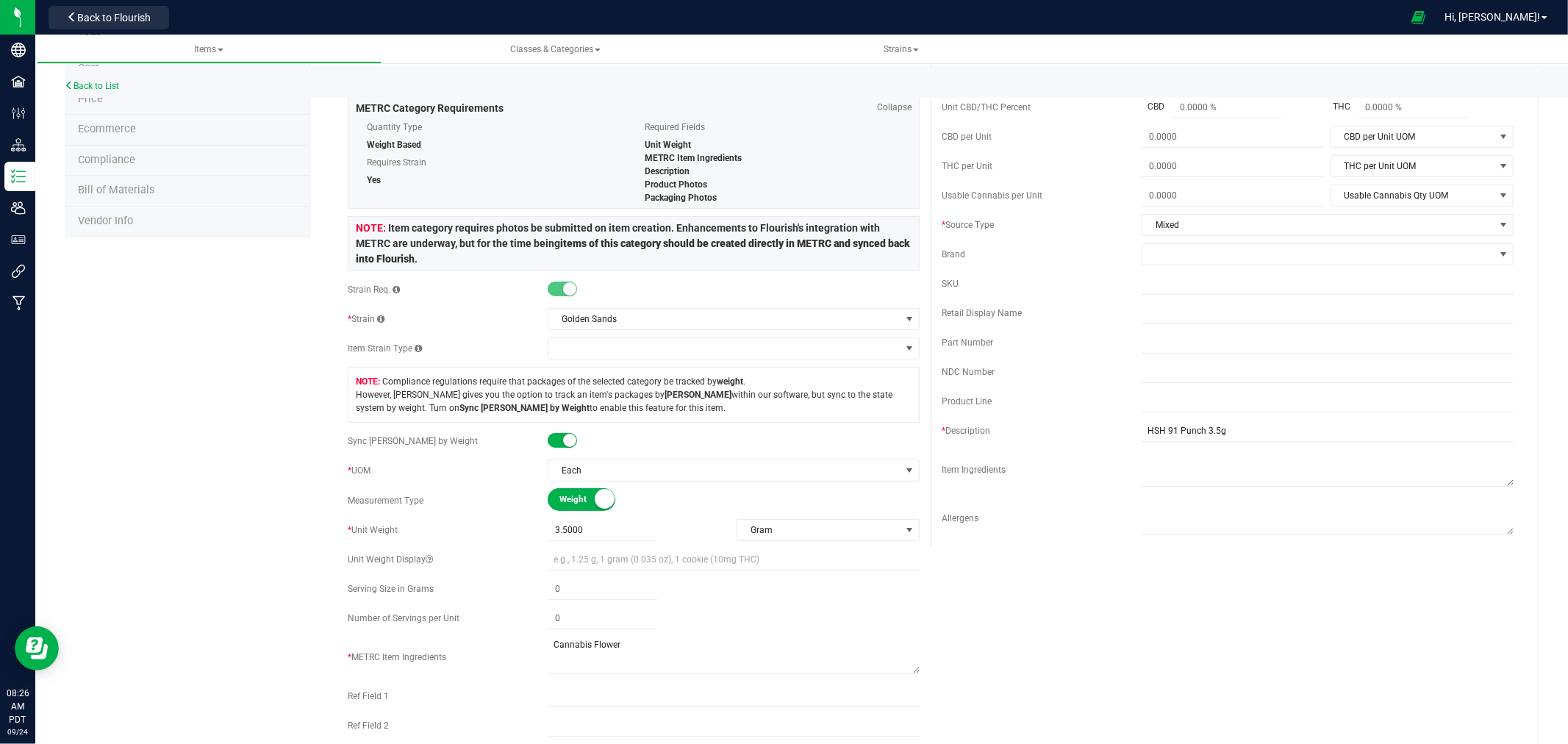
click at [275, 351] on div "Product Info UPCs State Eligibility Tags Cost Price Ecommerce Compliance Bill o…" at bounding box center [801, 647] width 1474 height 1432
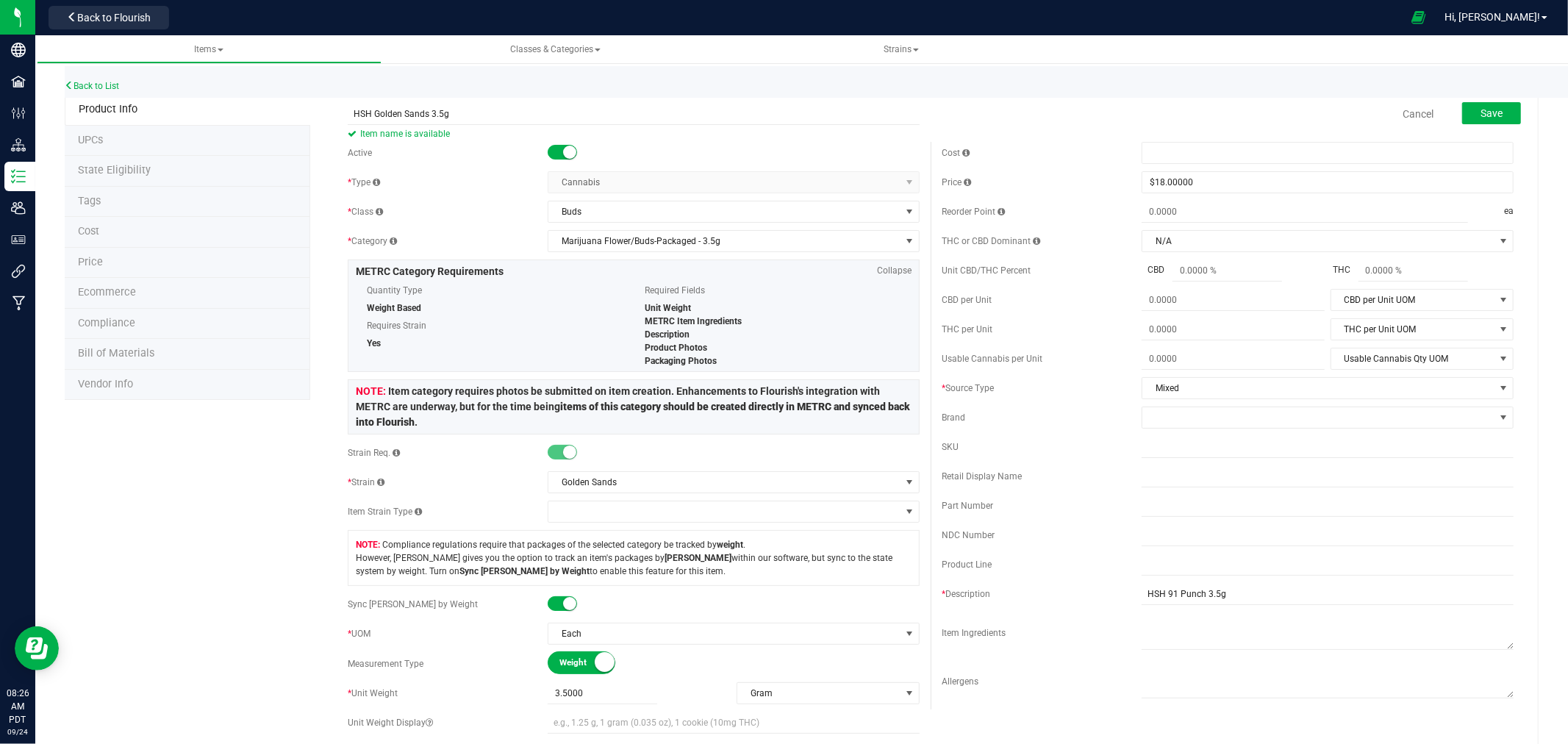
scroll to position [163, 0]
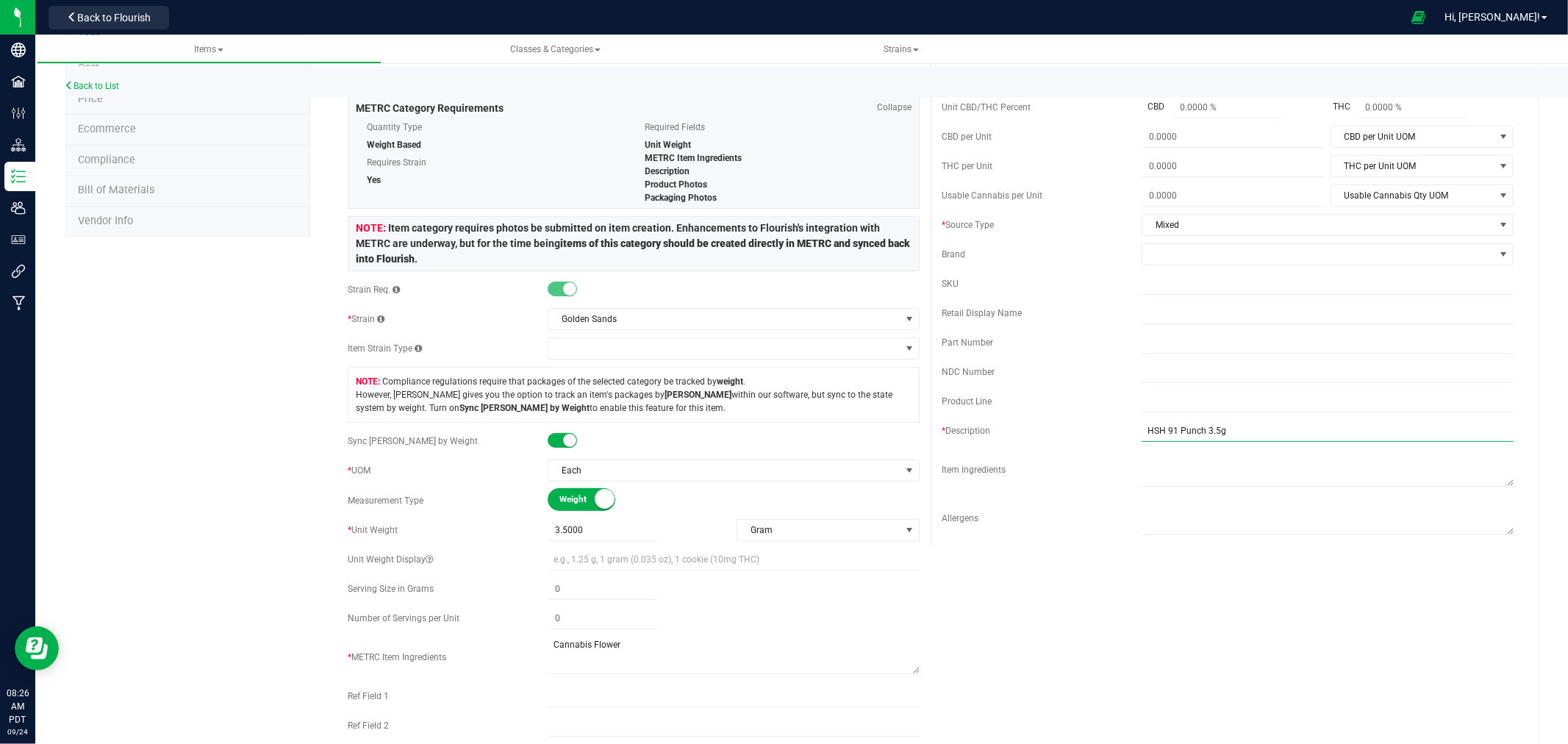
click at [1200, 431] on input "HSH 91 Punch 3.5g" at bounding box center [1328, 430] width 372 height 22
type input "HSH Golden Sands 3.5g"
click at [1172, 643] on div "Active * Type Cannabis Select type Cannabis Non-Inventory Raw Materials Supplie…" at bounding box center [930, 405] width 1187 height 853
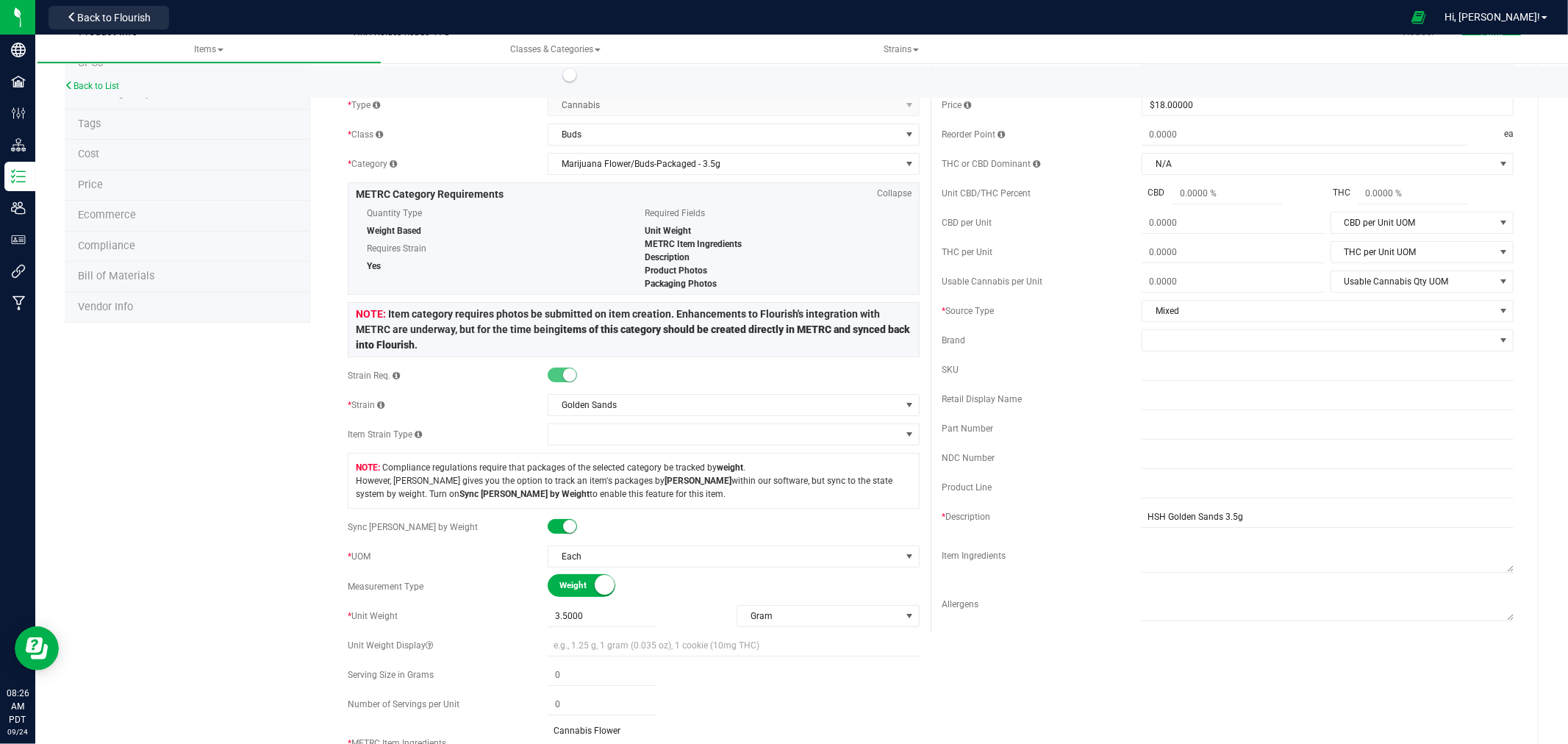
scroll to position [0, 0]
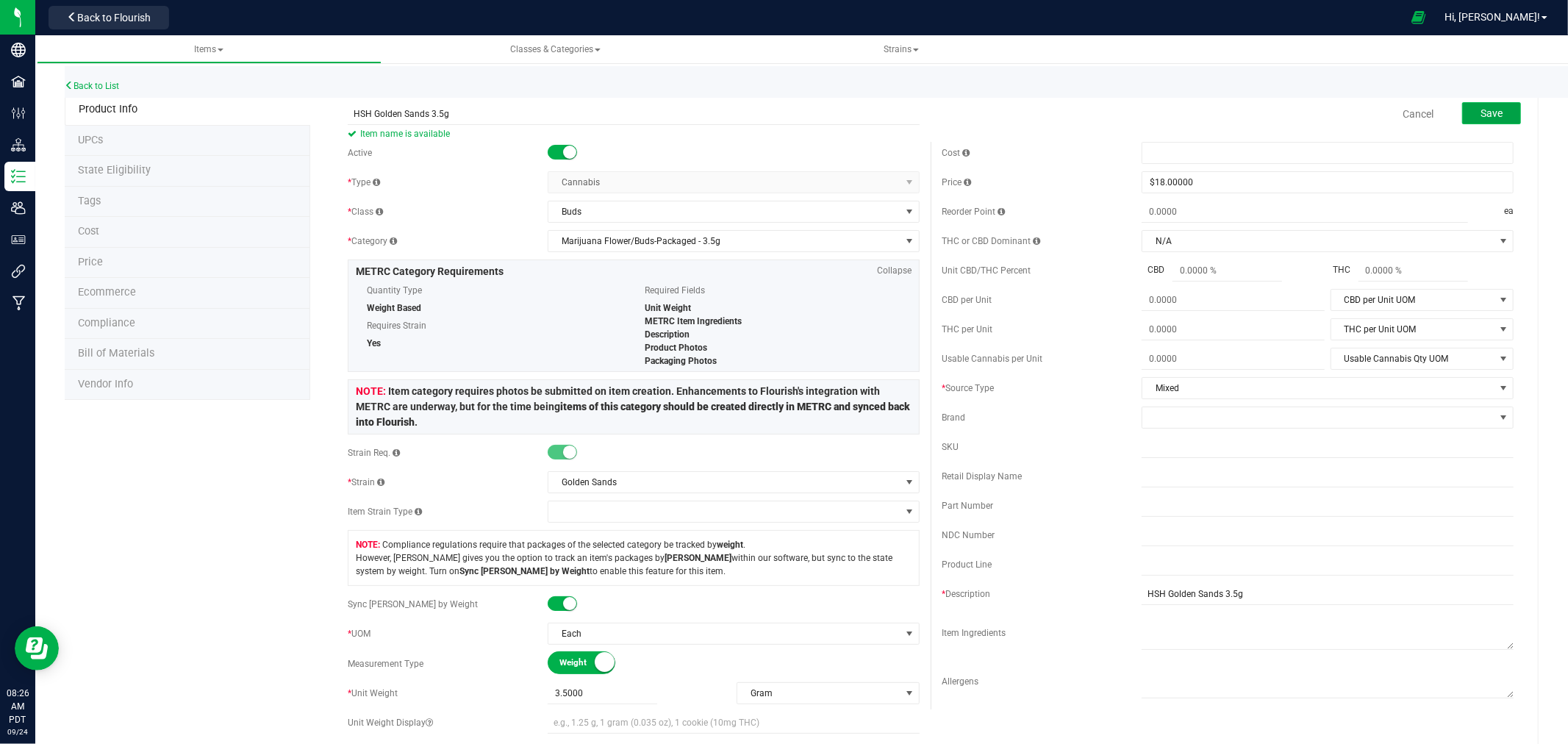
click at [1492, 111] on button "Save" at bounding box center [1490, 113] width 59 height 22
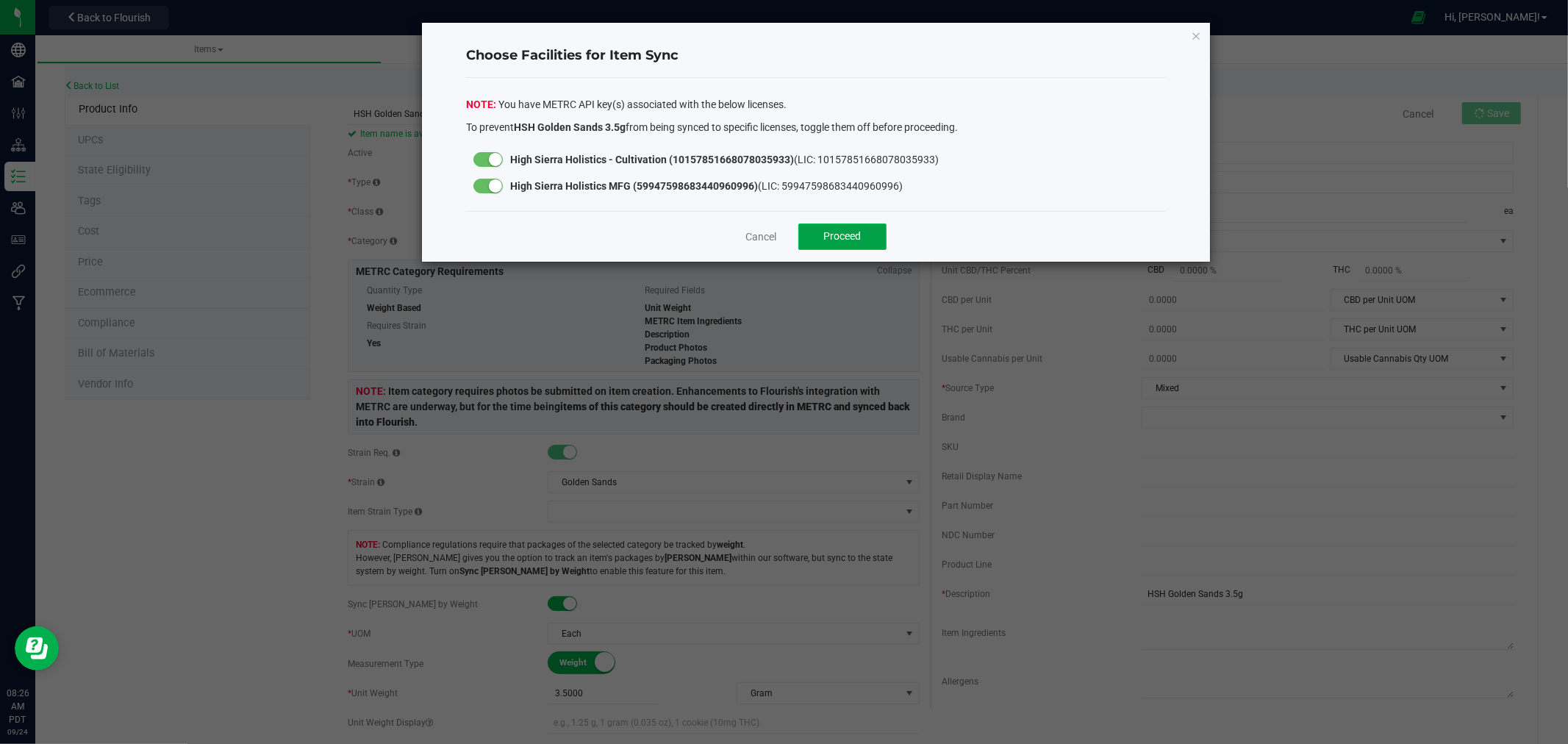
click at [852, 227] on button "Proceed" at bounding box center [842, 236] width 88 height 27
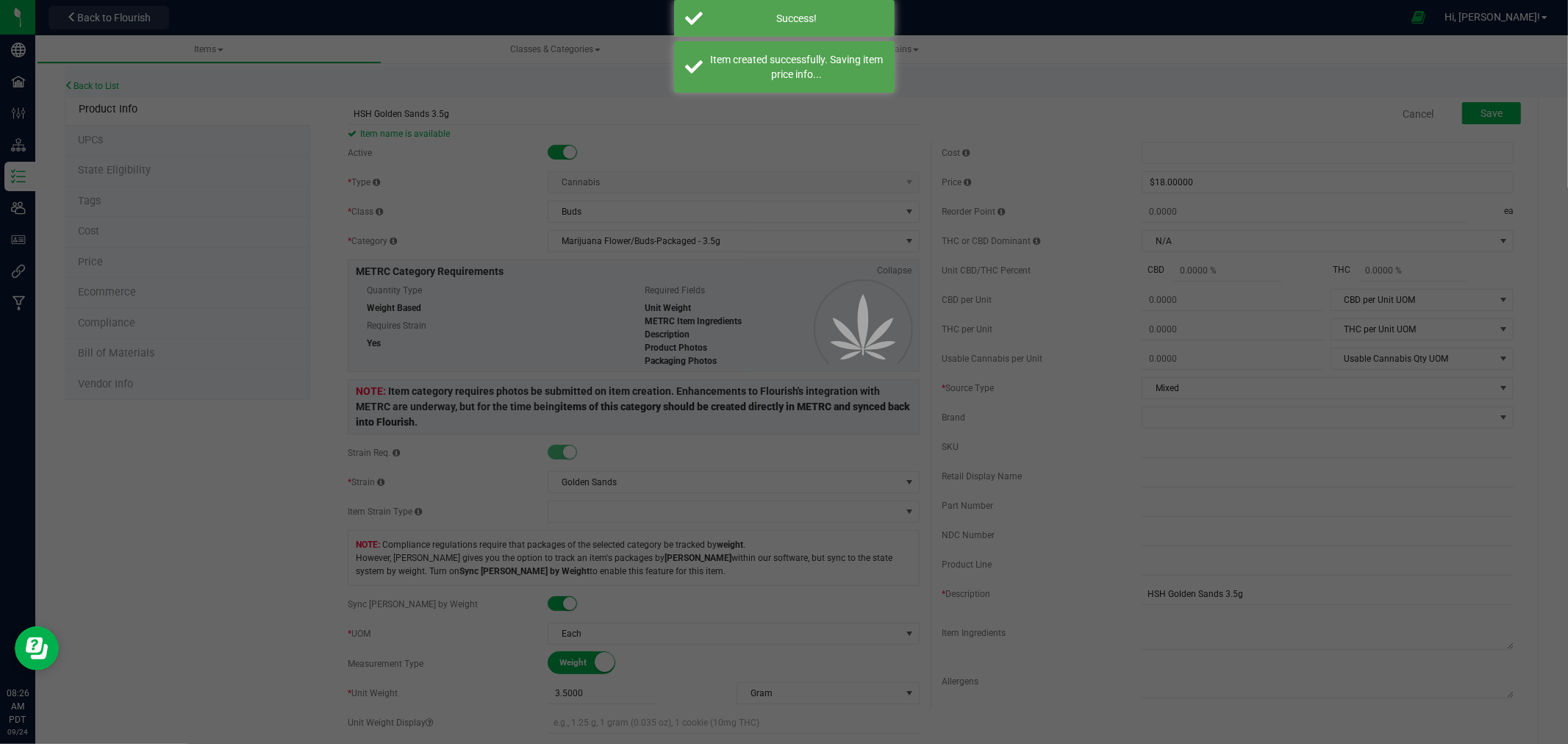
click at [179, 166] on div at bounding box center [784, 372] width 1568 height 744
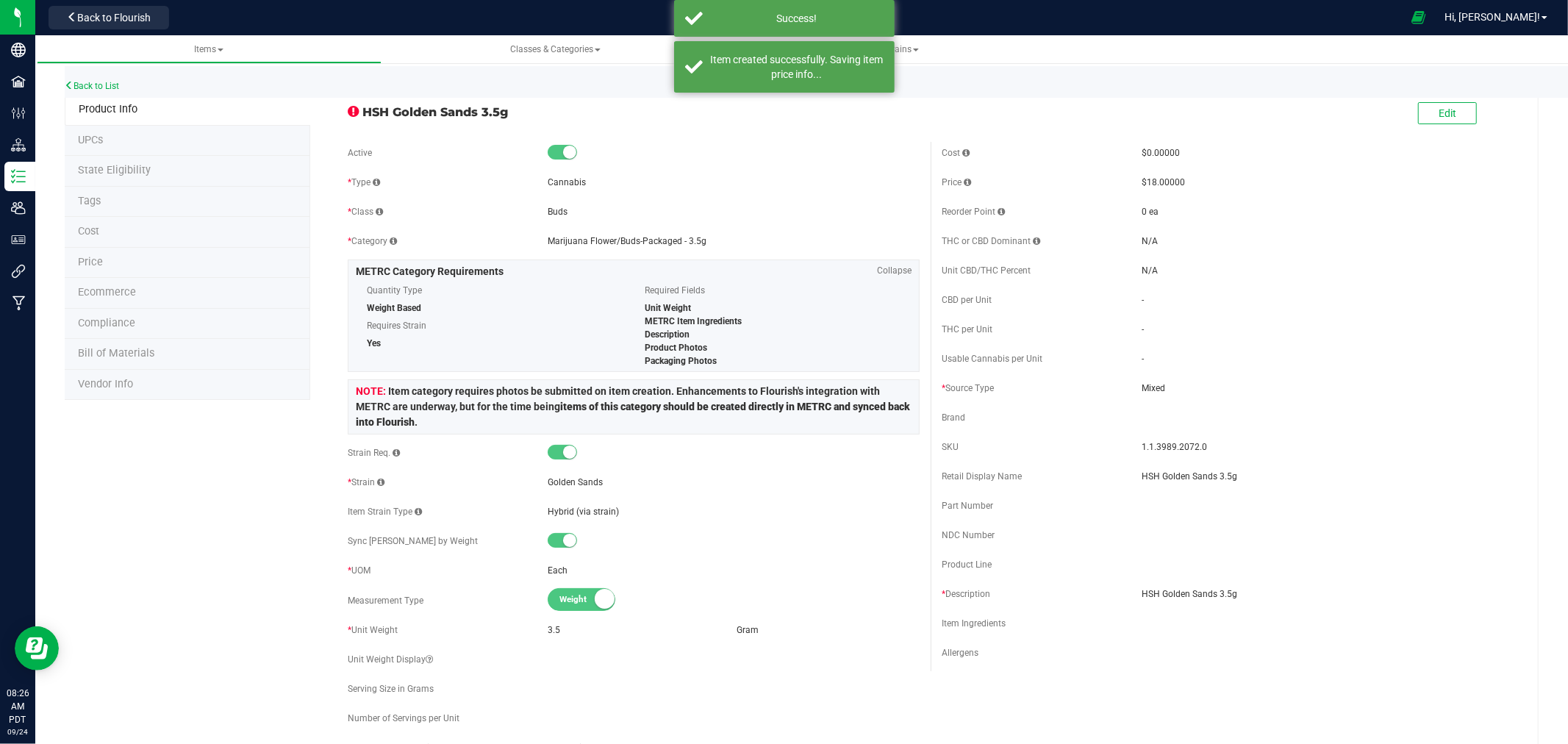
click at [125, 170] on span "State Eligibility" at bounding box center [113, 170] width 73 height 13
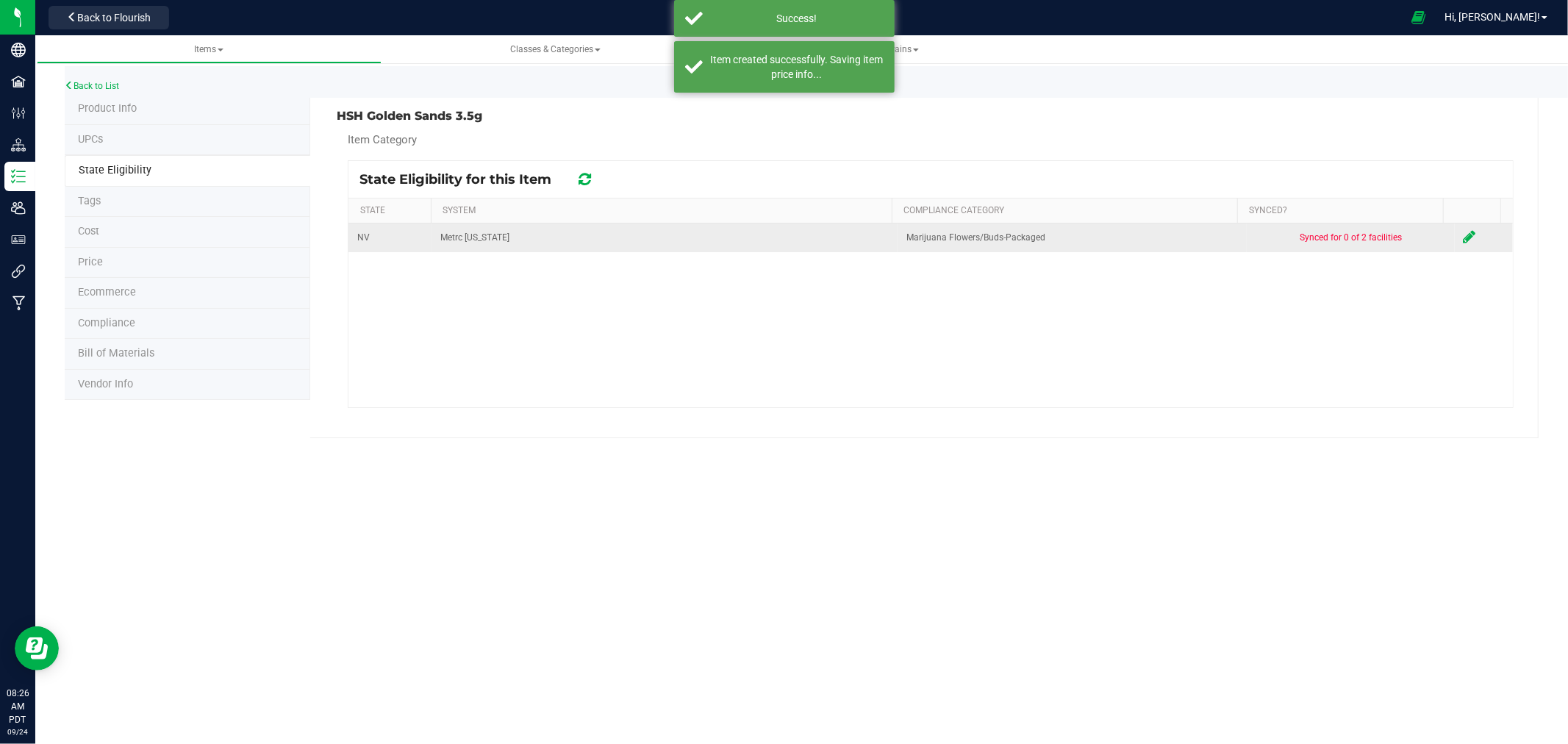
click at [1464, 238] on icon at bounding box center [1470, 236] width 13 height 15
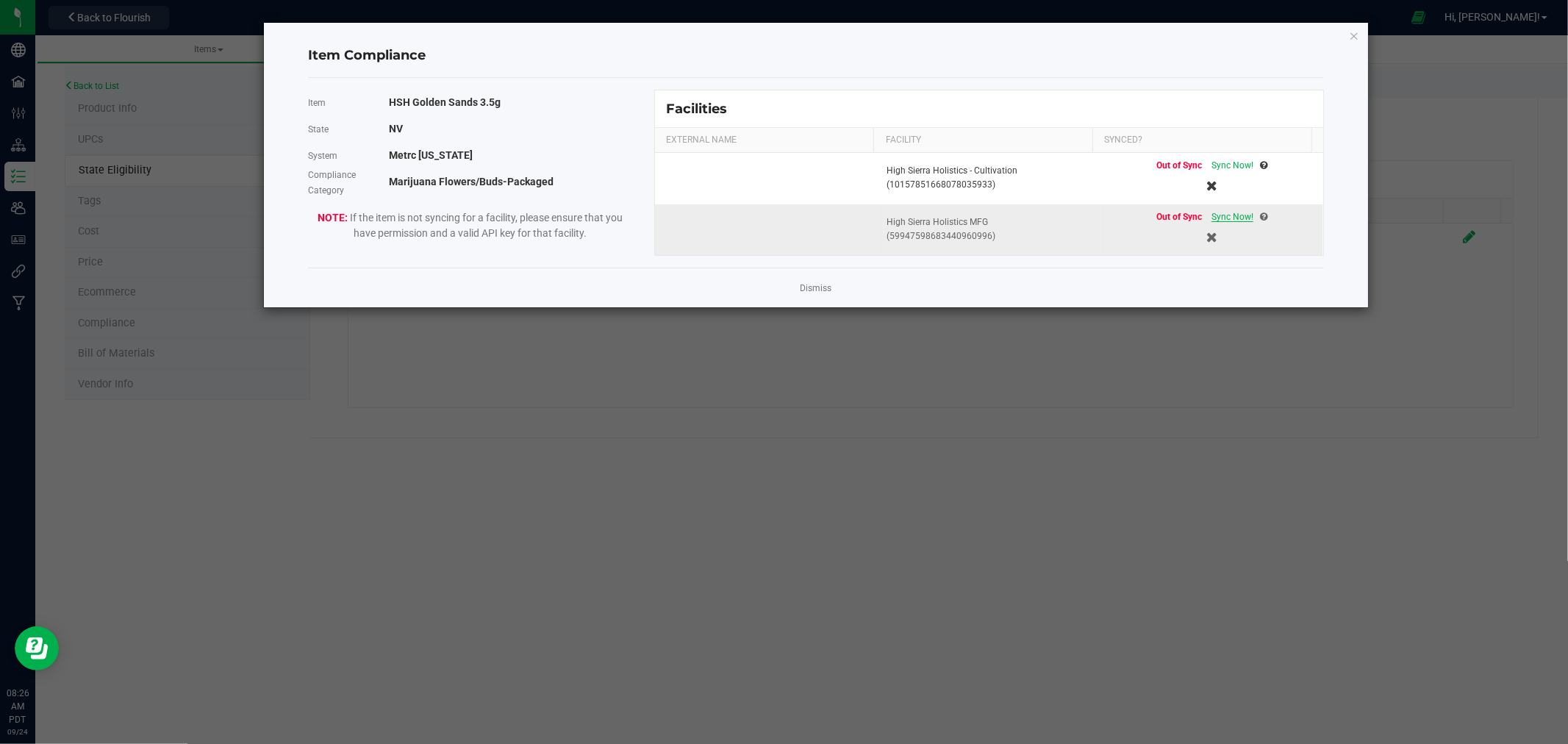
click at [1220, 214] on span "Sync Now!" at bounding box center [1232, 217] width 42 height 10
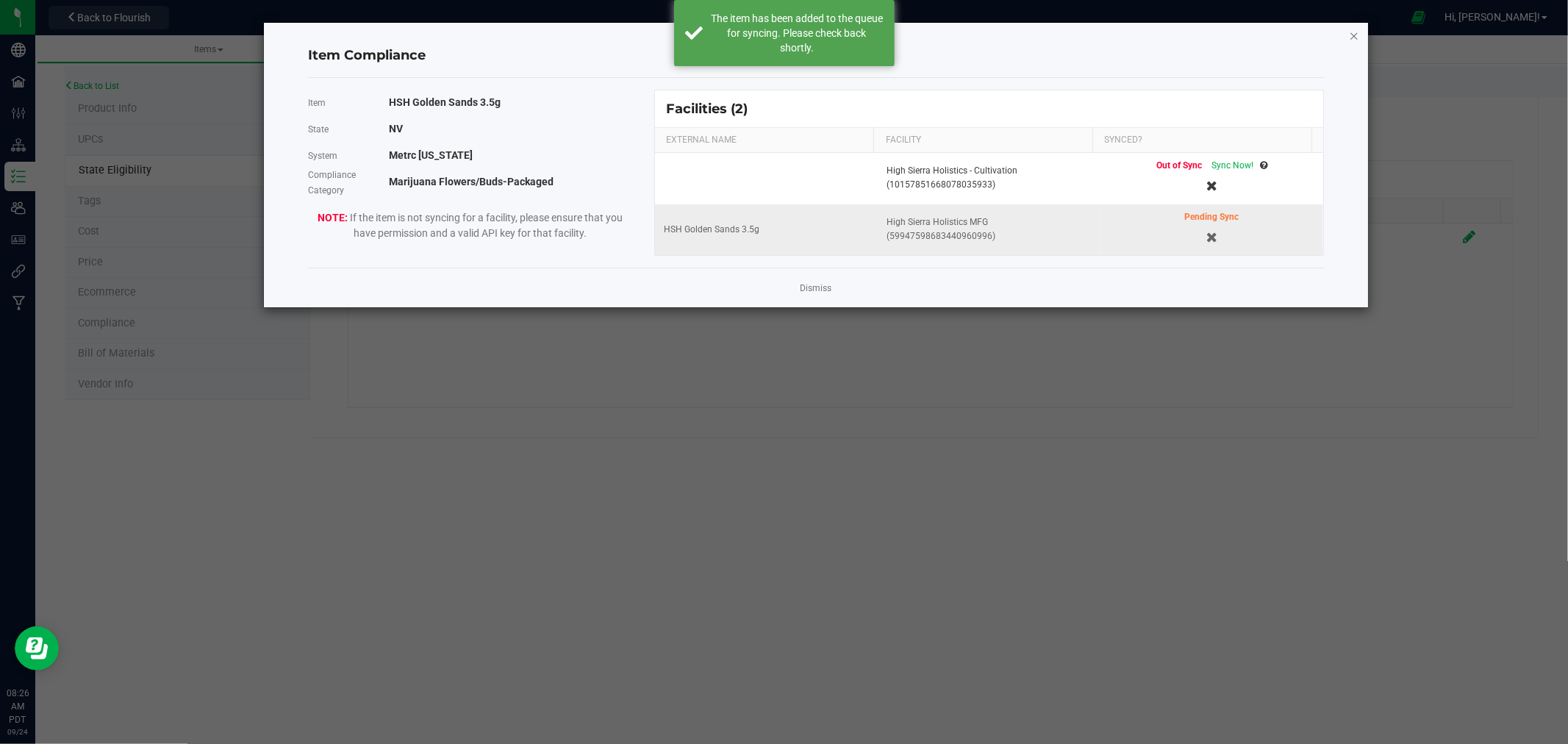
click at [1354, 28] on icon "Close modal" at bounding box center [1353, 36] width 10 height 18
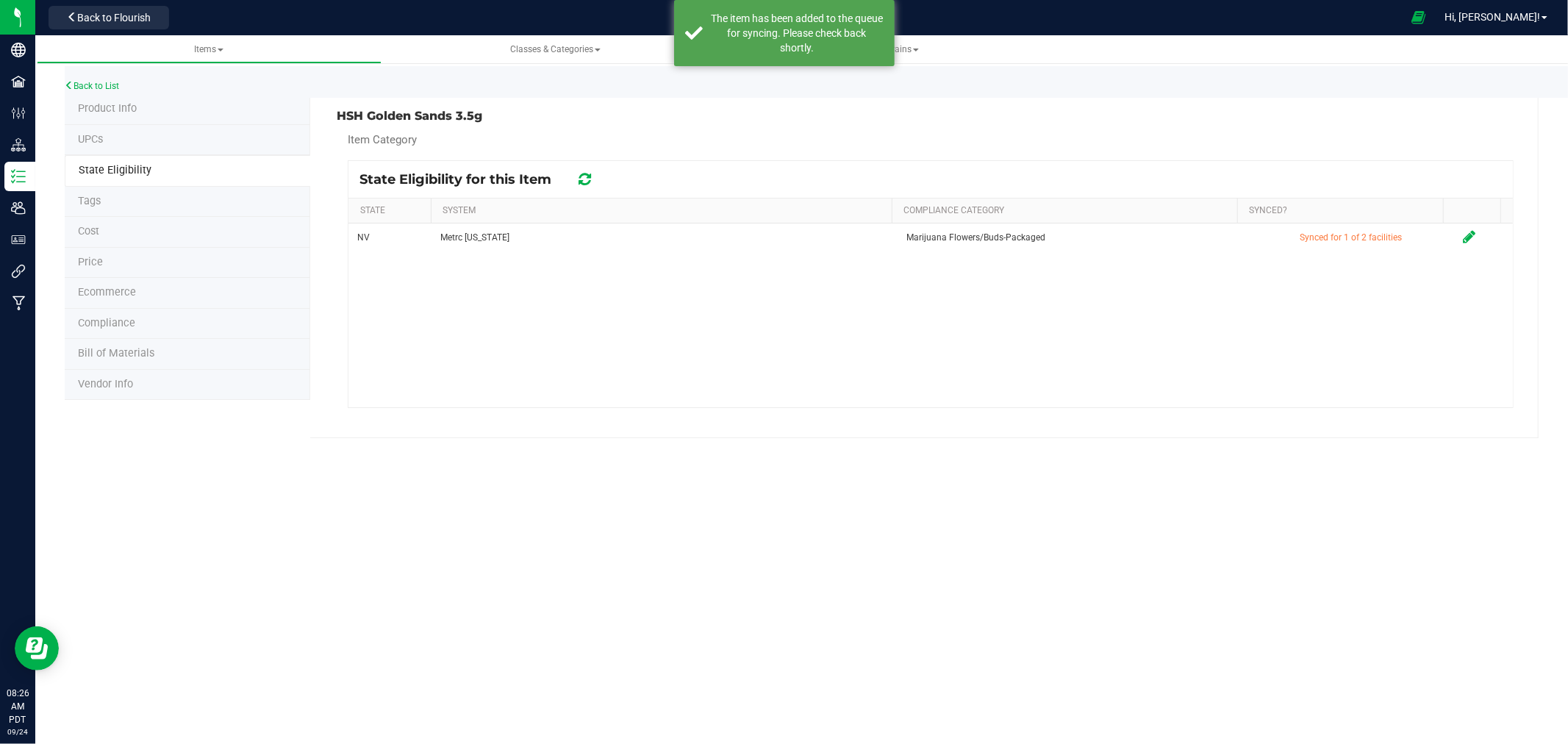
click at [110, 106] on span "Product Info" at bounding box center [106, 108] width 59 height 13
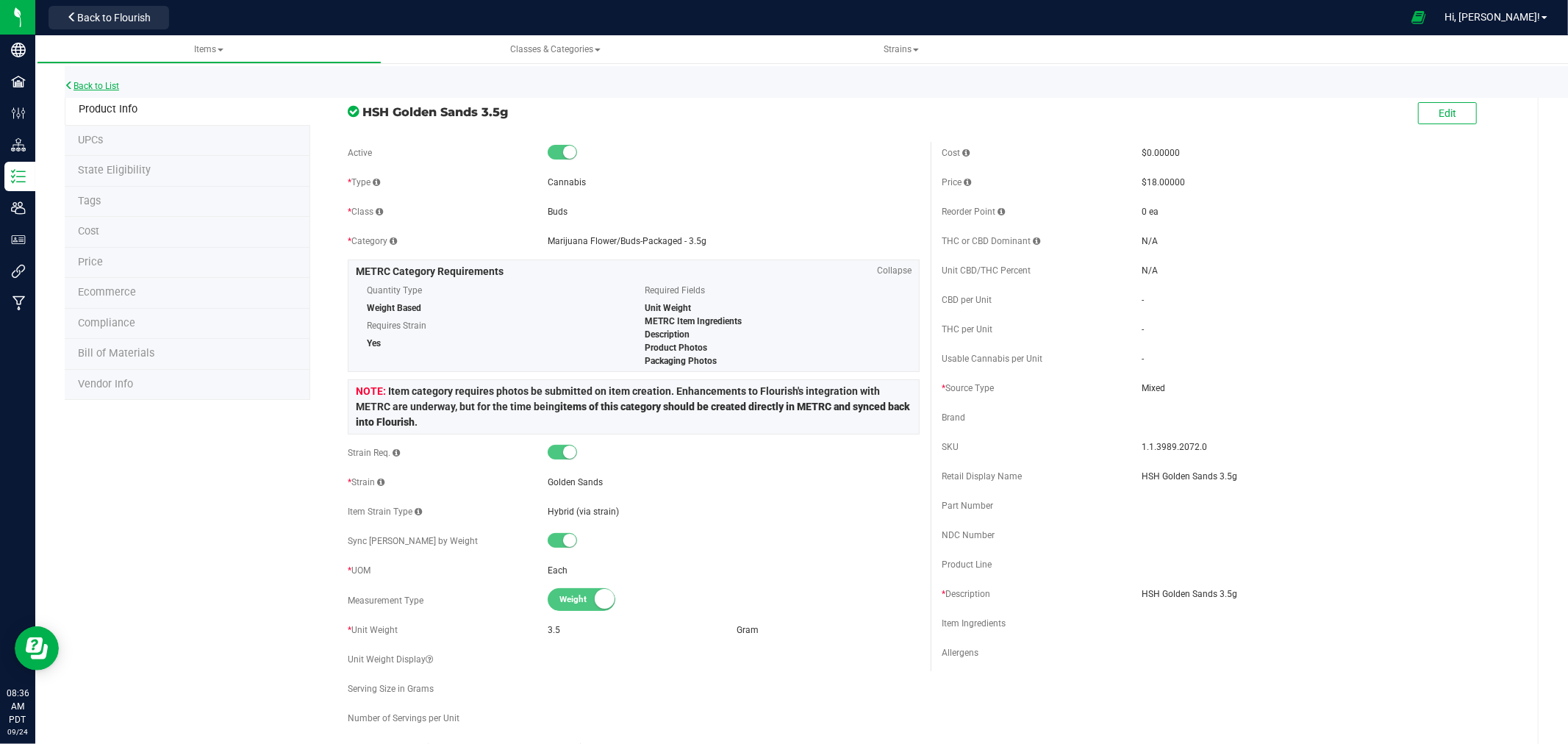
click at [82, 81] on link "Back to List" at bounding box center [91, 85] width 55 height 10
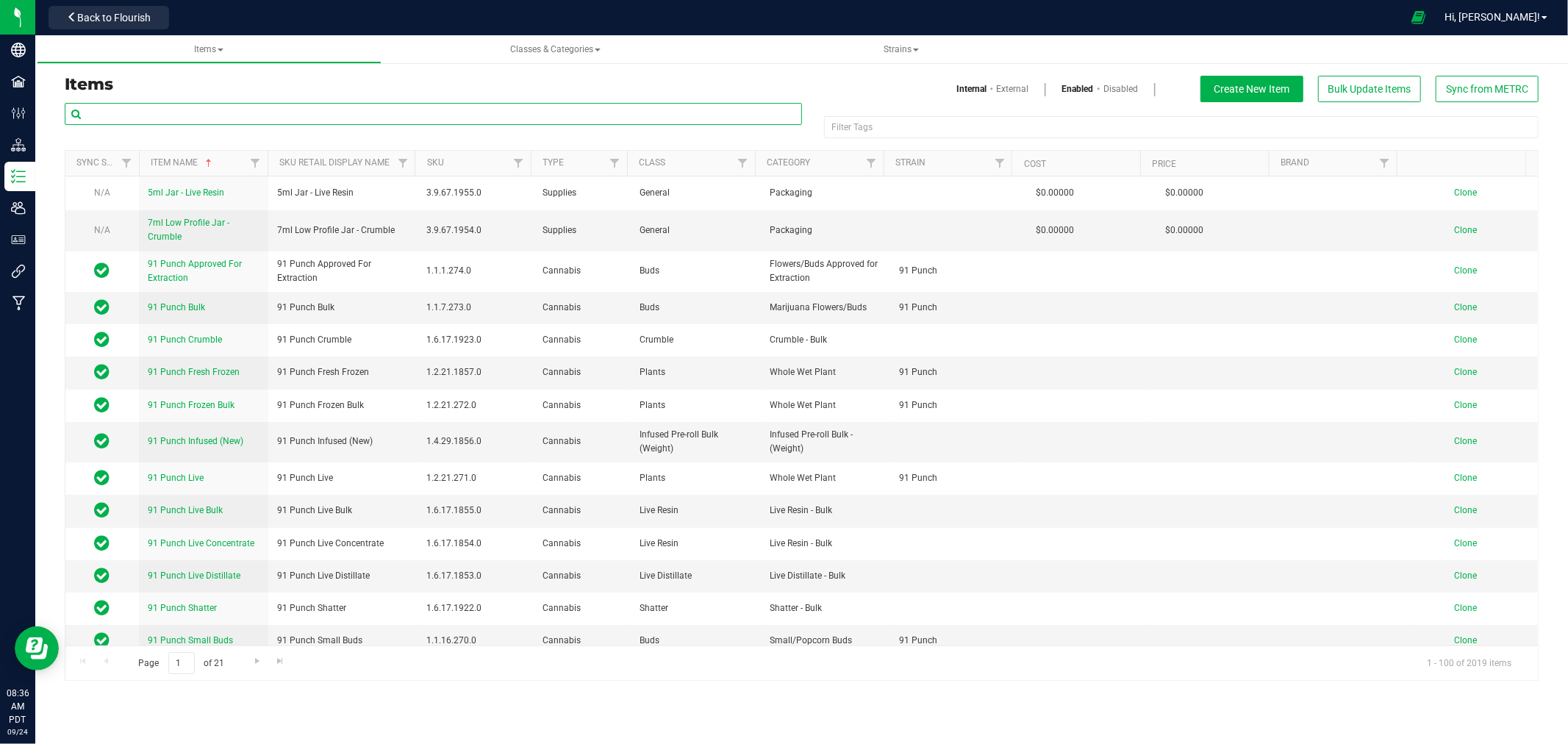
click at [185, 111] on input "text" at bounding box center [433, 114] width 737 height 22
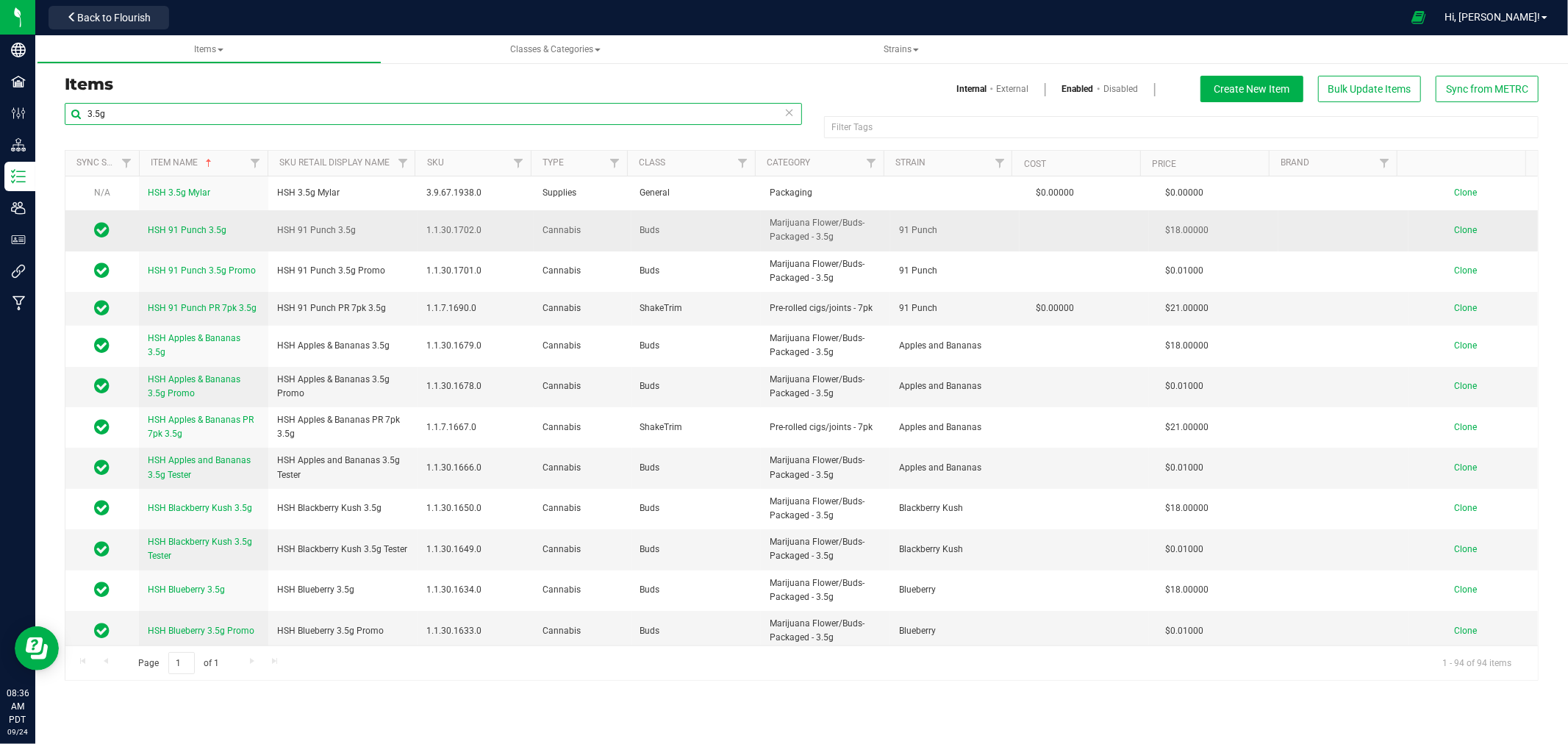
type input "3.5g"
click at [1459, 233] on span "Clone" at bounding box center [1465, 229] width 23 height 10
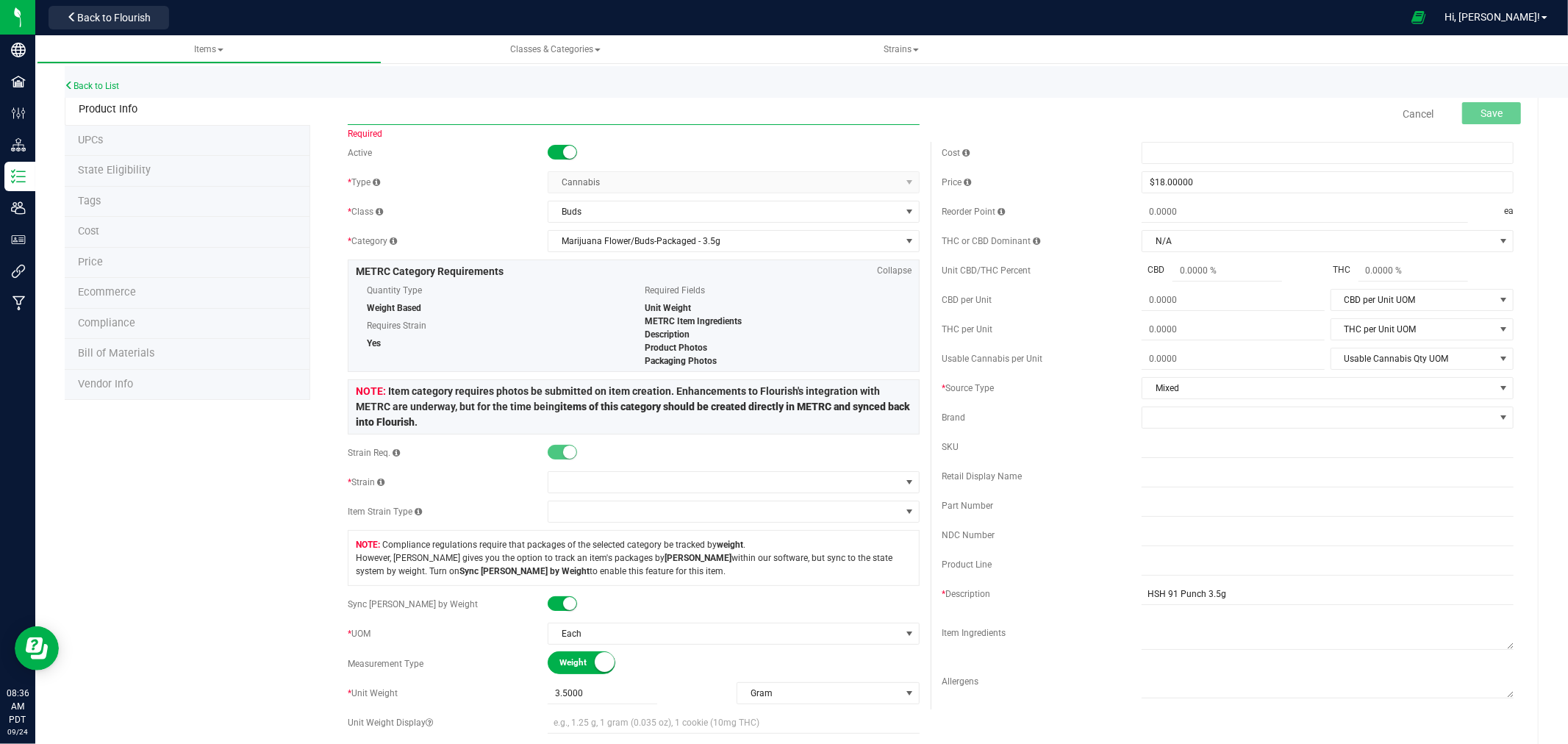
click at [589, 113] on input "text" at bounding box center [633, 114] width 571 height 22
drag, startPoint x: 475, startPoint y: 111, endPoint x: 319, endPoint y: 119, distance: 156.2
type input "HSH Kush Cake #13 3.5g"
drag, startPoint x: 1230, startPoint y: 597, endPoint x: 1084, endPoint y: 591, distance: 146.1
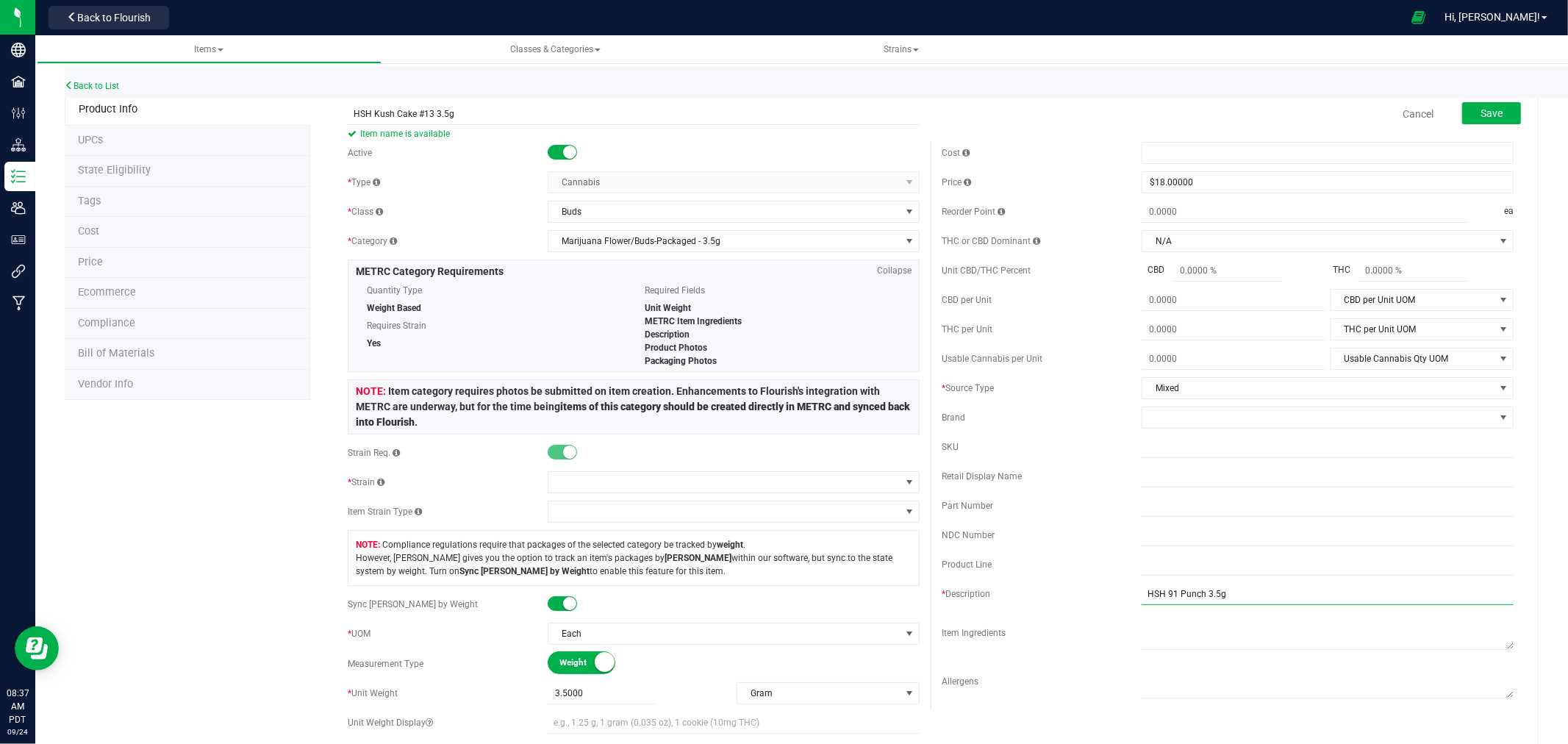
click at [1084, 591] on div "* Description HSH 91 Punch 3.5g" at bounding box center [1227, 594] width 571 height 22
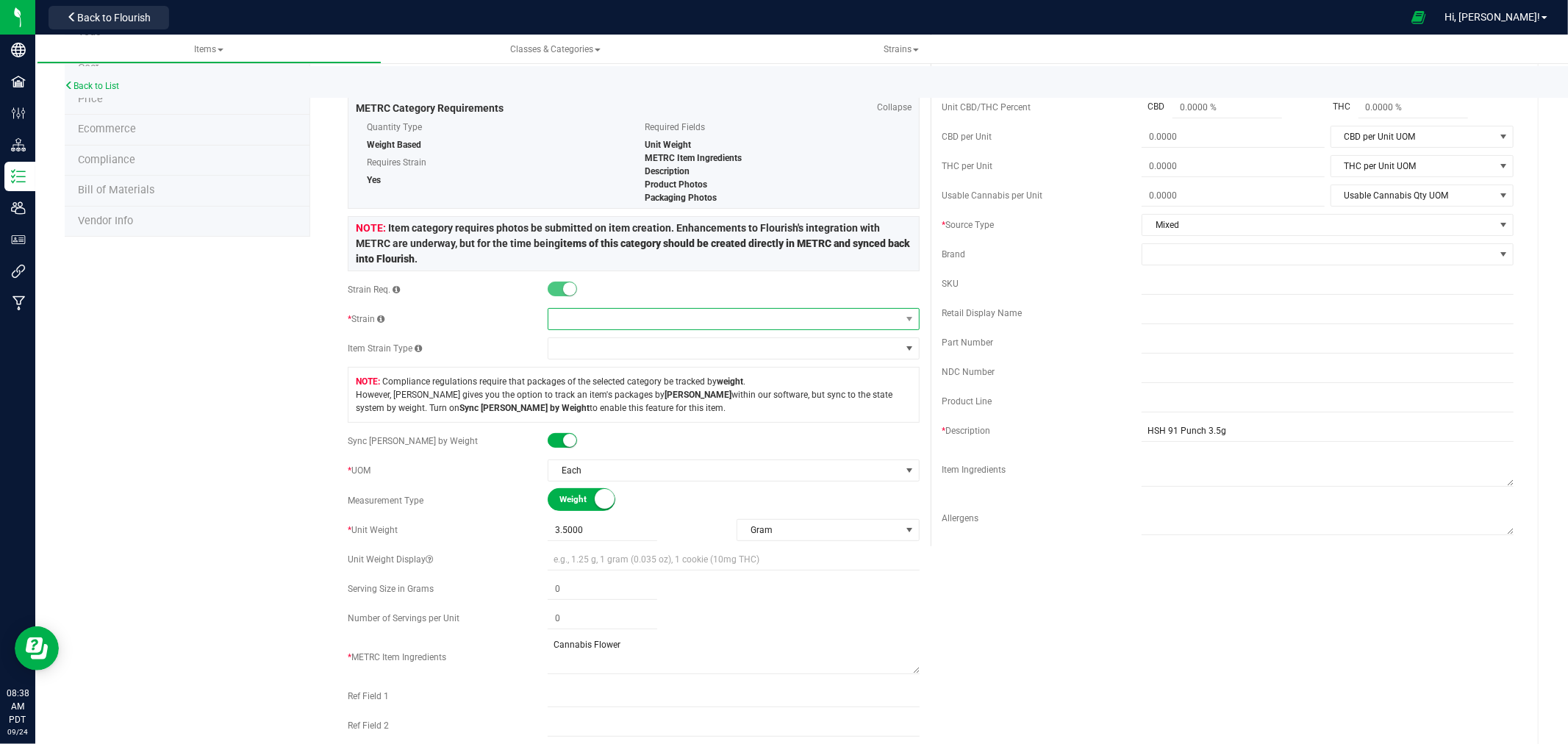
click at [677, 316] on span at bounding box center [724, 319] width 352 height 21
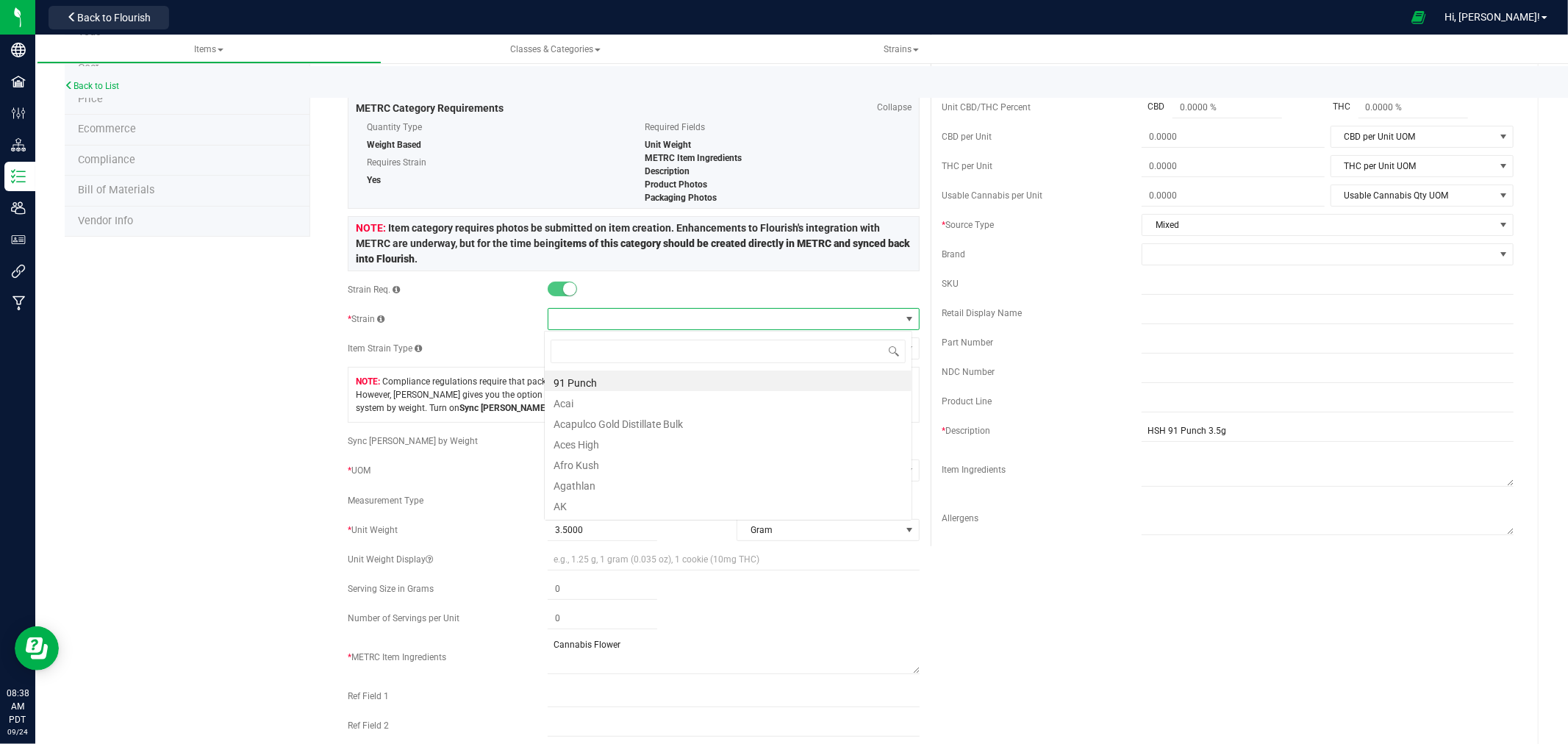
scroll to position [22, 369]
type input "Kush Cake"
click at [665, 376] on li "Kush Cake #13" at bounding box center [727, 380] width 367 height 21
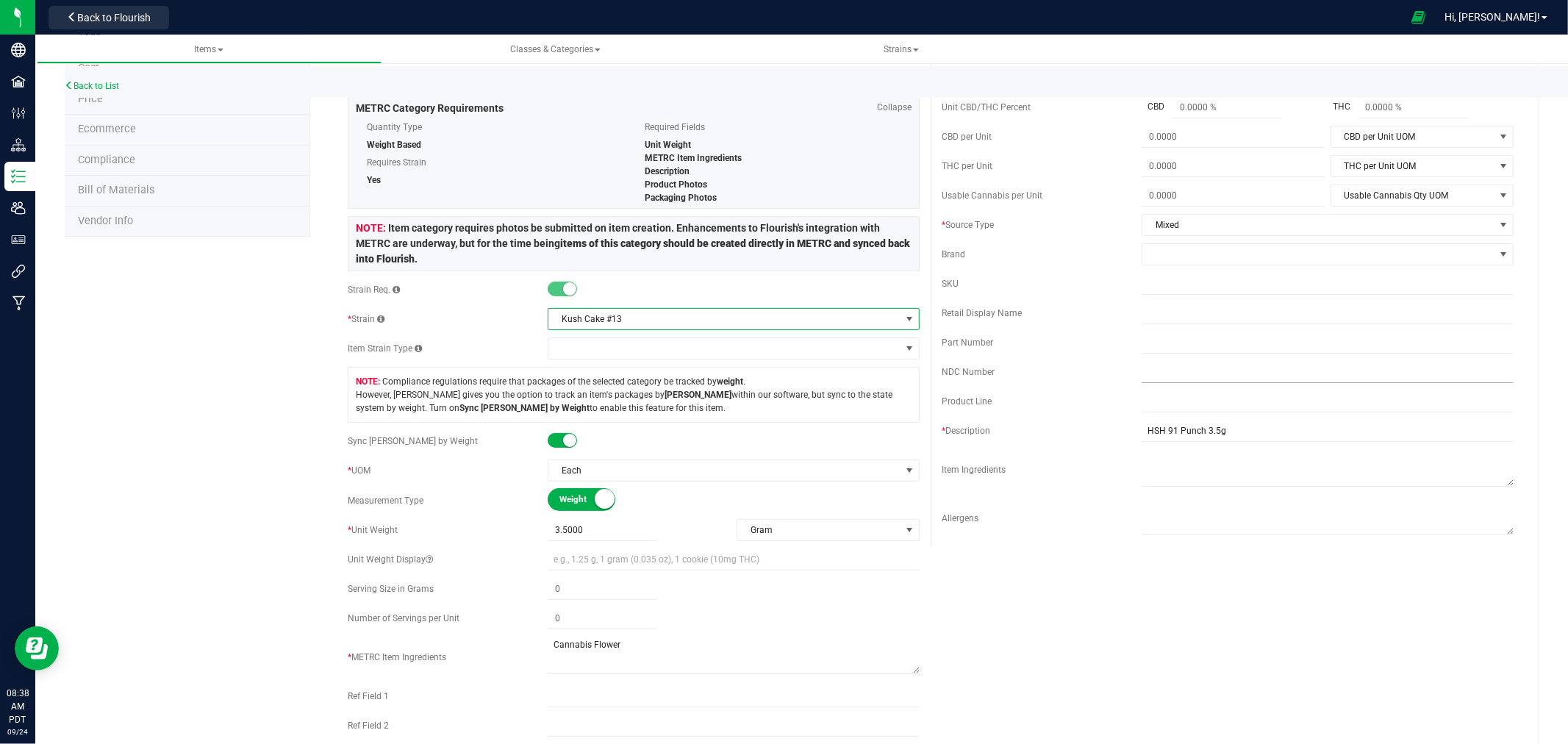
scroll to position [0, 0]
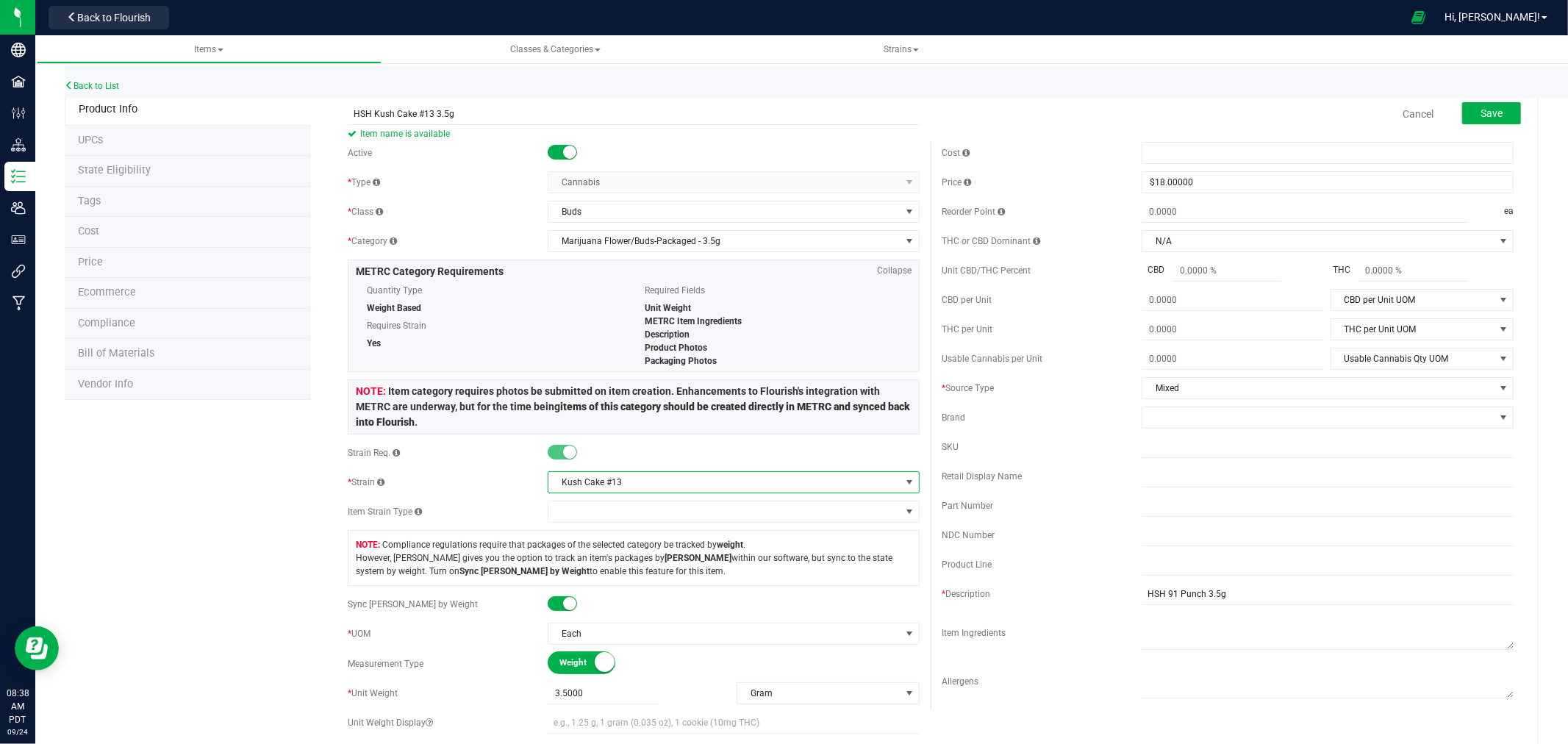
click at [1248, 108] on div "Cancel Save" at bounding box center [1227, 113] width 594 height 37
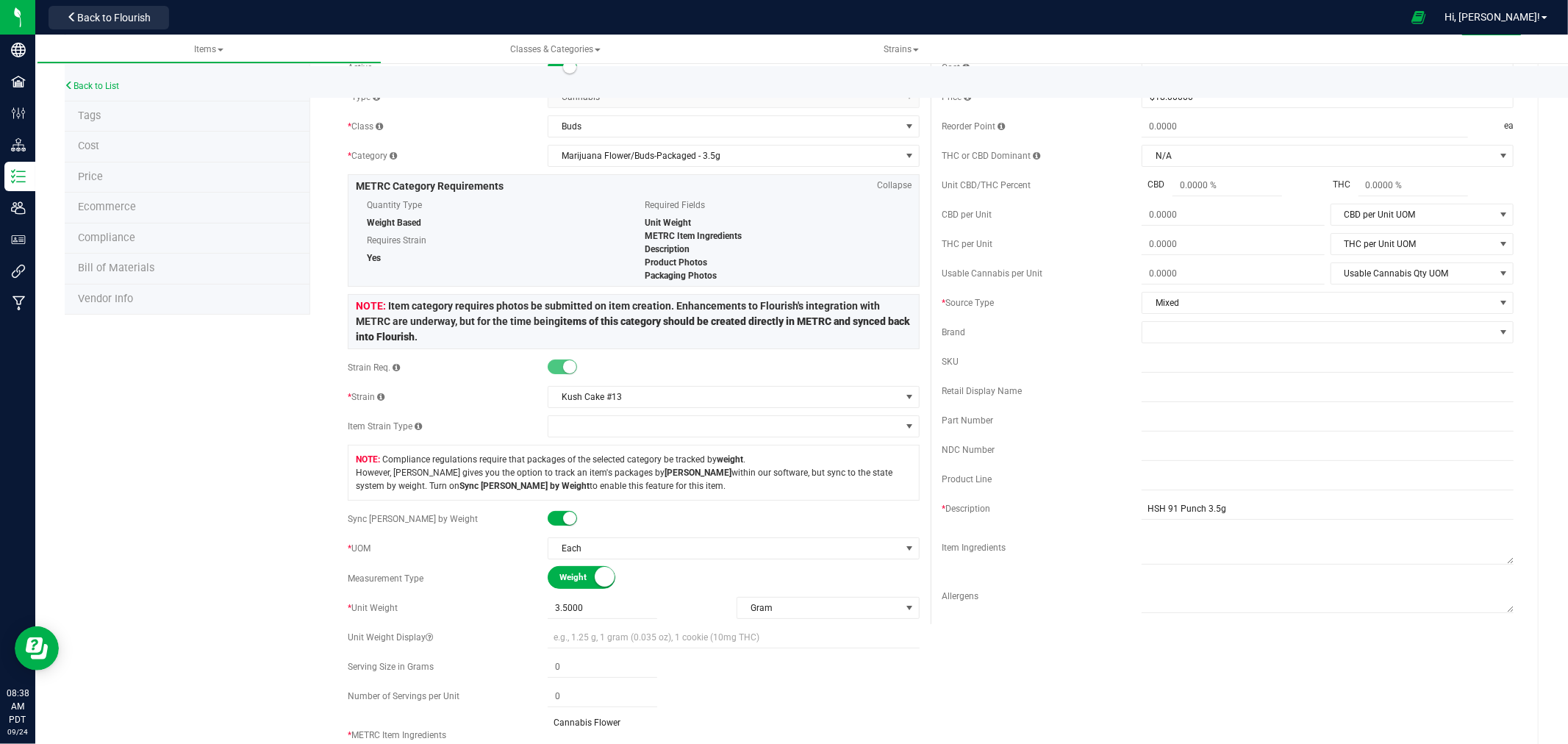
scroll to position [163, 0]
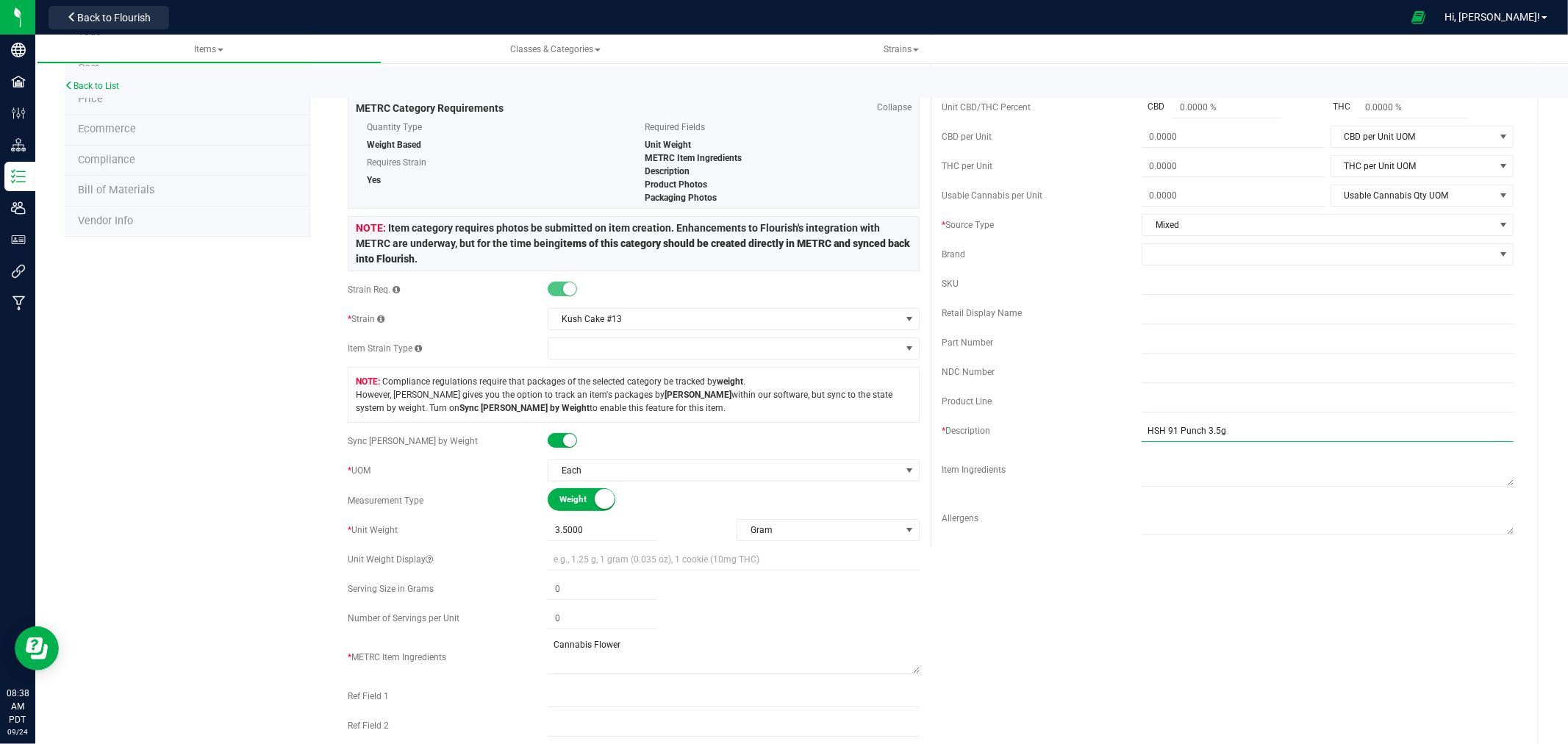
click at [1190, 428] on input "HSH 91 Punch 3.5g" at bounding box center [1328, 430] width 372 height 22
type input "HSH Kush Cake #13 3.5g"
click at [1154, 599] on div "Active * Type Cannabis Select type Cannabis Non-Inventory Raw Materials Supplie…" at bounding box center [930, 405] width 1187 height 853
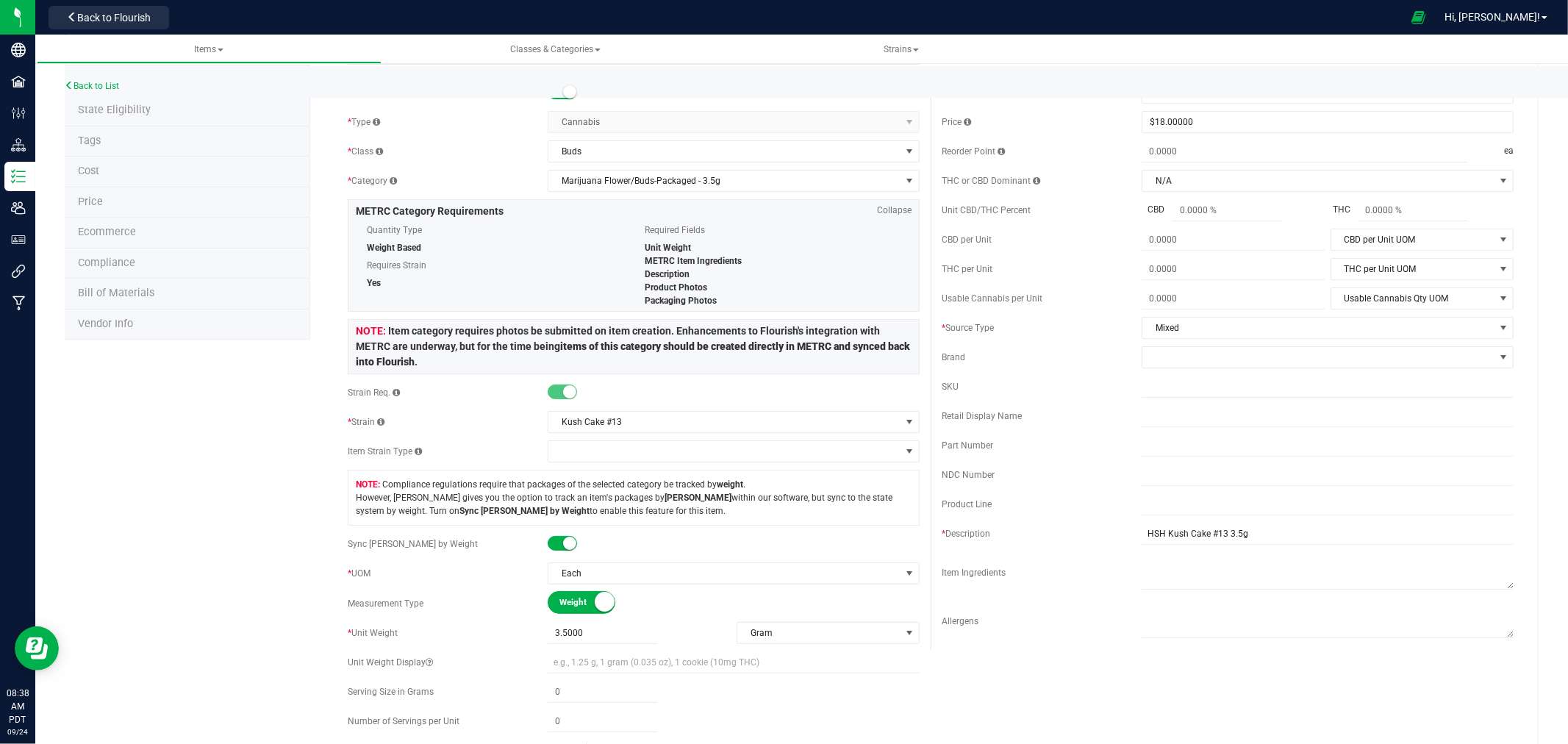
scroll to position [0, 0]
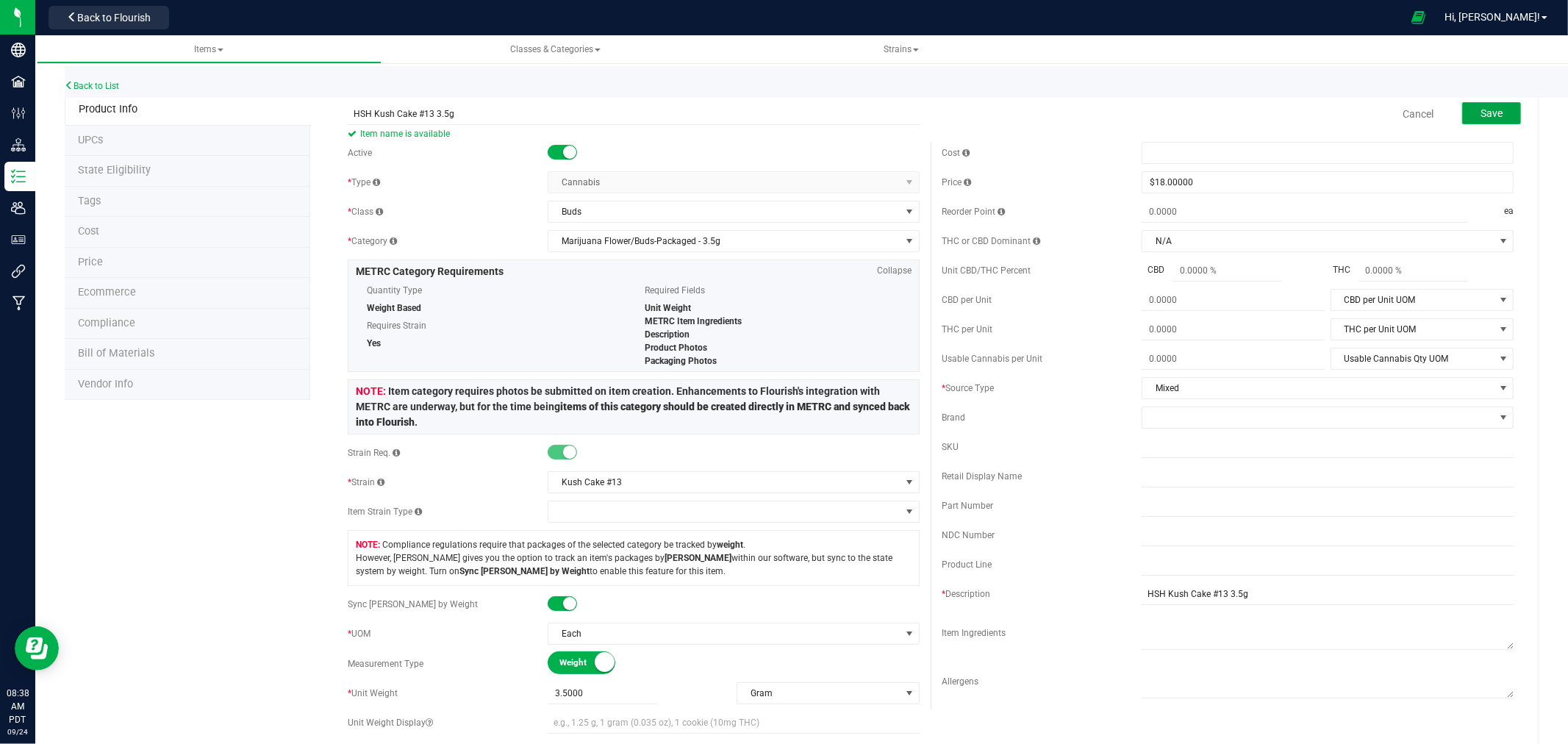
click at [1467, 111] on button "Save" at bounding box center [1490, 113] width 59 height 22
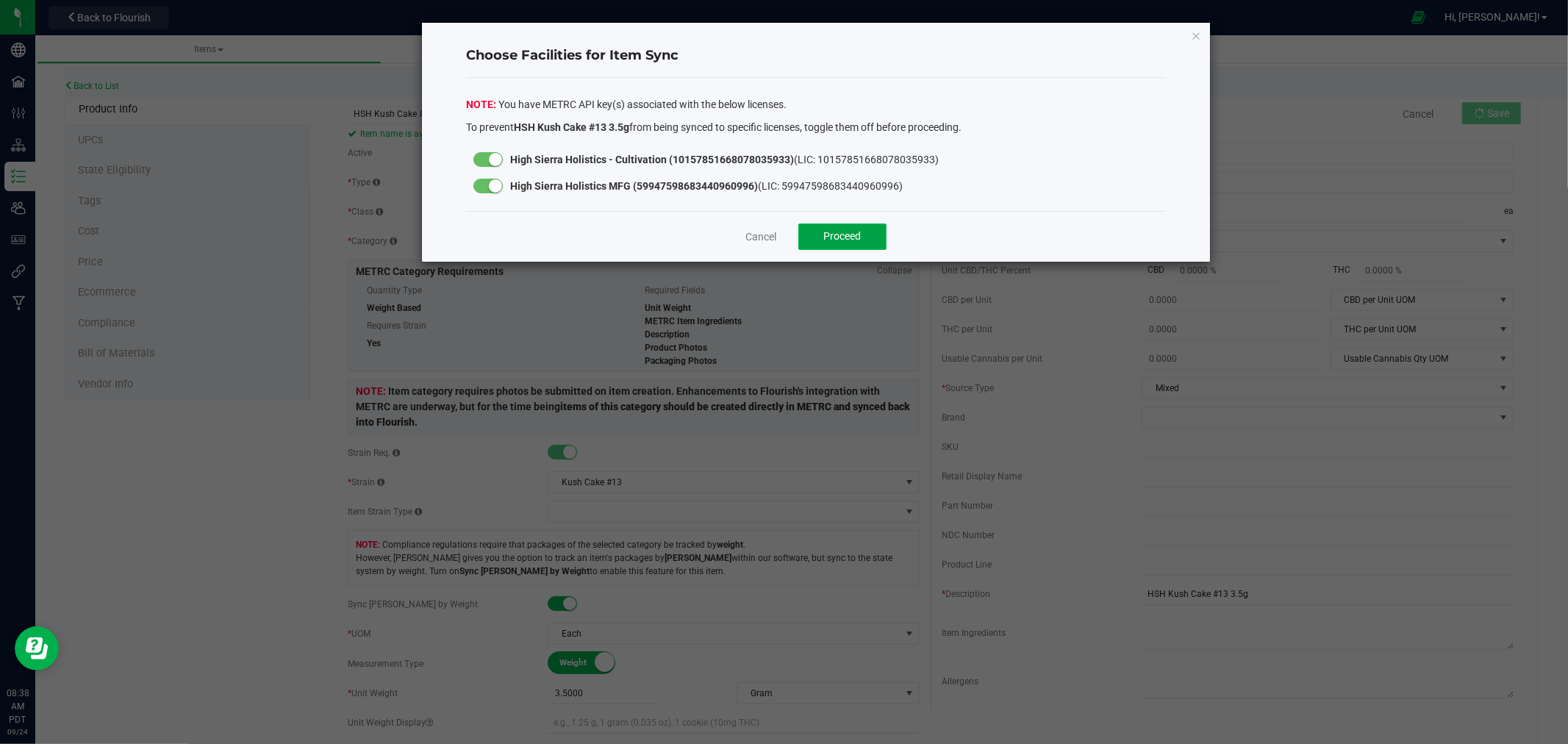
click at [863, 236] on button "Proceed" at bounding box center [842, 236] width 88 height 27
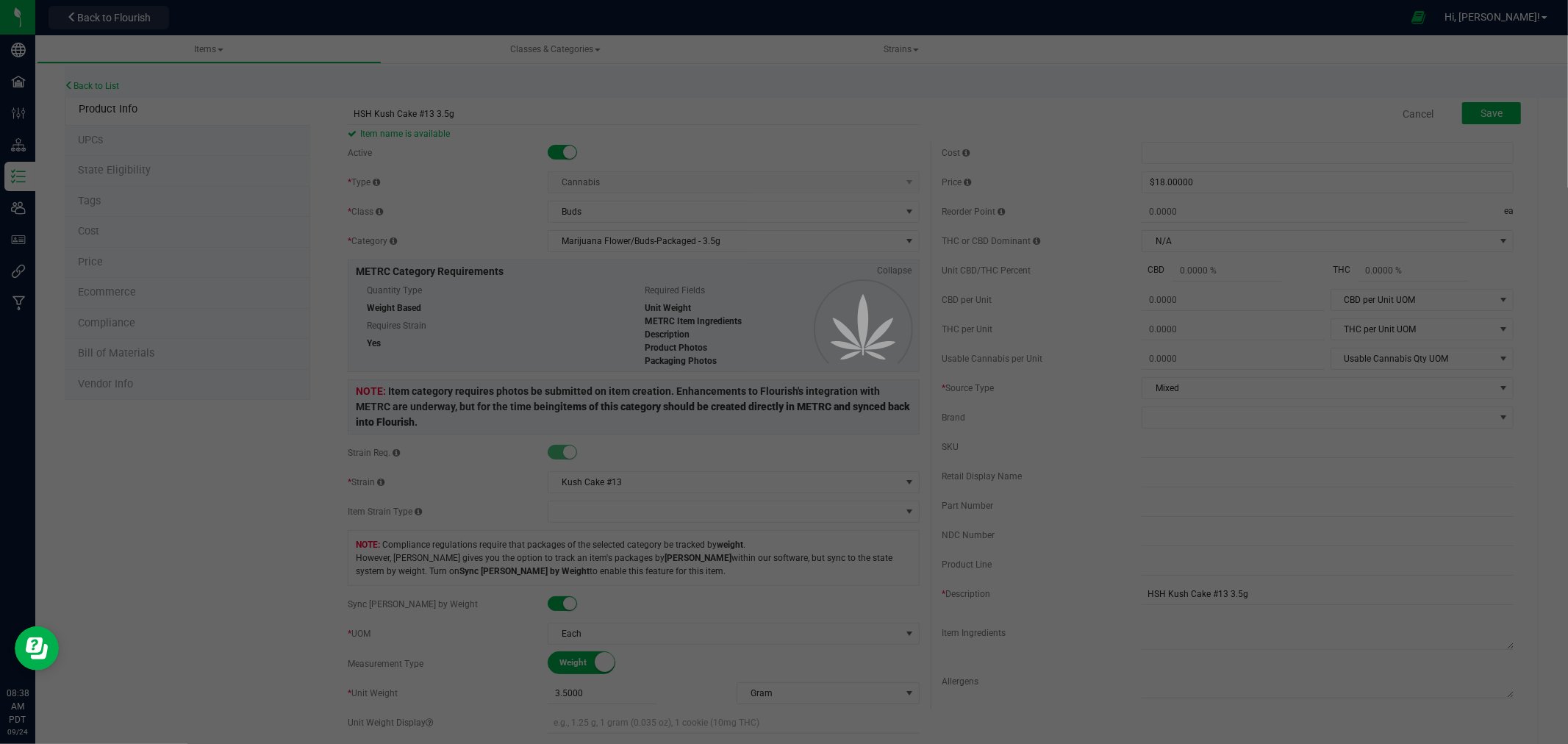
click at [137, 170] on div at bounding box center [784, 372] width 1568 height 744
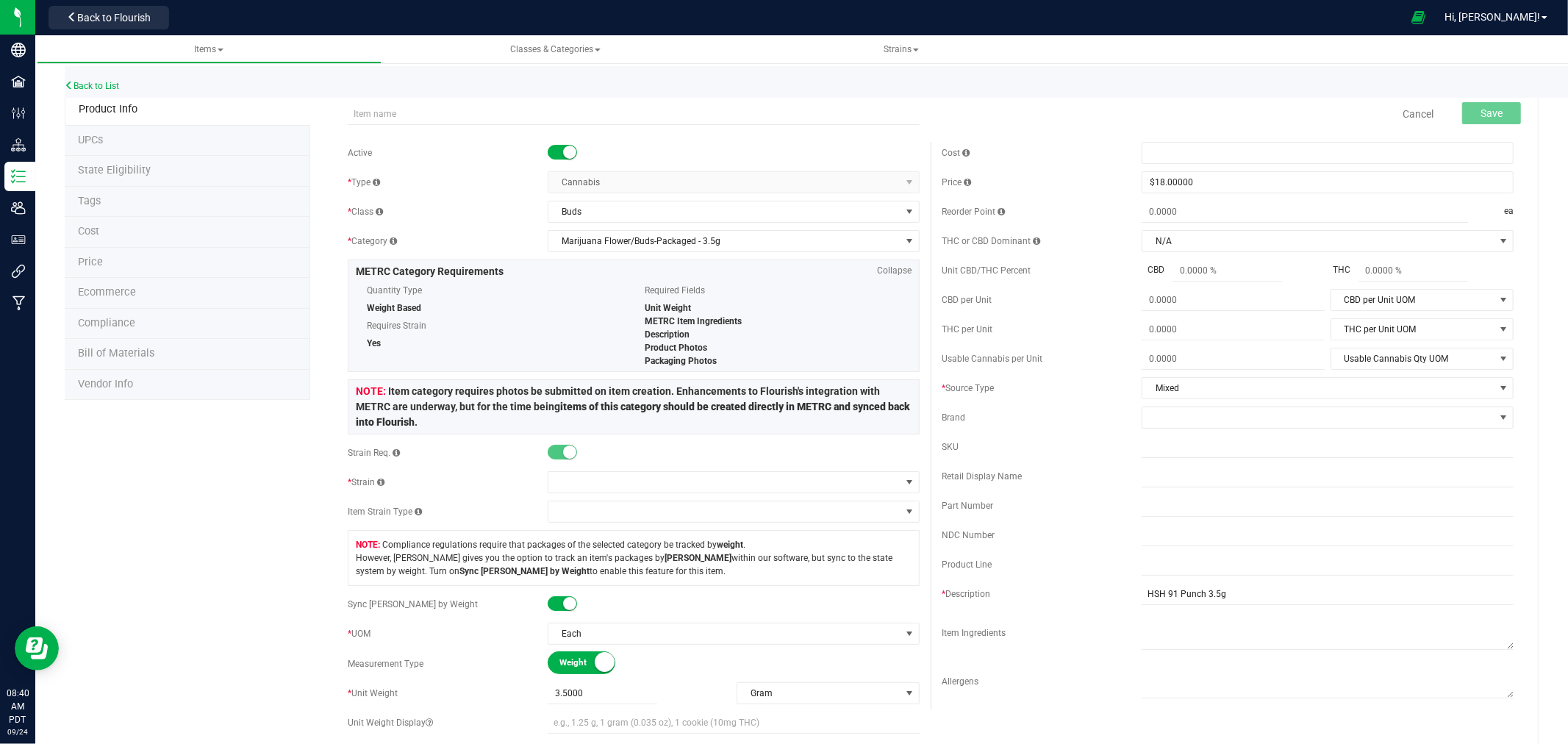
click at [89, 77] on div "Back to List" at bounding box center [849, 82] width 1568 height 32
click at [90, 83] on link "Back to List" at bounding box center [91, 85] width 55 height 10
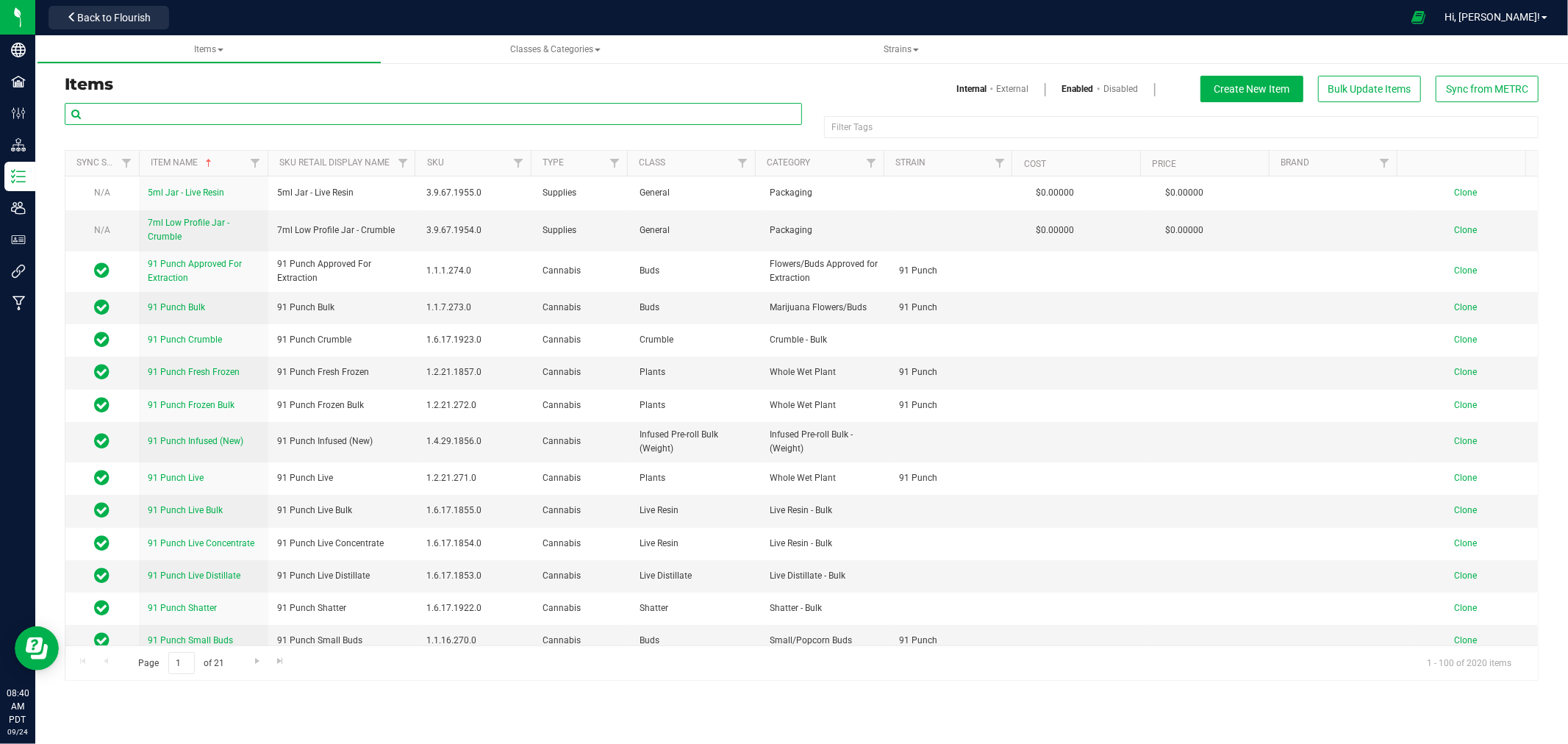
click at [160, 120] on input "text" at bounding box center [433, 114] width 737 height 22
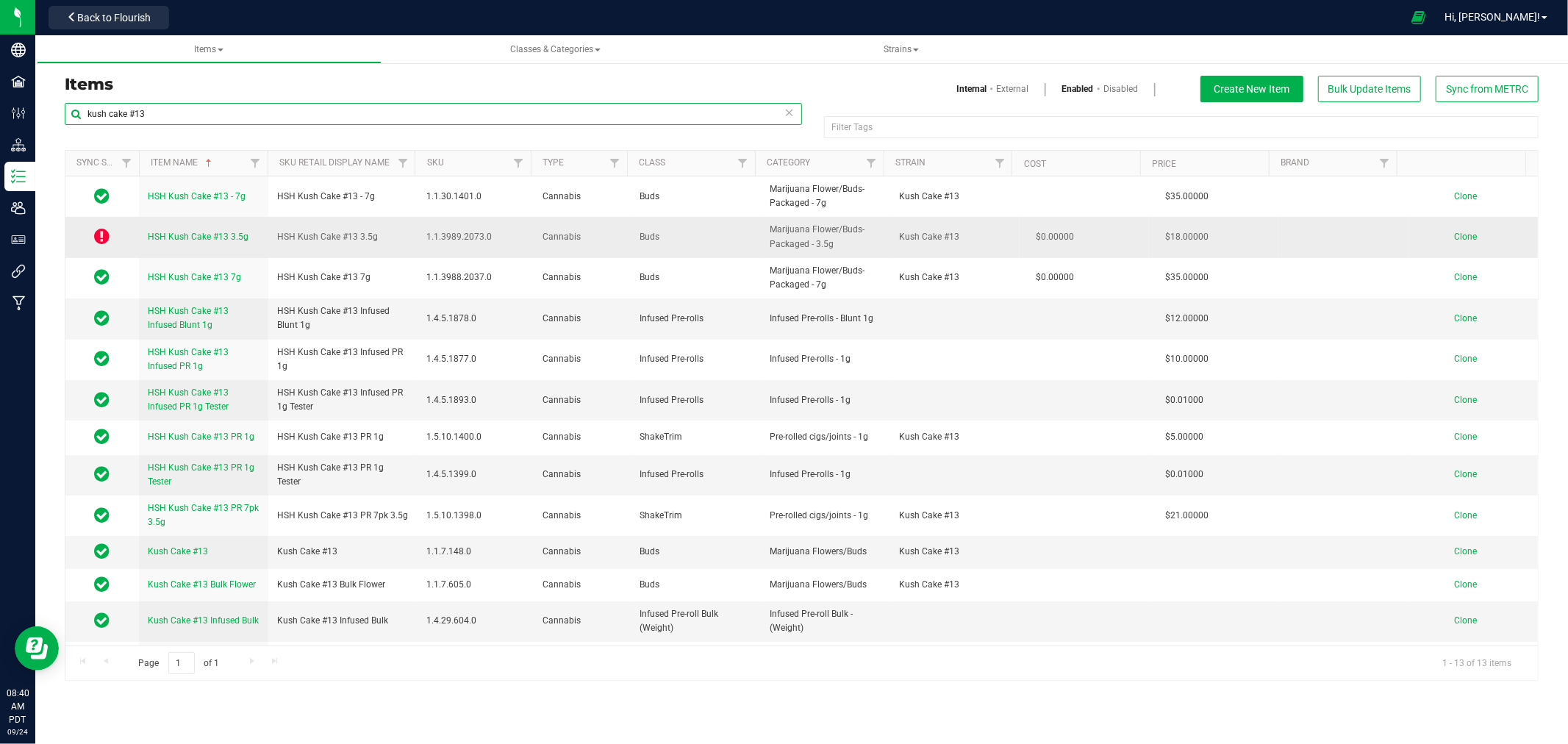
type input "kush cake #13"
click at [191, 232] on span "HSH Kush Cake #13 3.5g" at bounding box center [198, 236] width 100 height 10
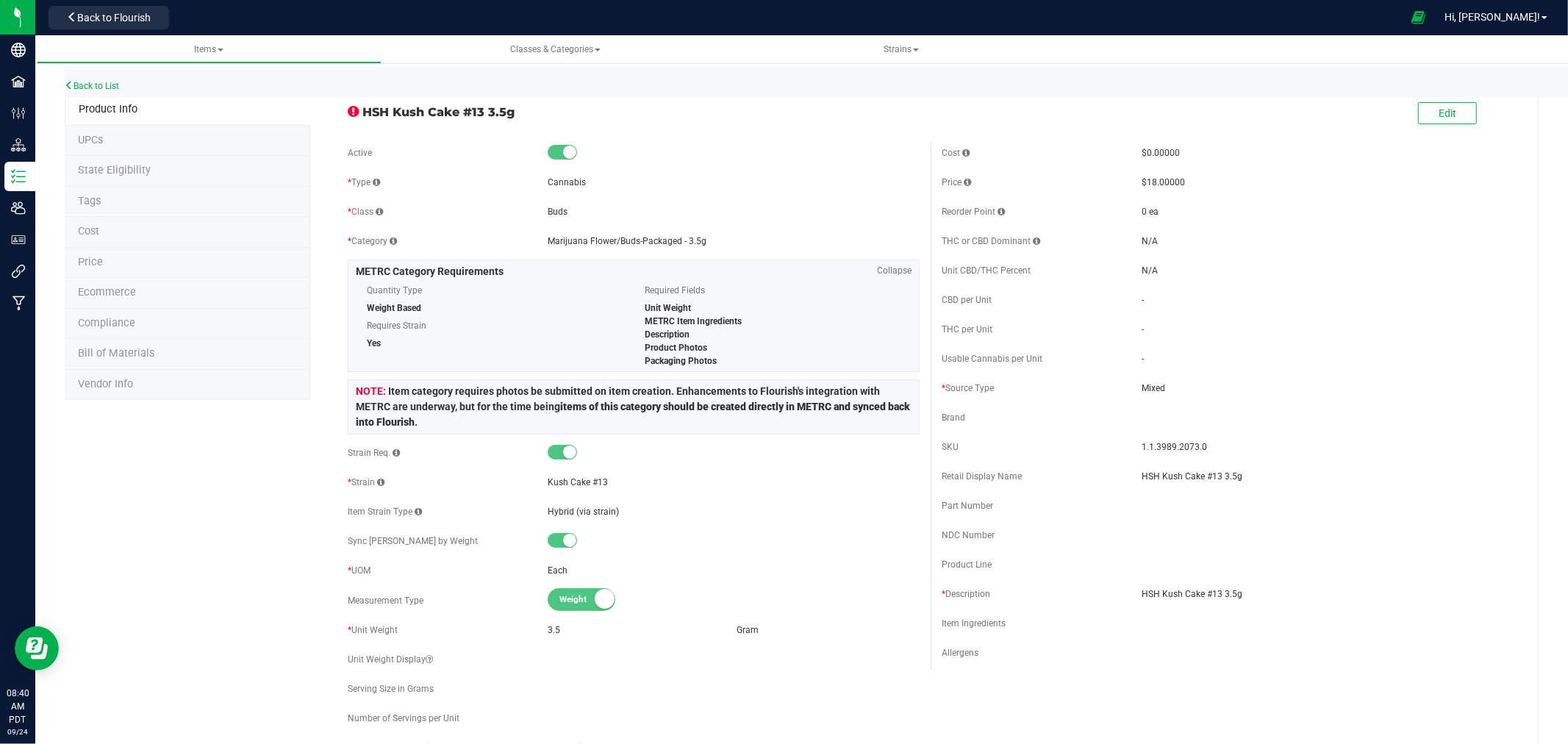
click at [133, 164] on span "State Eligibility" at bounding box center [113, 170] width 73 height 13
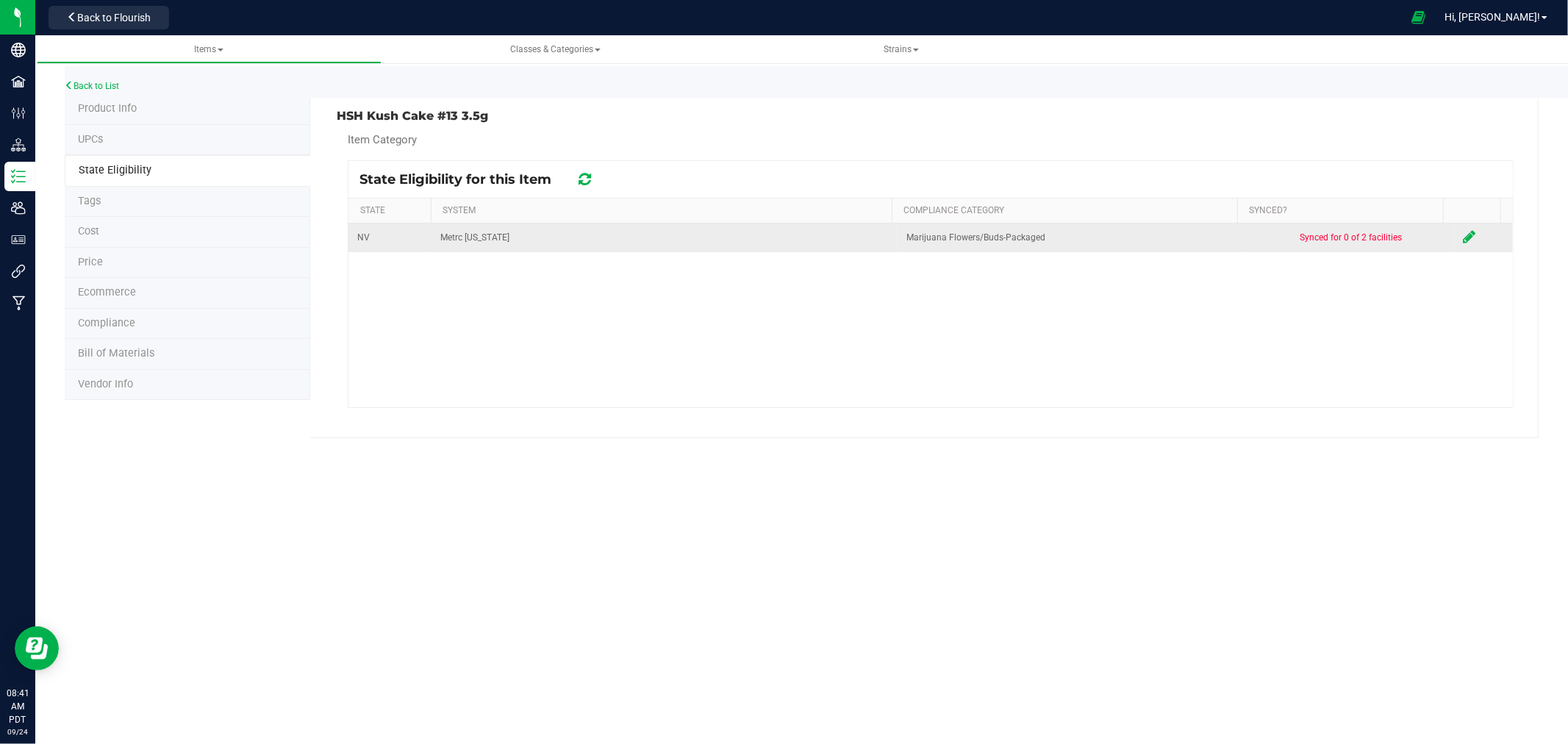
click at [1464, 236] on icon at bounding box center [1470, 236] width 13 height 15
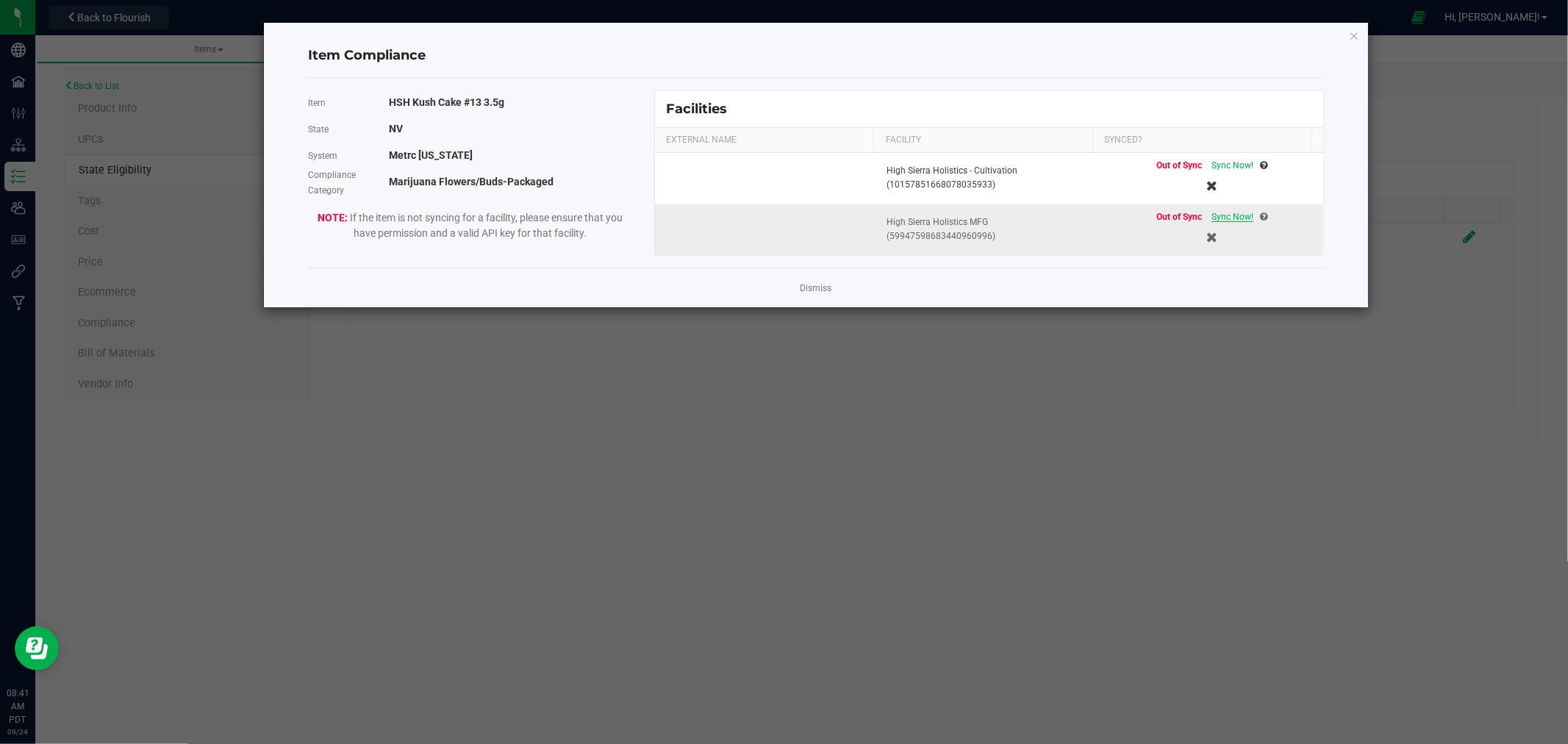
click at [1230, 216] on span "Sync Now!" at bounding box center [1232, 217] width 42 height 10
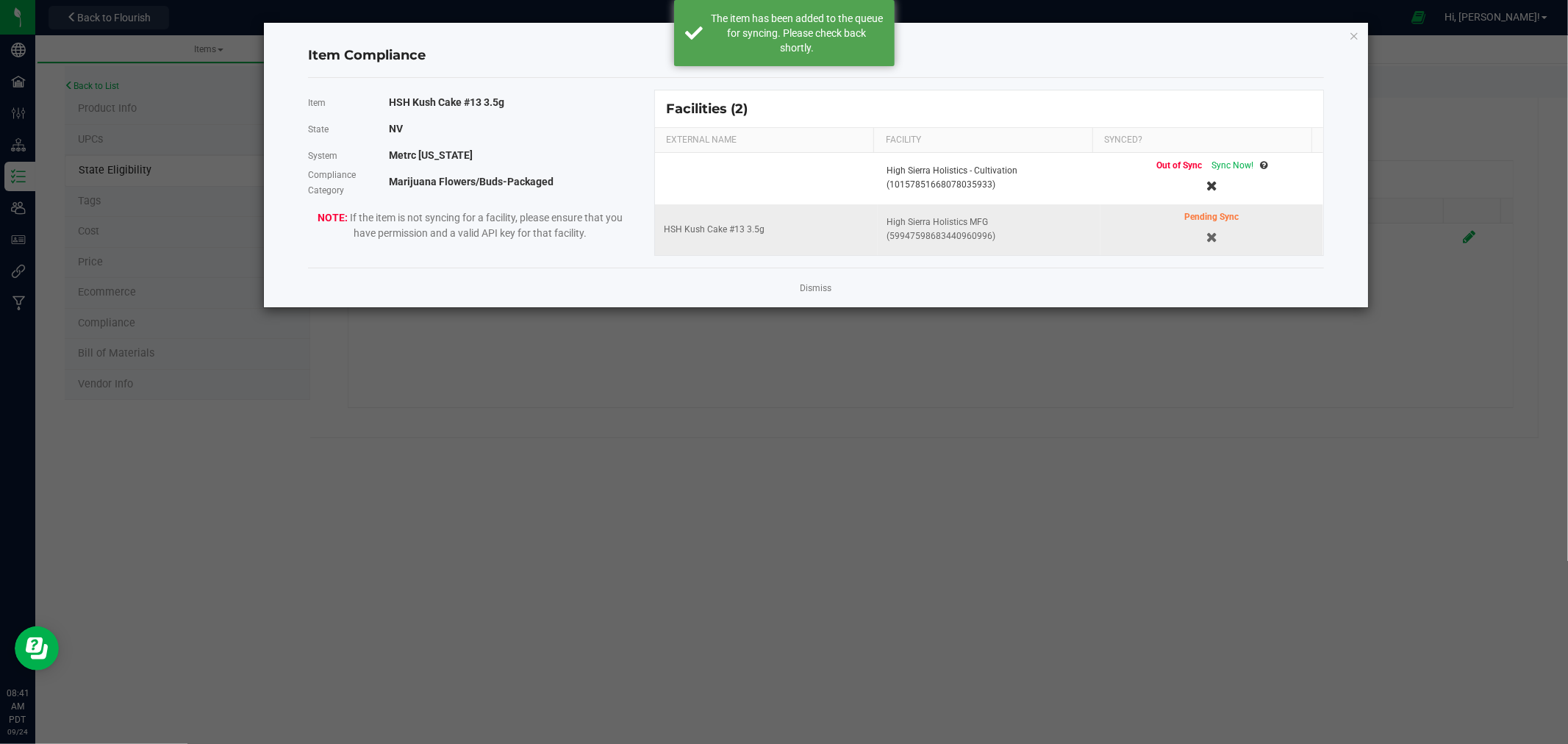
click at [1360, 36] on div "Item Compliance Item HSH Kush Cake #13 3.5g State NV System Metrc Nevada Compli…" at bounding box center [816, 165] width 1104 height 284
click at [1359, 33] on div "Item Compliance Item HSH Kush Cake #13 3.5g State NV System Metrc Nevada Compli…" at bounding box center [816, 165] width 1104 height 284
click at [1348, 33] on icon "Close modal" at bounding box center [1353, 36] width 10 height 18
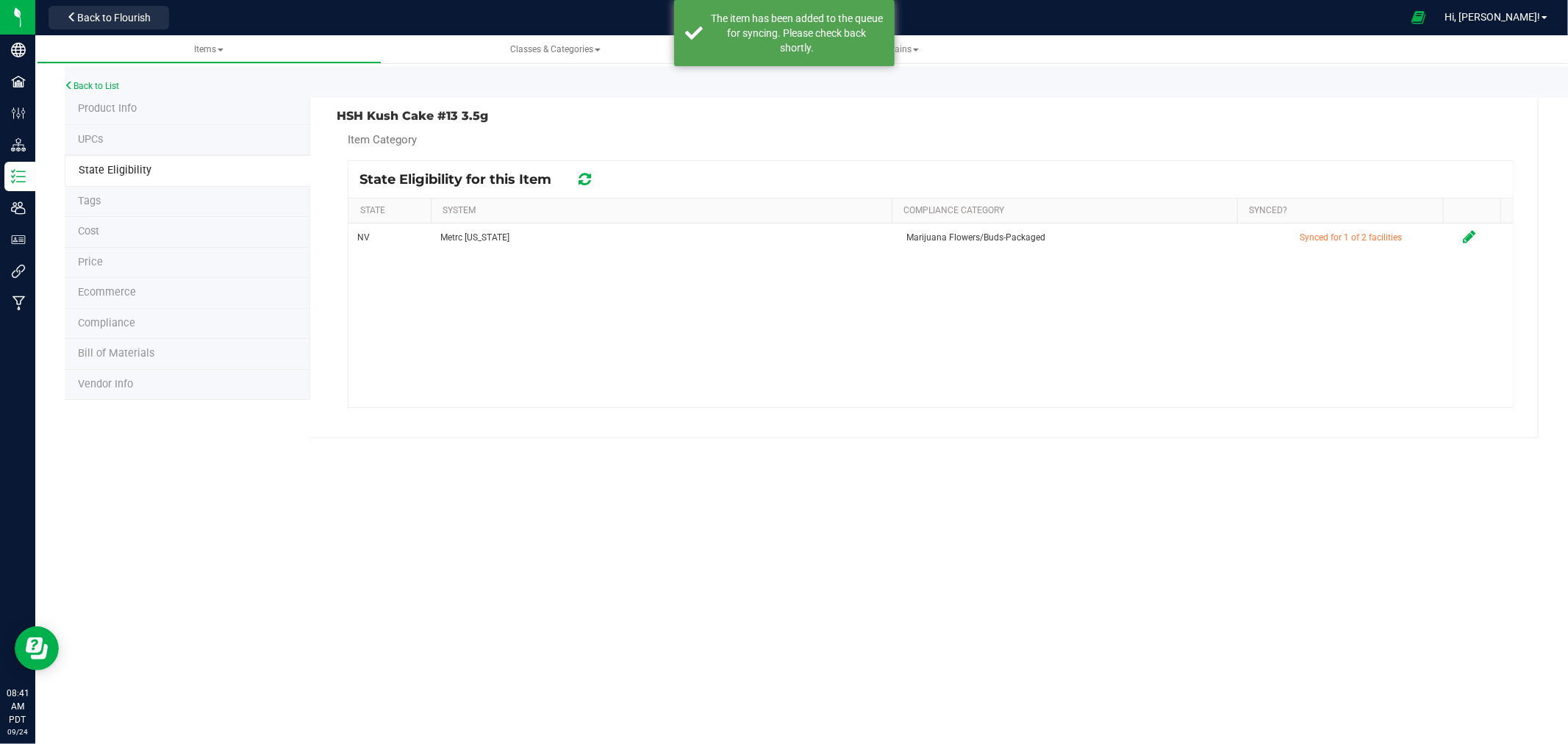
click at [99, 105] on span "Product Info" at bounding box center [106, 108] width 59 height 13
